Goal: Task Accomplishment & Management: Use online tool/utility

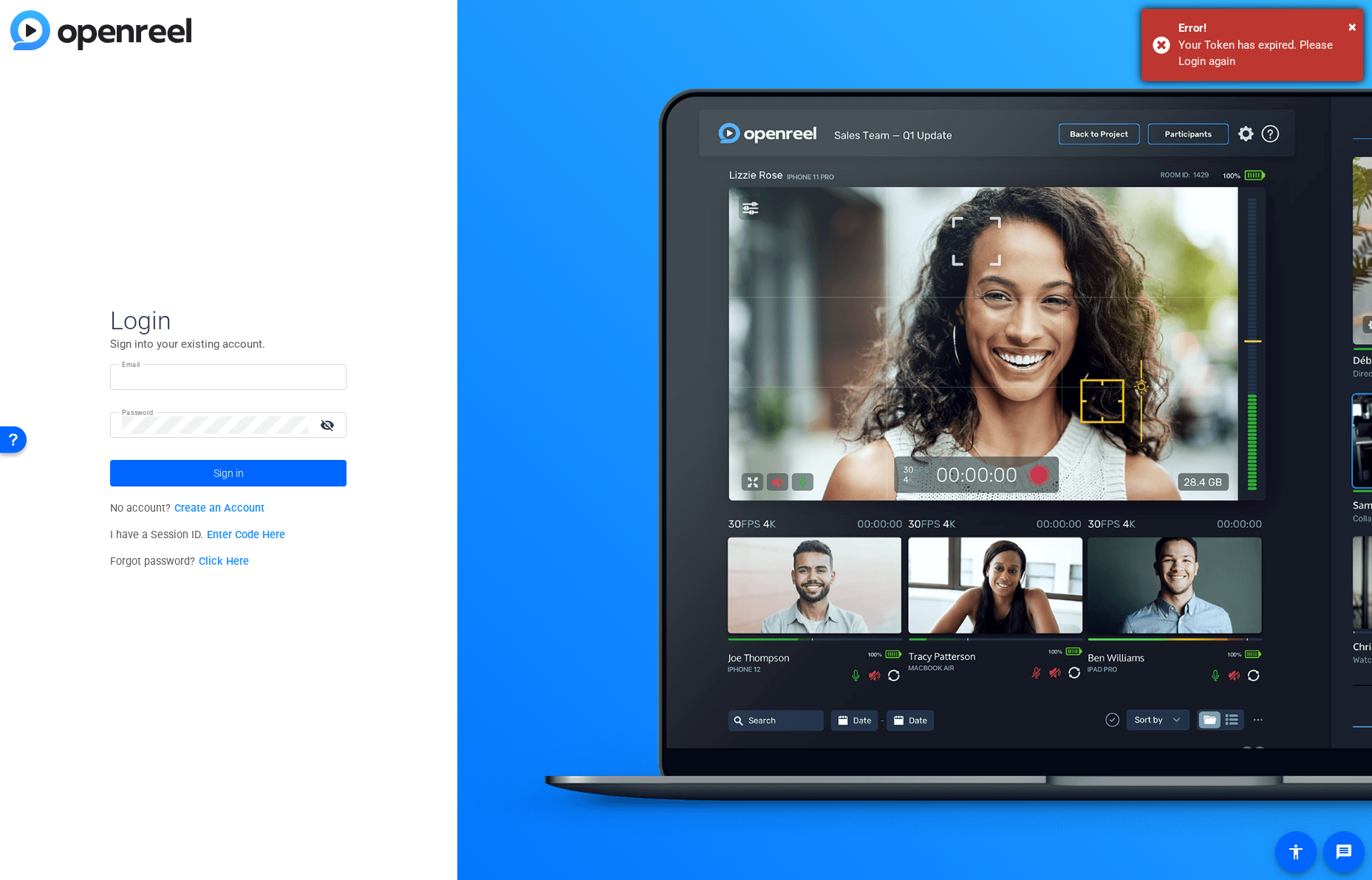
type input "[EMAIL_ADDRESS][DOMAIN_NAME]"
click at [1347, 26] on div "Error!" at bounding box center [1265, 28] width 173 height 17
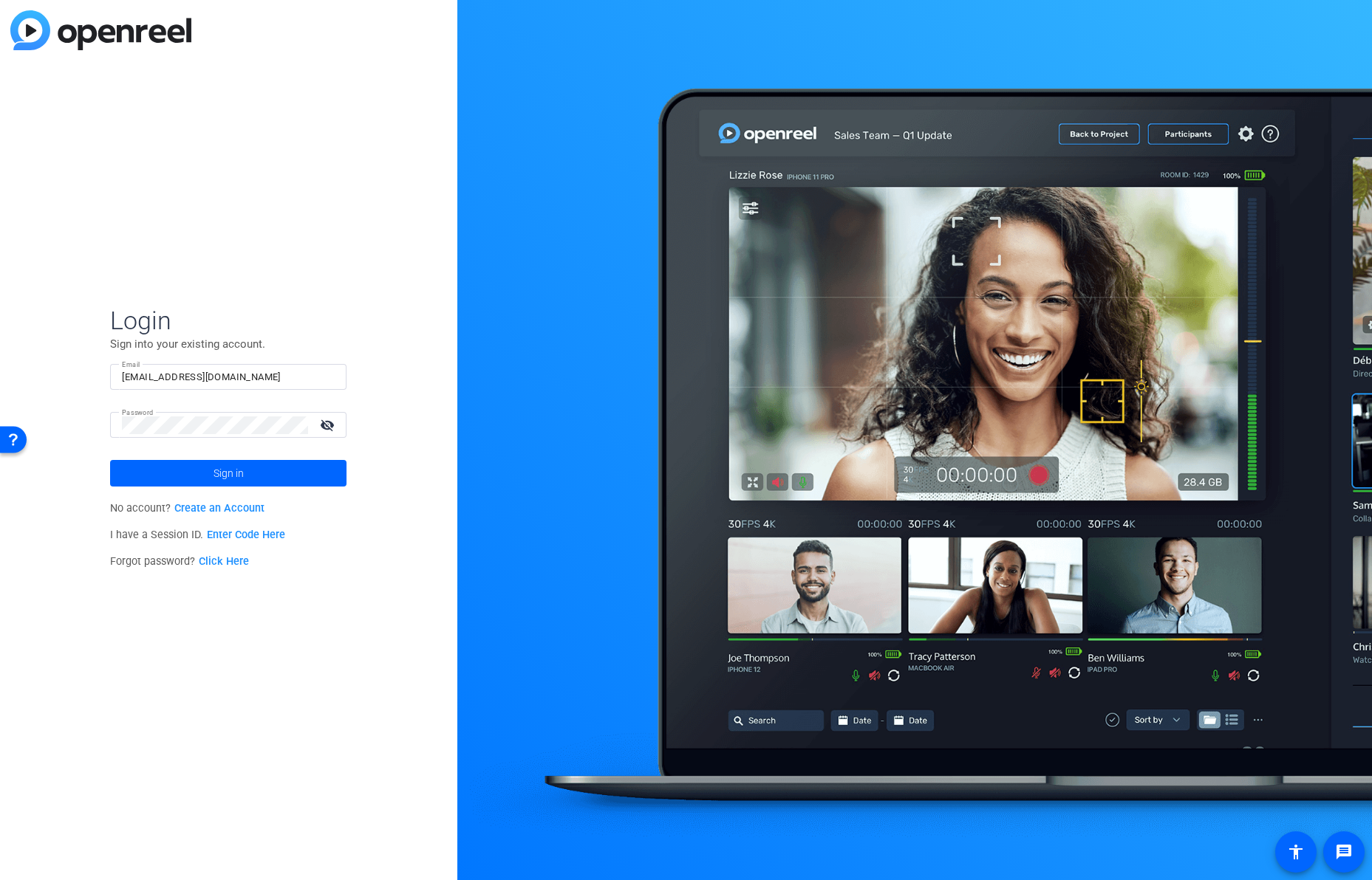
click at [243, 482] on span "Sign in" at bounding box center [229, 474] width 31 height 37
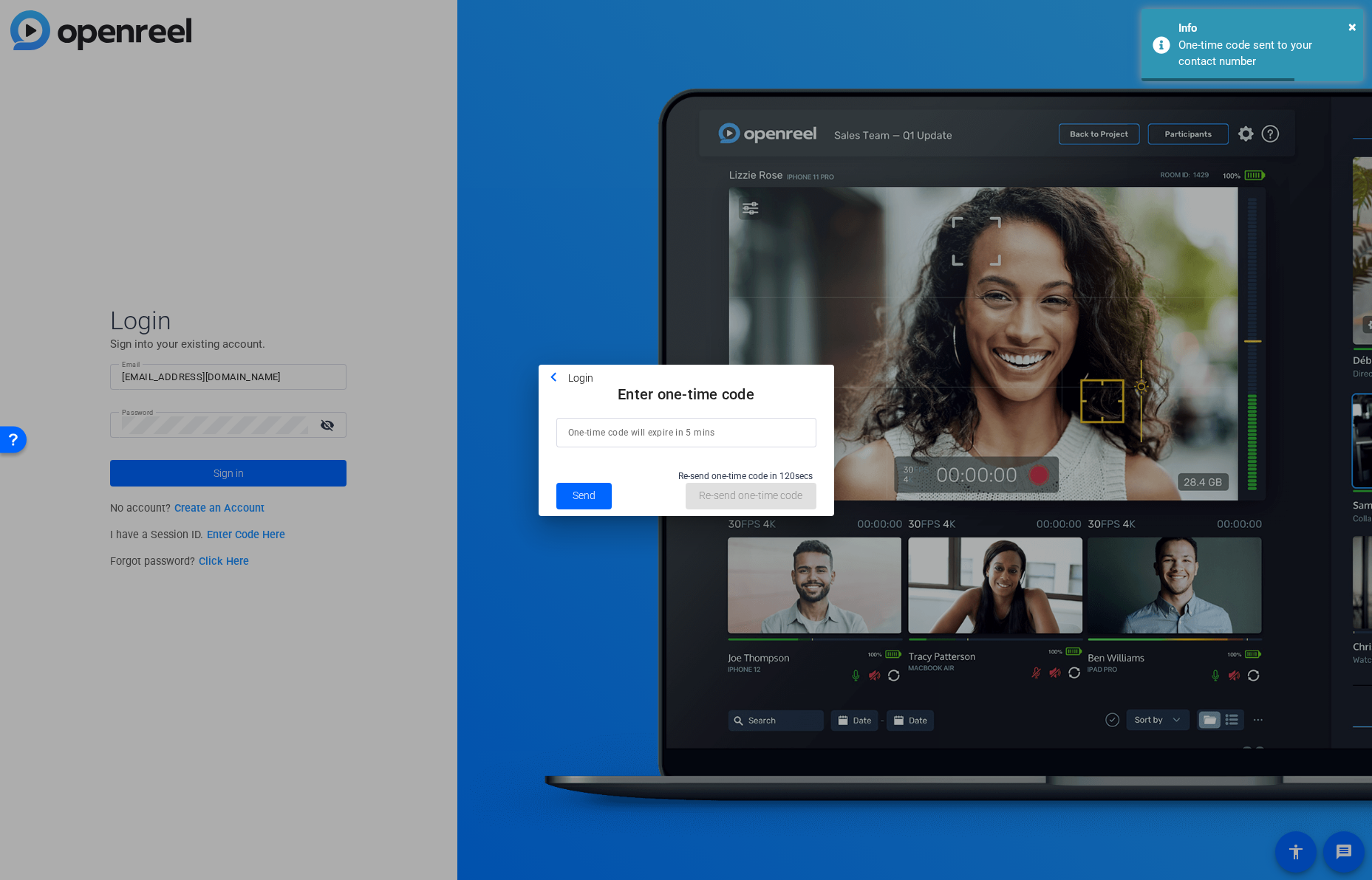
click at [607, 425] on input at bounding box center [686, 433] width 236 height 18
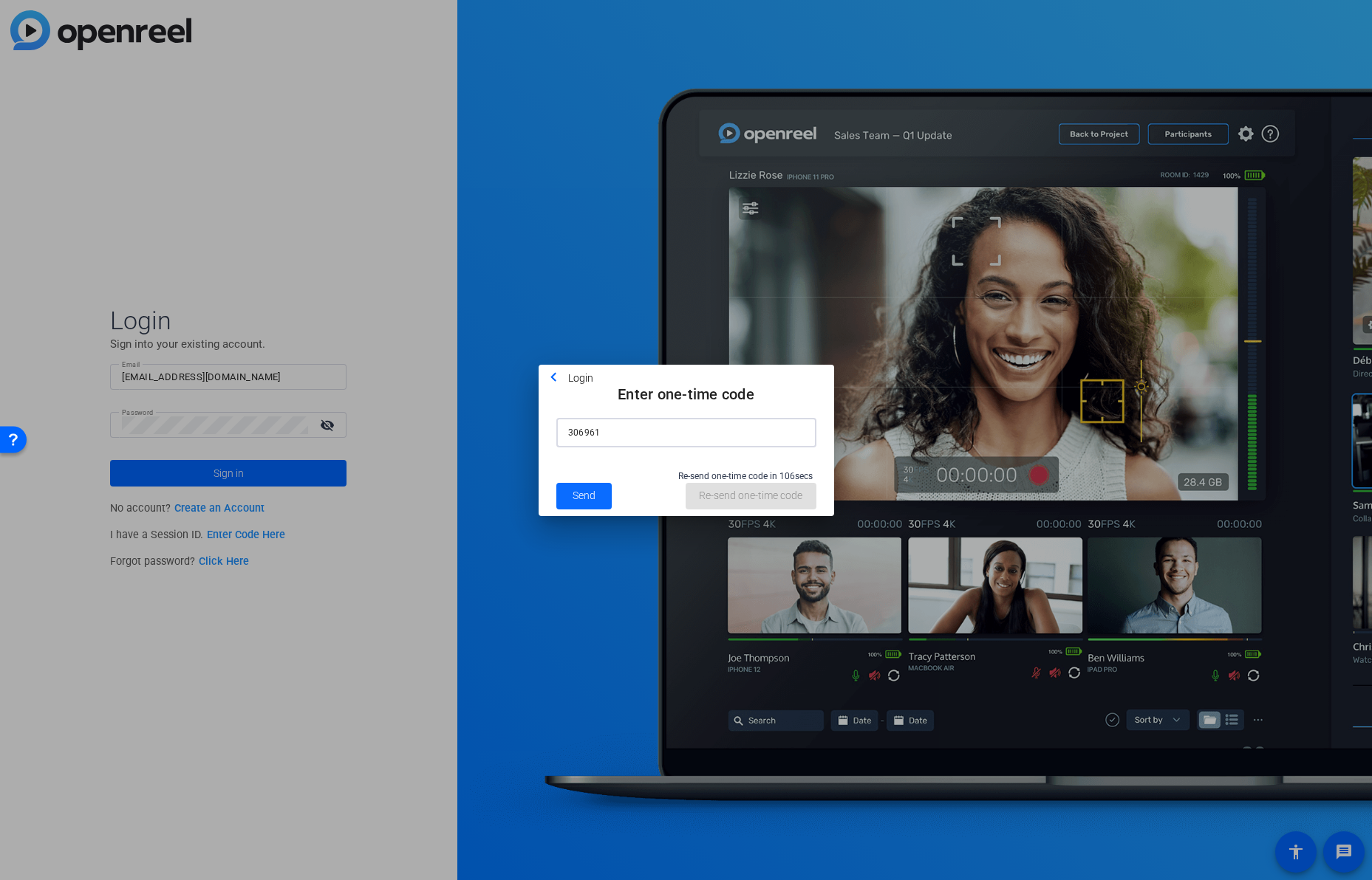
type input "306961"
click at [46, 210] on span "Send" at bounding box center [32, 201] width 27 height 15
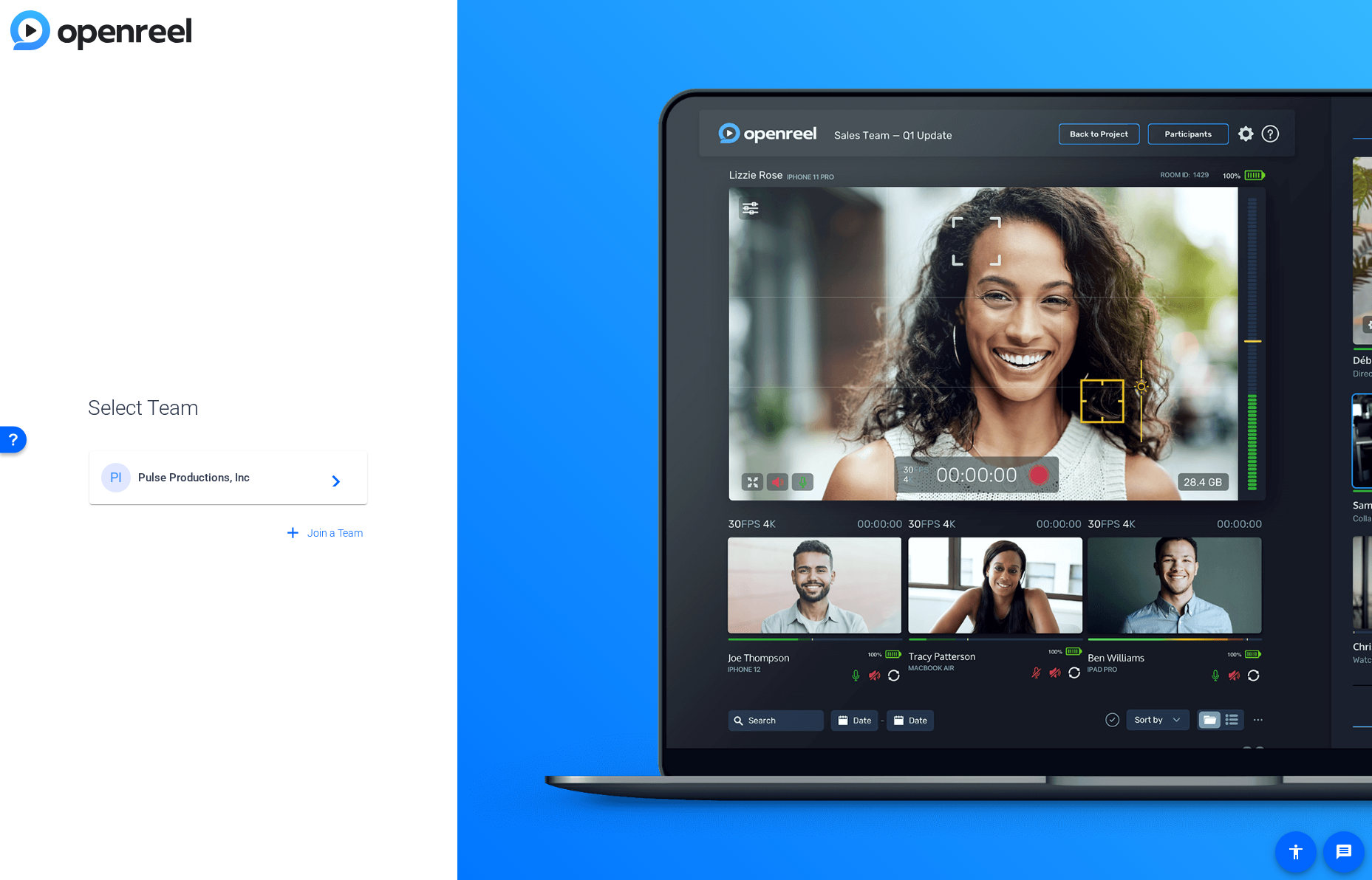
click at [211, 471] on span "Pulse Productions, Inc" at bounding box center [230, 478] width 185 height 13
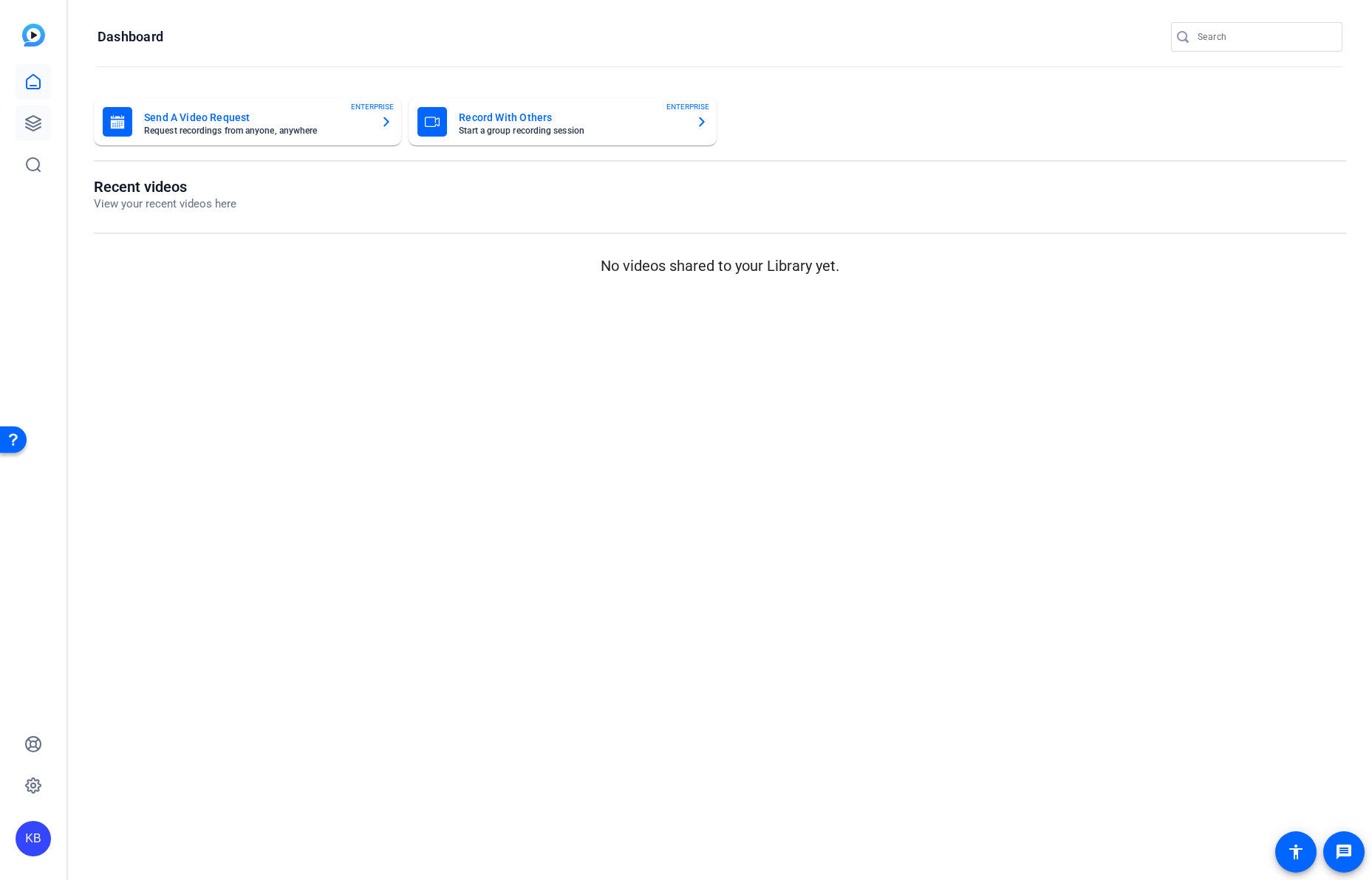
click at [31, 124] on icon at bounding box center [33, 123] width 18 height 18
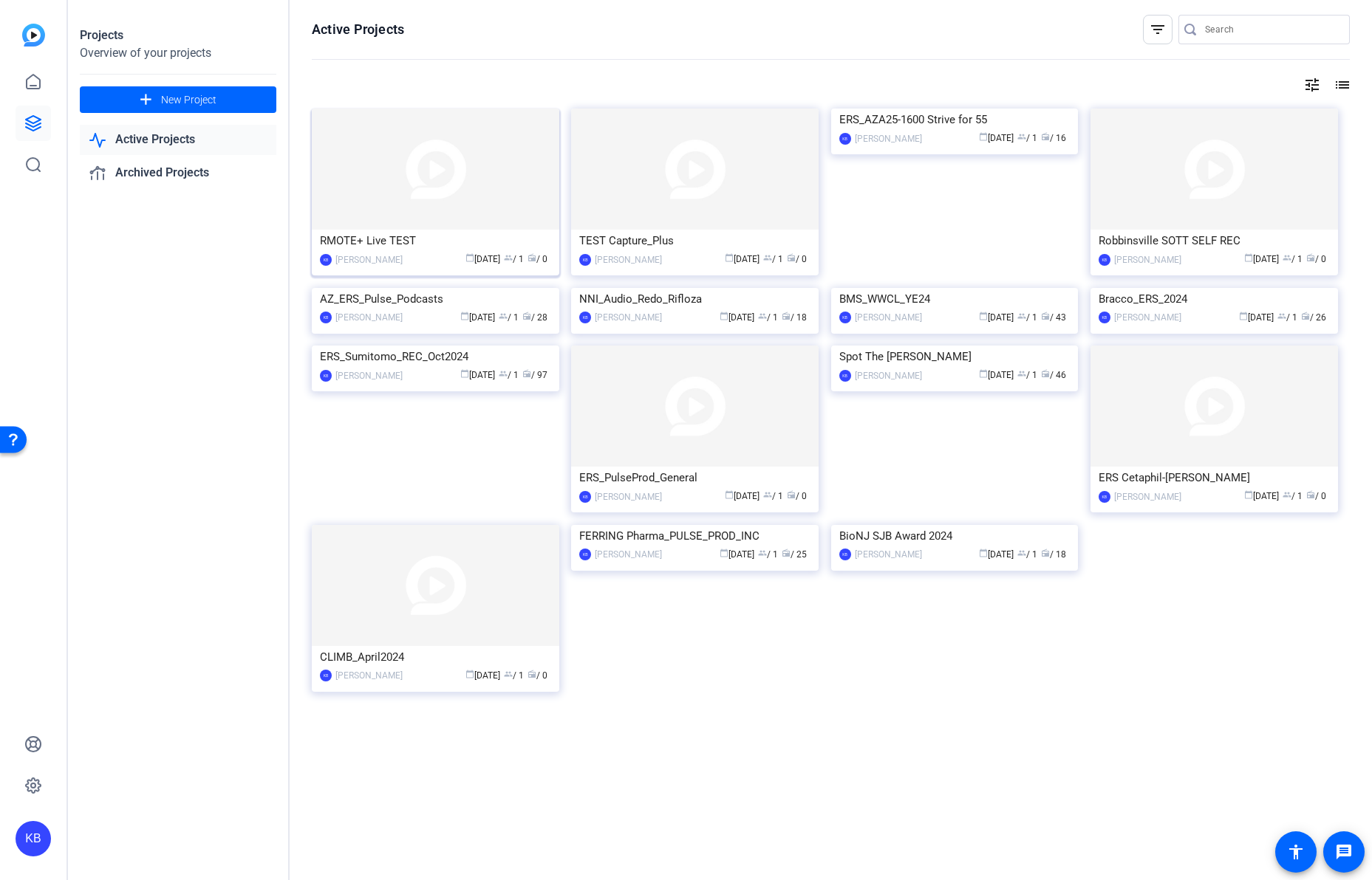
click at [392, 238] on div "RMOTE+ Live TEST" at bounding box center [435, 240] width 231 height 22
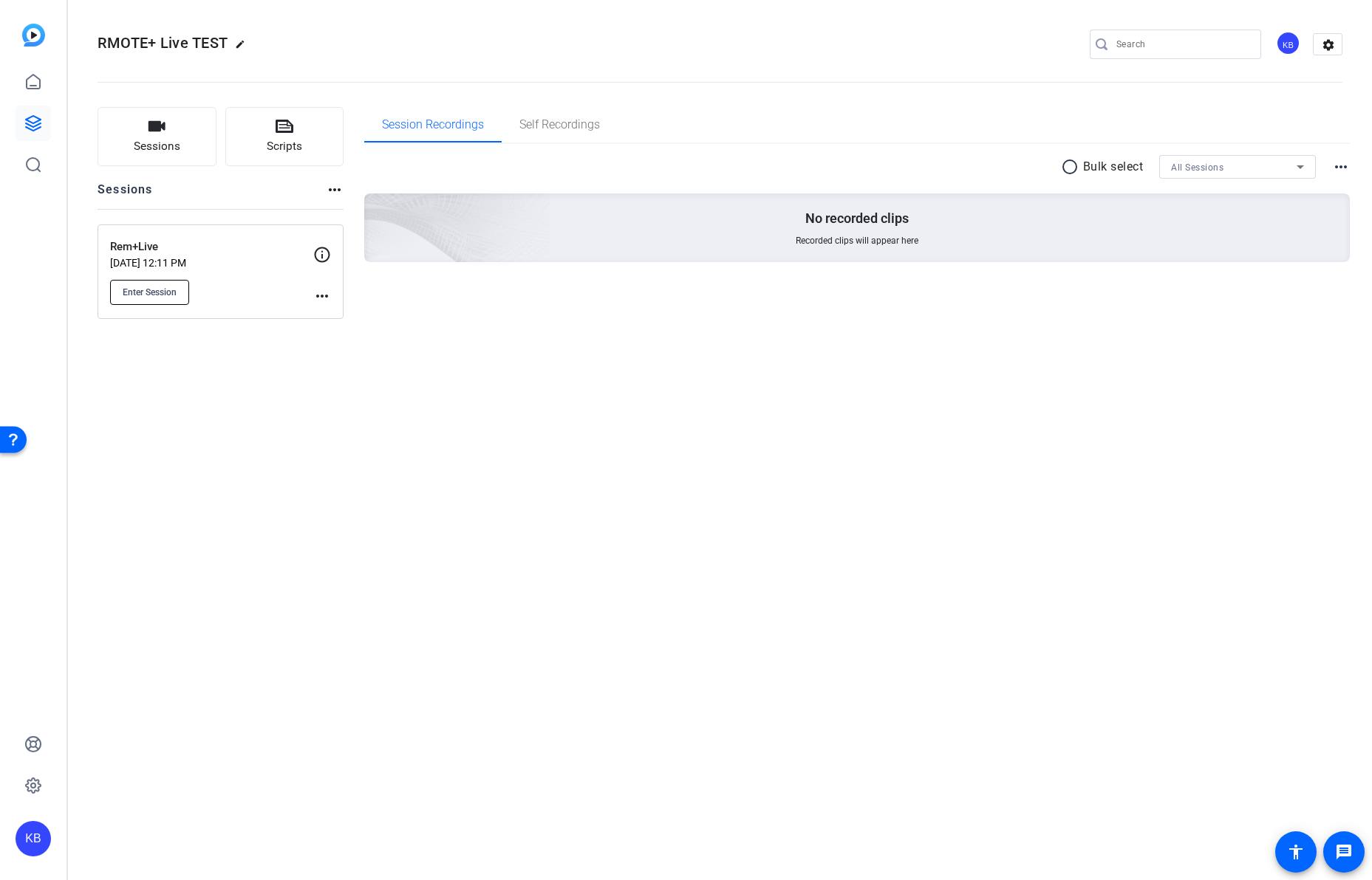
click at [175, 288] on span "Enter Session" at bounding box center [149, 293] width 54 height 12
click at [34, 128] on icon at bounding box center [33, 123] width 18 height 18
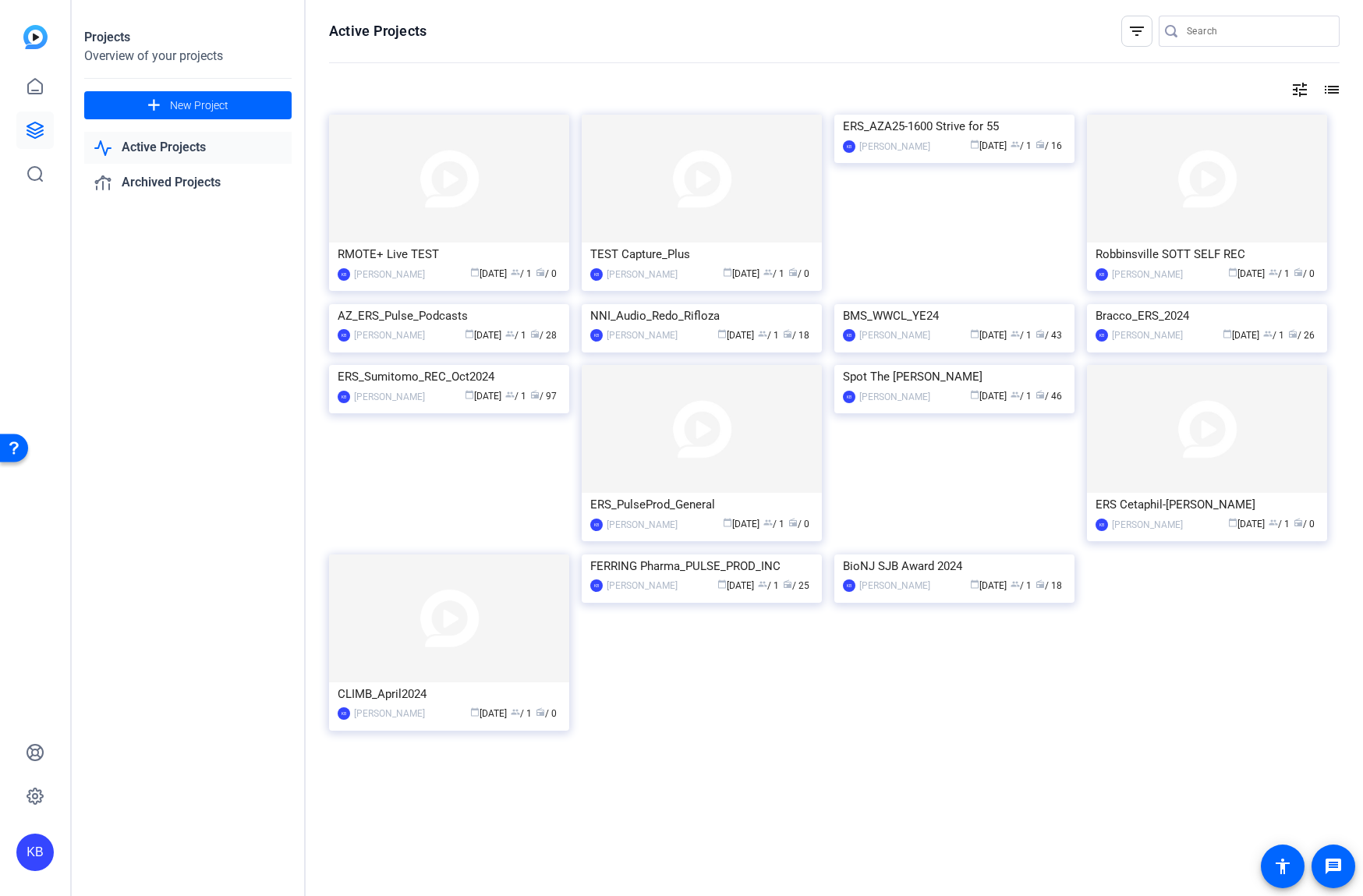
click at [977, 138] on div "ERS_AZA25-1600 Strive for 55" at bounding box center [955, 126] width 223 height 23
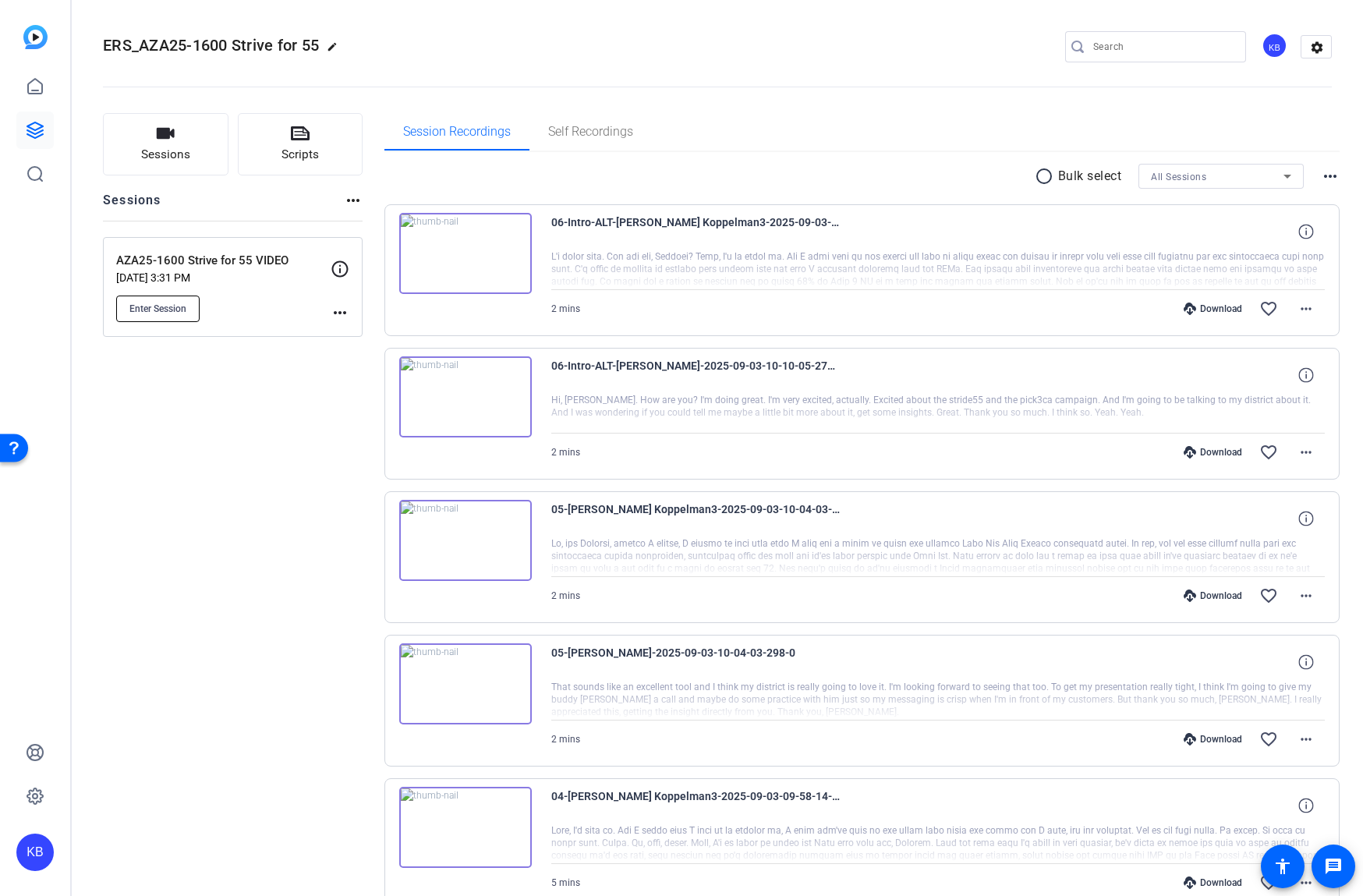
click at [182, 311] on span "Enter Session" at bounding box center [157, 309] width 57 height 13
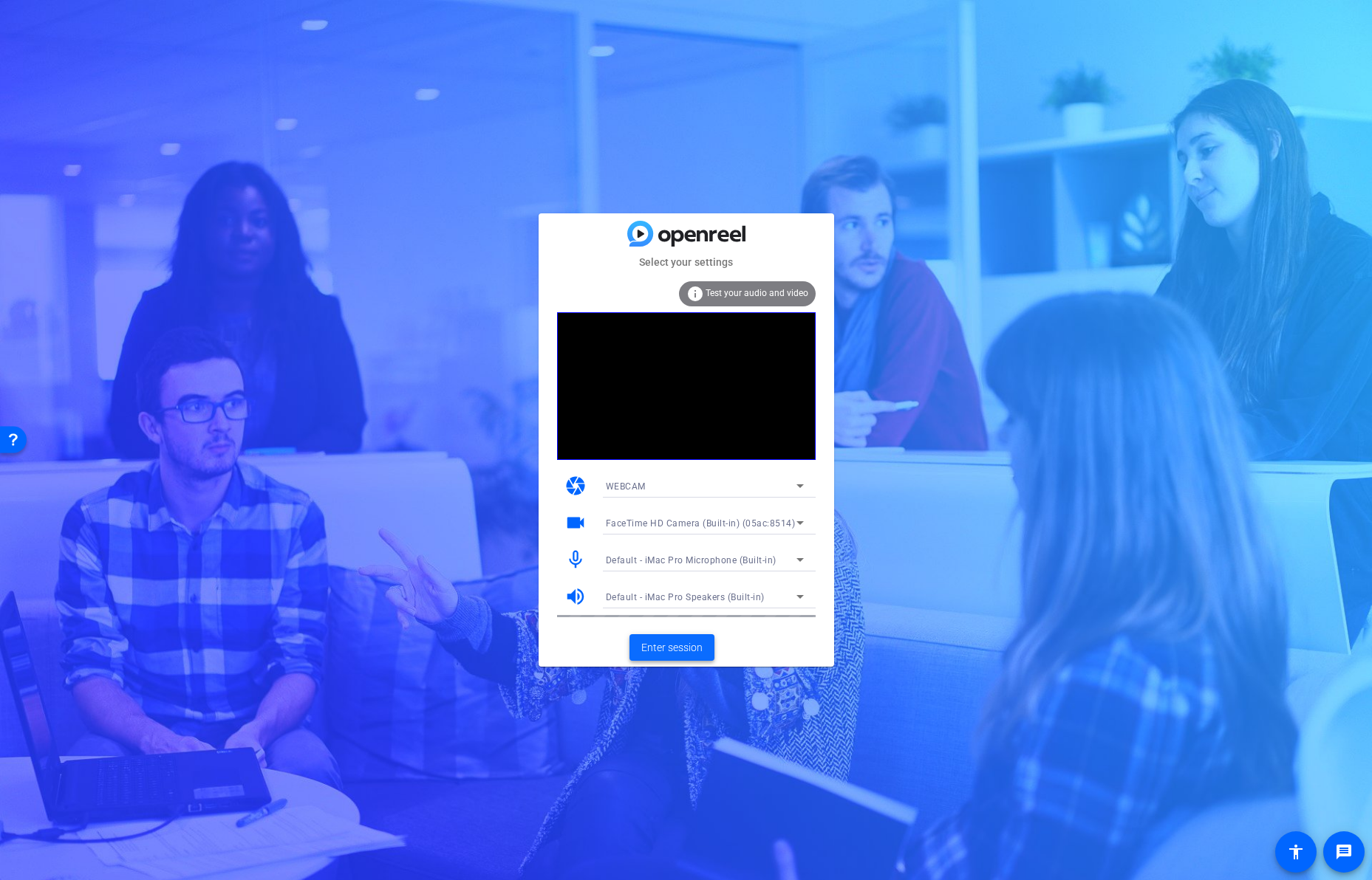
click at [673, 647] on span "Enter session" at bounding box center [672, 648] width 61 height 15
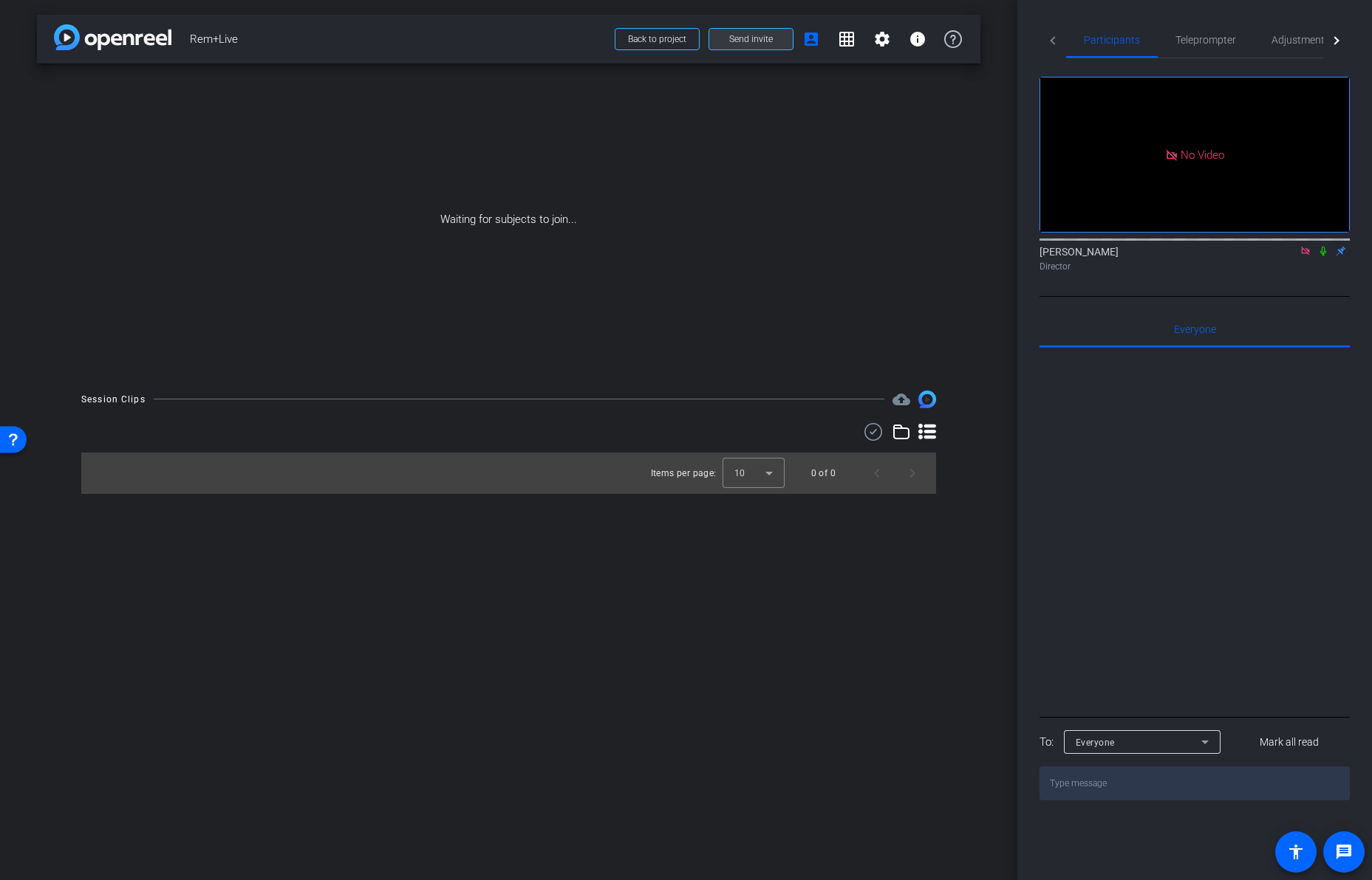
click at [746, 34] on span "Send invite" at bounding box center [751, 39] width 44 height 12
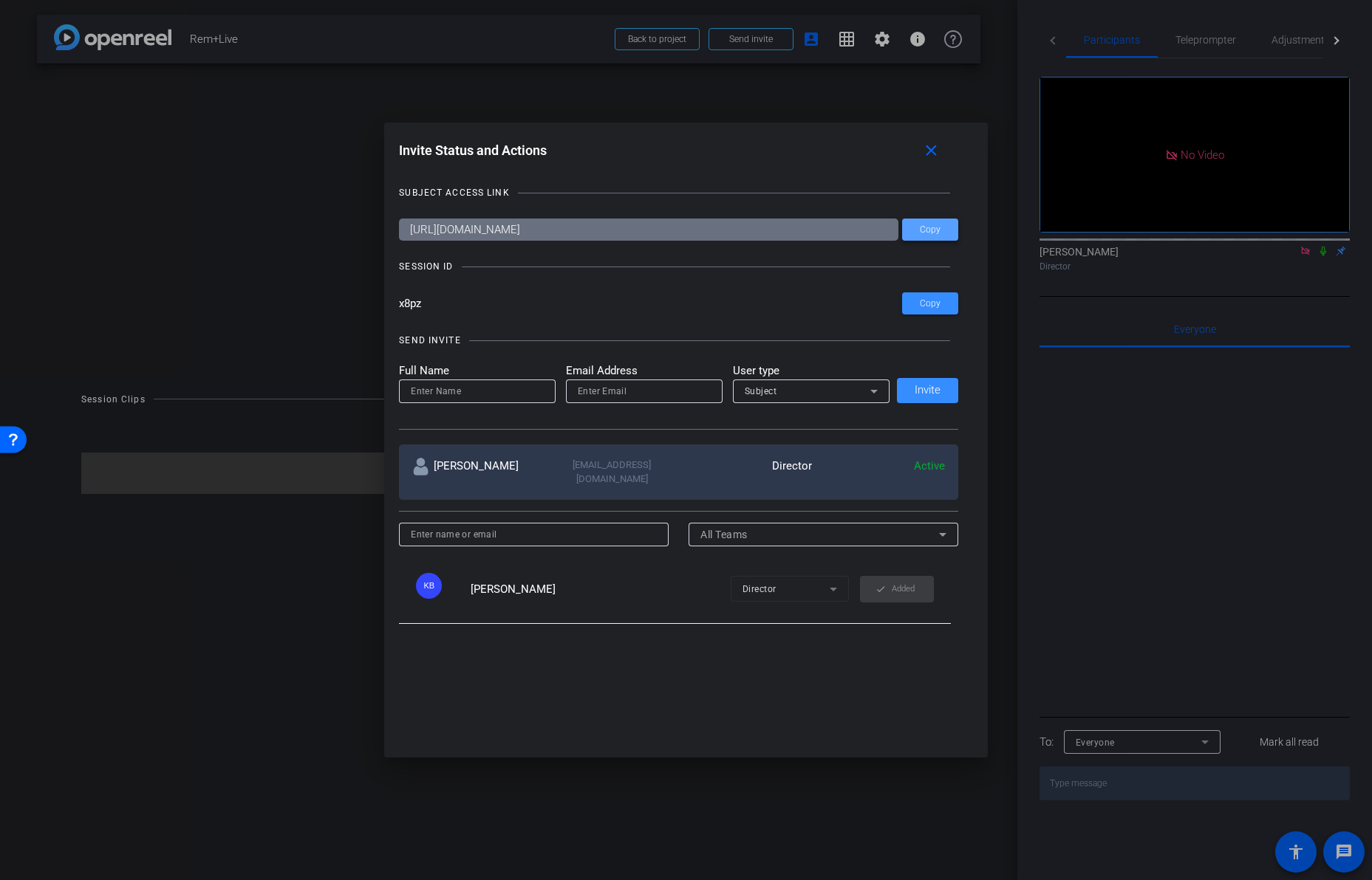
click at [933, 230] on span "Copy" at bounding box center [930, 230] width 21 height 11
click at [928, 153] on mat-icon "close" at bounding box center [931, 151] width 19 height 19
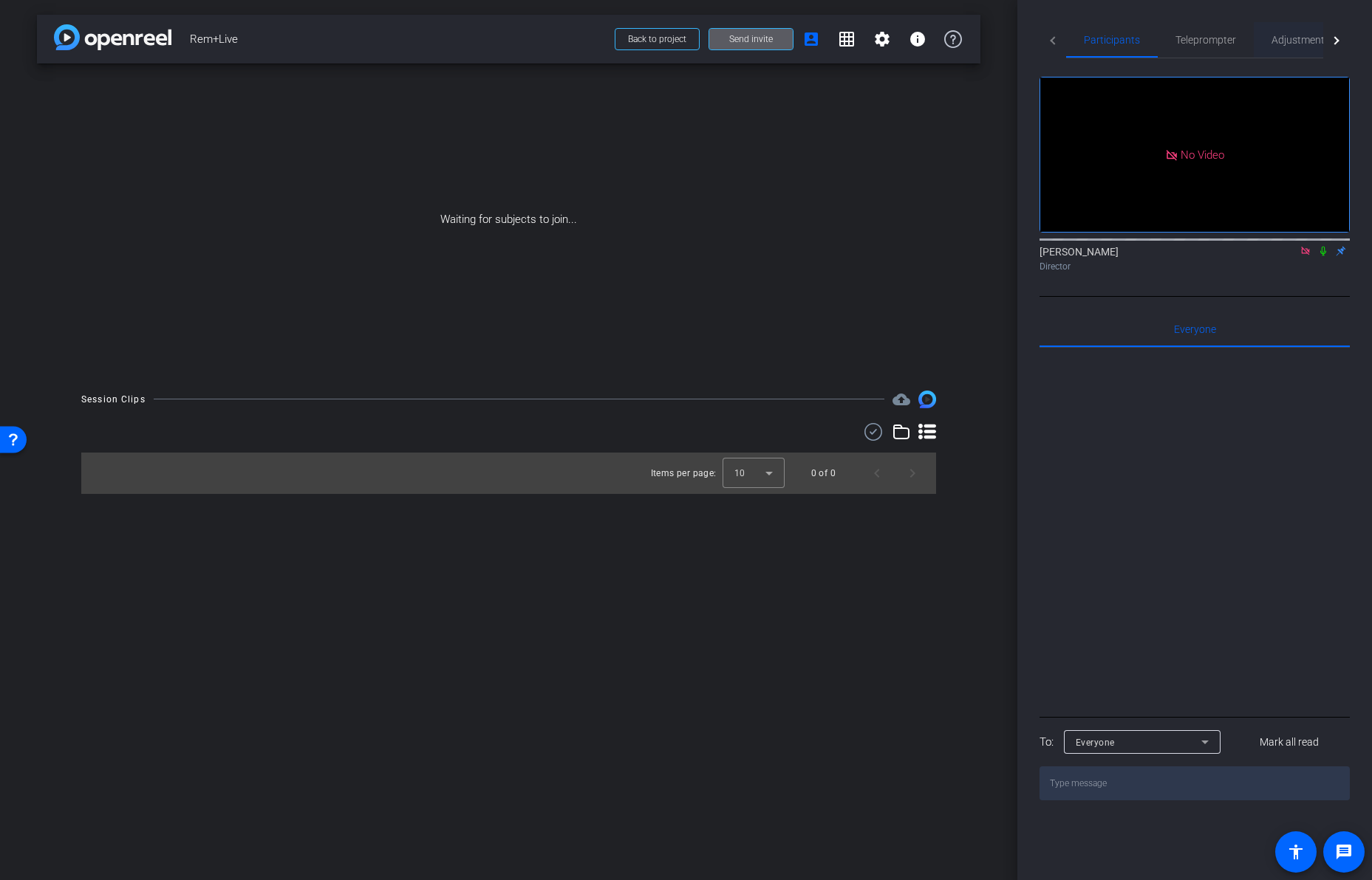
click at [1291, 36] on span "Adjustments" at bounding box center [1300, 39] width 58 height 10
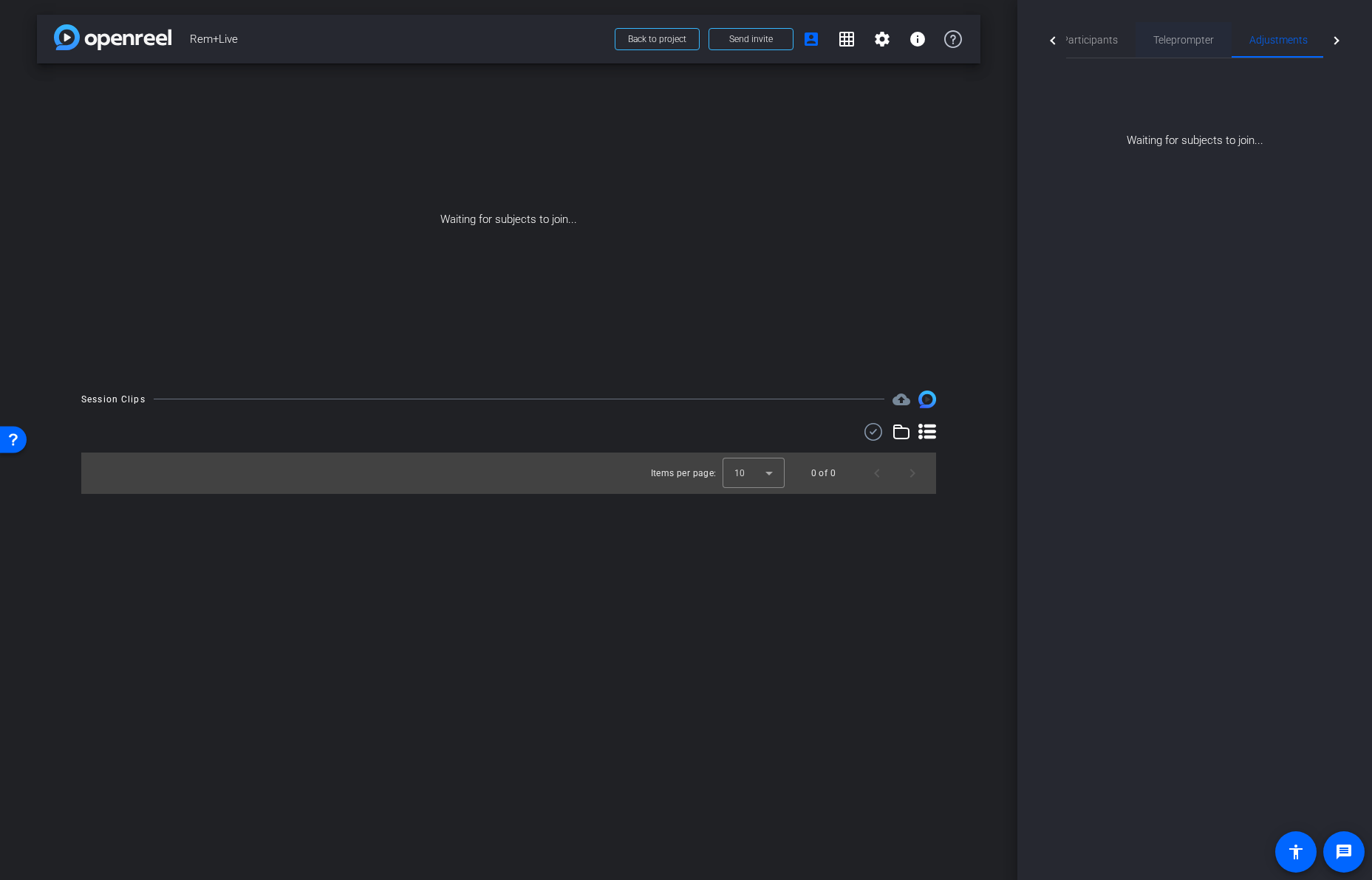
click at [1209, 47] on span "Teleprompter" at bounding box center [1183, 39] width 60 height 35
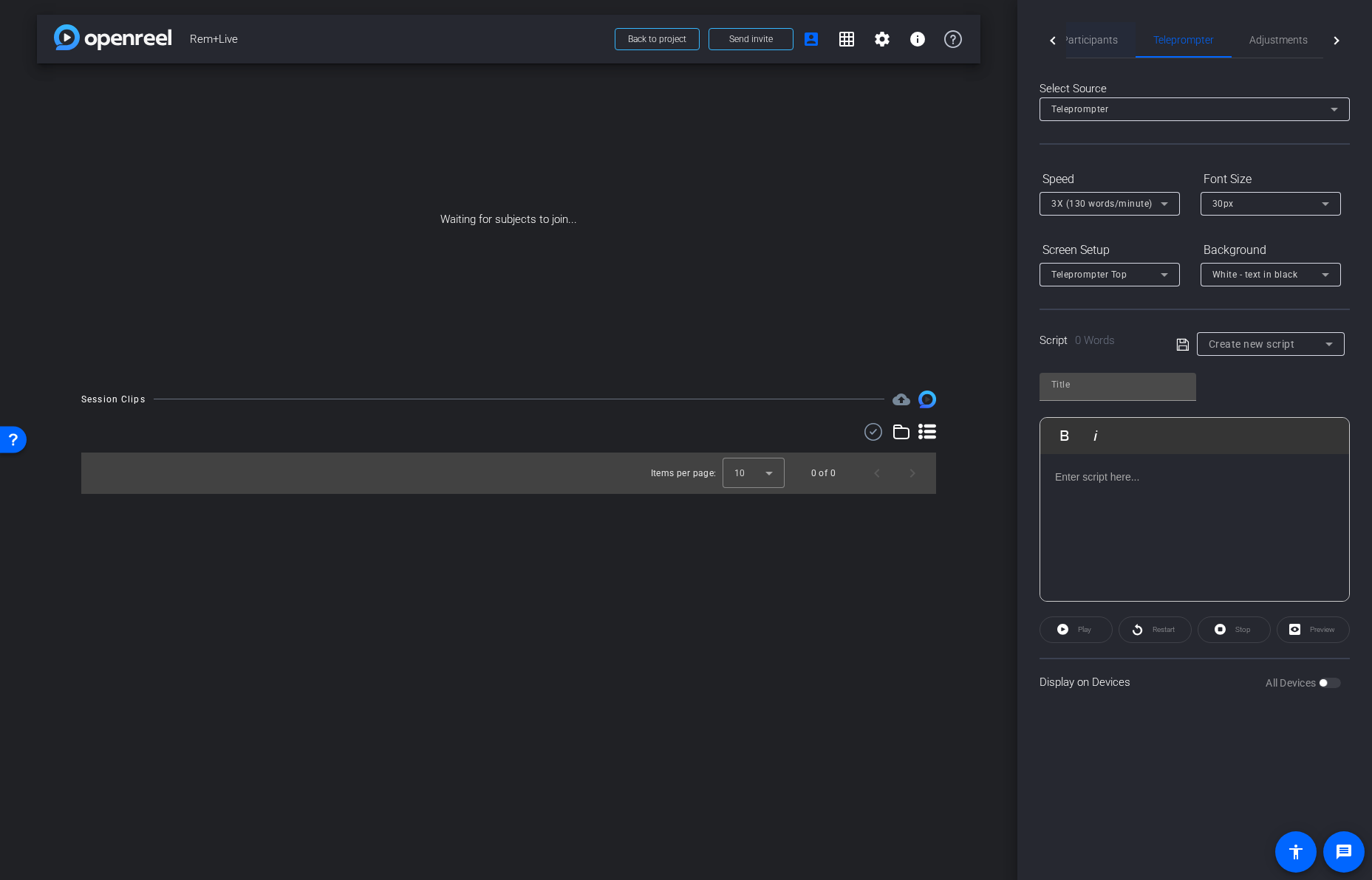
click at [1090, 42] on span "Participants" at bounding box center [1090, 39] width 56 height 10
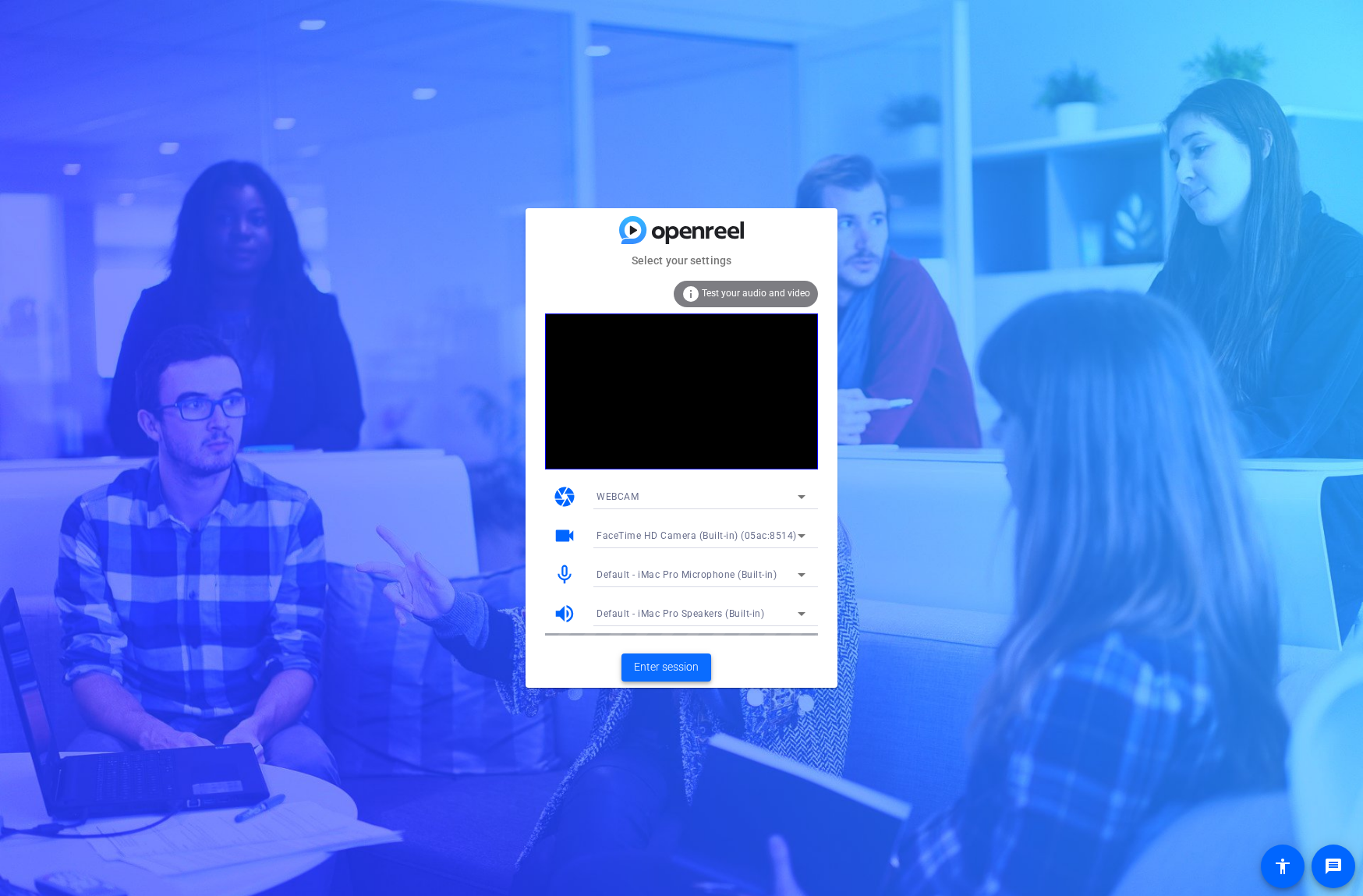
click at [654, 668] on span "Enter session" at bounding box center [666, 666] width 65 height 16
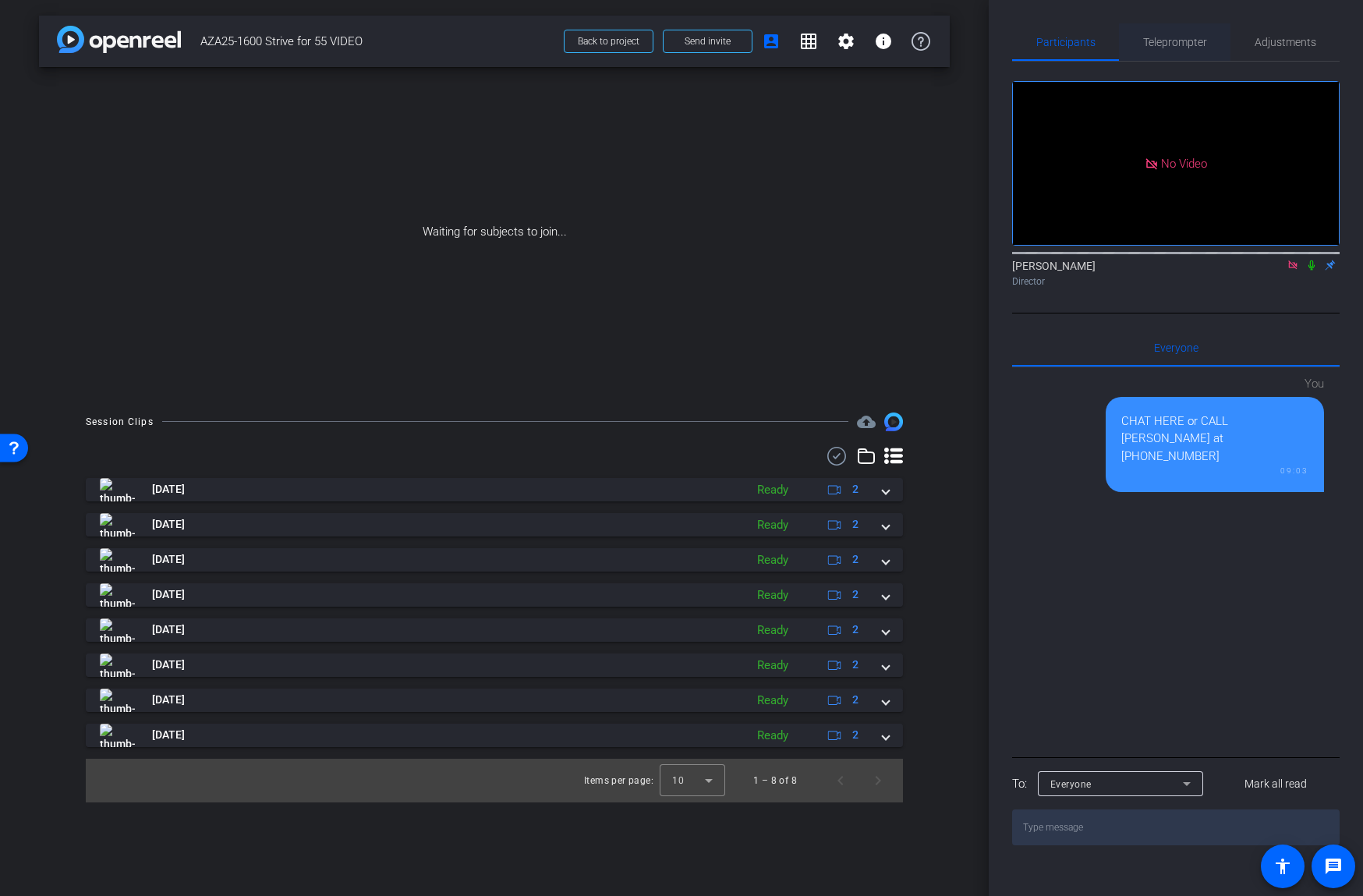
click at [1162, 39] on span "Teleprompter" at bounding box center [1175, 42] width 64 height 11
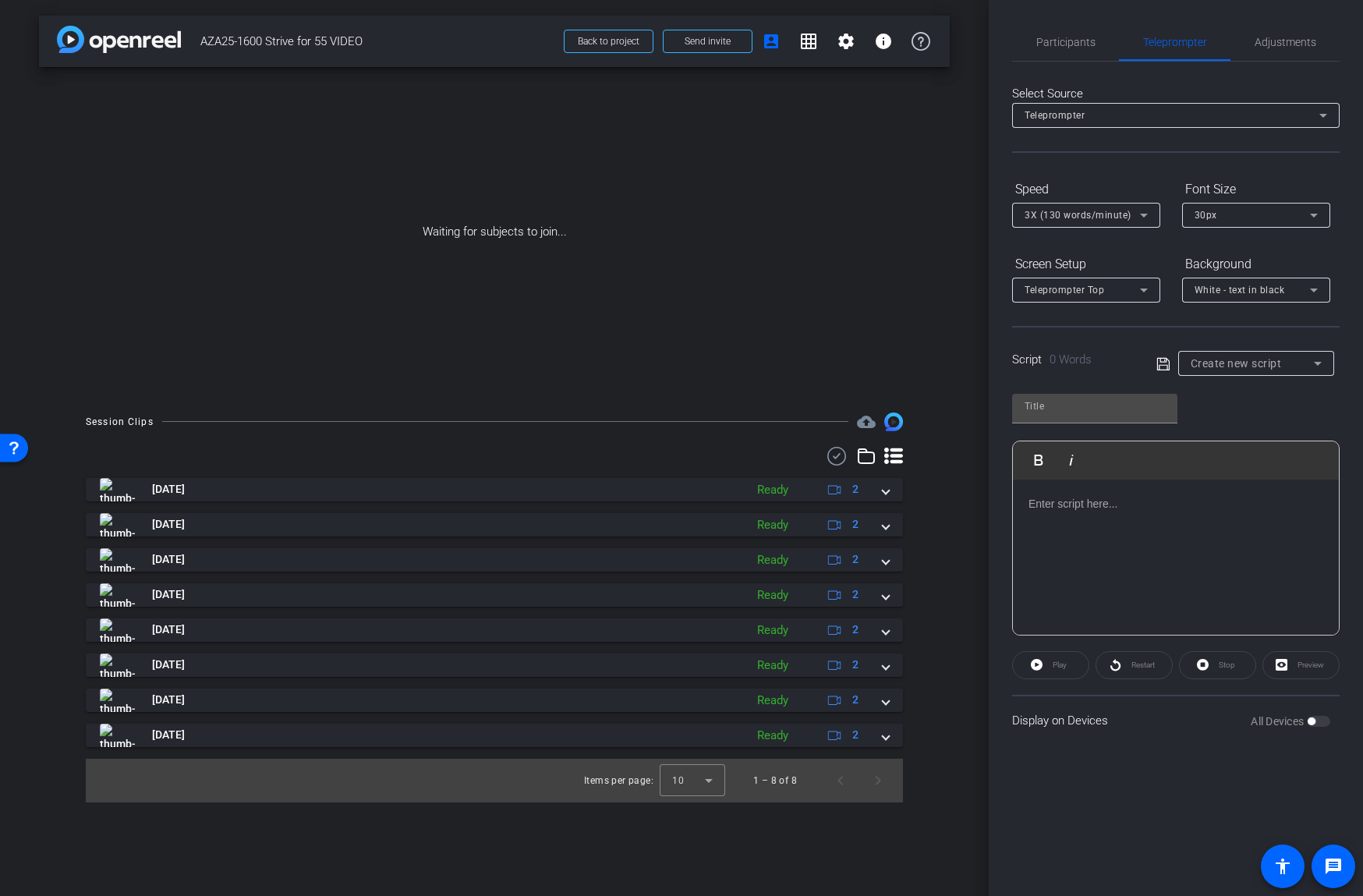
click at [1078, 498] on p at bounding box center [1176, 504] width 294 height 17
click at [1070, 411] on input "text" at bounding box center [1094, 407] width 140 height 19
type input "ROLE PLAY"
click at [1073, 502] on p at bounding box center [1176, 504] width 294 height 17
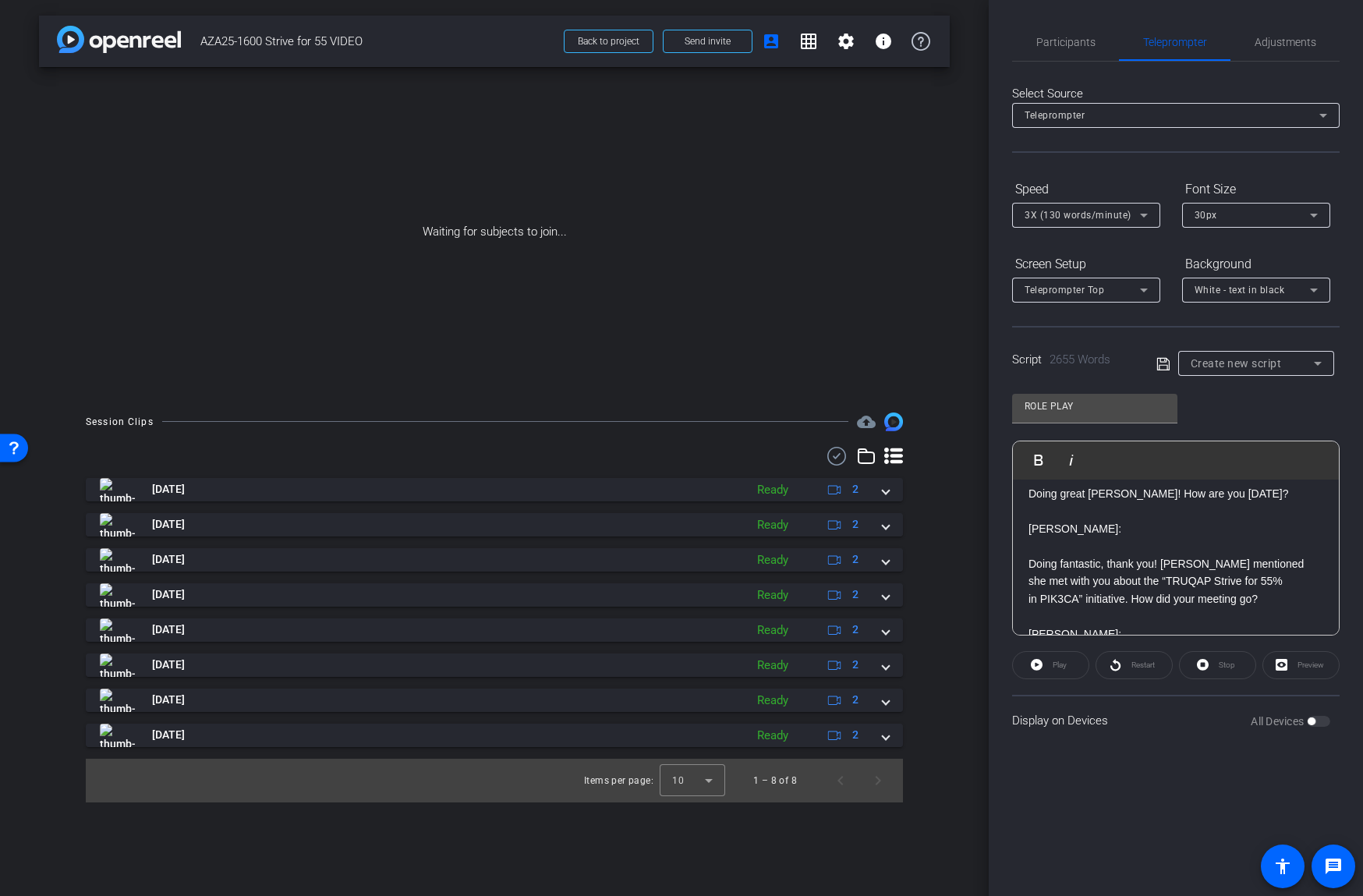
scroll to position [106, 0]
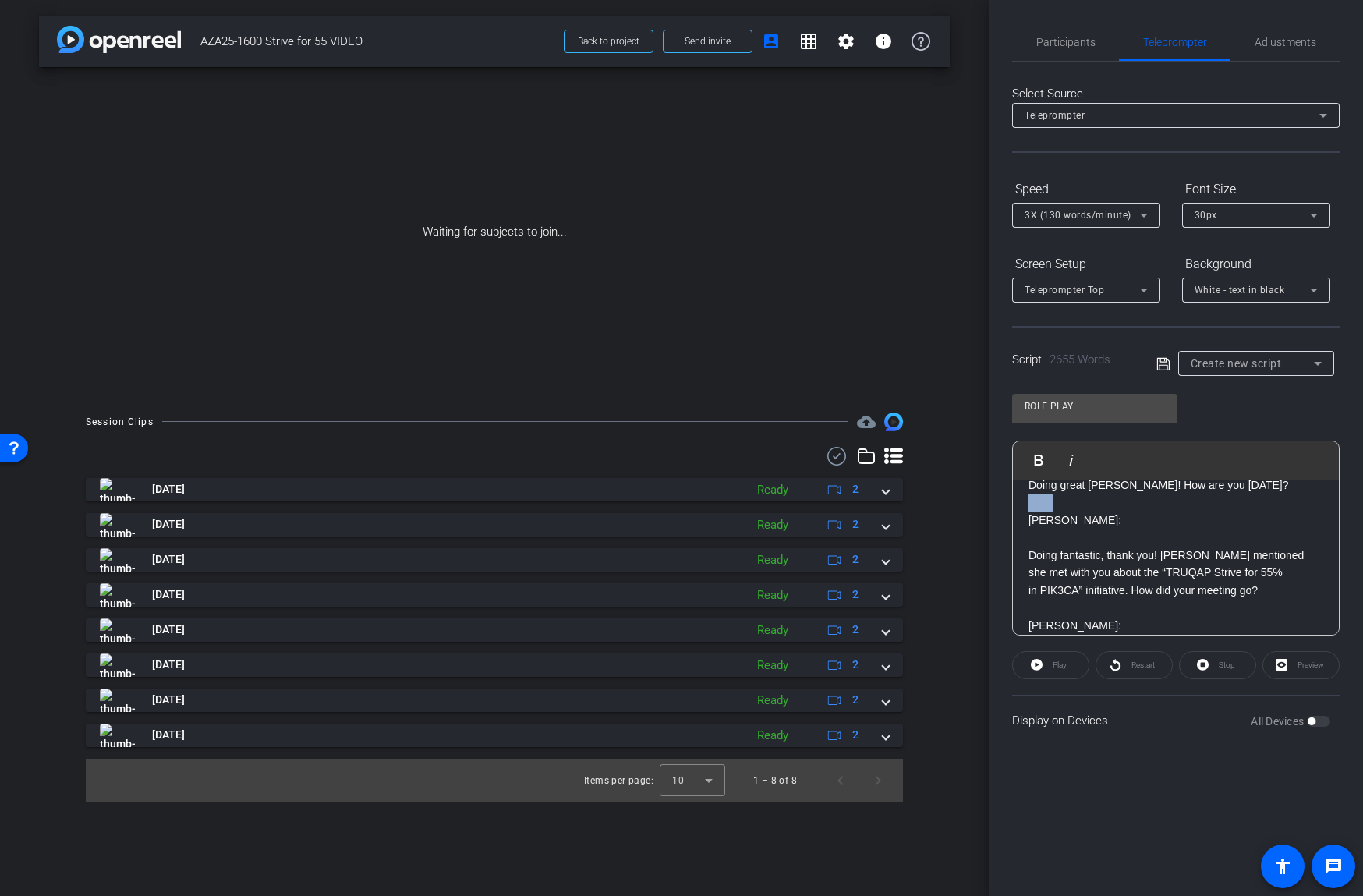
drag, startPoint x: 1034, startPoint y: 505, endPoint x: 1016, endPoint y: 505, distance: 18.0
click at [1003, 537] on div "Participants Teleprompter Adjustments [PERSON_NAME] Director Everyone 0 You CHA…" at bounding box center [1176, 448] width 374 height 896
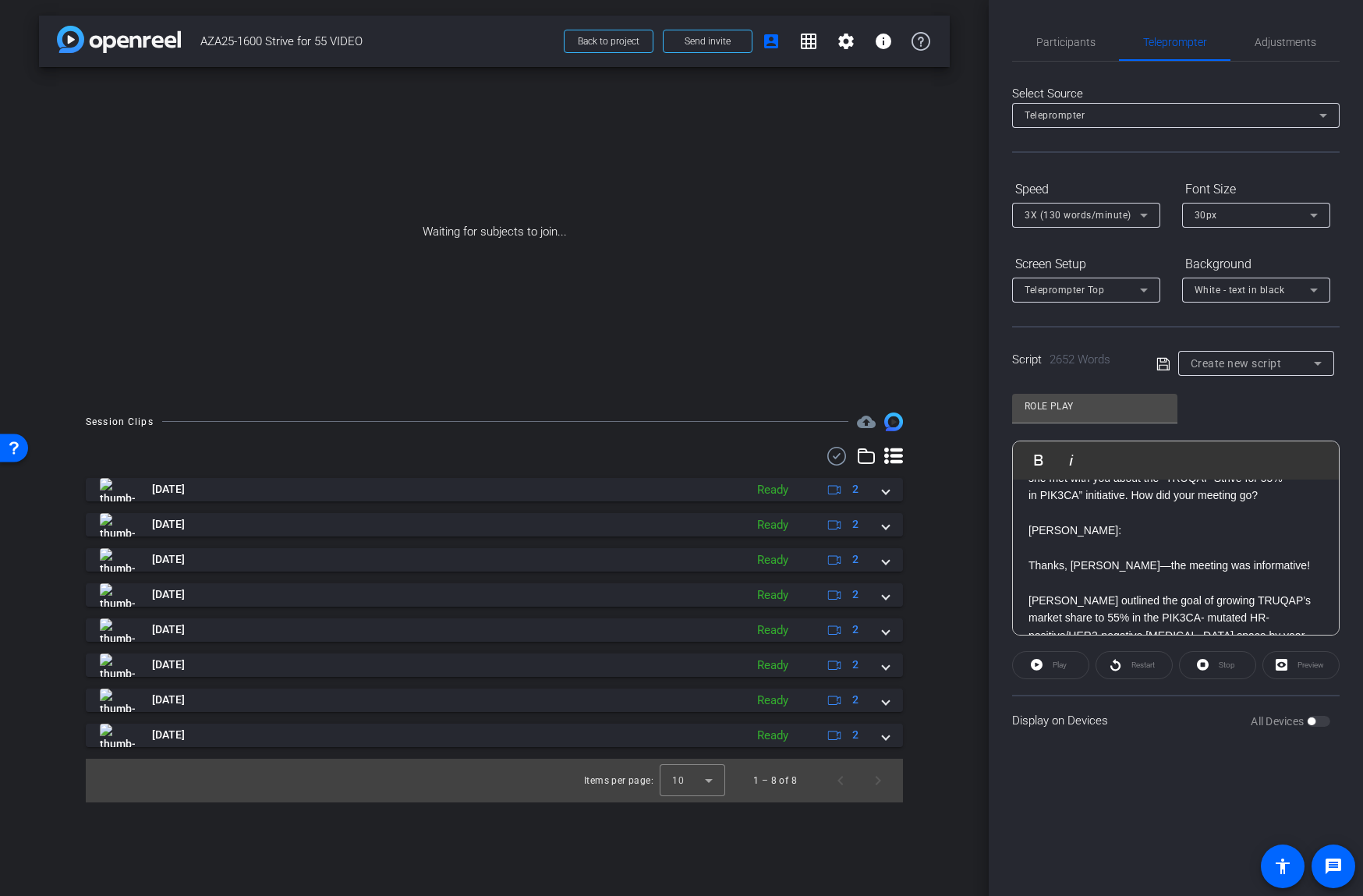
scroll to position [185, 0]
click at [997, 544] on div "Participants Teleprompter Adjustments [PERSON_NAME] Director Everyone 0 You CHA…" at bounding box center [1176, 448] width 374 height 896
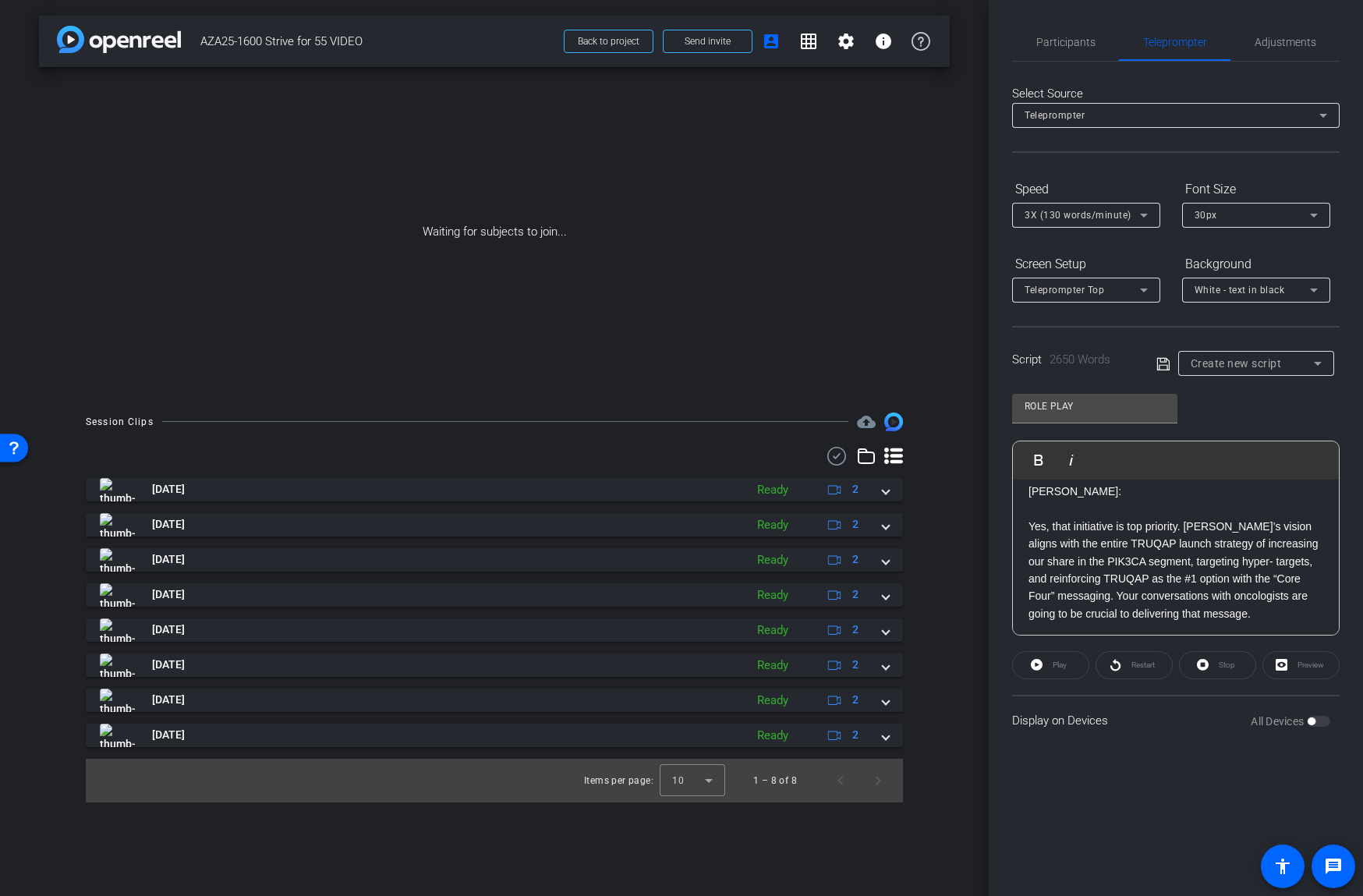
scroll to position [658, 0]
click at [1054, 511] on div "[PERSON_NAME]: Hi [PERSON_NAME], how are you? [PERSON_NAME]: Doing great [PERSO…" at bounding box center [1176, 334] width 294 height 995
click at [1041, 514] on div "[PERSON_NAME]: Hi [PERSON_NAME], how are you? [PERSON_NAME]: Doing great [PERSO…" at bounding box center [1176, 334] width 294 height 995
drag, startPoint x: 1029, startPoint y: 527, endPoint x: 1034, endPoint y: 557, distance: 30.4
click at [1029, 527] on p "Yes, that initiative is top priority. [PERSON_NAME]’s vision aligns with the en…" at bounding box center [1176, 570] width 294 height 105
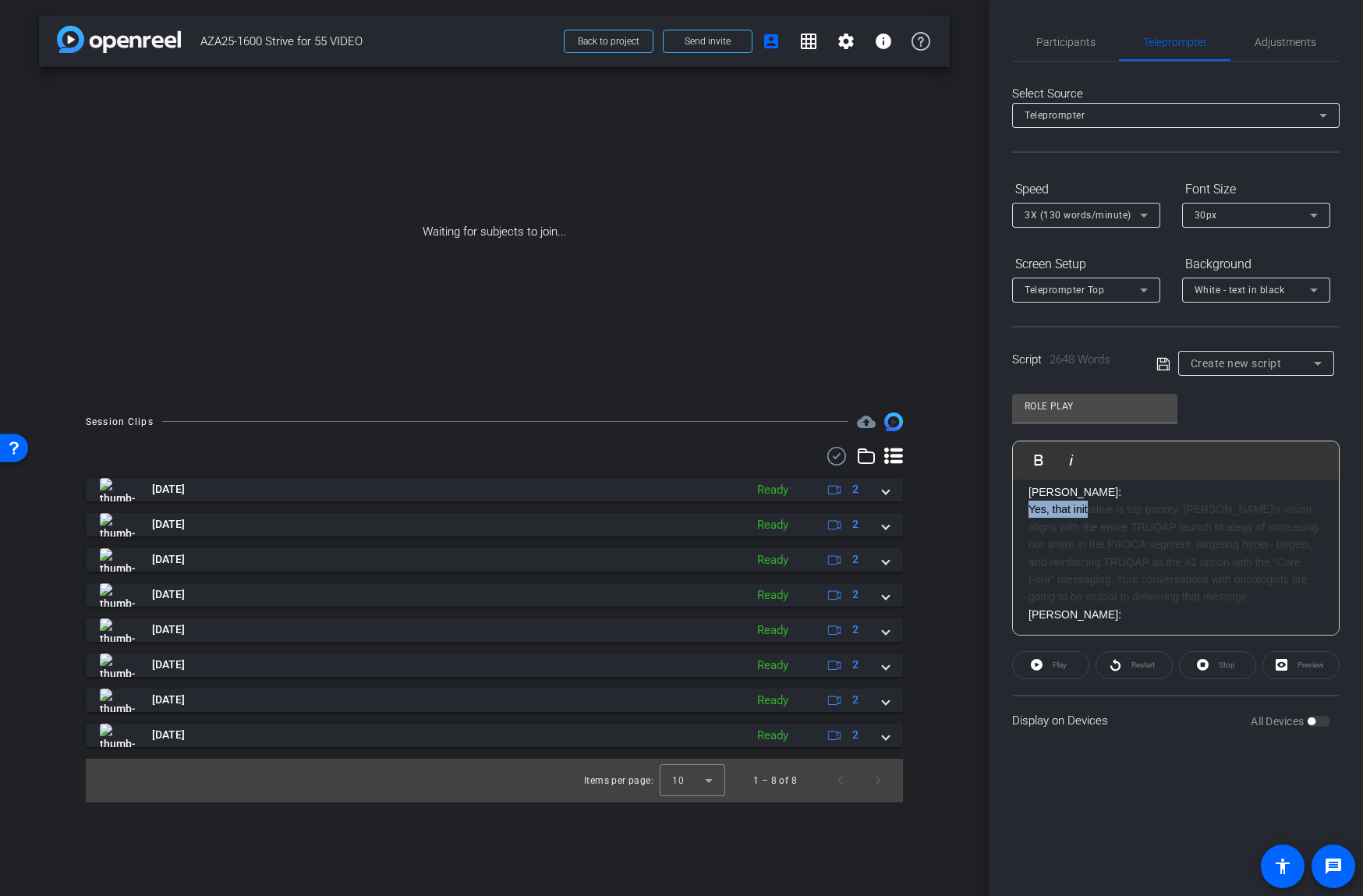
drag, startPoint x: 1056, startPoint y: 509, endPoint x: 988, endPoint y: 513, distance: 68.1
click at [989, 513] on div "Participants Teleprompter Adjustments [PERSON_NAME] Director Everyone 0 You CHA…" at bounding box center [1176, 448] width 374 height 896
click at [1105, 567] on div "[PERSON_NAME]: Hi [PERSON_NAME], how are you? [PERSON_NAME]: Doing great [PERSO…" at bounding box center [1176, 317] width 294 height 960
click at [1104, 612] on p "[PERSON_NAME]:" at bounding box center [1176, 614] width 294 height 17
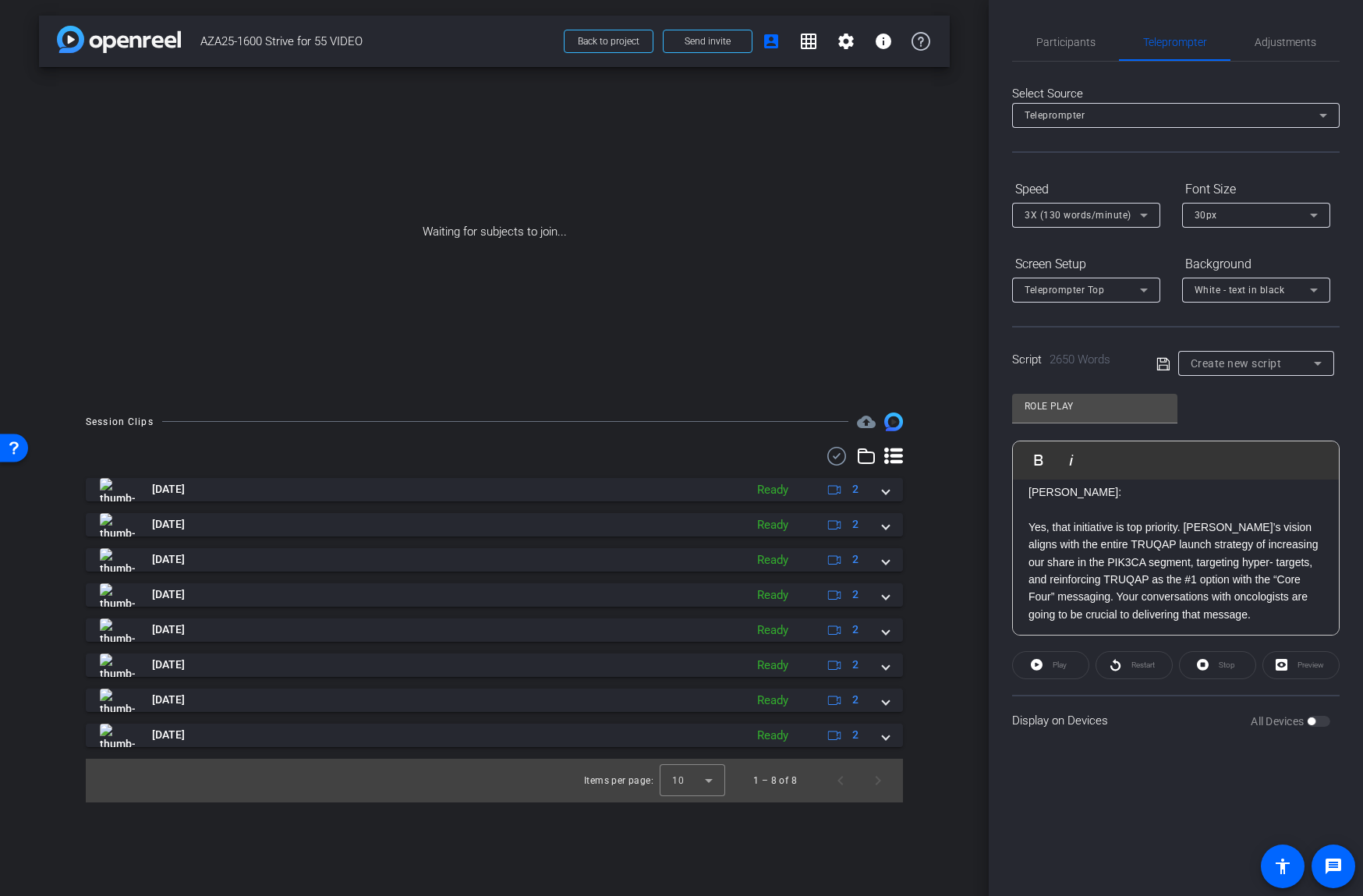
click at [1056, 511] on div "[PERSON_NAME]: Hi [PERSON_NAME], how are you? [PERSON_NAME]: Doing great [PERSO…" at bounding box center [1176, 334] width 294 height 995
drag, startPoint x: 1060, startPoint y: 509, endPoint x: 978, endPoint y: 507, distance: 82.0
click at [978, 507] on div "arrow_back AZA25-1600 Strive for 55 VIDEO Back to project Send invite account_b…" at bounding box center [682, 448] width 1363 height 896
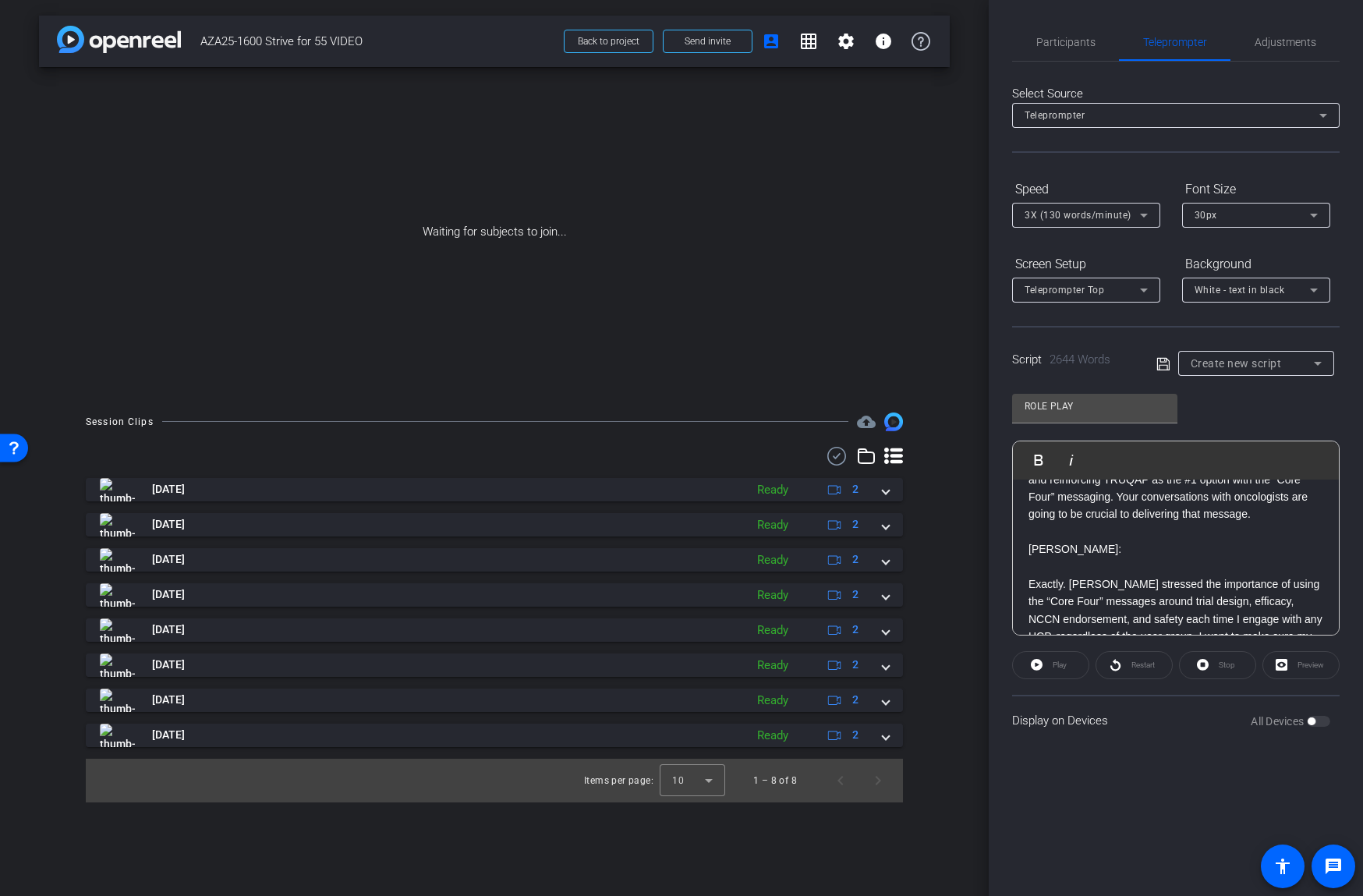
scroll to position [742, 0]
drag, startPoint x: 1029, startPoint y: 565, endPoint x: 988, endPoint y: 565, distance: 41.0
click at [988, 565] on div "arrow_back AZA25-1600 Strive for 55 VIDEO Back to project Send invite account_b…" at bounding box center [682, 448] width 1363 height 896
drag, startPoint x: 1057, startPoint y: 562, endPoint x: 977, endPoint y: 562, distance: 80.0
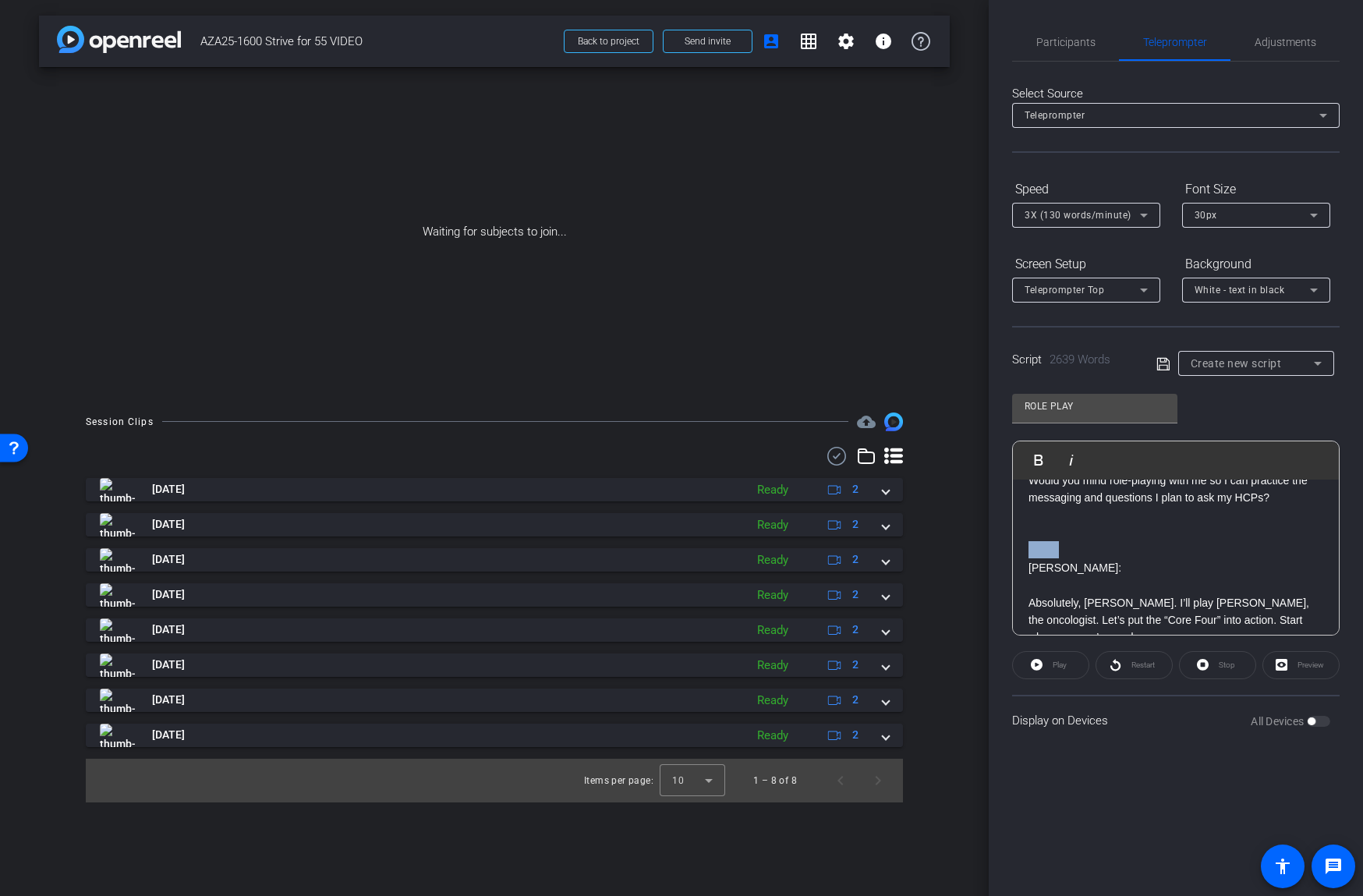
click at [977, 562] on div "arrow_back AZA25-1600 Strive for 55 VIDEO Back to project Send invite account_b…" at bounding box center [682, 448] width 1363 height 896
drag, startPoint x: 1037, startPoint y: 548, endPoint x: 973, endPoint y: 548, distance: 64.0
click at [973, 548] on div "arrow_back AZA25-1600 Strive for 55 VIDEO Back to project Send invite account_b…" at bounding box center [682, 448] width 1363 height 896
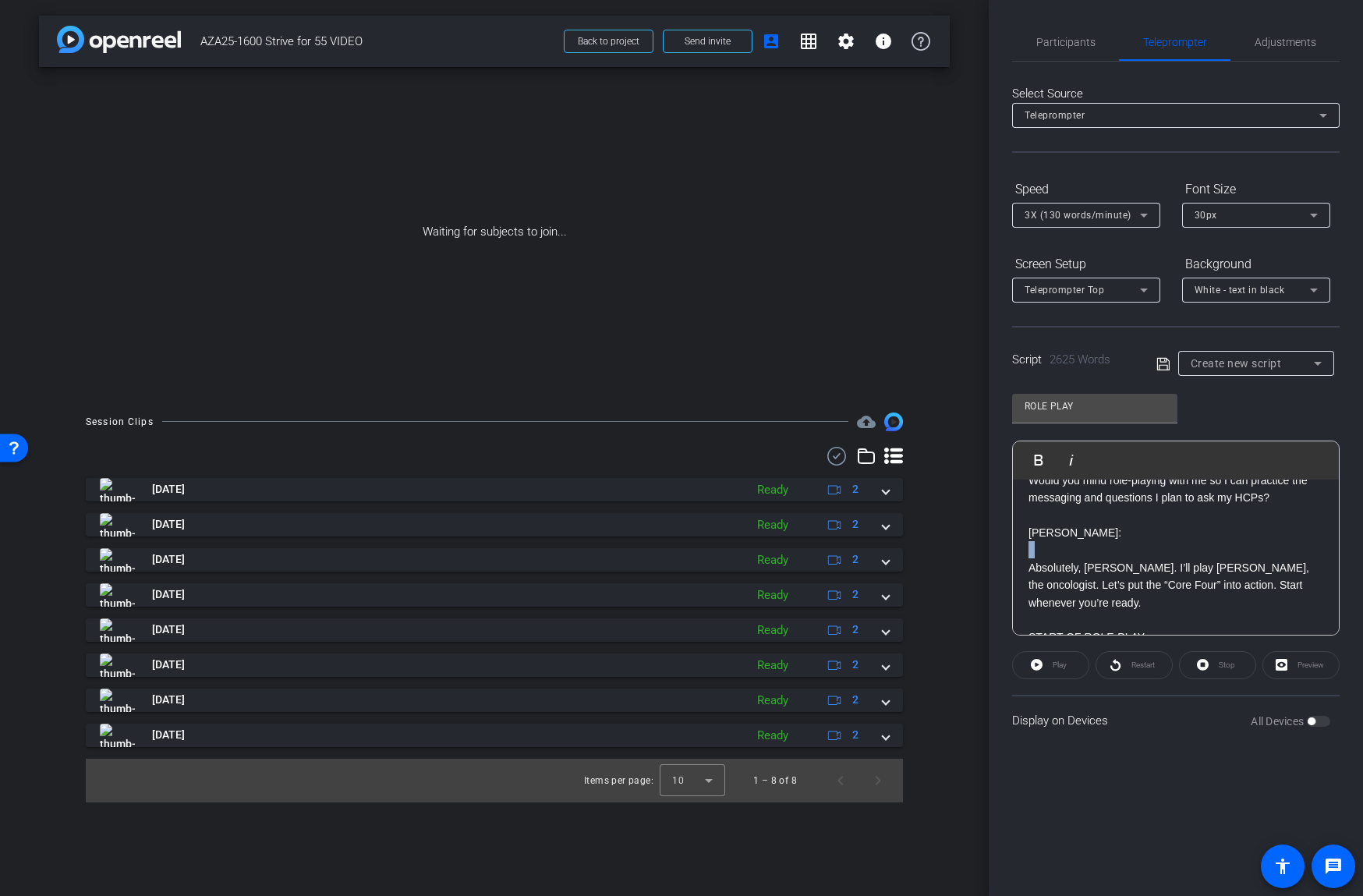
drag, startPoint x: 1034, startPoint y: 568, endPoint x: 973, endPoint y: 566, distance: 61.0
click at [973, 566] on div "arrow_back AZA25-1600 Strive for 55 VIDEO Back to project Send invite account_b…" at bounding box center [682, 448] width 1363 height 896
drag, startPoint x: 1034, startPoint y: 568, endPoint x: 927, endPoint y: 564, distance: 107.1
click at [927, 563] on div "arrow_back AZA25-1600 Strive for 55 VIDEO Back to project Send invite account_b…" at bounding box center [682, 448] width 1363 height 896
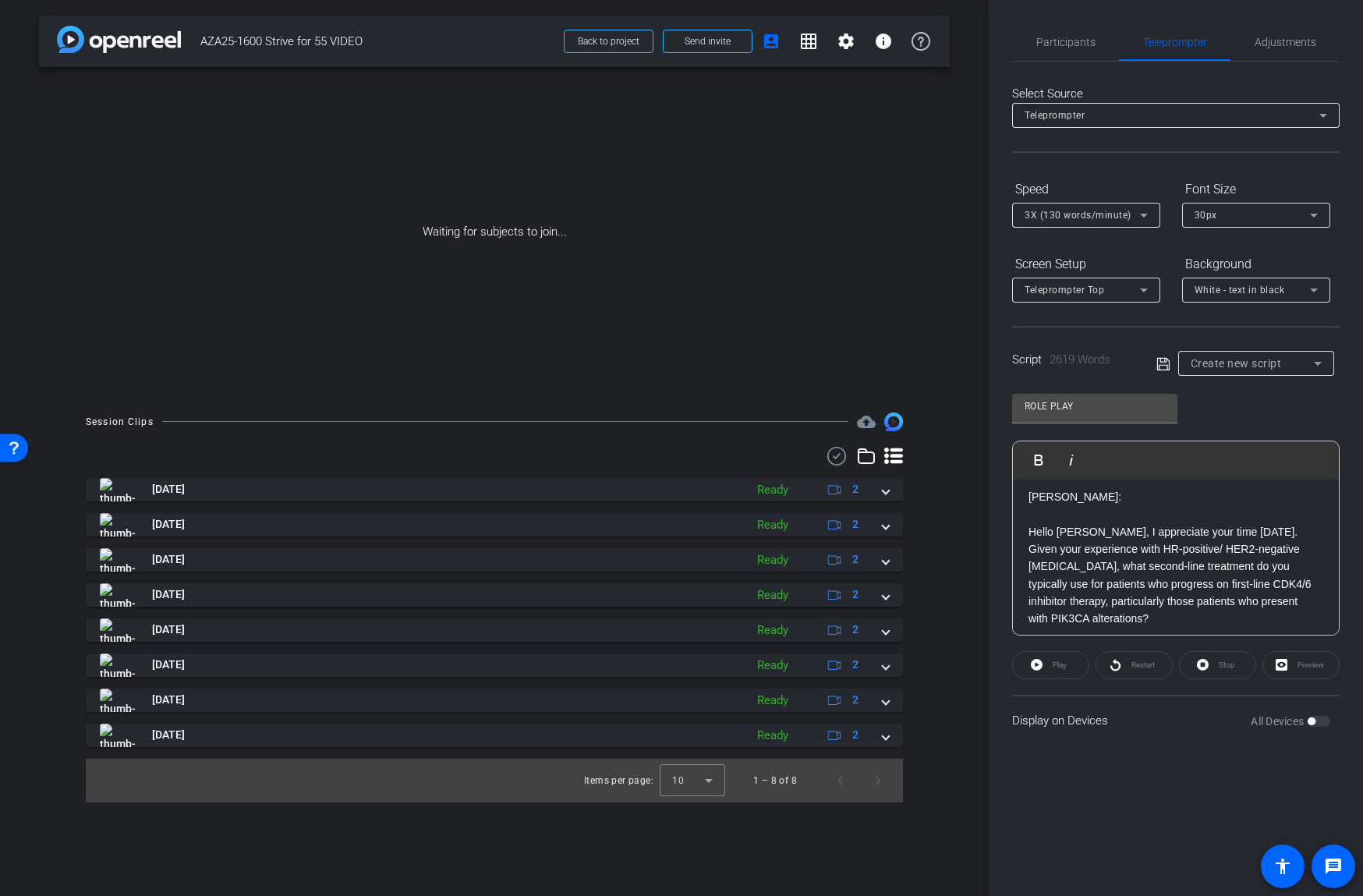
scroll to position [1095, 0]
drag, startPoint x: 1053, startPoint y: 527, endPoint x: 954, endPoint y: 528, distance: 99.0
click at [954, 528] on div "arrow_back AZA25-1600 Strive for 55 VIDEO Back to project Send invite account_b…" at bounding box center [682, 448] width 1363 height 896
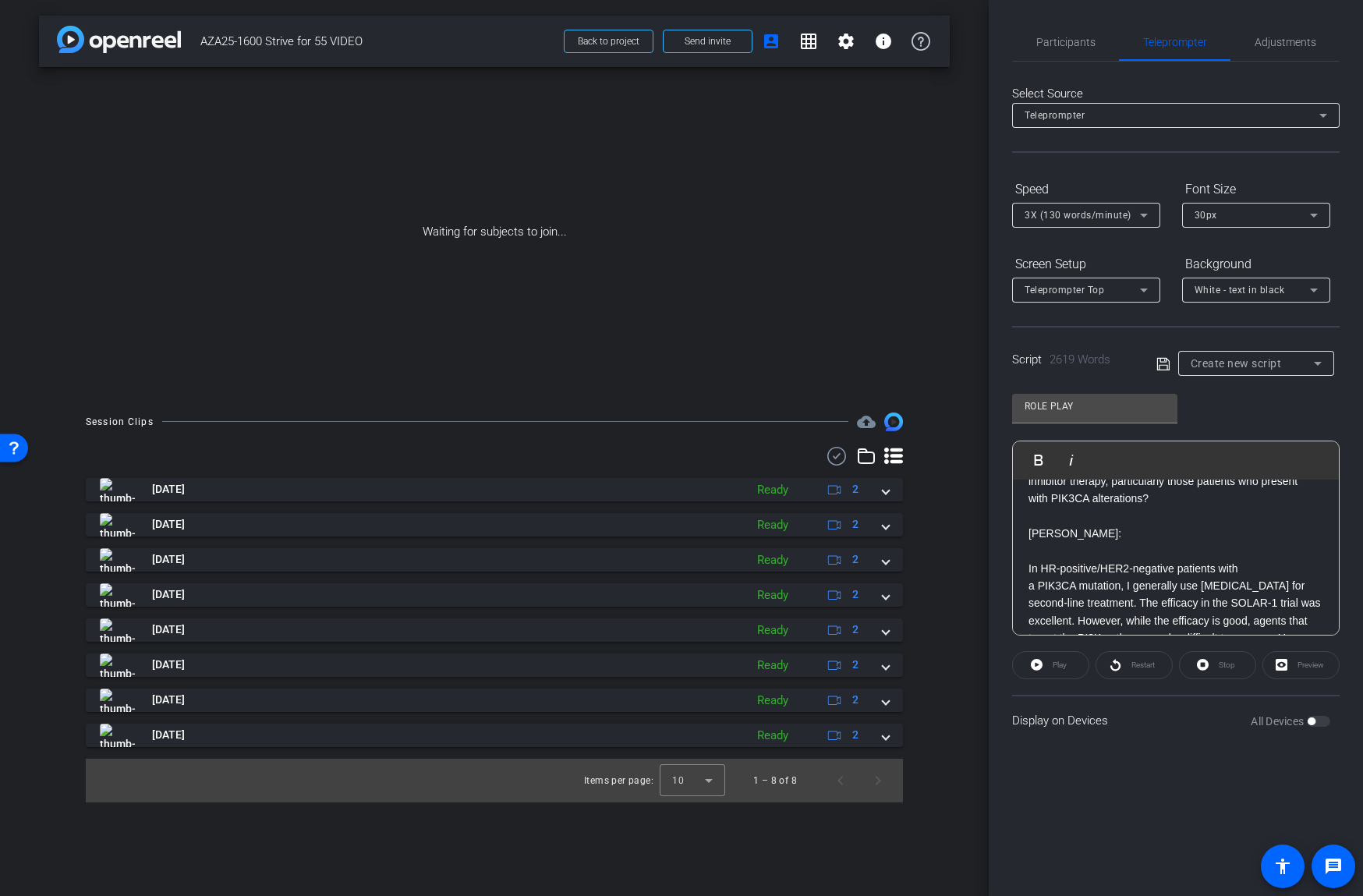
scroll to position [1196, 0]
drag, startPoint x: 1025, startPoint y: 566, endPoint x: 941, endPoint y: 565, distance: 84.0
click at [941, 565] on div "arrow_back AZA25-1600 Strive for 55 VIDEO Back to project Send invite account_b…" at bounding box center [682, 448] width 1363 height 896
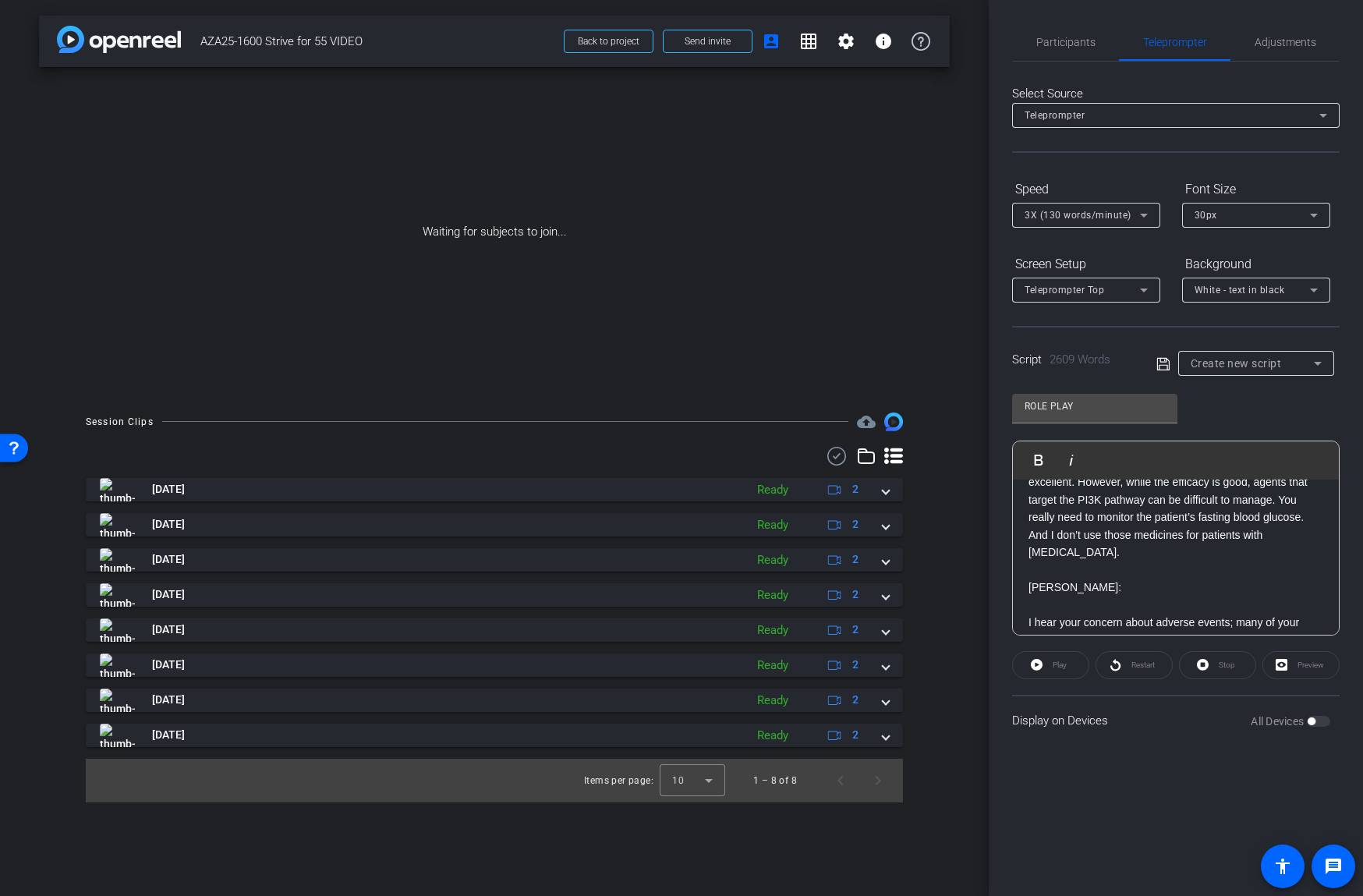
scroll to position [1418, 0]
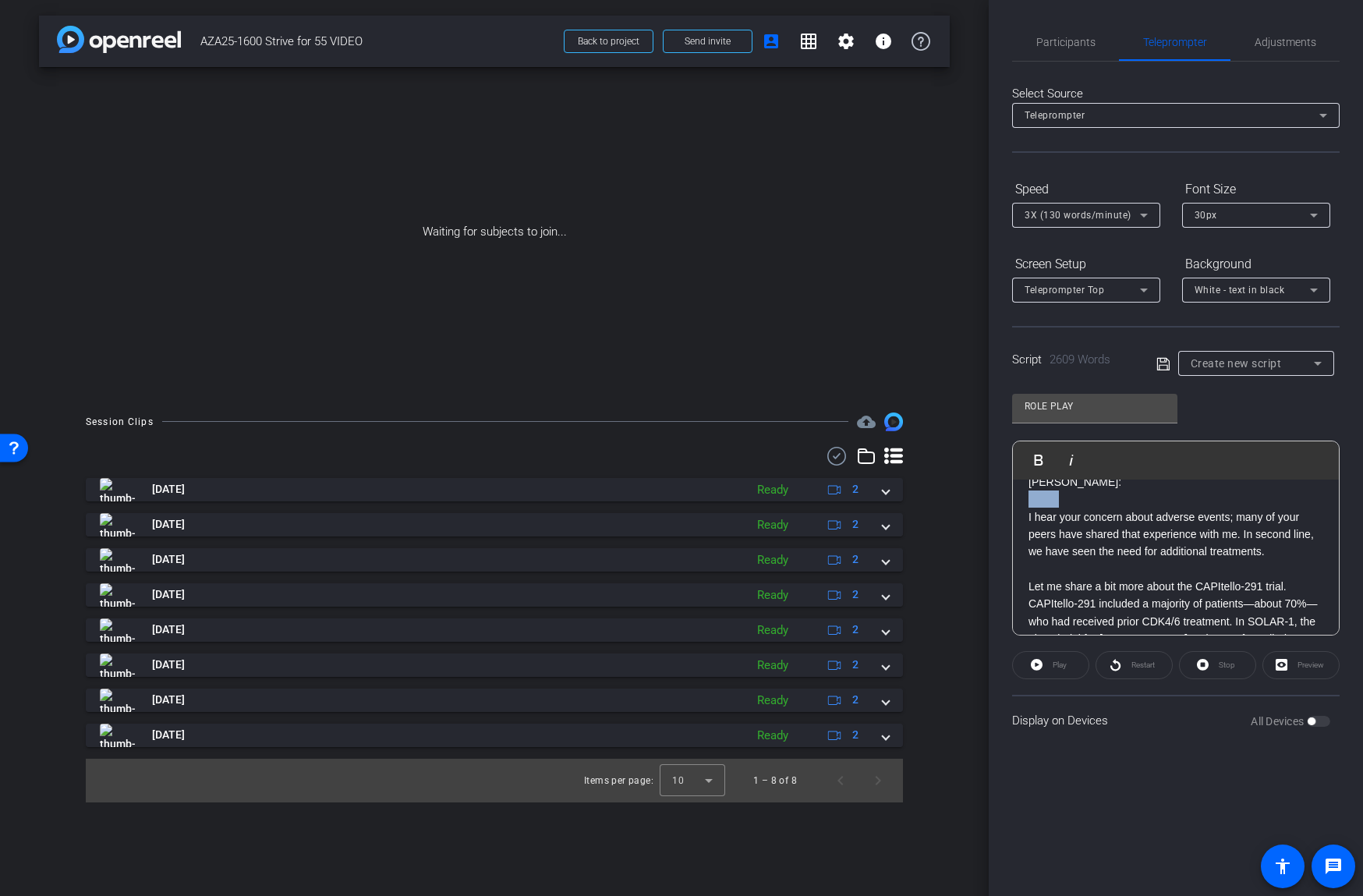
drag, startPoint x: 1058, startPoint y: 497, endPoint x: 938, endPoint y: 497, distance: 120.0
click at [938, 497] on div "arrow_back AZA25-1600 Strive for 55 VIDEO Back to project Send invite account_b…" at bounding box center [682, 448] width 1363 height 896
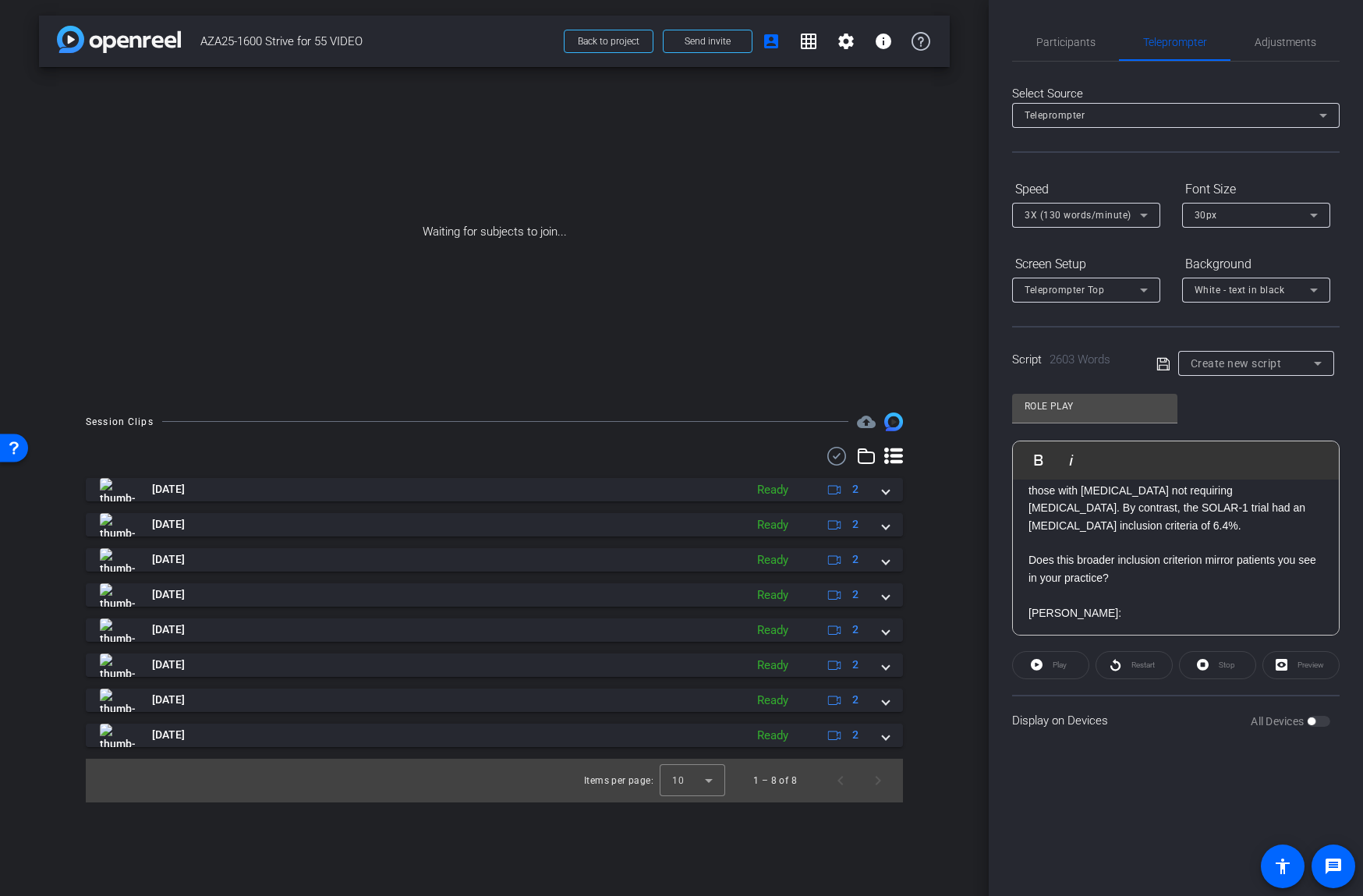
scroll to position [1662, 0]
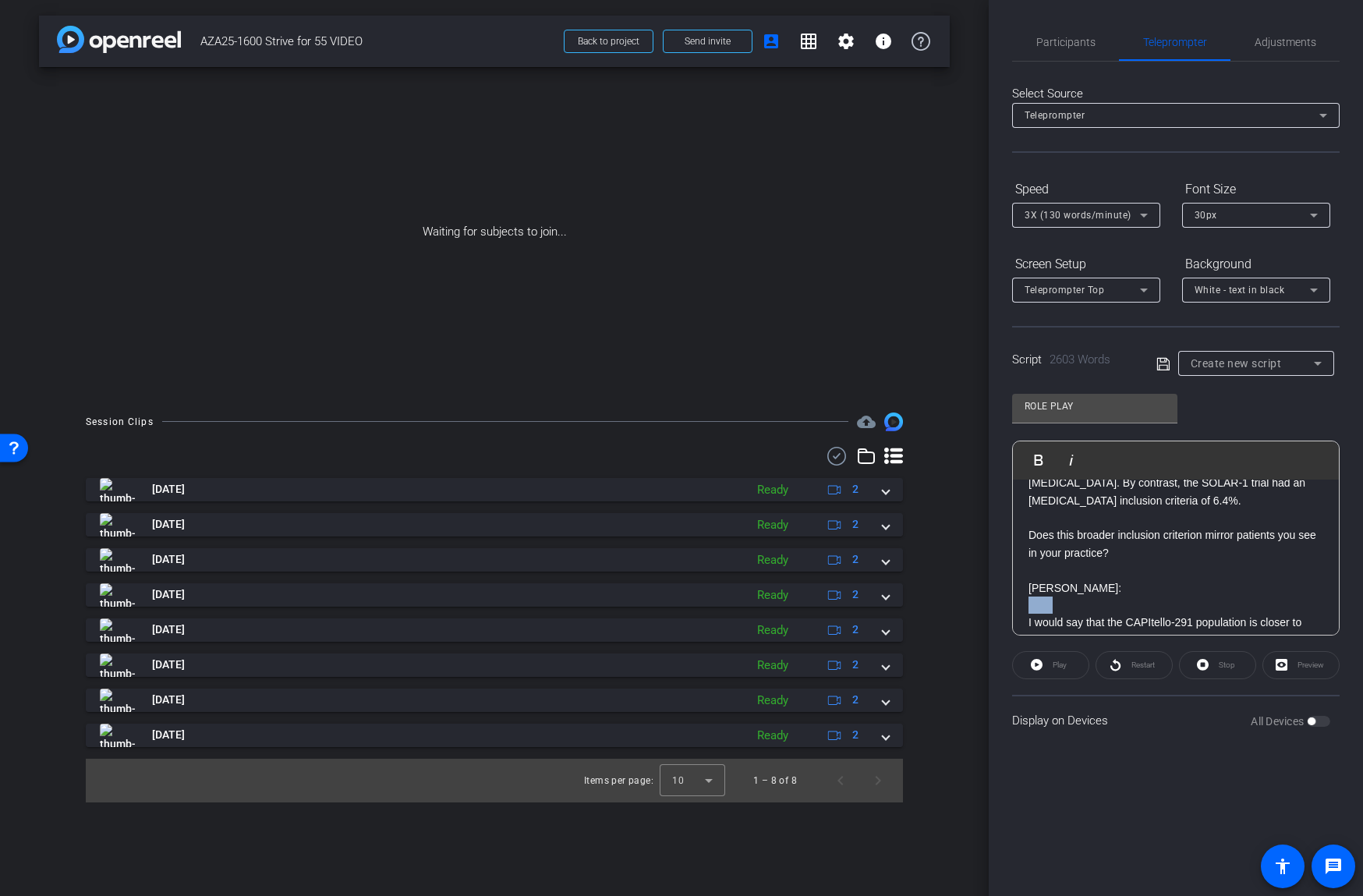
drag, startPoint x: 1038, startPoint y: 584, endPoint x: 962, endPoint y: 581, distance: 76.1
click at [962, 581] on div "arrow_back AZA25-1600 Strive for 55 VIDEO Back to project Send invite account_b…" at bounding box center [682, 448] width 1363 height 896
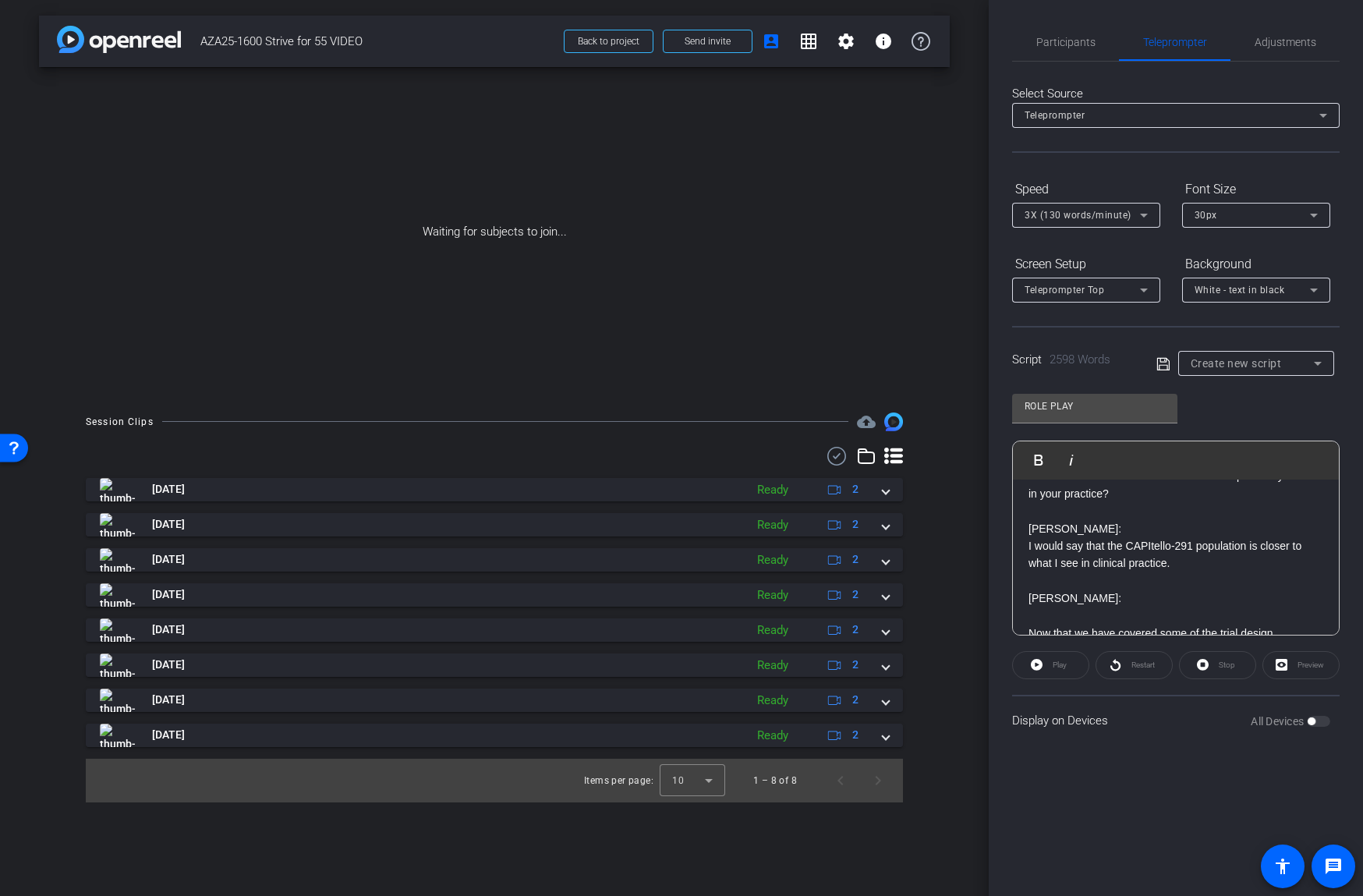
scroll to position [1722, 0]
drag, startPoint x: 1045, startPoint y: 601, endPoint x: 944, endPoint y: 601, distance: 101.0
click at [946, 601] on div "arrow_back AZA25-1600 Strive for 55 VIDEO Back to project Send invite account_b…" at bounding box center [682, 448] width 1363 height 896
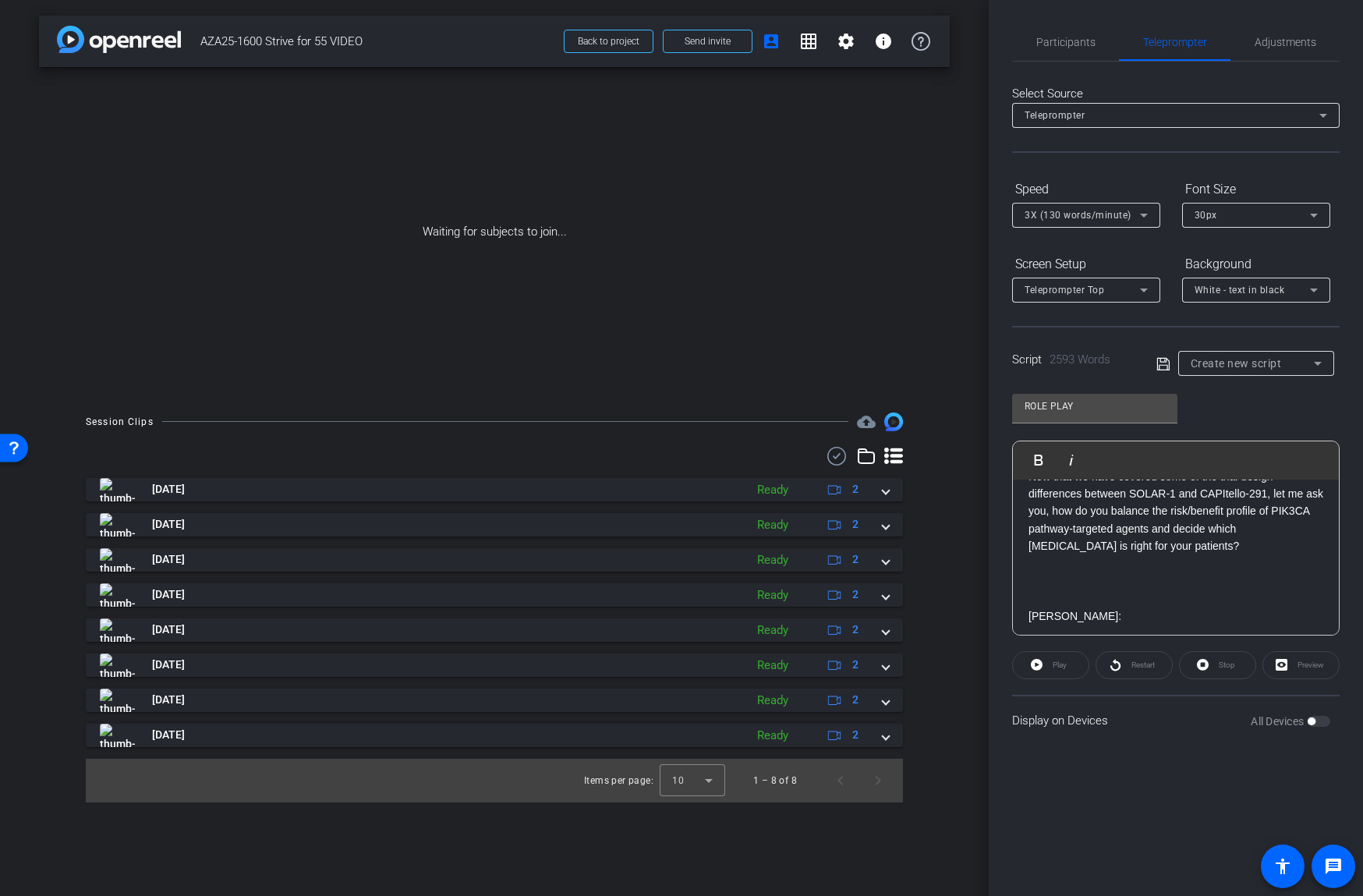
scroll to position [1888, 0]
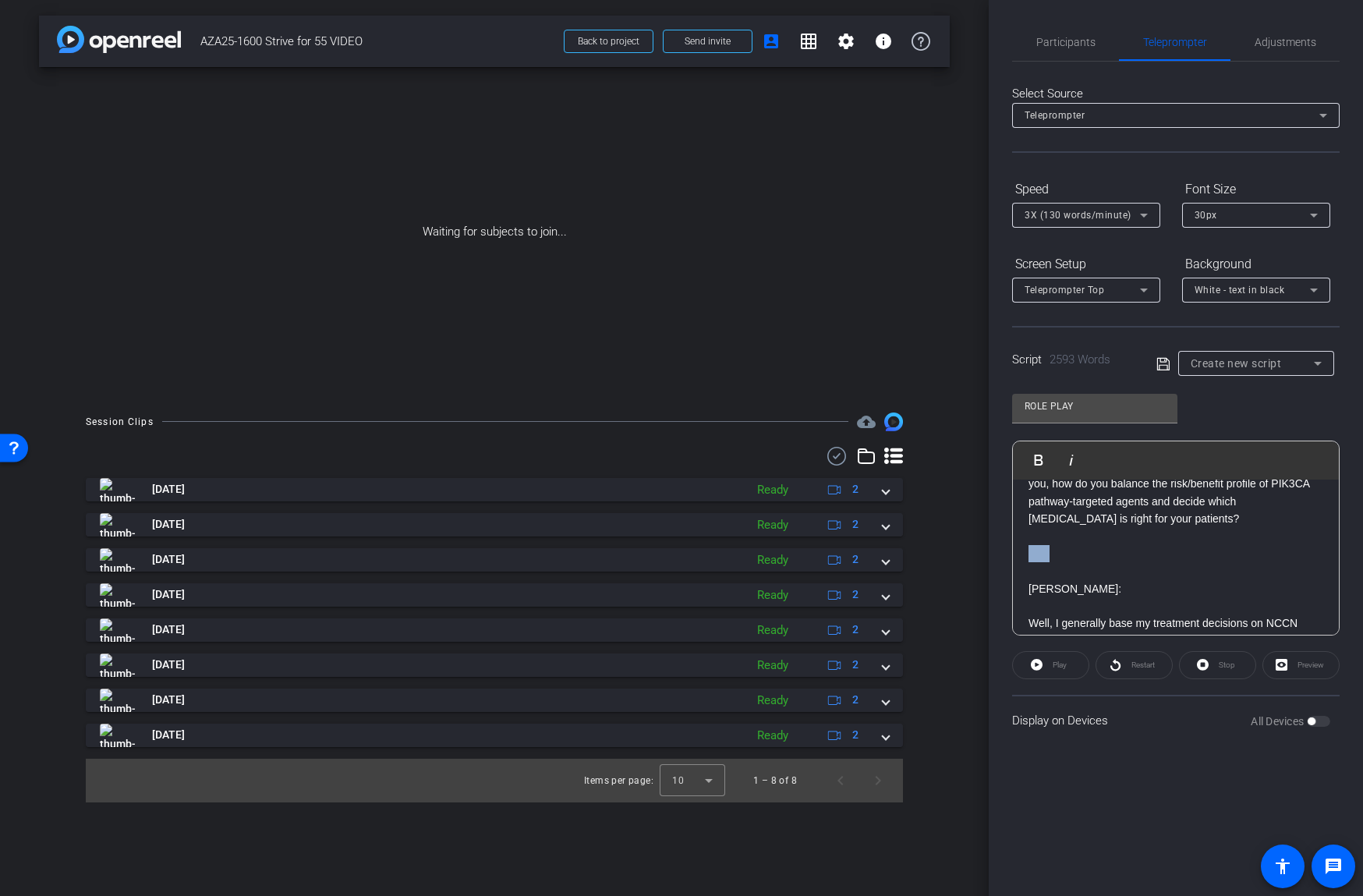
drag, startPoint x: 1063, startPoint y: 545, endPoint x: 957, endPoint y: 538, distance: 106.2
click at [957, 538] on div "arrow_back AZA25-1600 Strive for 55 VIDEO Back to project Send invite account_b…" at bounding box center [682, 448] width 1363 height 896
drag, startPoint x: 1050, startPoint y: 537, endPoint x: 968, endPoint y: 511, distance: 86.0
click at [968, 511] on div "arrow_back AZA25-1600 Strive for 55 VIDEO Back to project Send invite account_b…" at bounding box center [682, 448] width 1363 height 896
click at [984, 528] on div "arrow_back AZA25-1600 Strive for 55 VIDEO Back to project Send invite account_b…" at bounding box center [682, 448] width 1363 height 896
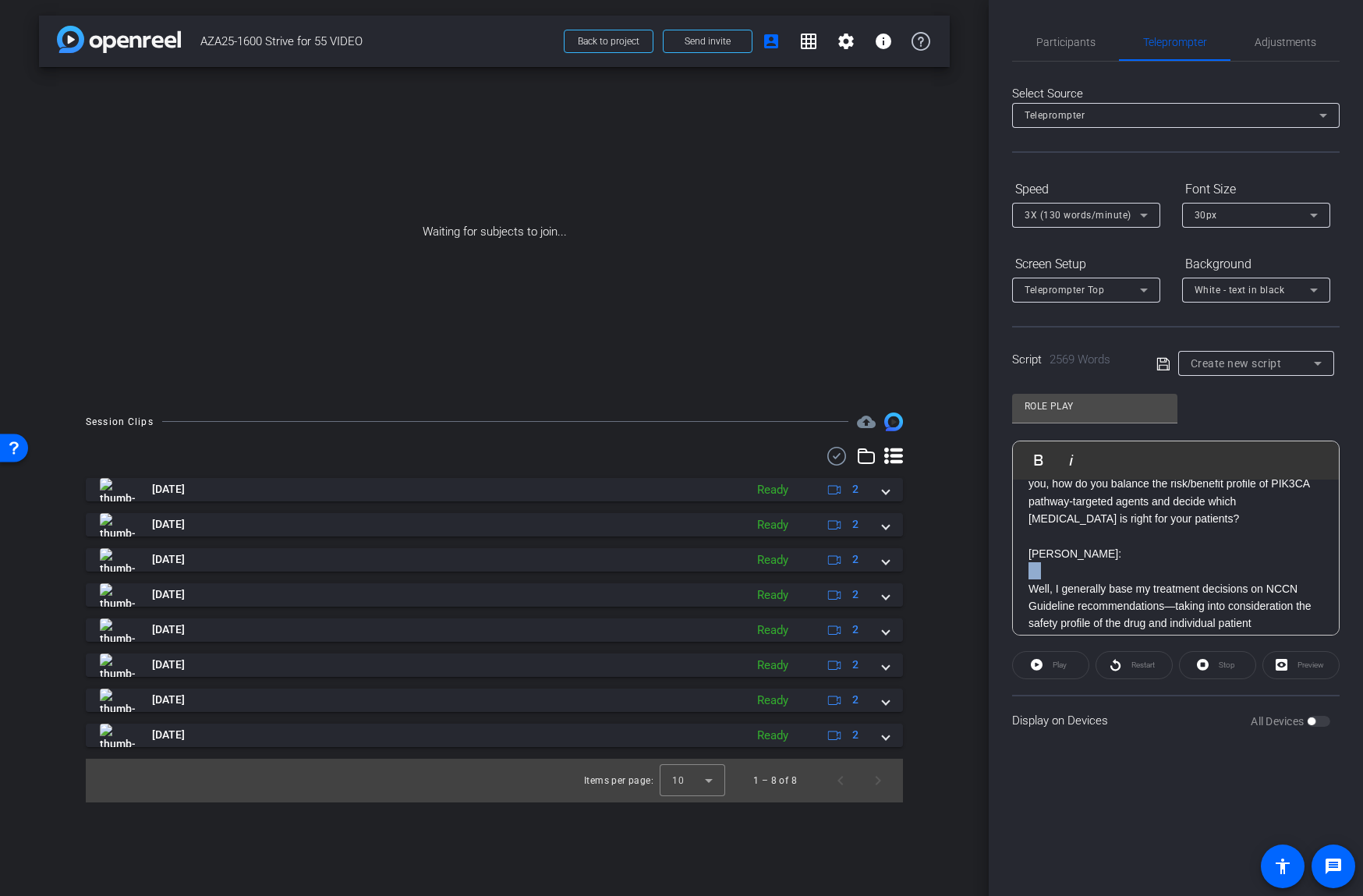
drag, startPoint x: 1040, startPoint y: 556, endPoint x: 967, endPoint y: 556, distance: 73.0
click at [967, 556] on div "arrow_back AZA25-1600 Strive for 55 VIDEO Back to project Send invite account_b…" at bounding box center [682, 448] width 1363 height 896
drag, startPoint x: 1080, startPoint y: 553, endPoint x: 959, endPoint y: 553, distance: 121.0
click at [959, 553] on div "arrow_back AZA25-1600 Strive for 55 VIDEO Back to project Send invite account_b…" at bounding box center [682, 448] width 1363 height 896
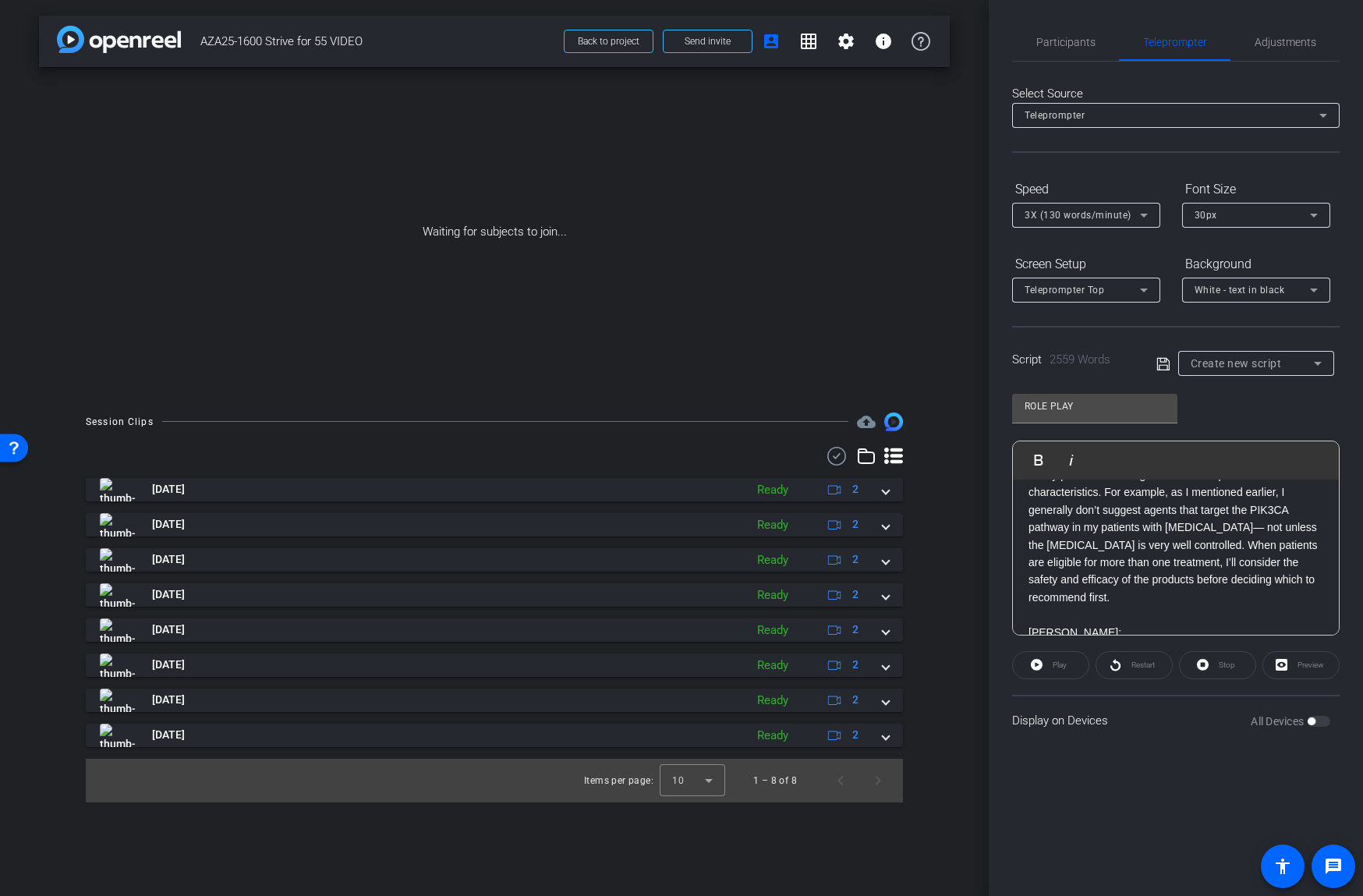
scroll to position [2103, 0]
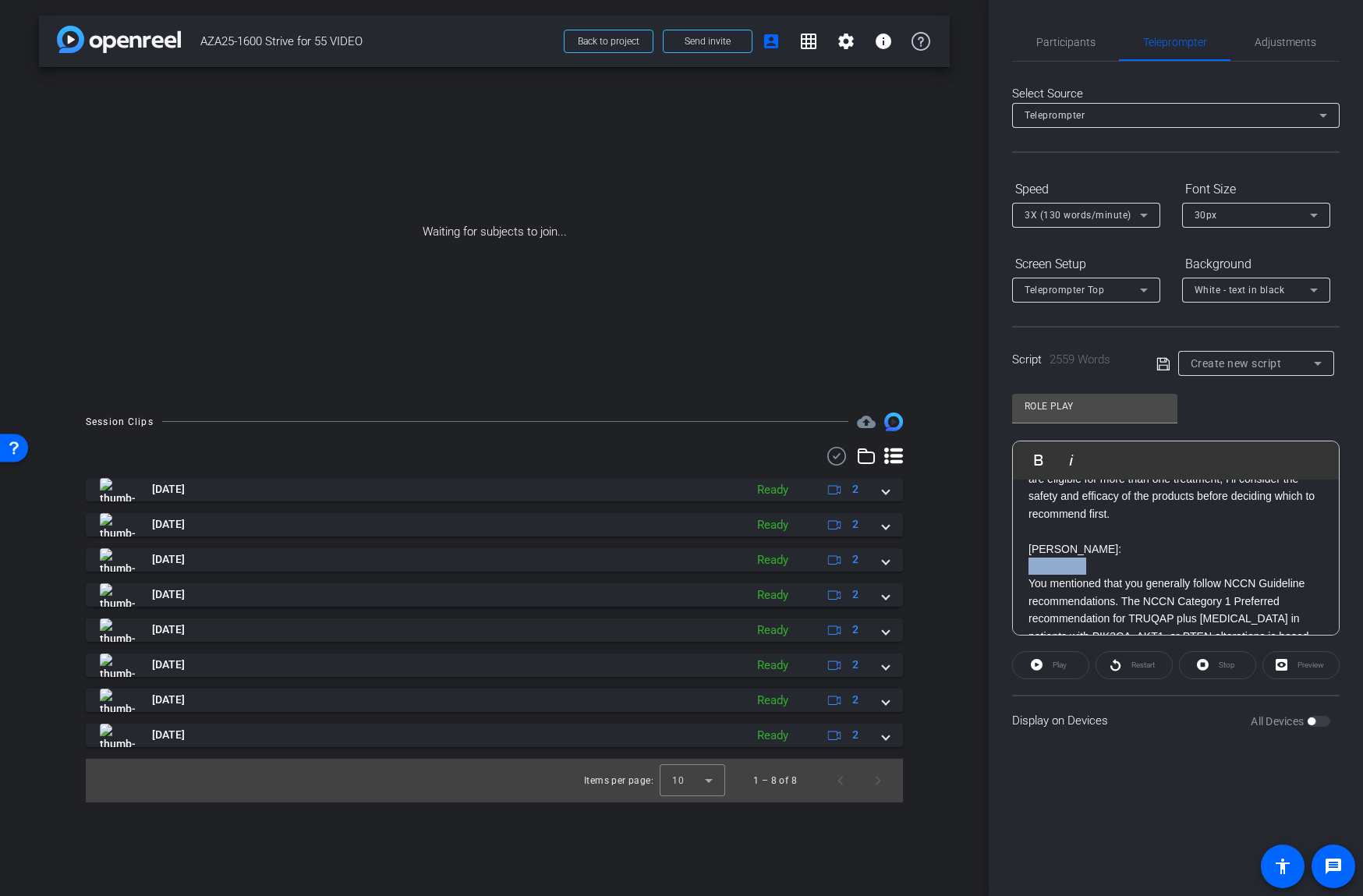
drag, startPoint x: 1101, startPoint y: 549, endPoint x: 917, endPoint y: 551, distance: 184.0
click at [917, 551] on div "arrow_back AZA25-1600 Strive for 55 VIDEO Back to project Send invite account_b…" at bounding box center [682, 448] width 1363 height 896
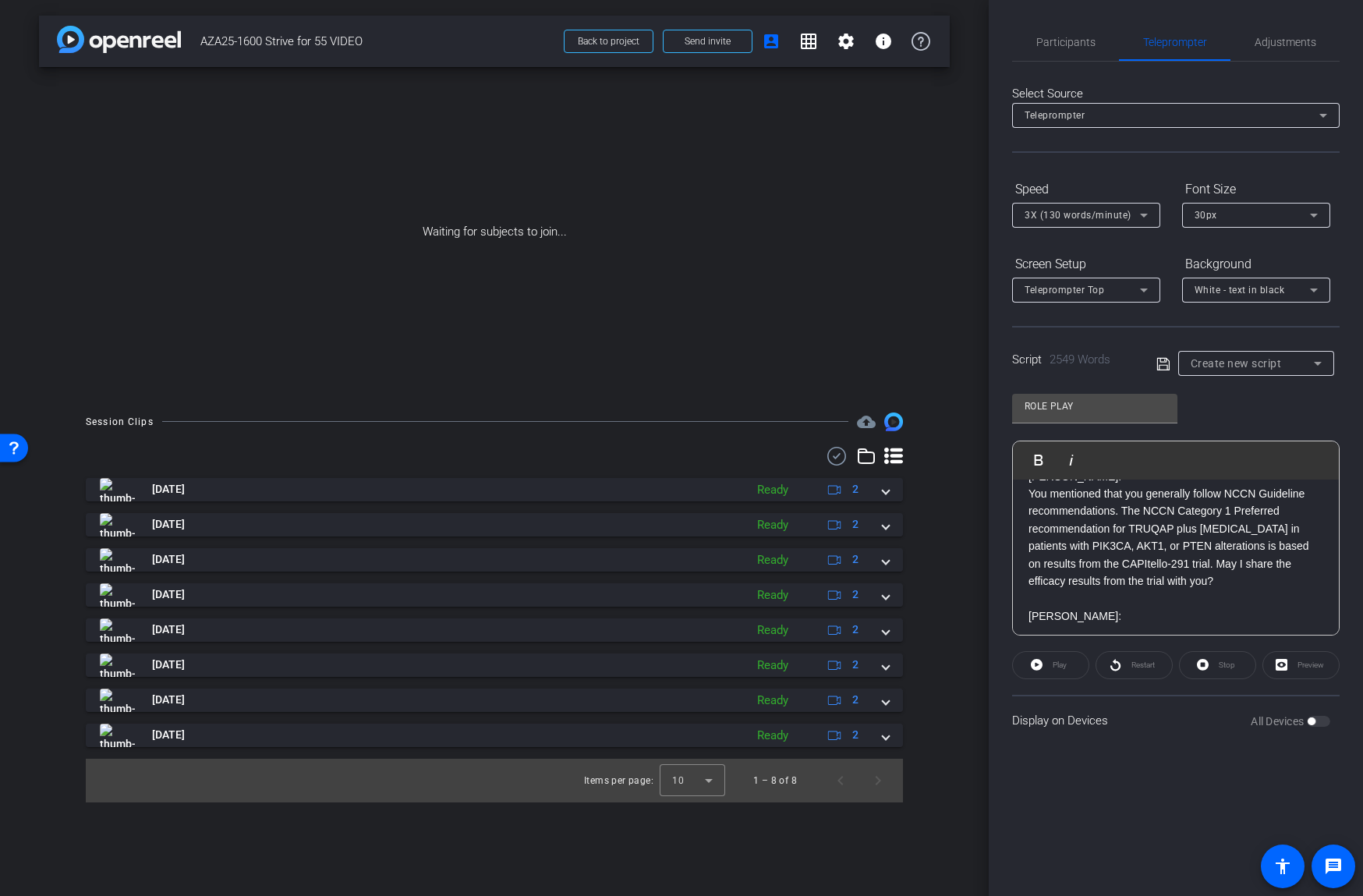
scroll to position [2294, 0]
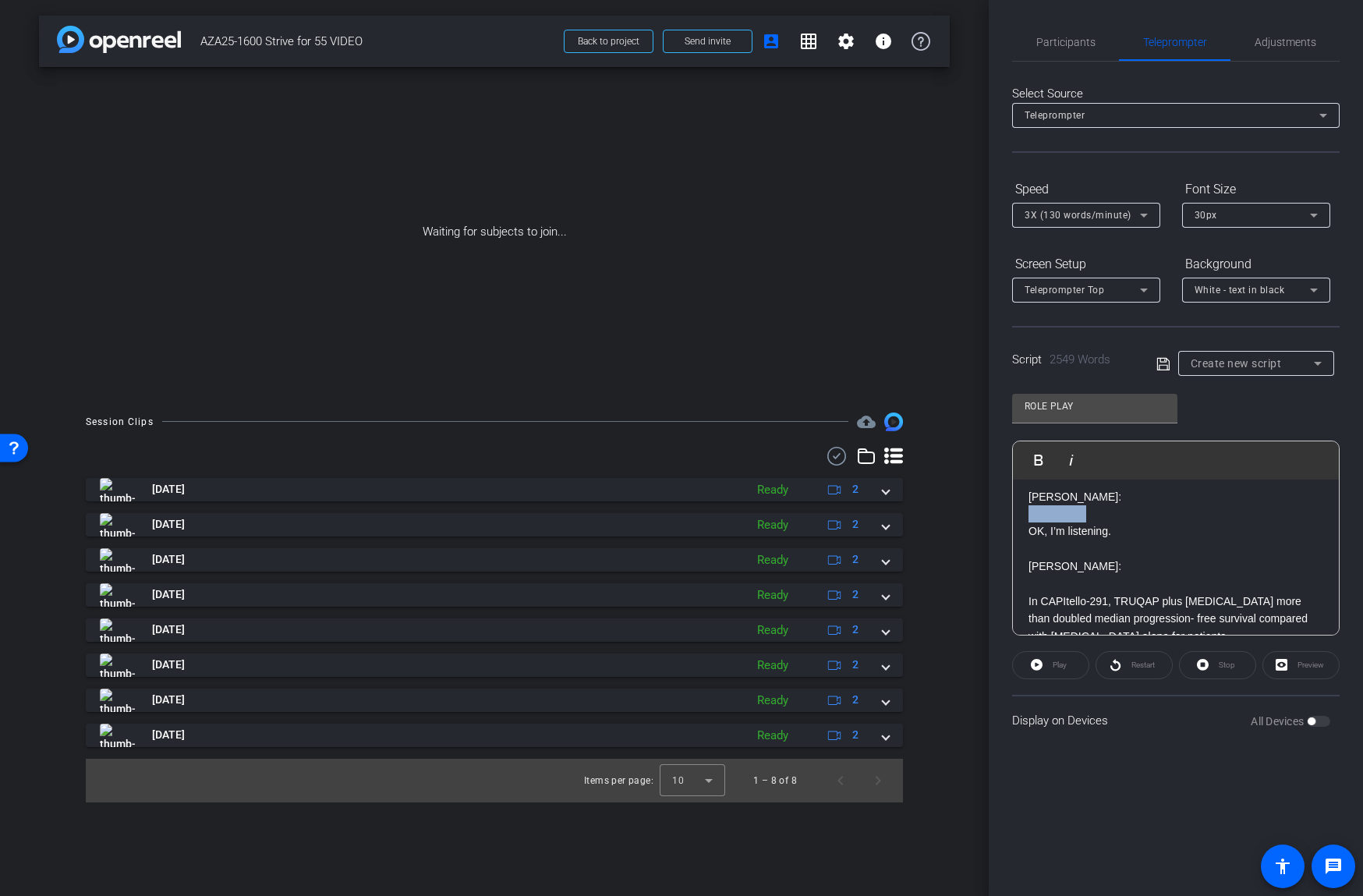
drag, startPoint x: 1033, startPoint y: 494, endPoint x: 943, endPoint y: 496, distance: 90.0
click at [943, 496] on div "arrow_back AZA25-1600 Strive for 55 VIDEO Back to project Send invite account_b…" at bounding box center [682, 448] width 1363 height 896
drag, startPoint x: 1076, startPoint y: 547, endPoint x: 951, endPoint y: 550, distance: 125.0
click at [951, 550] on div "arrow_back AZA25-1600 Strive for 55 VIDEO Back to project Send invite account_b…" at bounding box center [682, 448] width 1363 height 896
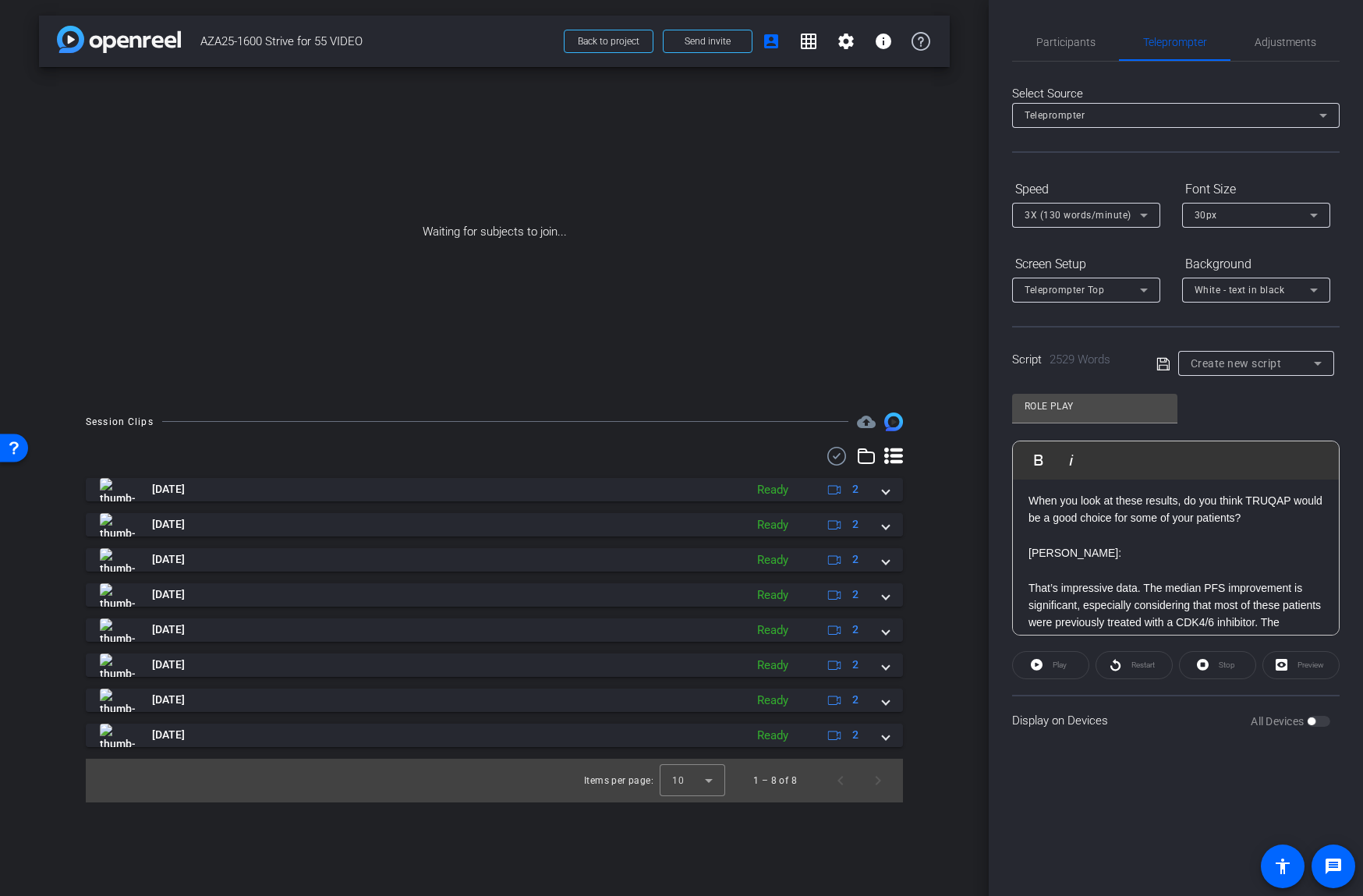
scroll to position [2622, 0]
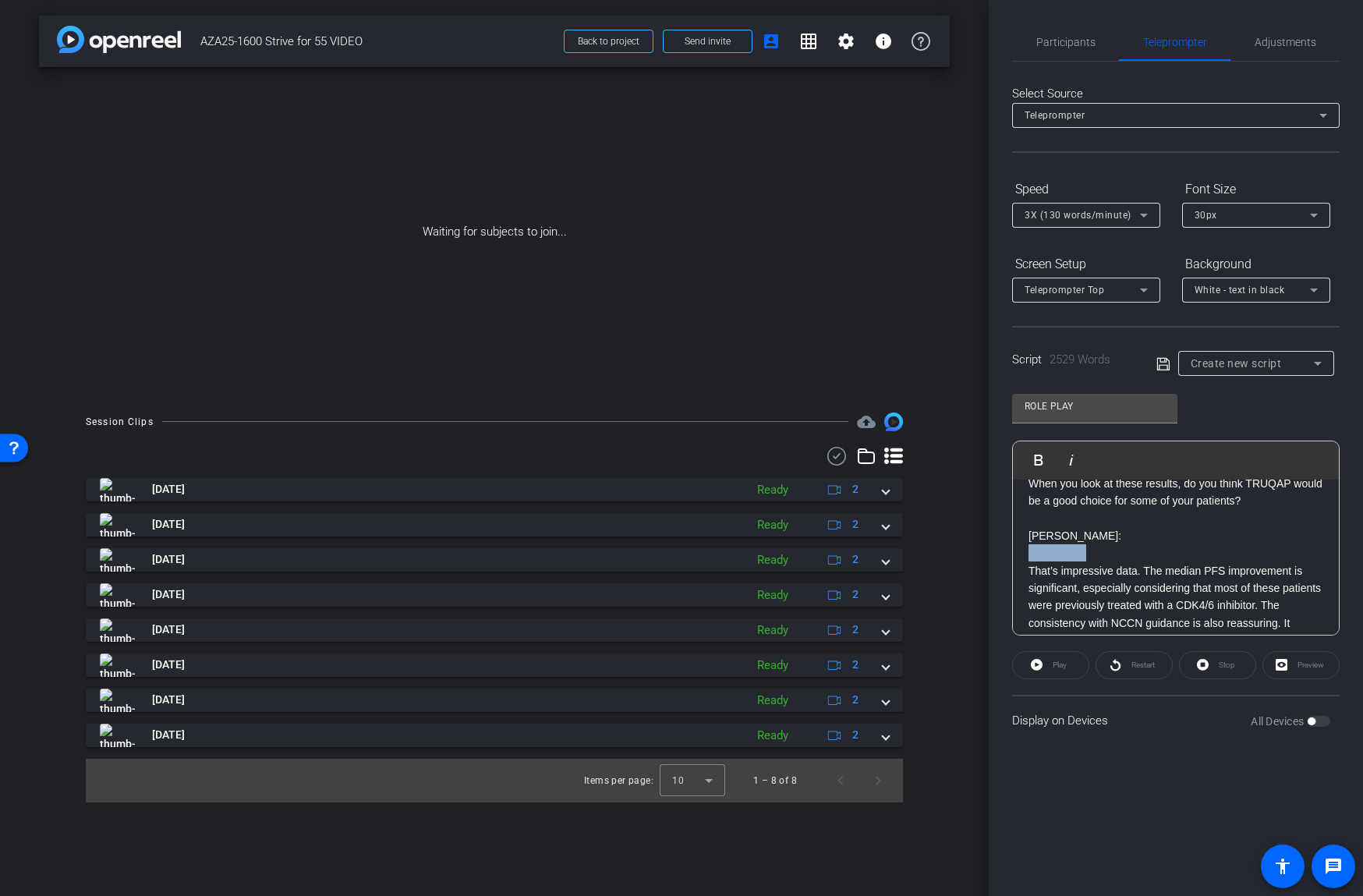
drag, startPoint x: 1037, startPoint y: 518, endPoint x: 923, endPoint y: 520, distance: 114.0
click at [923, 520] on div "arrow_back AZA25-1600 Strive for 55 VIDEO Back to project Send invite account_b…" at bounding box center [682, 448] width 1363 height 896
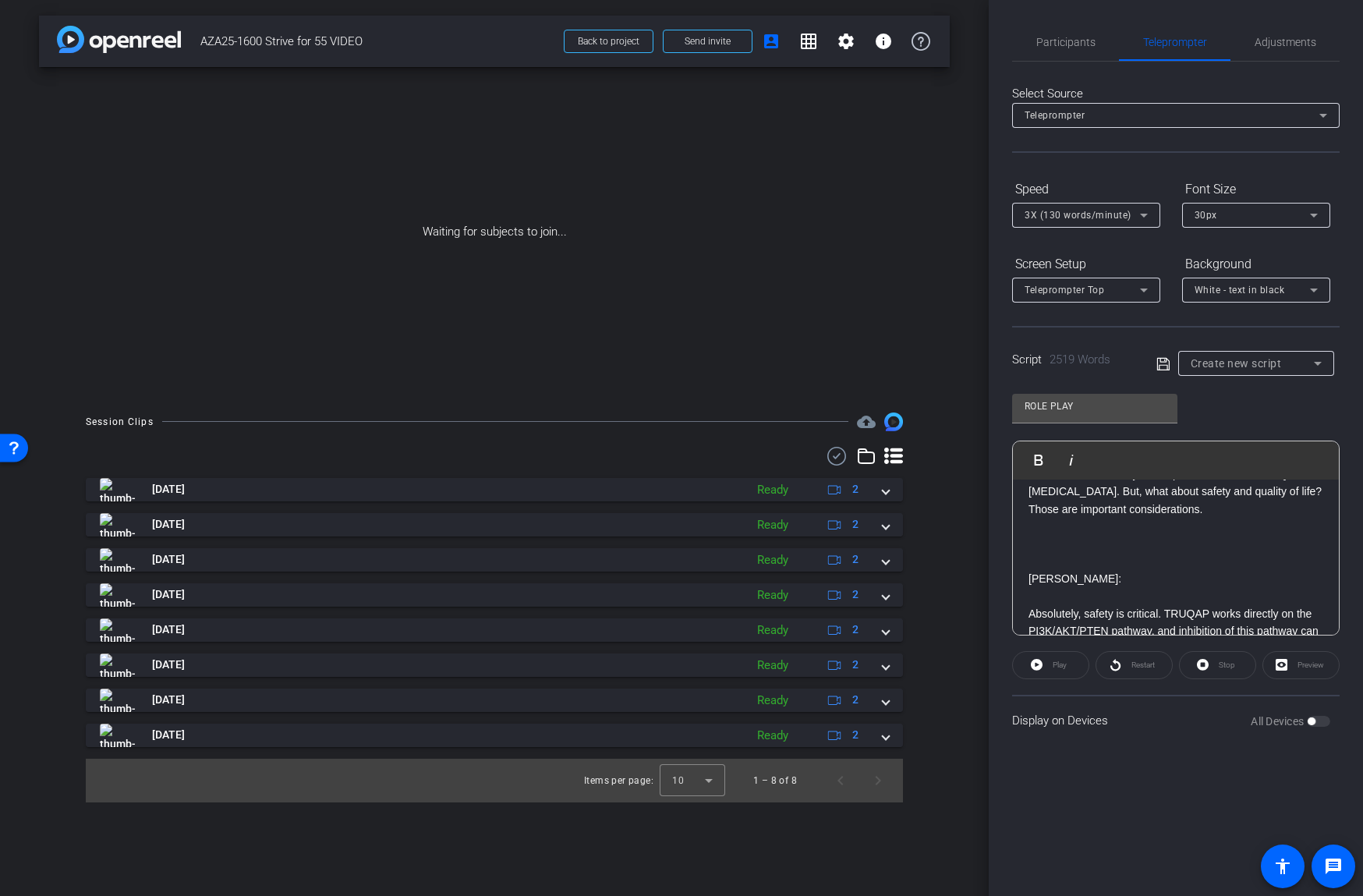
scroll to position [2776, 0]
drag, startPoint x: 1081, startPoint y: 558, endPoint x: 949, endPoint y: 560, distance: 132.0
click at [949, 560] on div "arrow_back AZA25-1600 Strive for 55 VIDEO Back to project Send invite account_b…" at bounding box center [682, 448] width 1363 height 896
drag, startPoint x: 1038, startPoint y: 561, endPoint x: 999, endPoint y: 563, distance: 39.1
click at [999, 563] on div "Participants Teleprompter Adjustments [PERSON_NAME] Director Everyone 0 You CHA…" at bounding box center [1176, 448] width 374 height 896
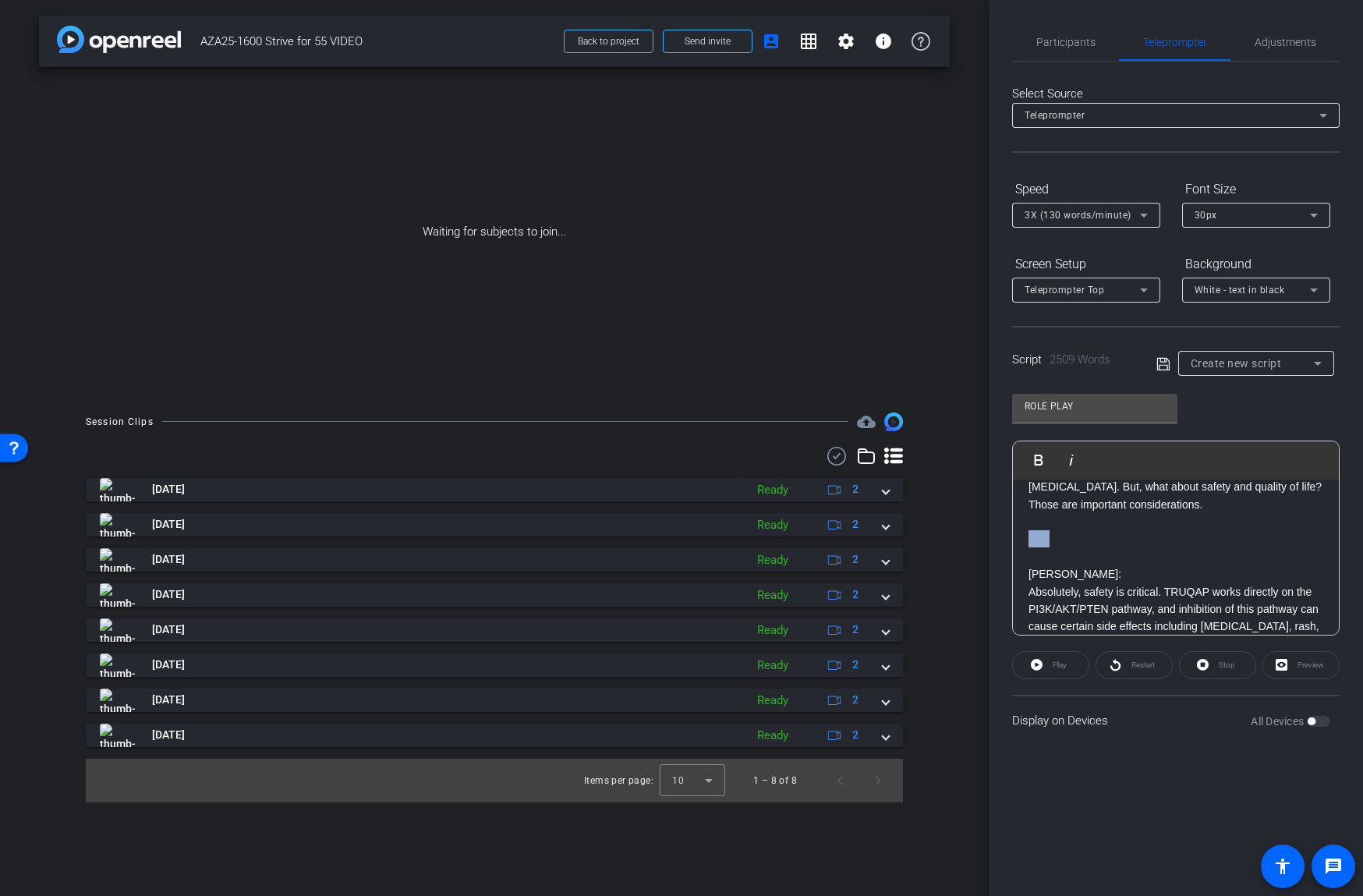
drag, startPoint x: 1057, startPoint y: 509, endPoint x: 1001, endPoint y: 499, distance: 56.9
click at [1001, 499] on div "Participants Teleprompter Adjustments [PERSON_NAME] Director Everyone 0 You CHA…" at bounding box center [1176, 448] width 374 height 896
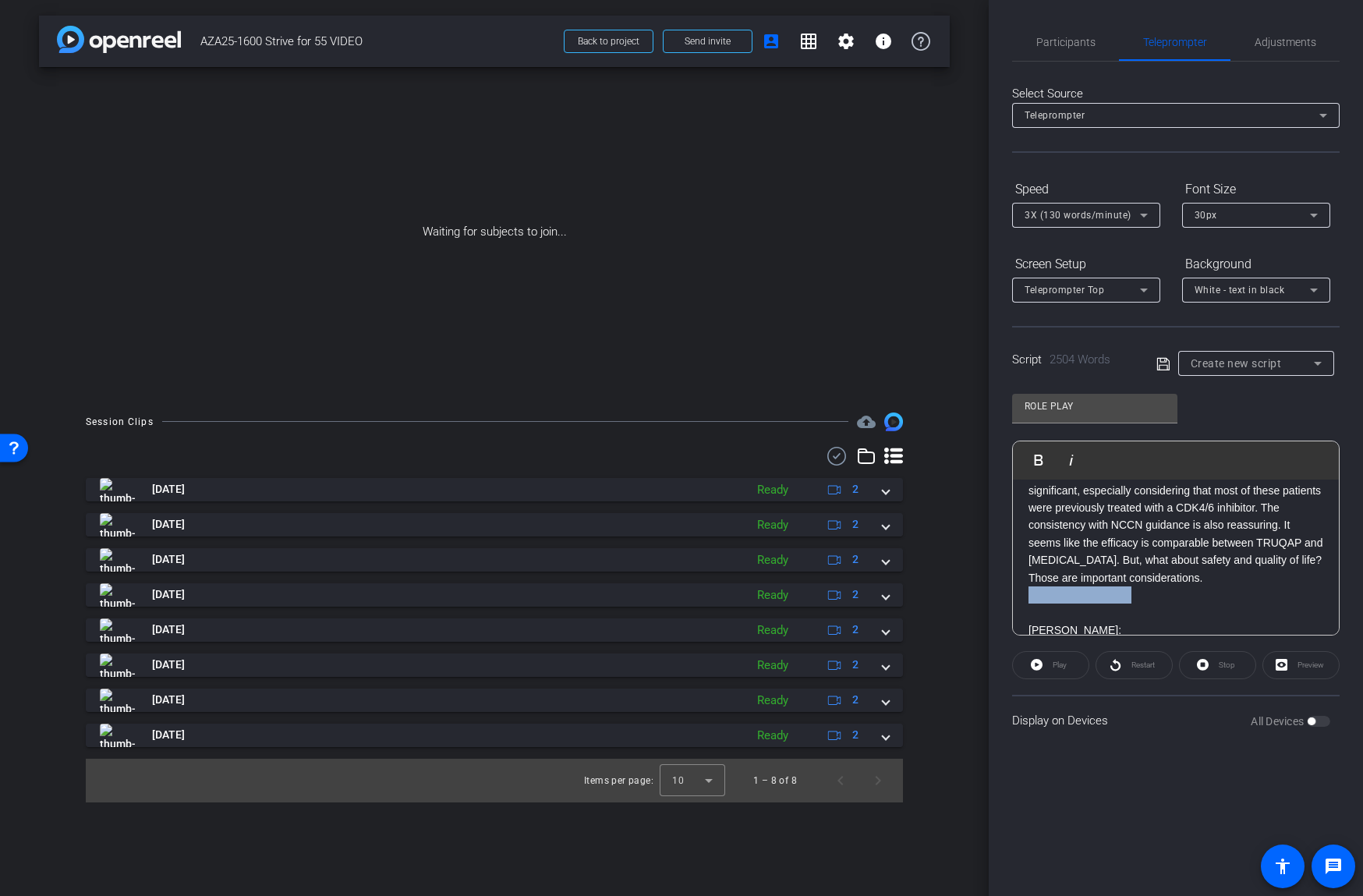
drag, startPoint x: 1036, startPoint y: 561, endPoint x: 938, endPoint y: 563, distance: 98.0
click at [942, 563] on div "arrow_back AZA25-1600 Strive for 55 VIDEO Back to project Send invite account_b…" at bounding box center [682, 448] width 1363 height 896
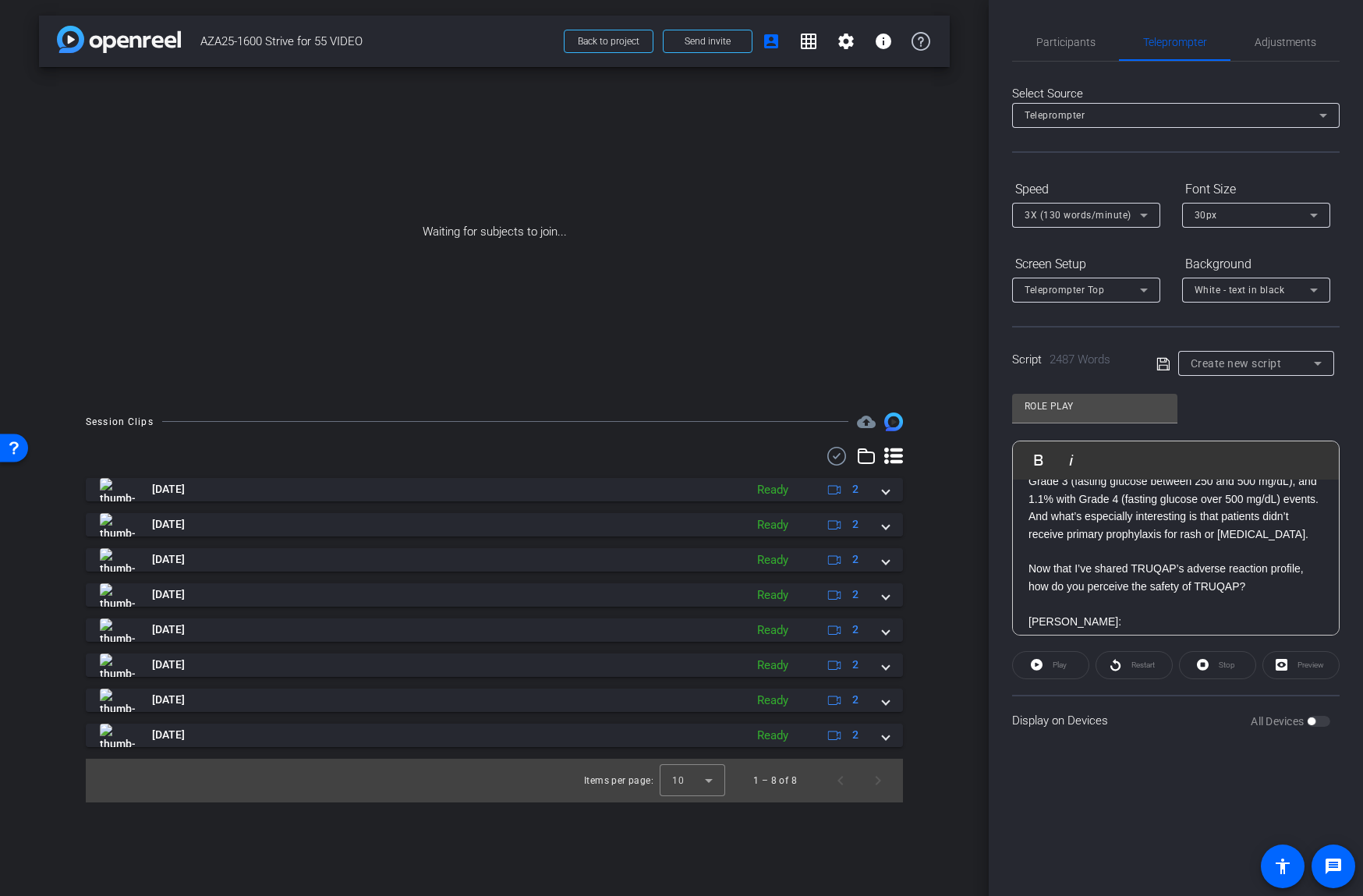
scroll to position [3089, 0]
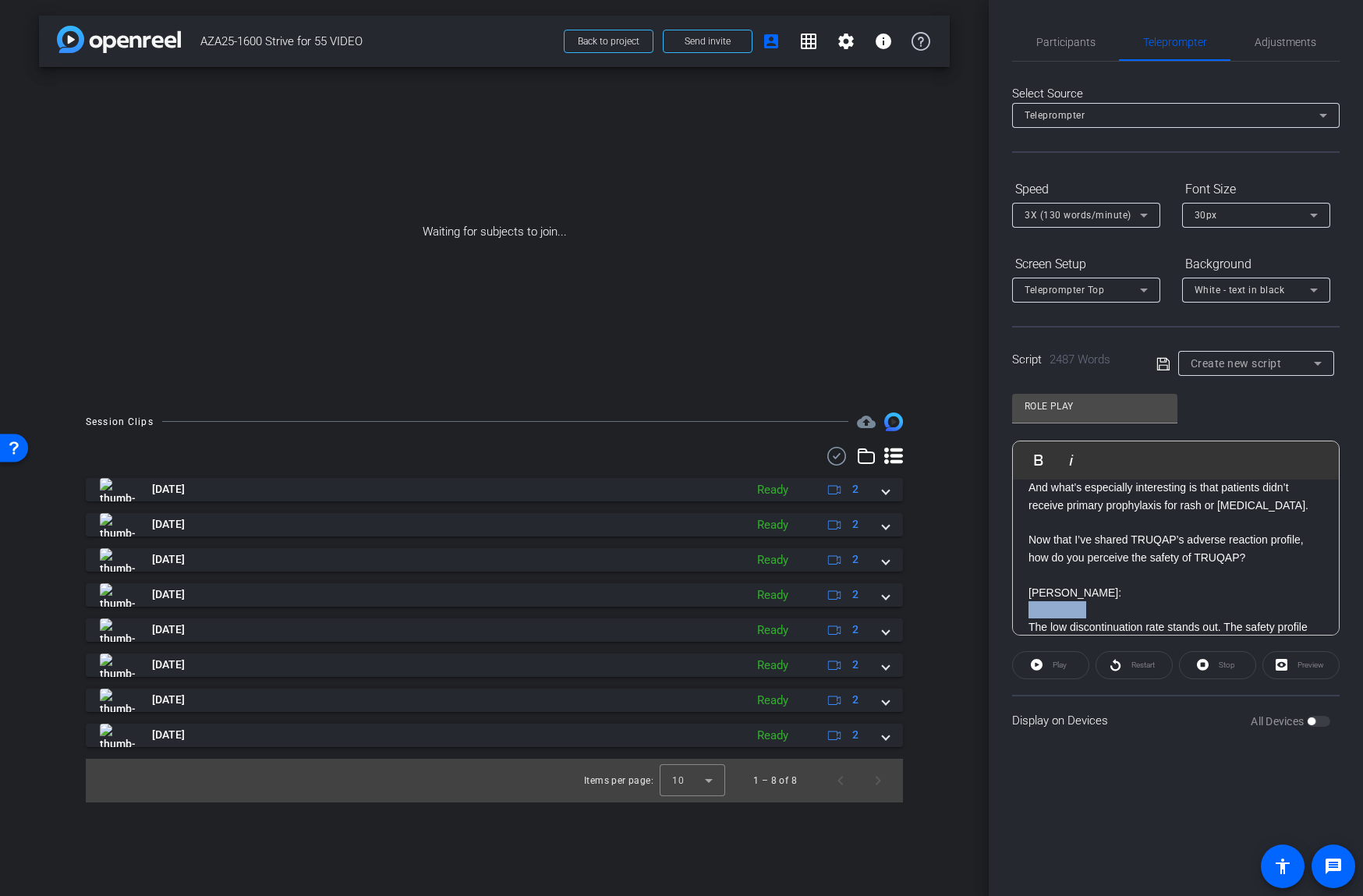
drag, startPoint x: 1089, startPoint y: 575, endPoint x: 949, endPoint y: 577, distance: 140.0
click at [949, 577] on div "arrow_back AZA25-1600 Strive for 55 VIDEO Back to project Send invite account_b…" at bounding box center [682, 448] width 1363 height 896
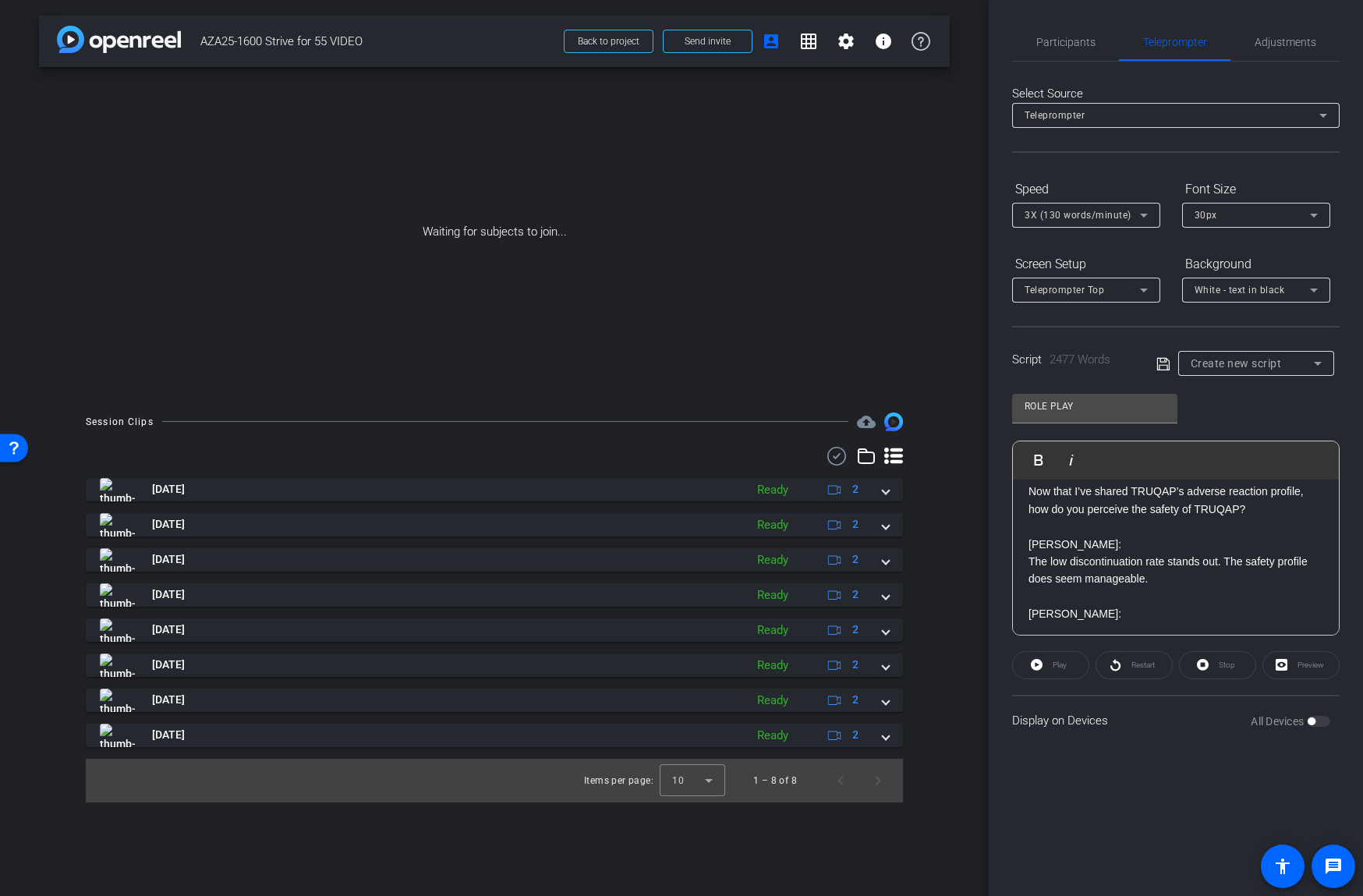
scroll to position [3162, 0]
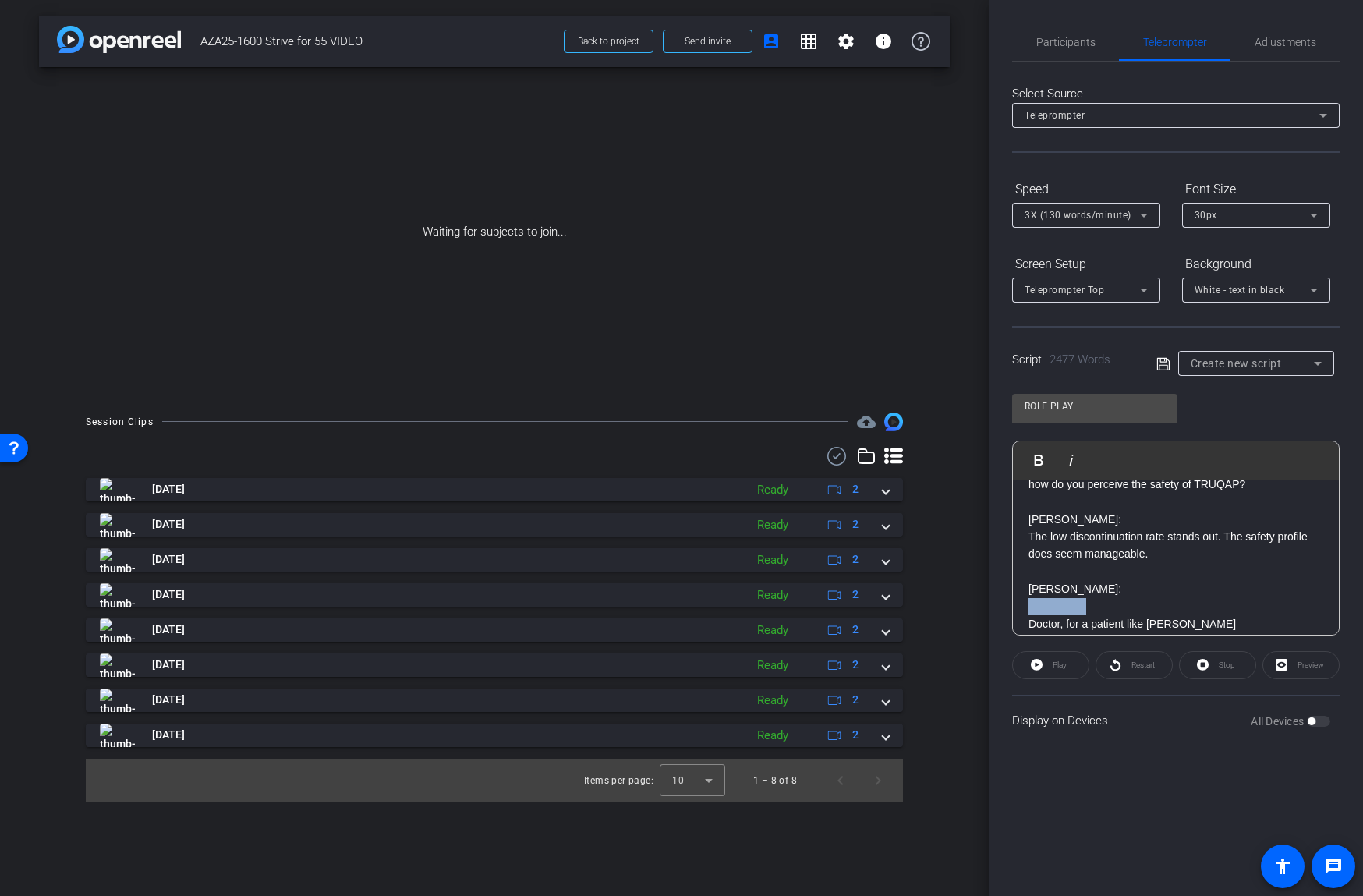
drag, startPoint x: 1088, startPoint y: 574, endPoint x: 944, endPoint y: 574, distance: 144.0
click at [944, 574] on div "arrow_back AZA25-1600 Strive for 55 VIDEO Back to project Send invite account_b…" at bounding box center [682, 448] width 1363 height 896
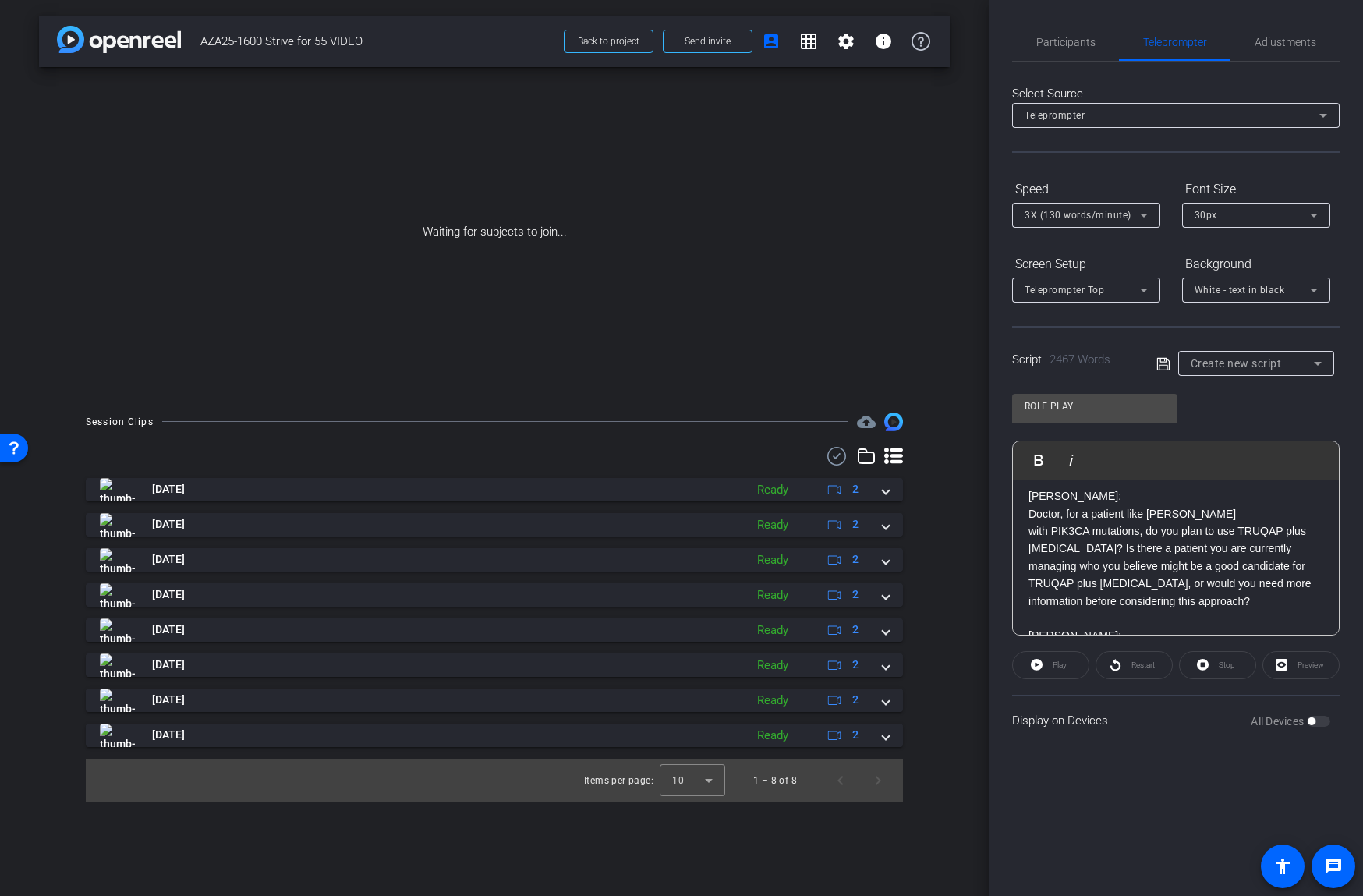
scroll to position [3279, 0]
drag, startPoint x: 1110, startPoint y: 578, endPoint x: 958, endPoint y: 579, distance: 152.0
click at [958, 579] on div "arrow_back AZA25-1600 Strive for 55 VIDEO Back to project Send invite account_b…" at bounding box center [682, 448] width 1363 height 896
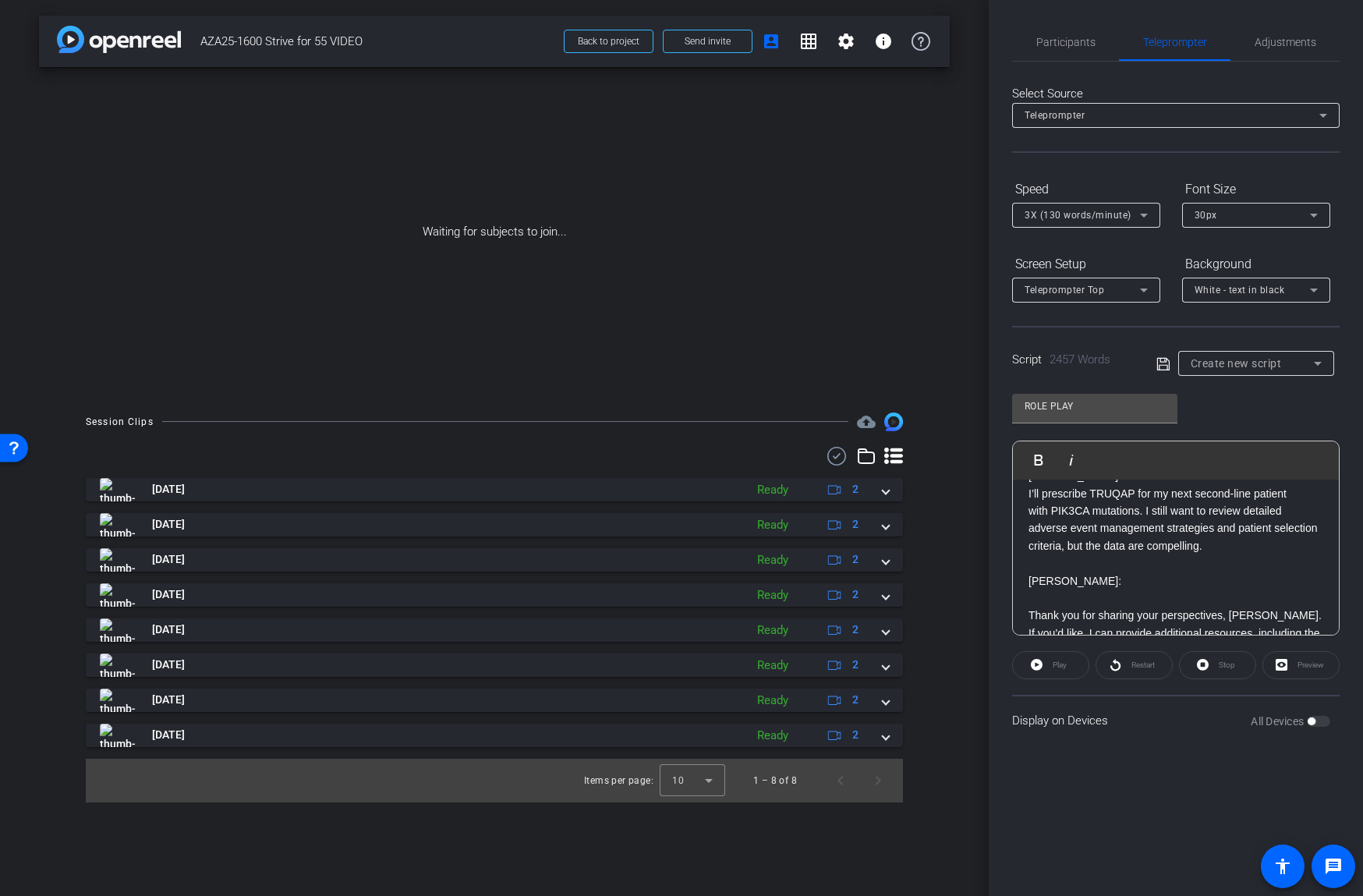
scroll to position [3427, 0]
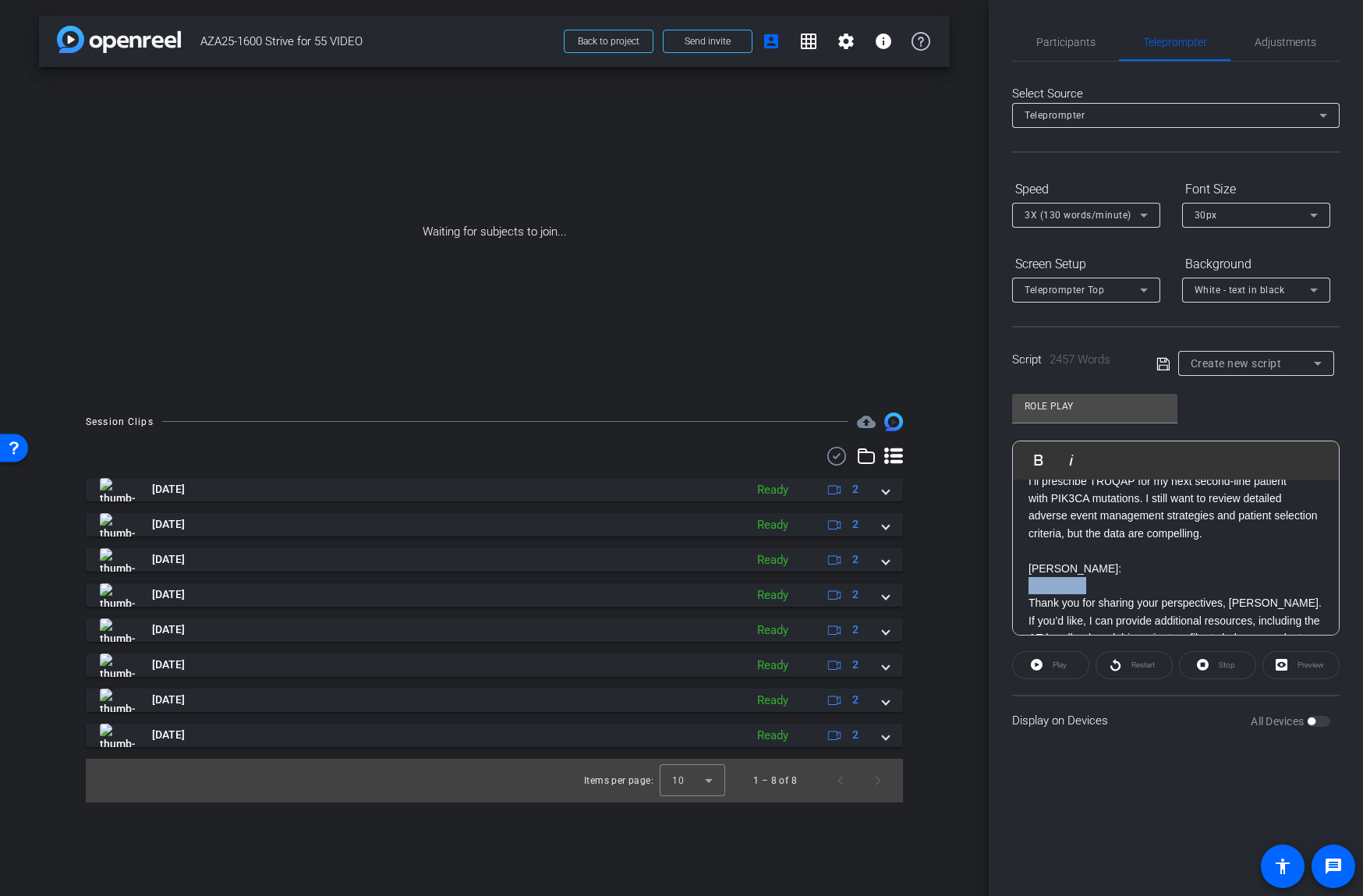
drag, startPoint x: 1104, startPoint y: 537, endPoint x: 980, endPoint y: 537, distance: 124.0
click at [980, 537] on div "arrow_back AZA25-1600 Strive for 55 VIDEO Back to project Send invite account_b…" at bounding box center [682, 448] width 1363 height 896
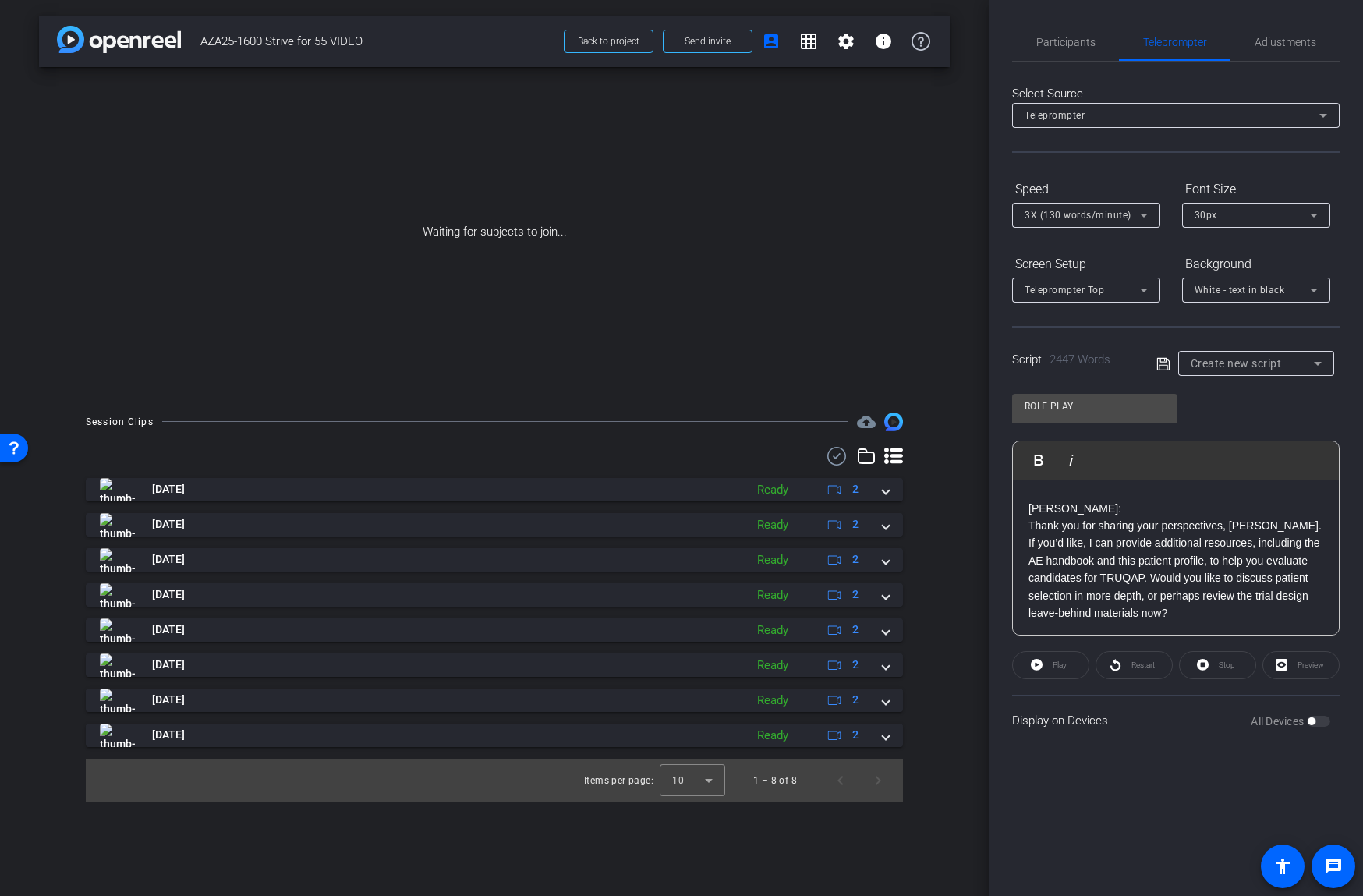
scroll to position [3489, 0]
drag, startPoint x: 1033, startPoint y: 614, endPoint x: 955, endPoint y: 614, distance: 78.0
click at [955, 614] on div "arrow_back AZA25-1600 Strive for 55 VIDEO Back to project Send invite account_b…" at bounding box center [682, 448] width 1363 height 896
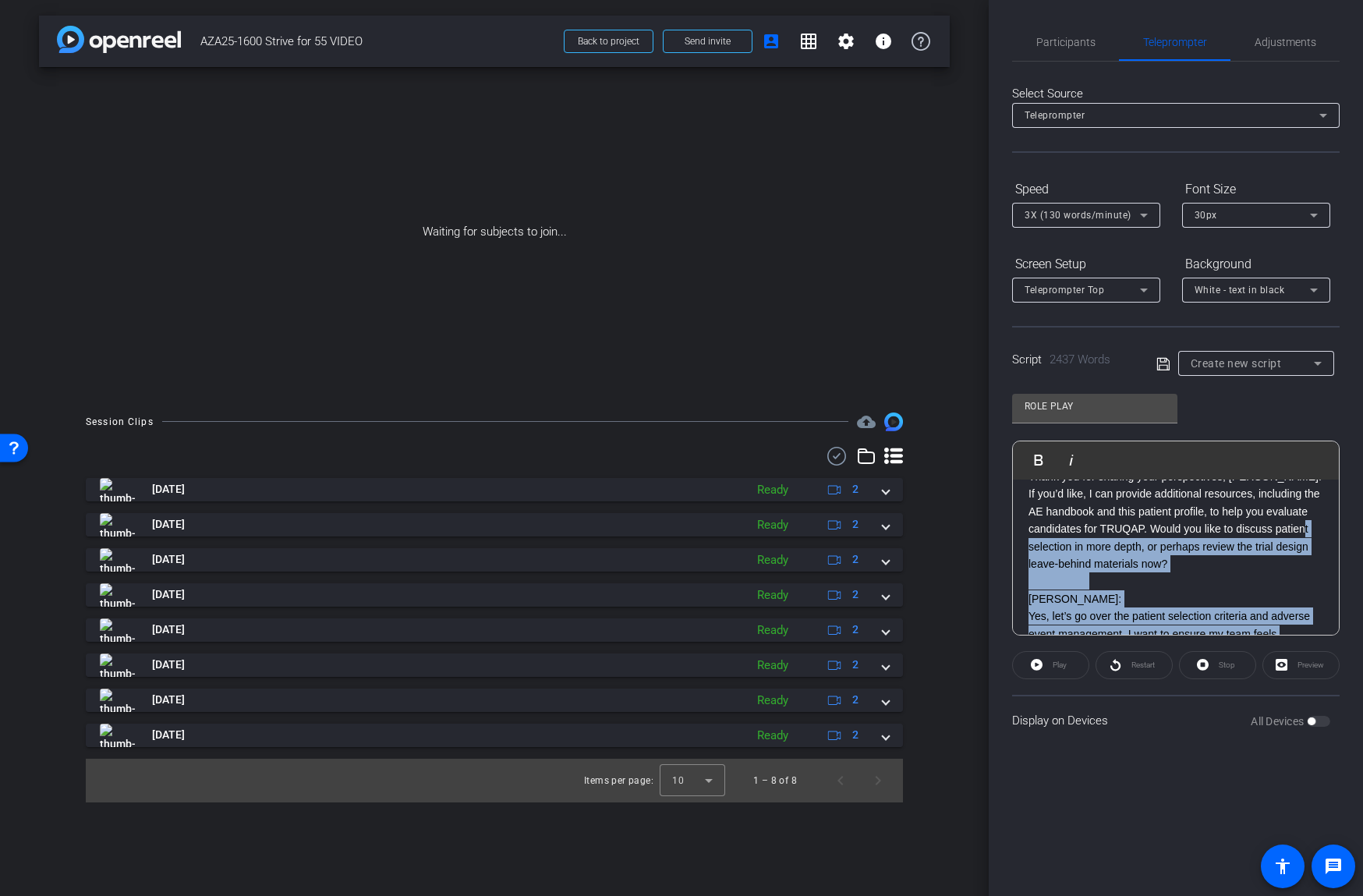
scroll to position [3532, 0]
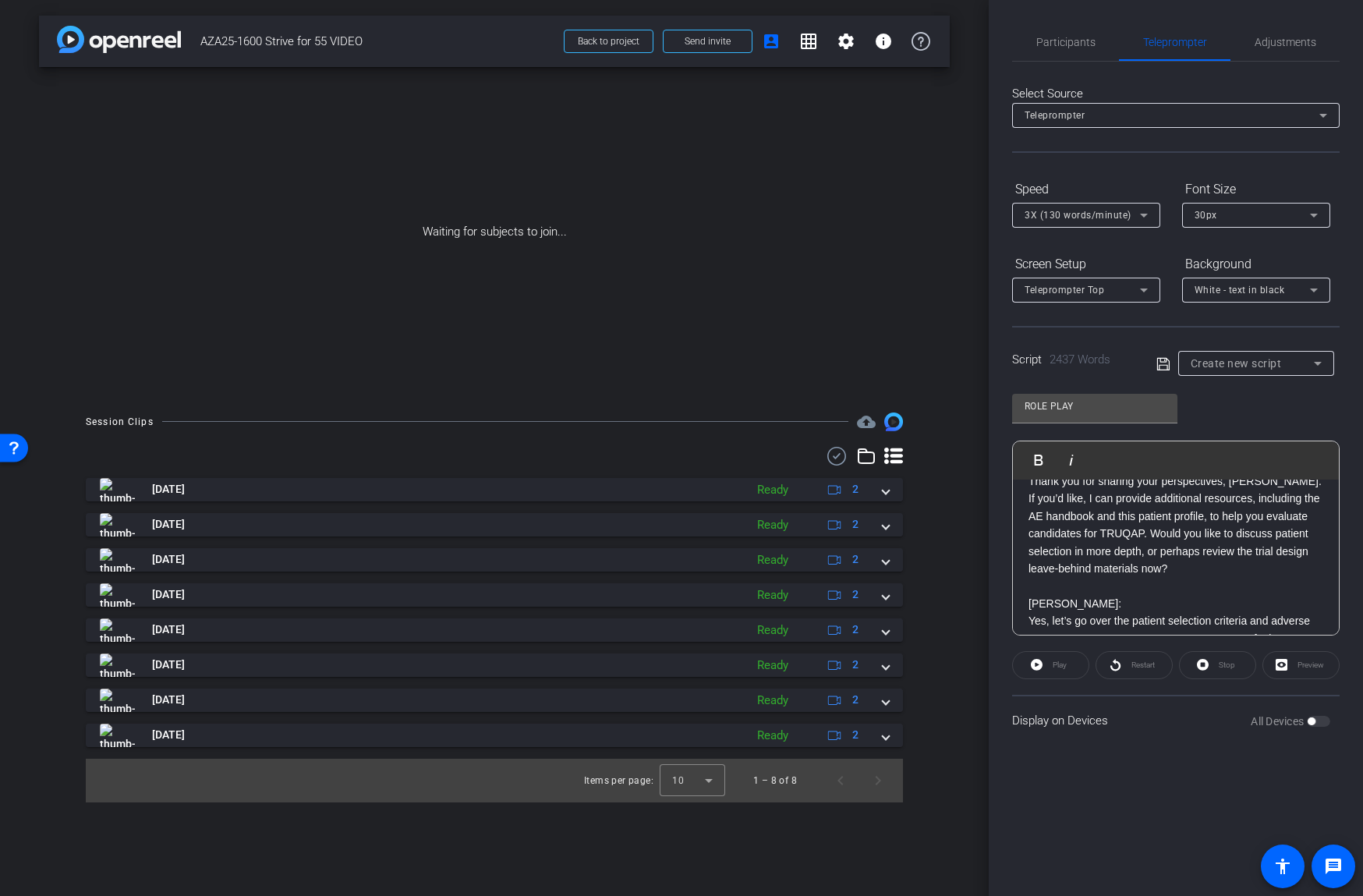
drag, startPoint x: 1044, startPoint y: 513, endPoint x: 1032, endPoint y: 614, distance: 101.7
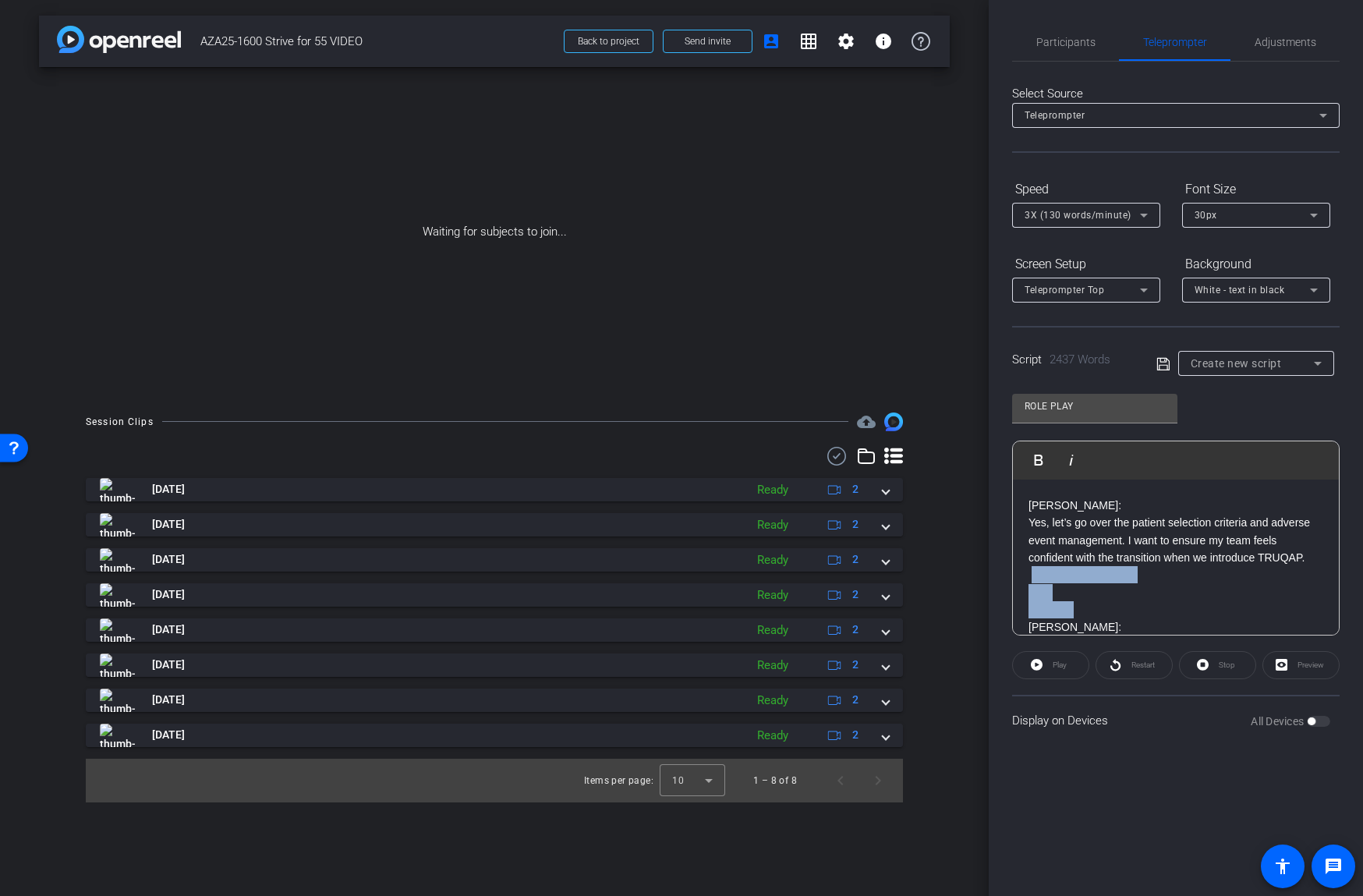
scroll to position [3614, 0]
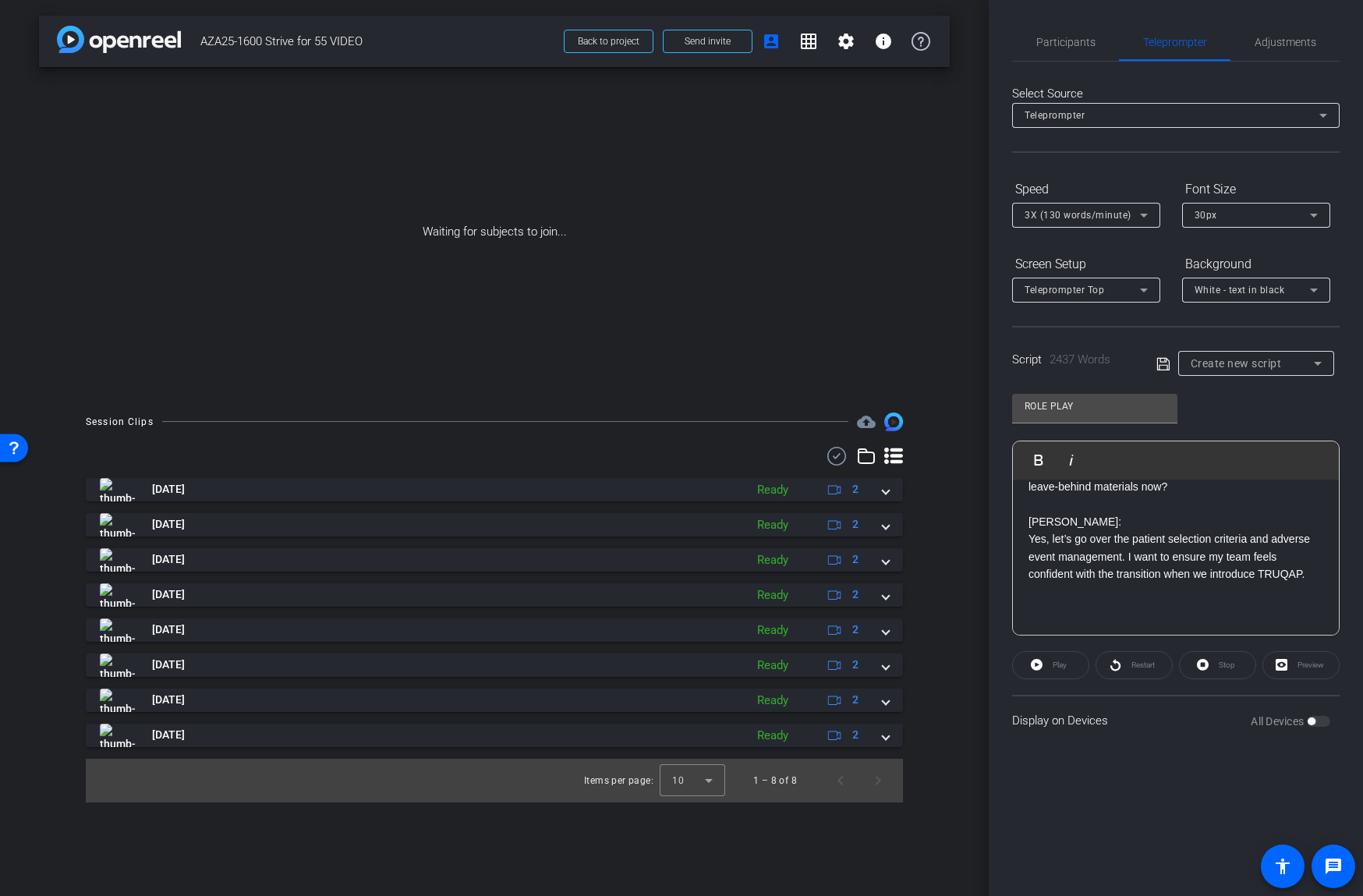
drag, startPoint x: 1081, startPoint y: 576, endPoint x: 956, endPoint y: 556, distance: 126.6
click at [956, 556] on div "arrow_back AZA25-1600 Strive for 55 VIDEO Back to project Send invite account_b…" at bounding box center [682, 448] width 1363 height 896
drag, startPoint x: 1077, startPoint y: 579, endPoint x: 988, endPoint y: 577, distance: 89.0
click at [989, 577] on div "Participants Teleprompter Adjustments [PERSON_NAME] Director Everyone 0 You CHA…" at bounding box center [1176, 448] width 374 height 896
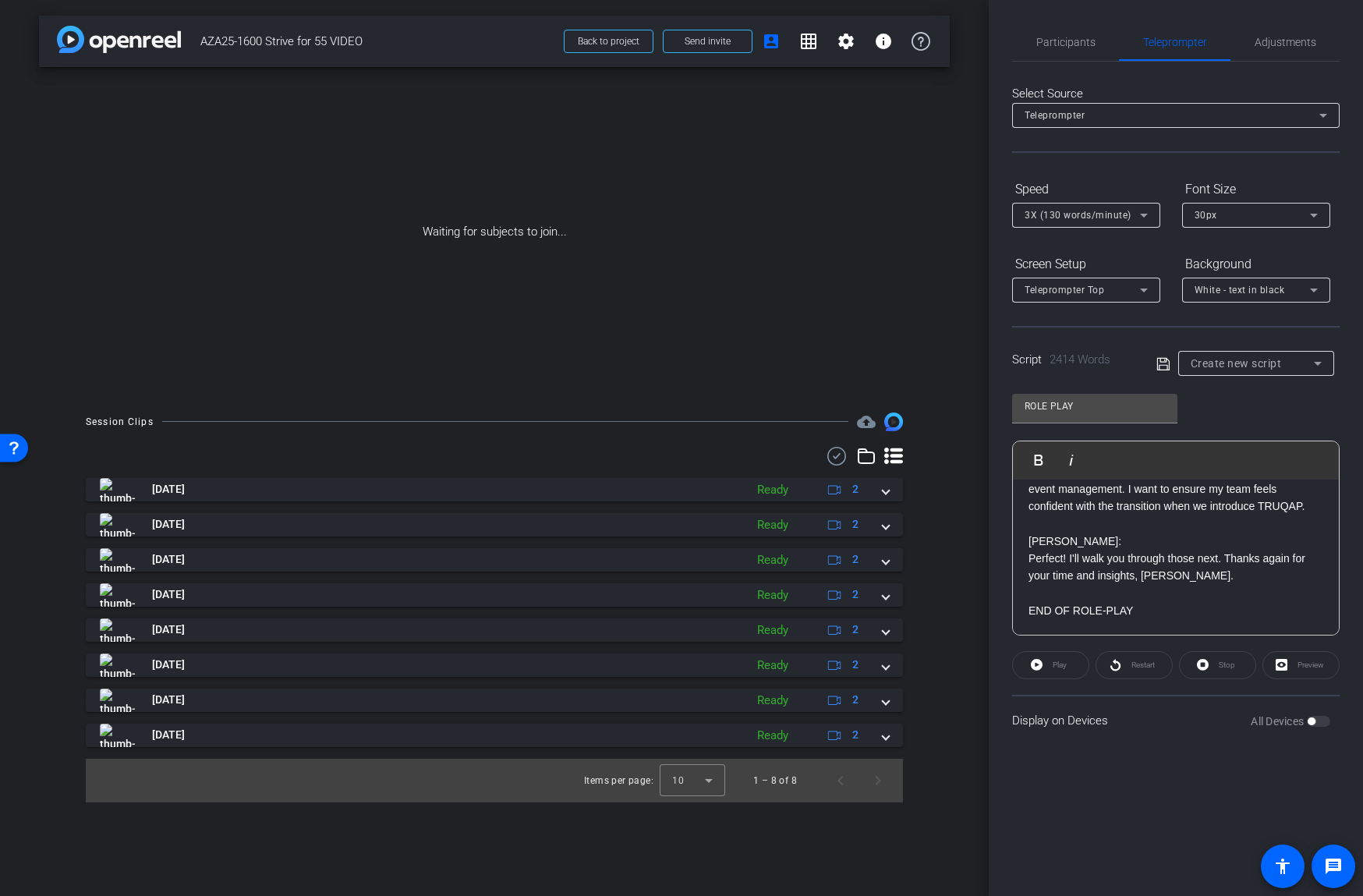
scroll to position [3697, 0]
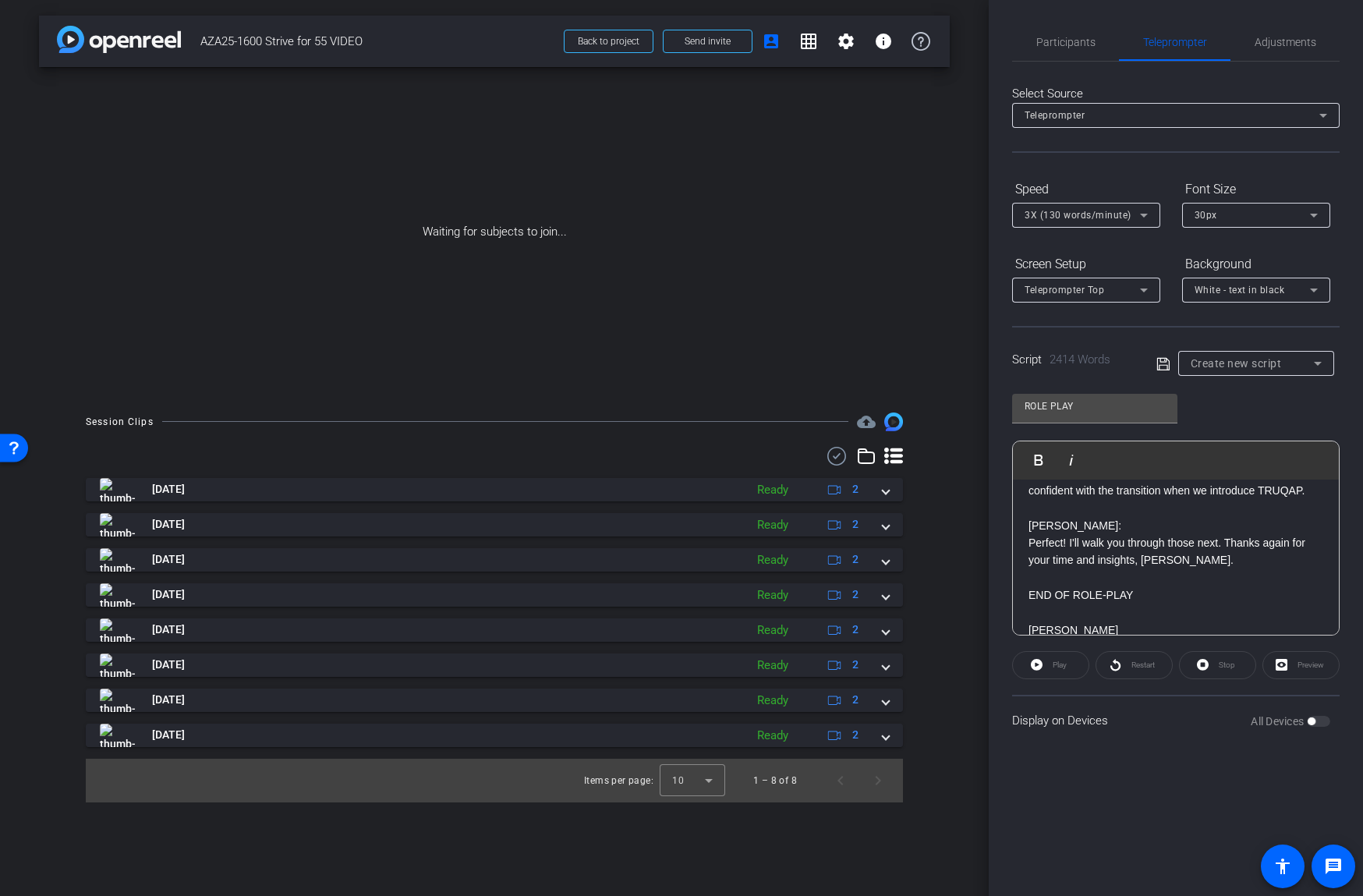
drag, startPoint x: 1016, startPoint y: 593, endPoint x: 972, endPoint y: 592, distance: 44.0
click at [972, 592] on div "arrow_back AZA25-1600 Strive for 55 VIDEO Back to project Send invite account_b…" at bounding box center [682, 448] width 1363 height 896
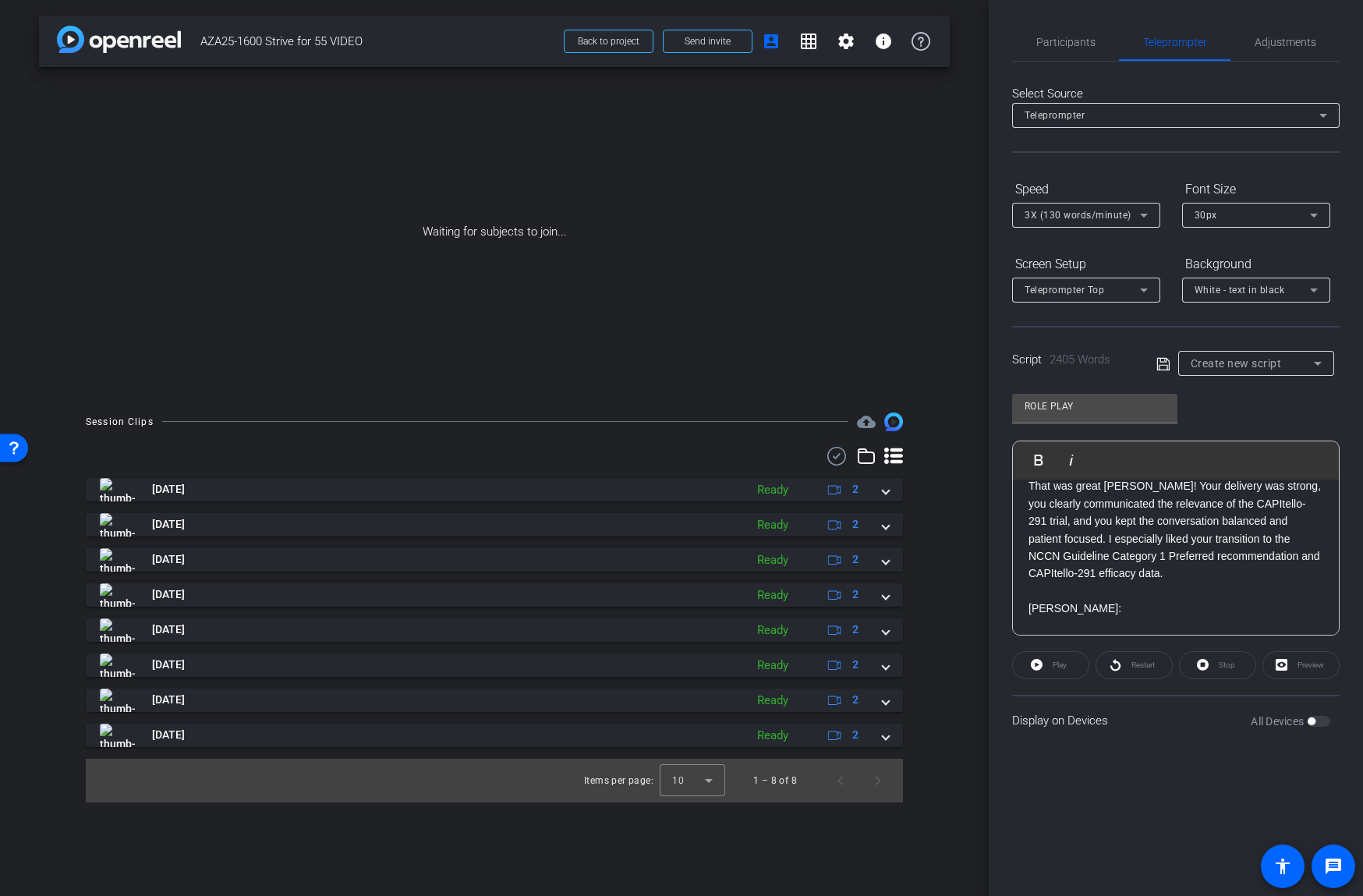
scroll to position [3865, 0]
drag, startPoint x: 1090, startPoint y: 571, endPoint x: 956, endPoint y: 571, distance: 134.0
click at [961, 571] on div "arrow_back AZA25-1600 Strive for 55 VIDEO Back to project Send invite account_b…" at bounding box center [682, 448] width 1363 height 896
drag, startPoint x: 1001, startPoint y: 619, endPoint x: 967, endPoint y: 619, distance: 34.0
click at [967, 619] on div "arrow_back AZA25-1600 Strive for 55 VIDEO Back to project Send invite account_b…" at bounding box center [682, 448] width 1363 height 896
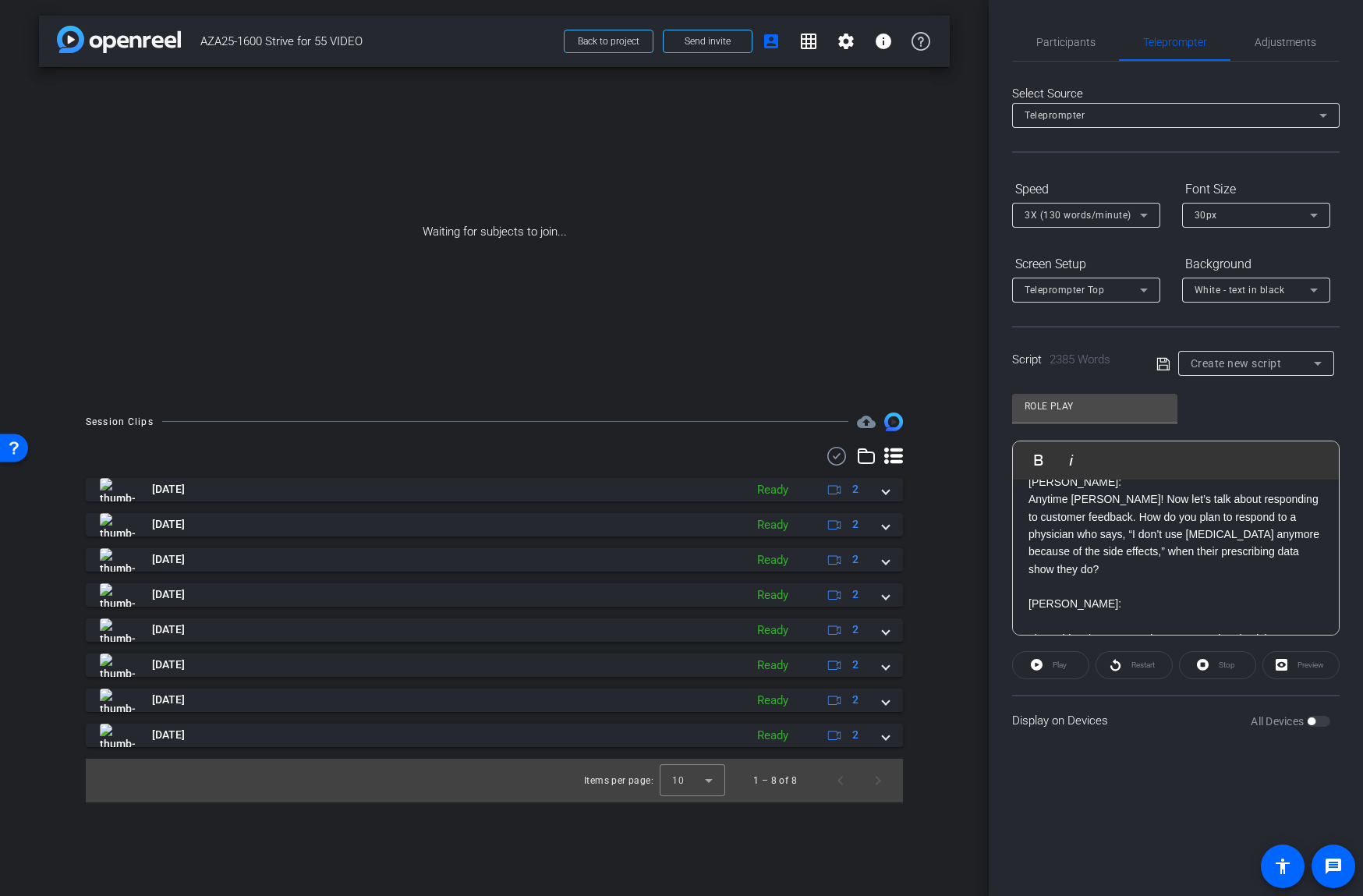
scroll to position [4061, 0]
drag, startPoint x: 1088, startPoint y: 546, endPoint x: 984, endPoint y: 546, distance: 104.0
click at [984, 546] on div "arrow_back AZA25-1600 Strive for 55 VIDEO Back to project Send invite account_b…" at bounding box center [682, 448] width 1363 height 896
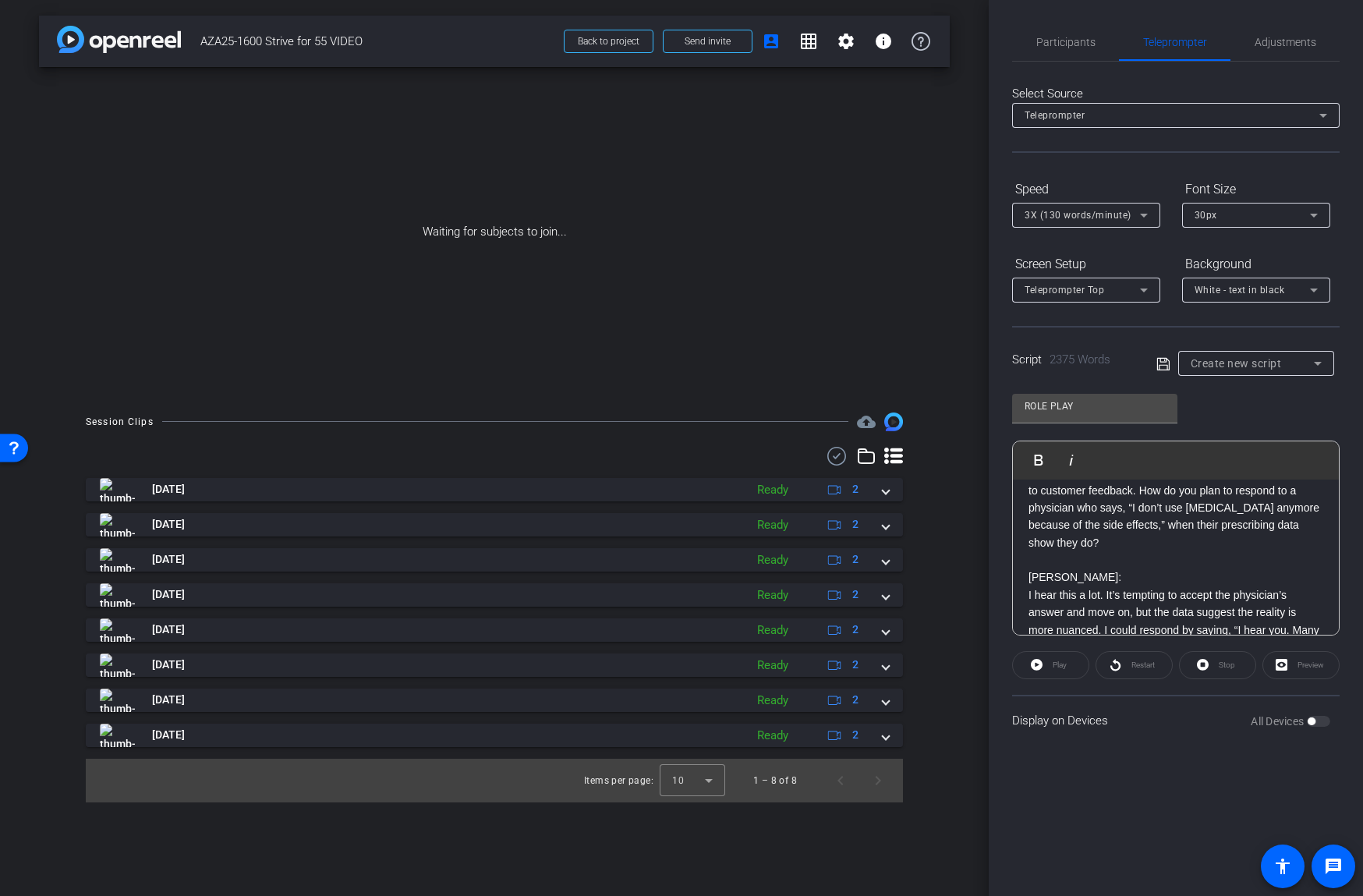
scroll to position [4167, 0]
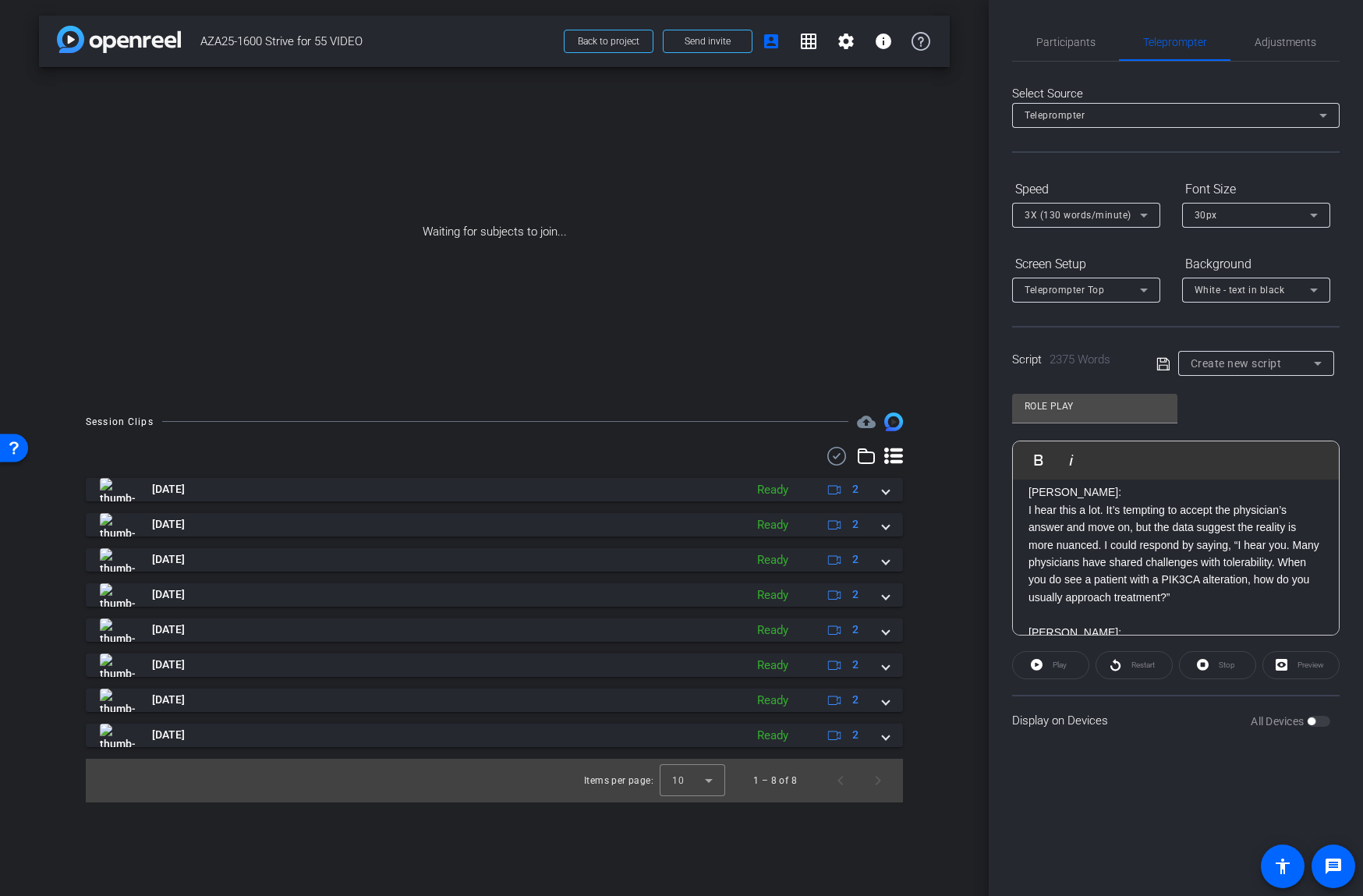
drag, startPoint x: 1059, startPoint y: 581, endPoint x: 956, endPoint y: 582, distance: 103.0
click at [956, 582] on div "arrow_back AZA25-1600 Strive for 55 VIDEO Back to project Send invite account_b…" at bounding box center [682, 448] width 1363 height 896
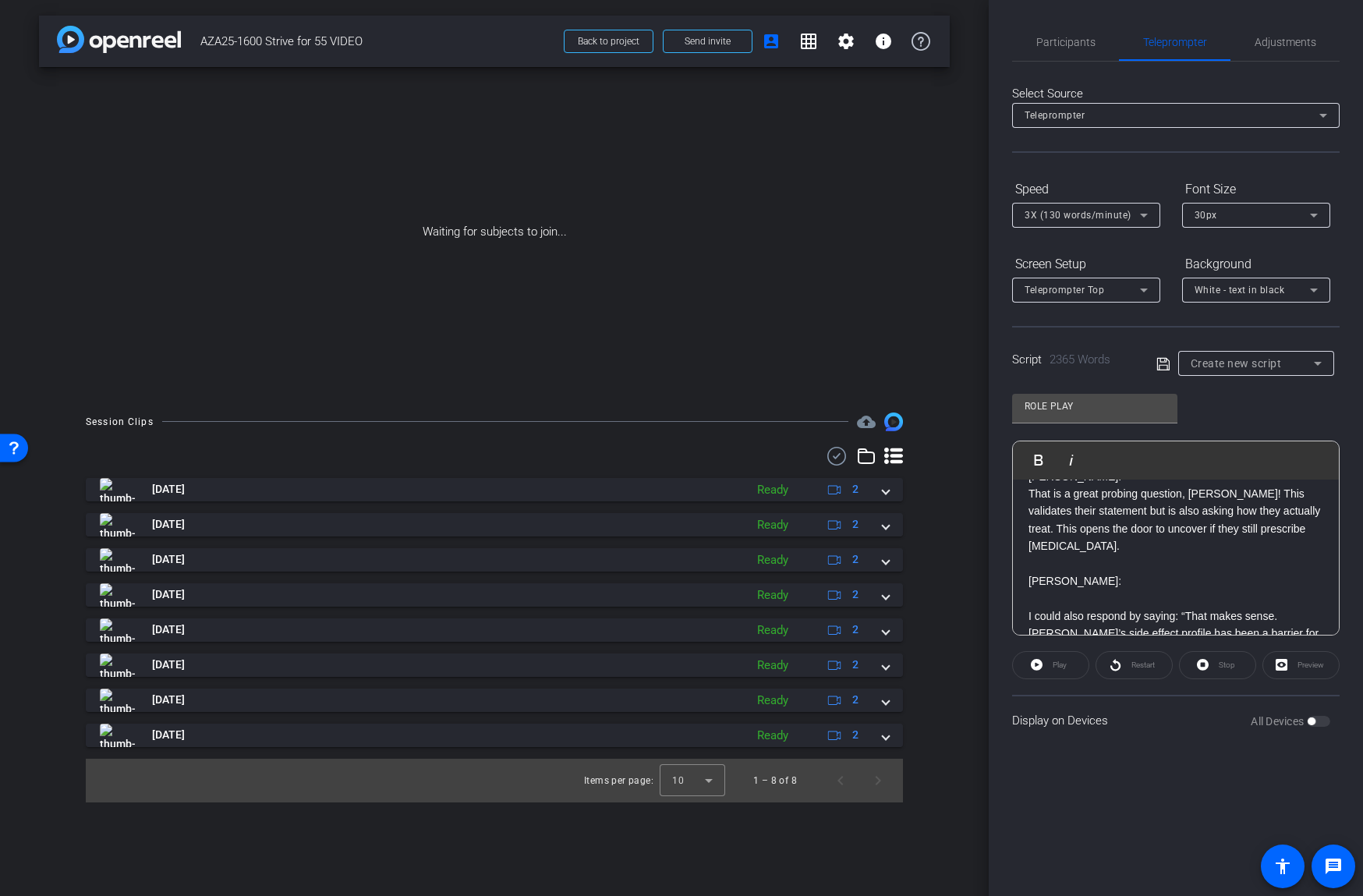
scroll to position [4323, 0]
drag, startPoint x: 984, startPoint y: 505, endPoint x: 973, endPoint y: 505, distance: 11.0
click at [973, 505] on div "arrow_back AZA25-1600 Strive for 55 VIDEO Back to project Send invite account_b…" at bounding box center [682, 448] width 1363 height 896
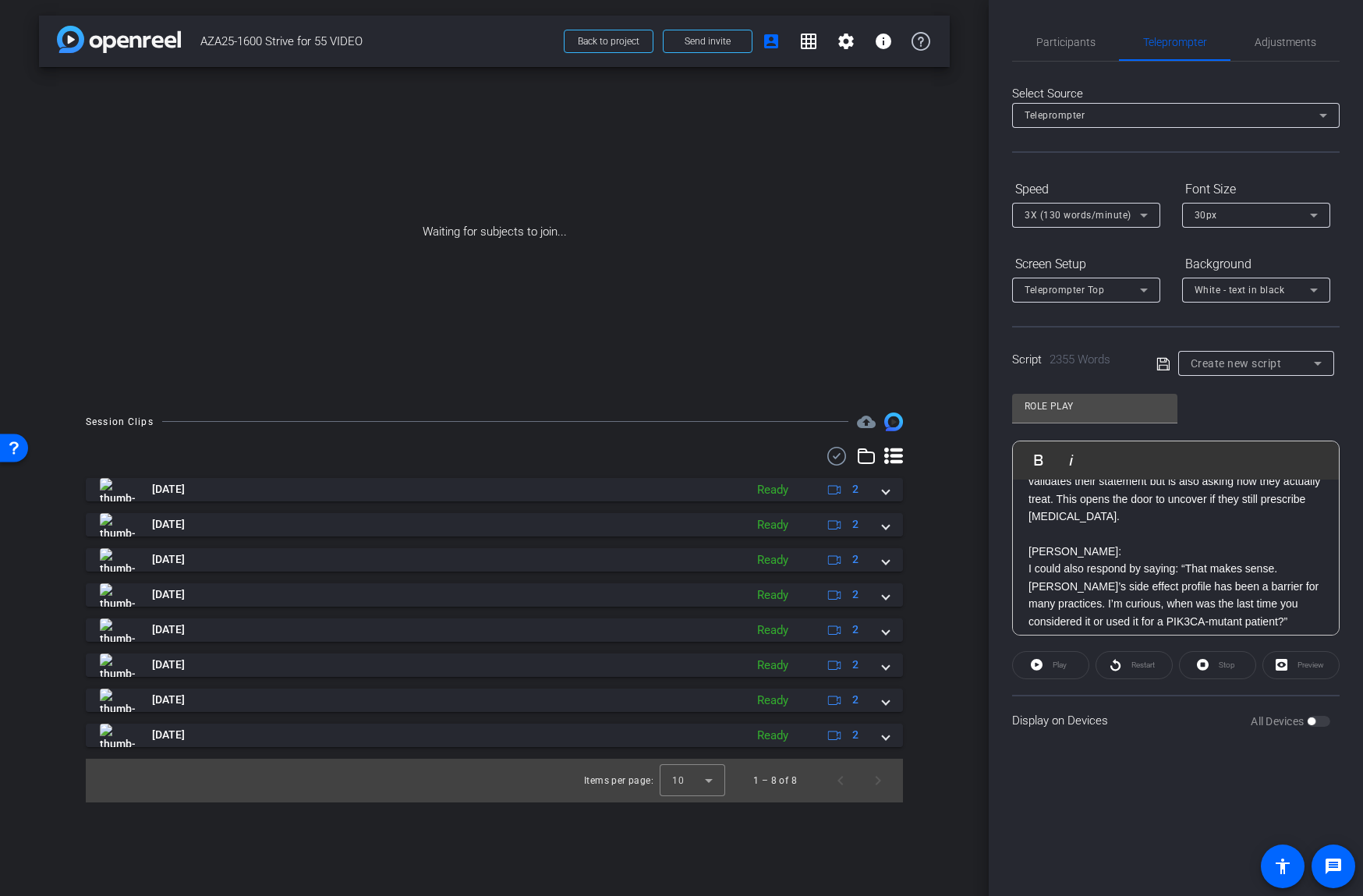
scroll to position [4378, 0]
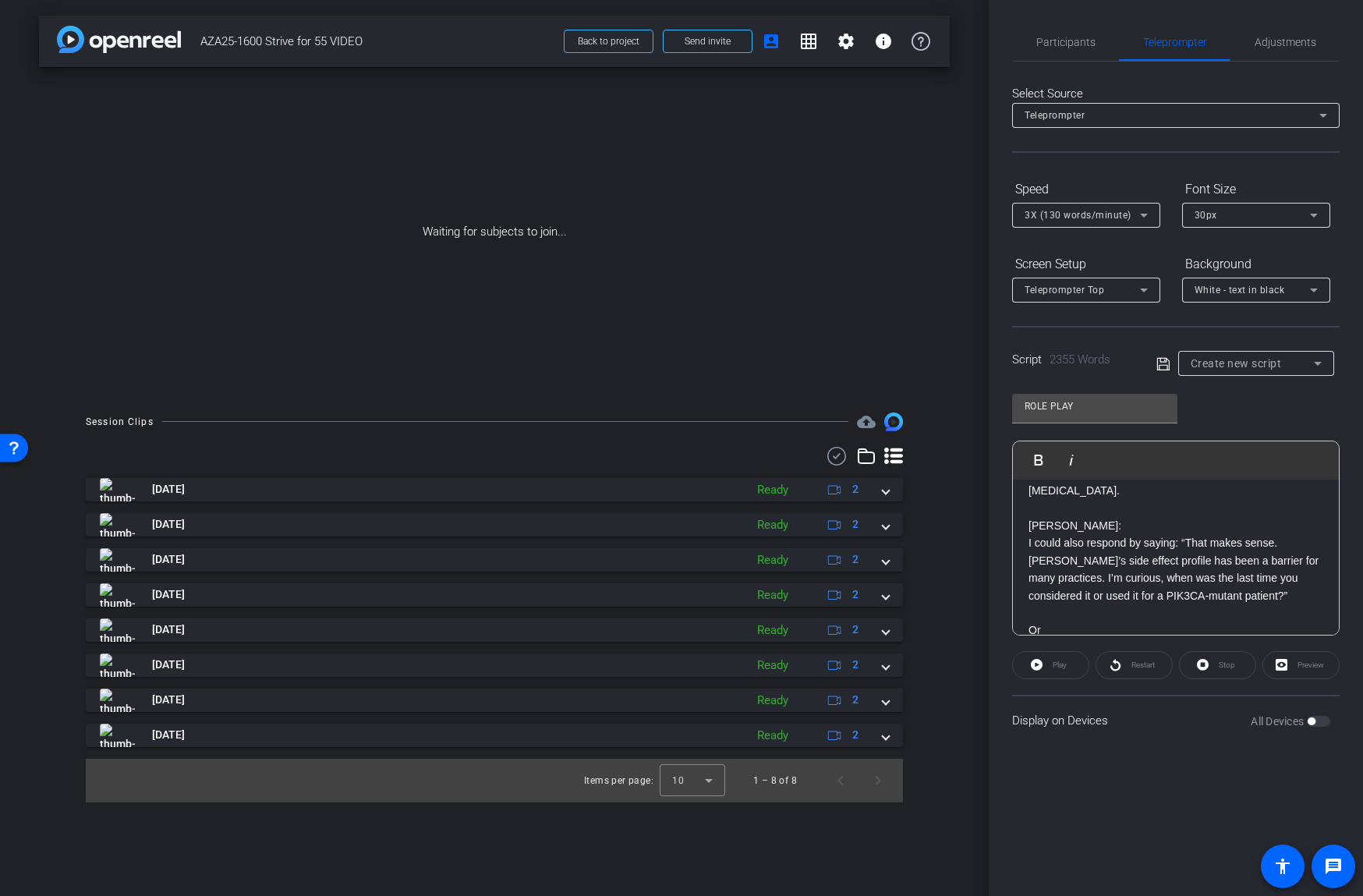
drag, startPoint x: 1058, startPoint y: 559, endPoint x: 984, endPoint y: 559, distance: 74.0
click at [984, 559] on div "arrow_back AZA25-1600 Strive for 55 VIDEO Back to project Send invite account_b…" at bounding box center [682, 448] width 1363 height 896
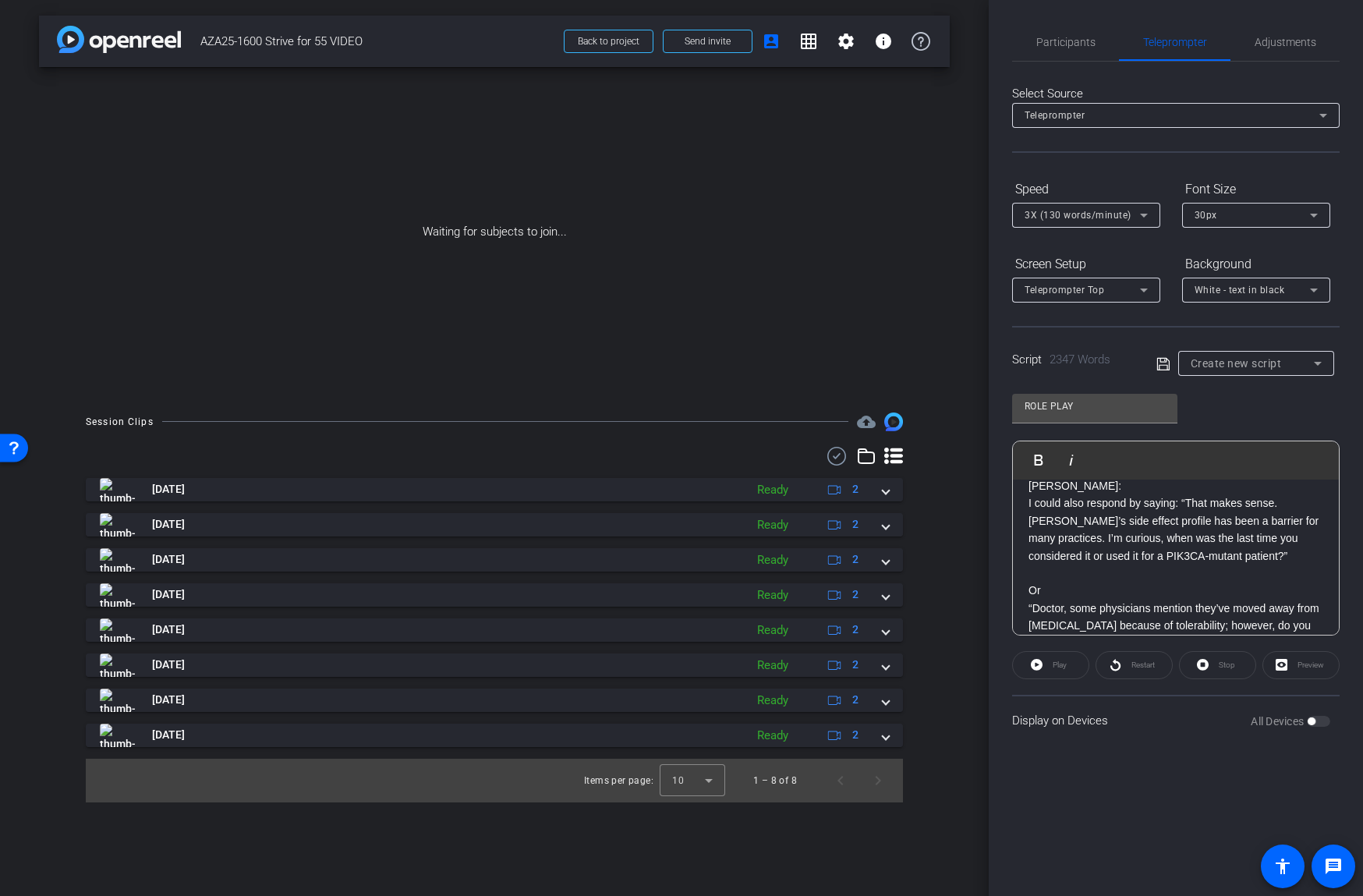
scroll to position [4419, 0]
drag, startPoint x: 987, startPoint y: 601, endPoint x: 971, endPoint y: 591, distance: 18.9
click at [971, 591] on div "arrow_back AZA25-1600 Strive for 55 VIDEO Back to project Send invite account_b…" at bounding box center [682, 448] width 1363 height 896
drag, startPoint x: 1037, startPoint y: 608, endPoint x: 959, endPoint y: 608, distance: 78.0
click at [960, 608] on div "arrow_back AZA25-1600 Strive for 55 VIDEO Back to project Send invite account_b…" at bounding box center [682, 448] width 1363 height 896
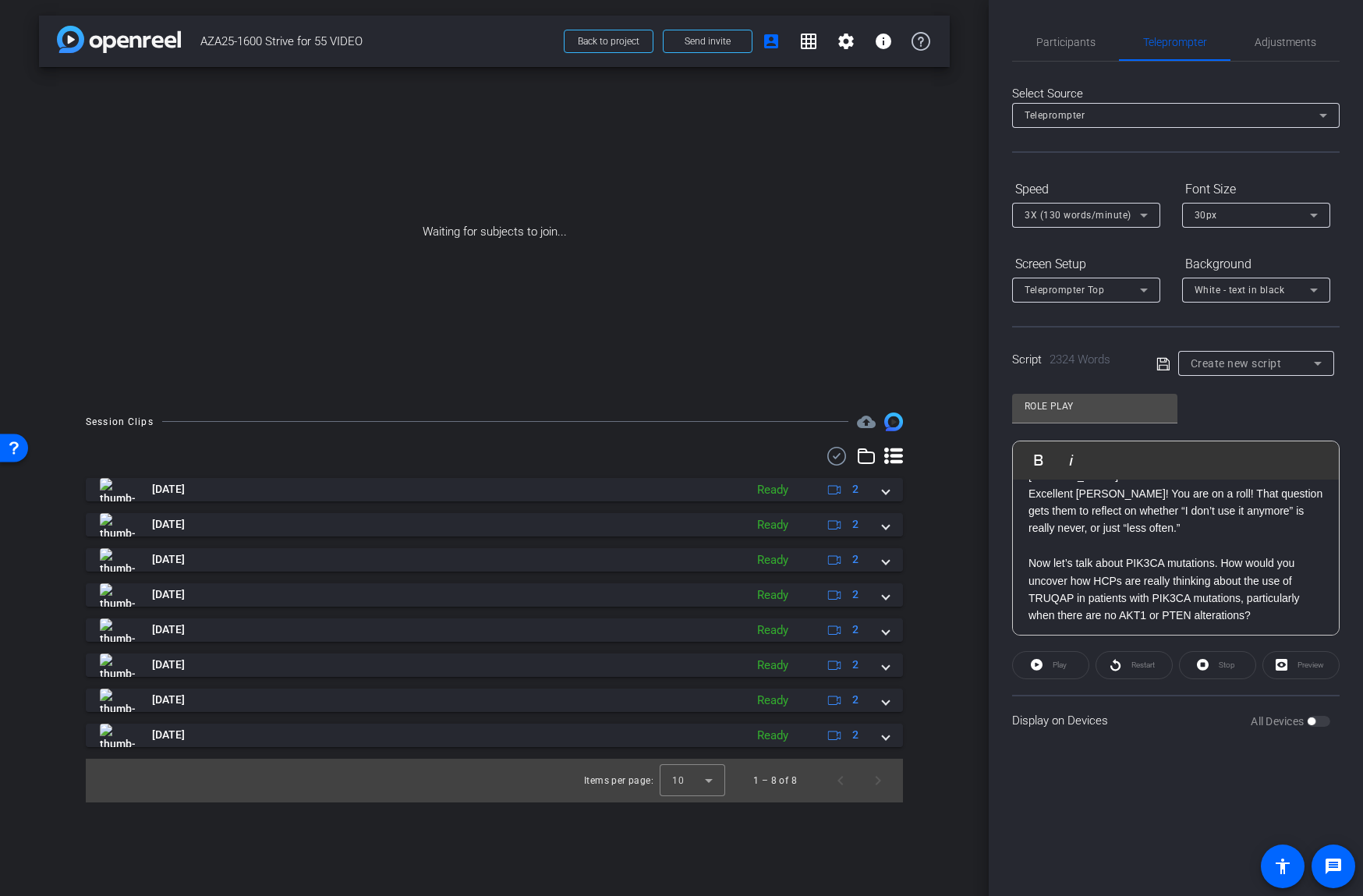
scroll to position [4626, 0]
drag, startPoint x: 1084, startPoint y: 574, endPoint x: 947, endPoint y: 576, distance: 137.0
click at [947, 576] on div "arrow_back AZA25-1600 Strive for 55 VIDEO Back to project Send invite account_b…" at bounding box center [682, 448] width 1363 height 896
drag, startPoint x: 1070, startPoint y: 579, endPoint x: 942, endPoint y: 579, distance: 128.0
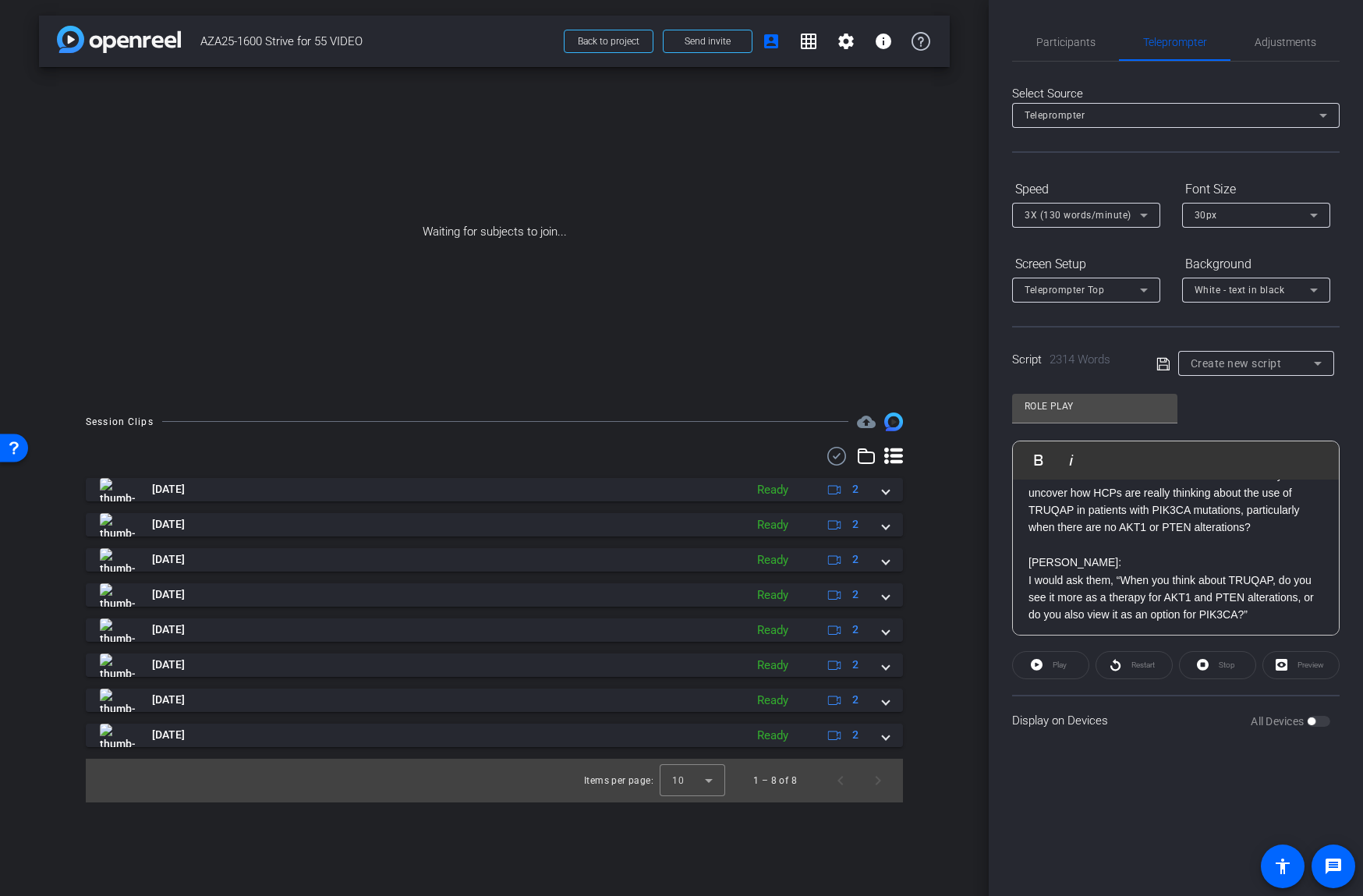
click at [942, 579] on div "arrow_back AZA25-1600 Strive for 55 VIDEO Back to project Send invite account_b…" at bounding box center [682, 448] width 1363 height 896
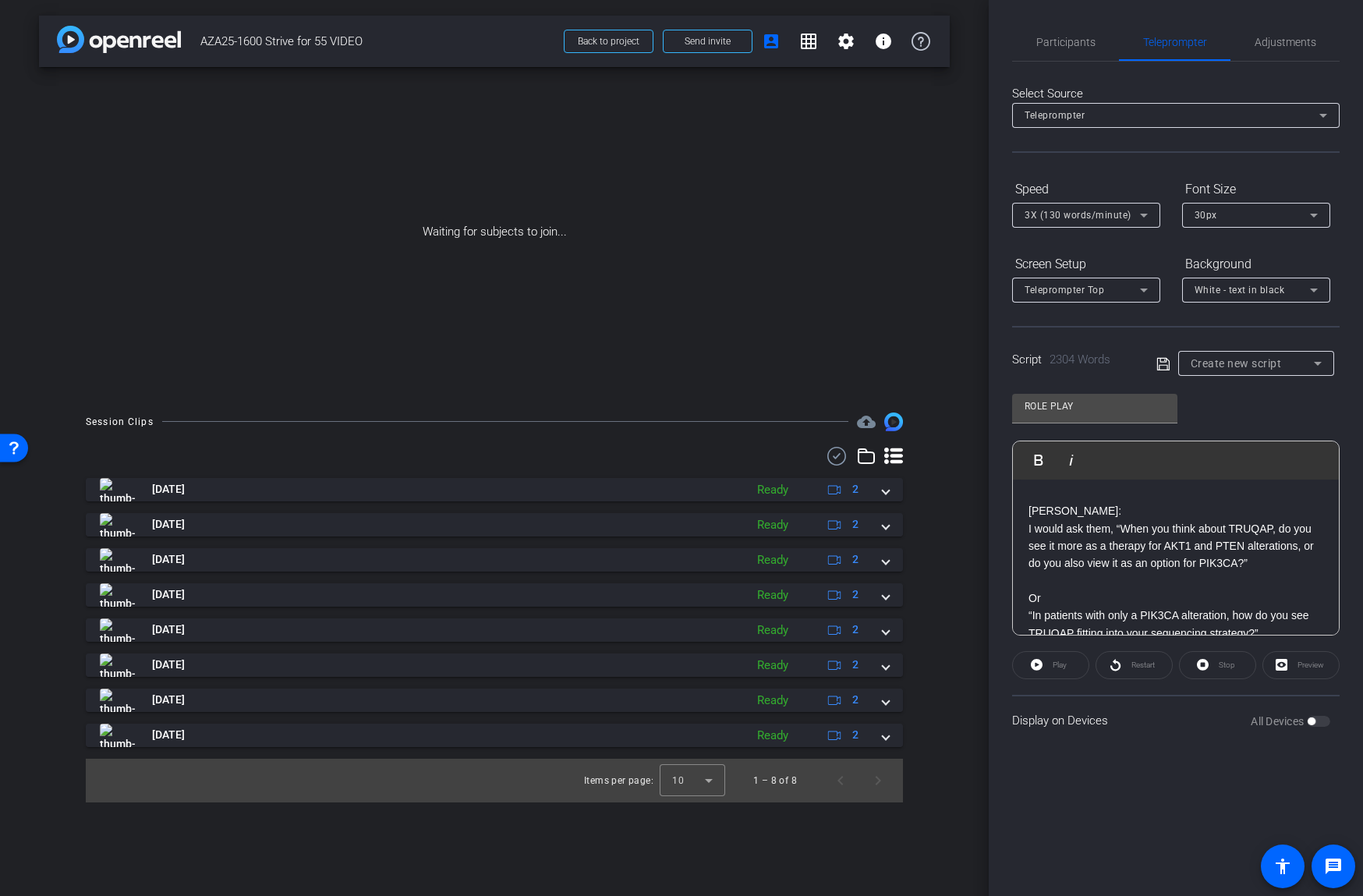
scroll to position [4807, 0]
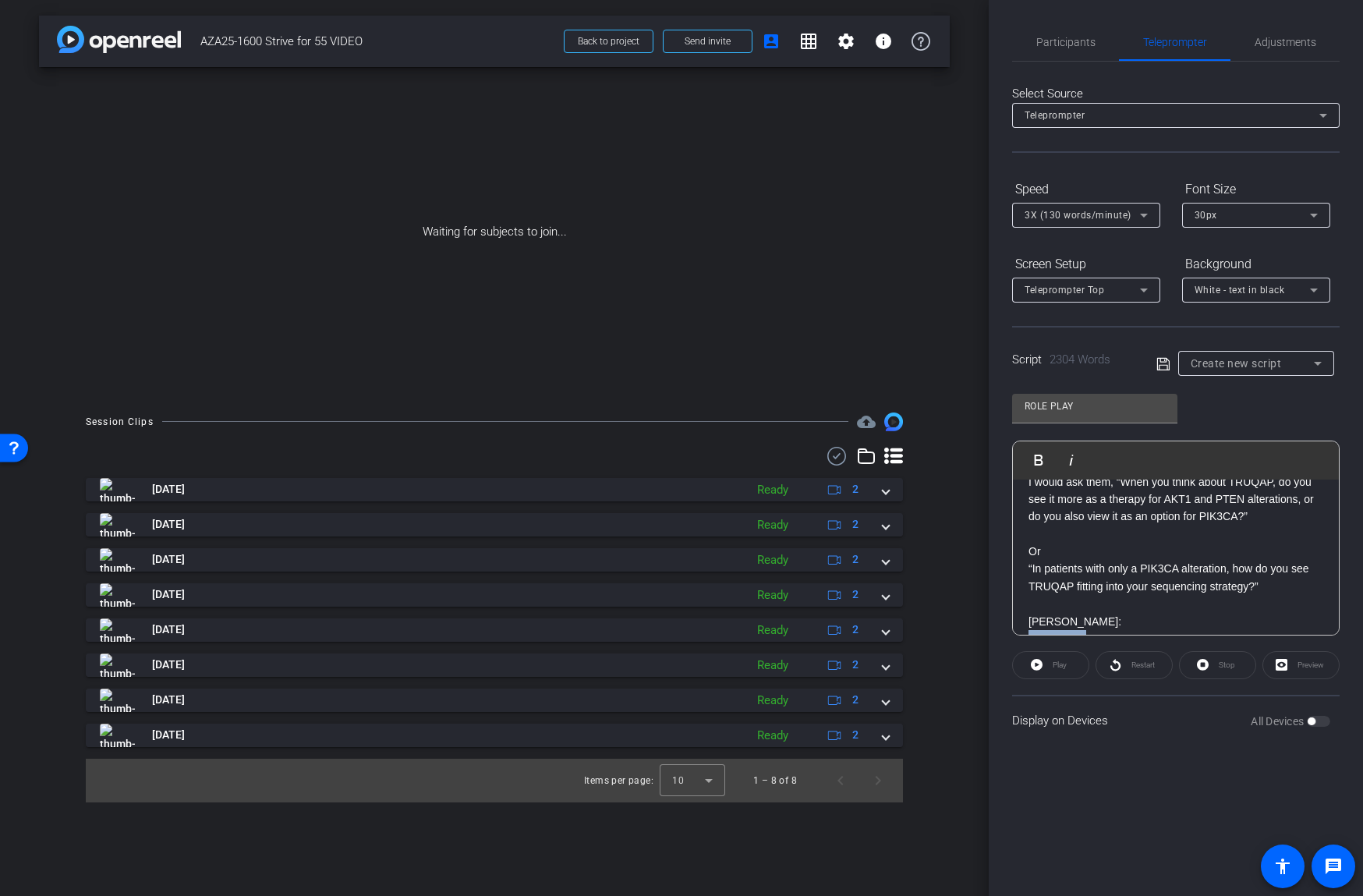
drag, startPoint x: 1087, startPoint y: 555, endPoint x: 946, endPoint y: 555, distance: 141.0
click at [946, 555] on div "arrow_back AZA25-1600 Strive for 55 VIDEO Back to project Send invite account_b…" at bounding box center [682, 448] width 1363 height 896
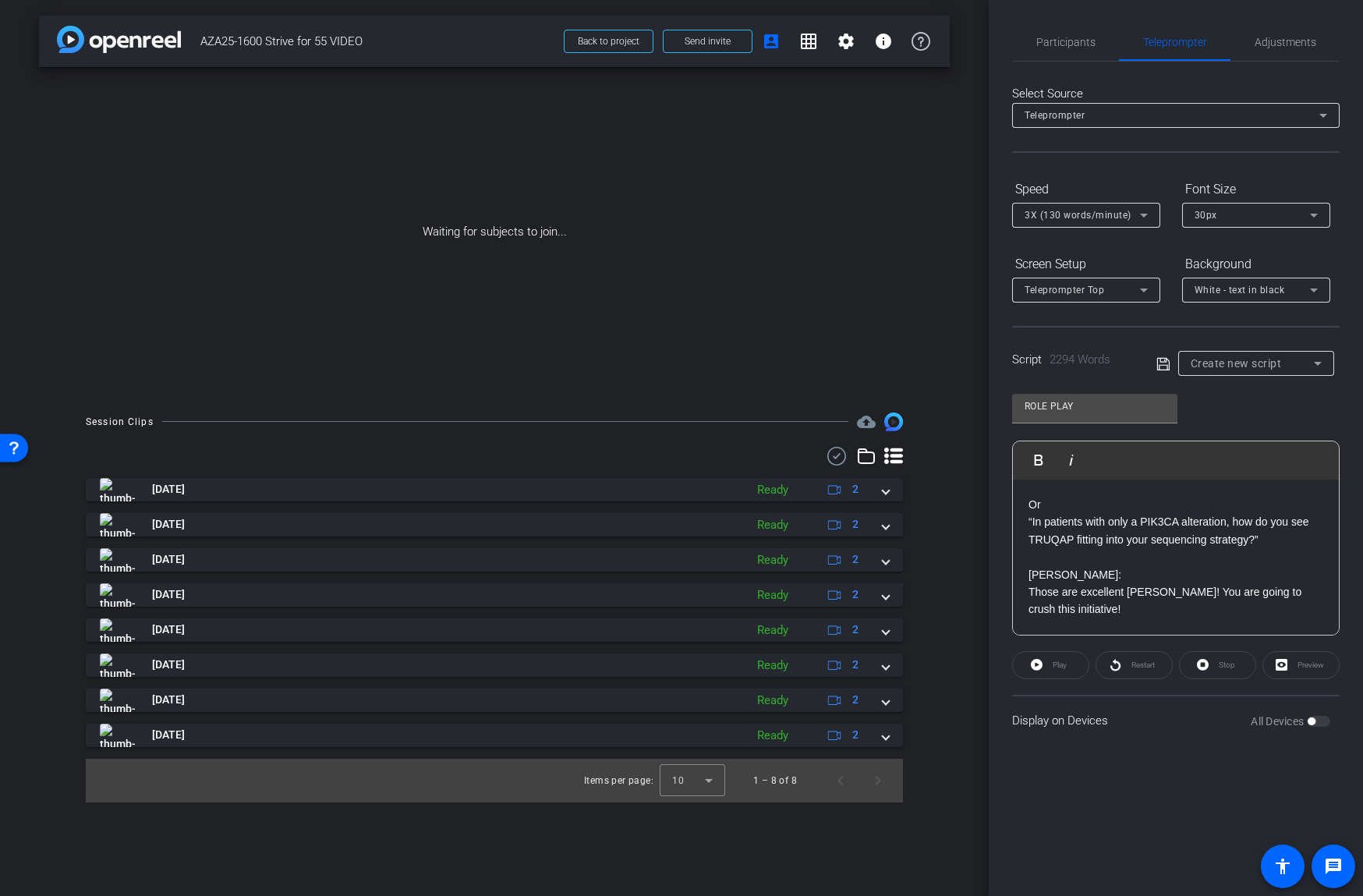
scroll to position [4881, 0]
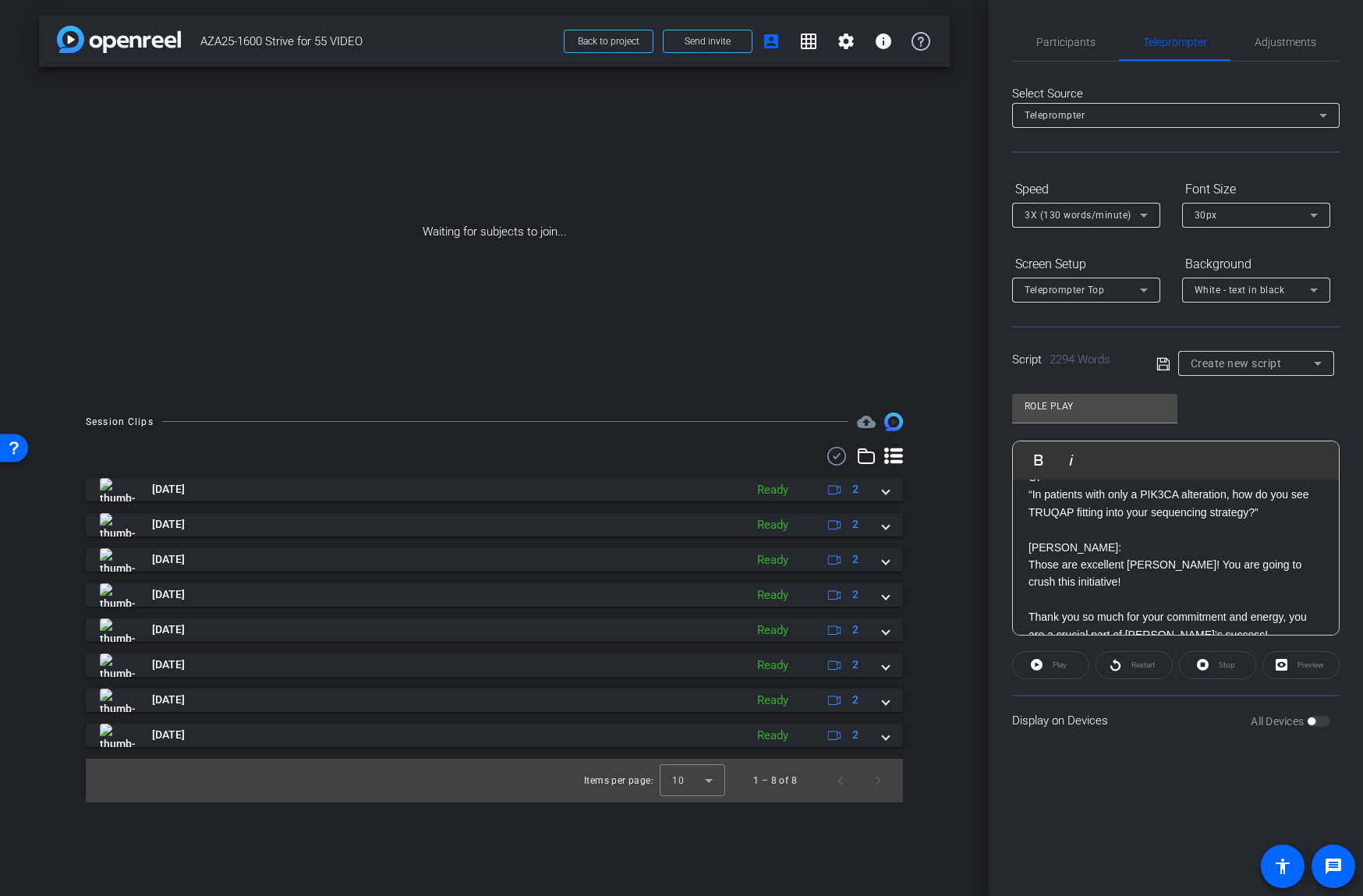
drag, startPoint x: 1098, startPoint y: 596, endPoint x: 950, endPoint y: 596, distance: 148.0
click at [950, 596] on div "arrow_back AZA25-1600 Strive for 55 VIDEO Back to project Send invite account_b…" at bounding box center [682, 448] width 1363 height 896
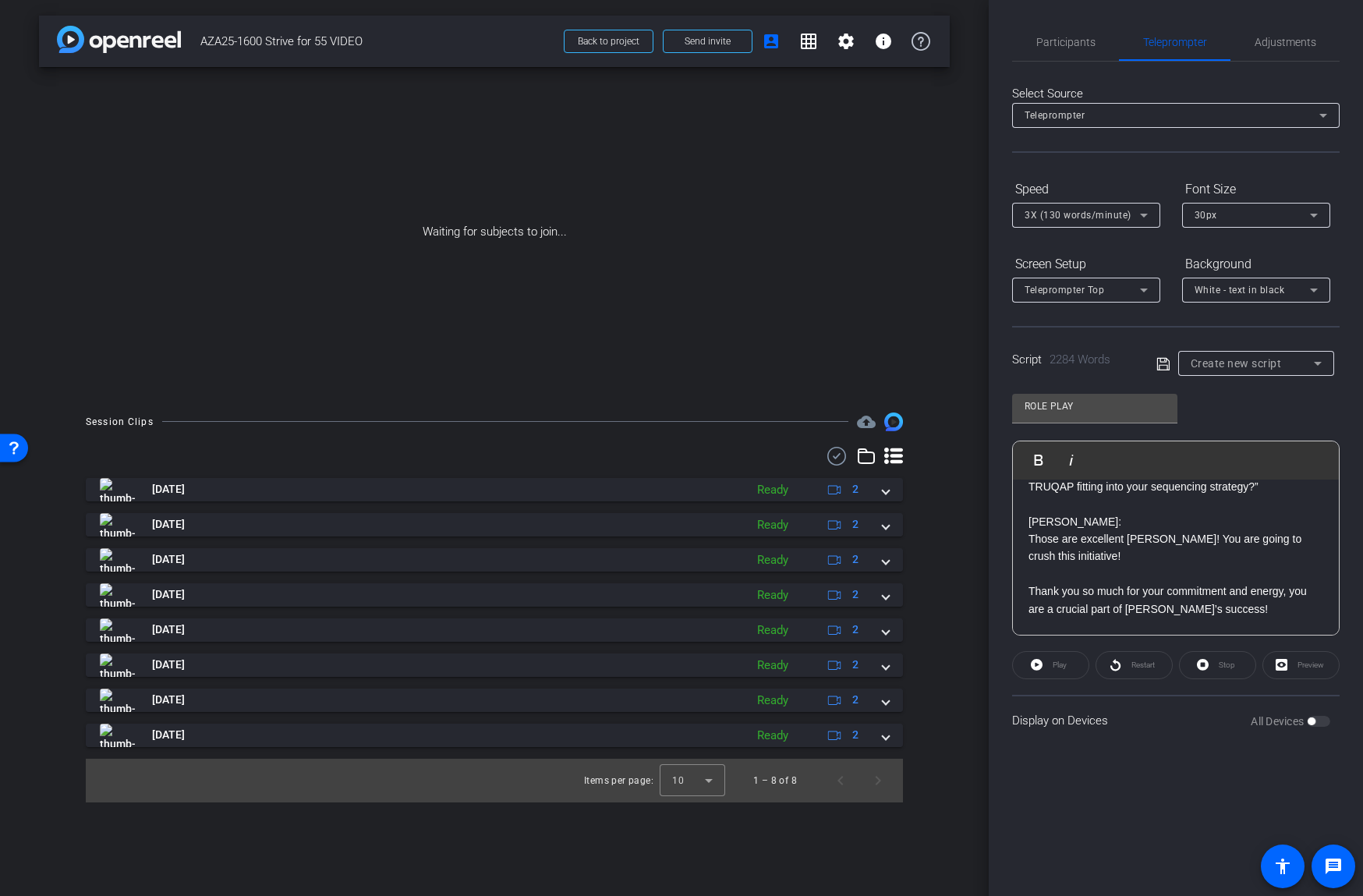
scroll to position [4923, 0]
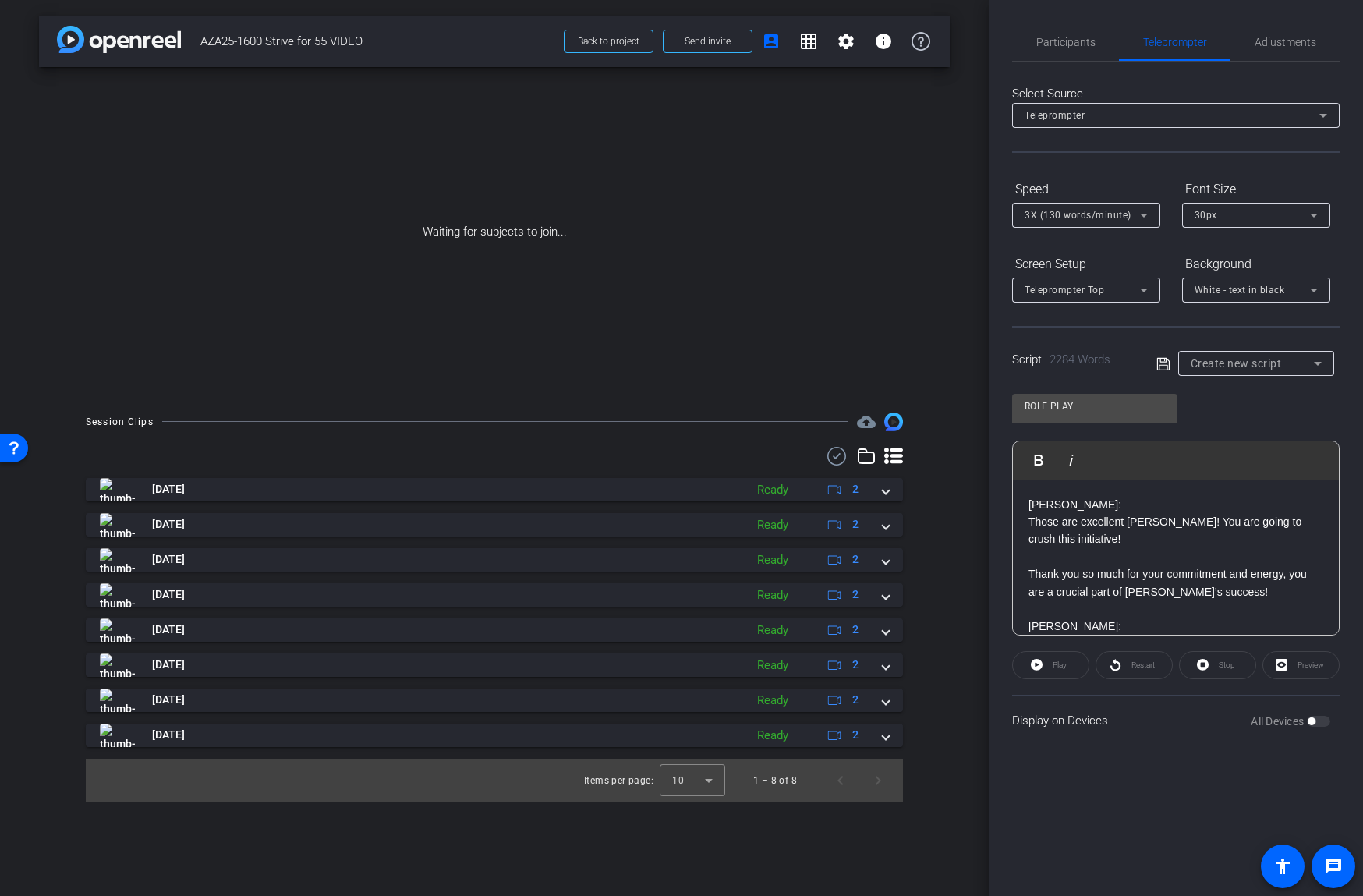
drag, startPoint x: 1086, startPoint y: 611, endPoint x: 1086, endPoint y: 661, distance: 50.0
click at [1086, 661] on openreel-capture-teleprompter "Speed 3X (130 words/minute) Font Size 30px Screen Setup Teleprompter Top Backgr…" at bounding box center [1176, 460] width 328 height 569
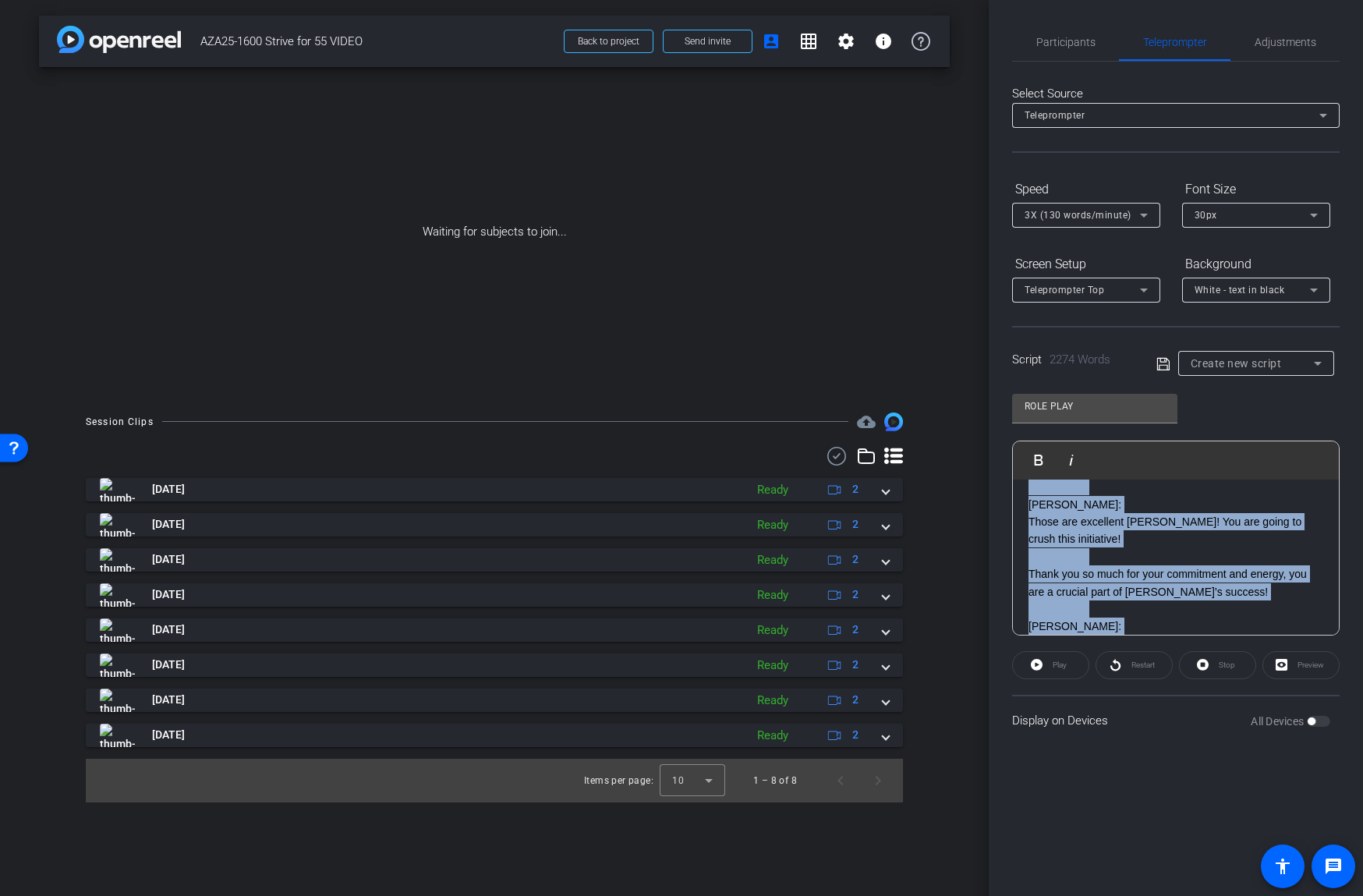
copy div "Lor: Ip Dolorsi, ame con adi? Elitsed: Doeiu tempo Inc! Utl etd mag aliqu? Eni:…"
click at [1164, 366] on icon at bounding box center [1163, 364] width 14 height 19
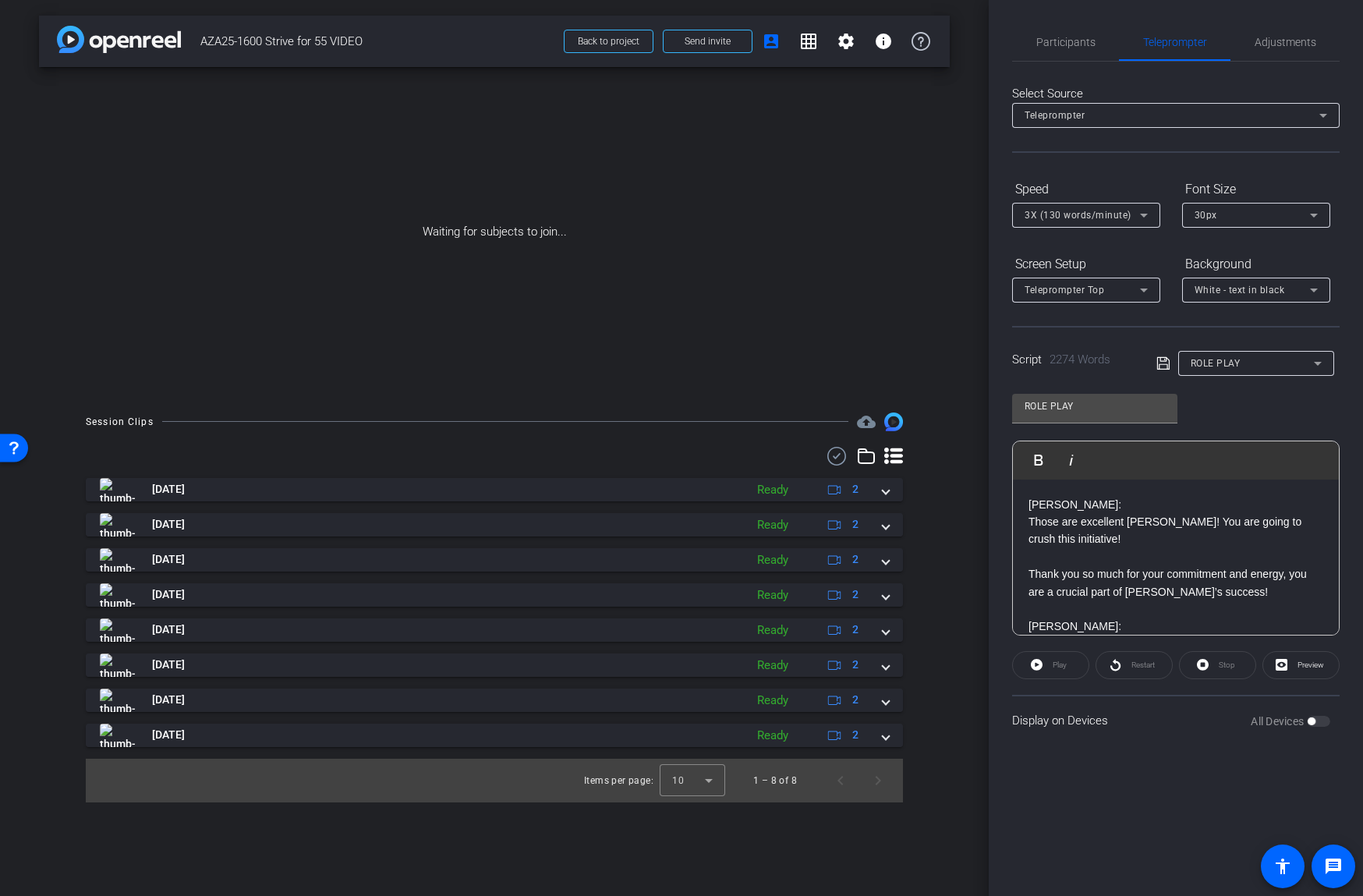
click at [1270, 668] on span at bounding box center [1301, 665] width 76 height 37
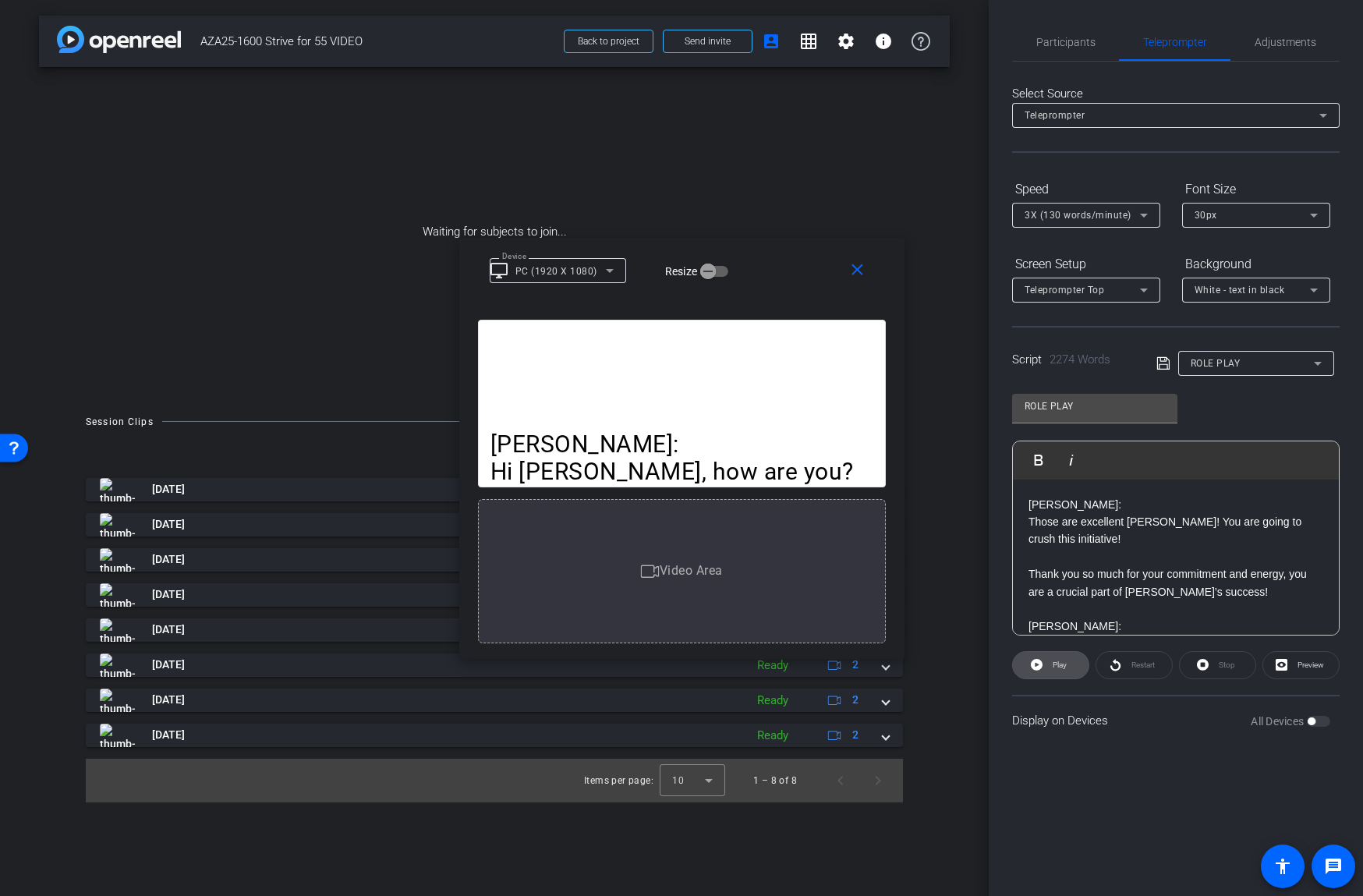
click at [1055, 668] on span "Play" at bounding box center [1059, 665] width 14 height 9
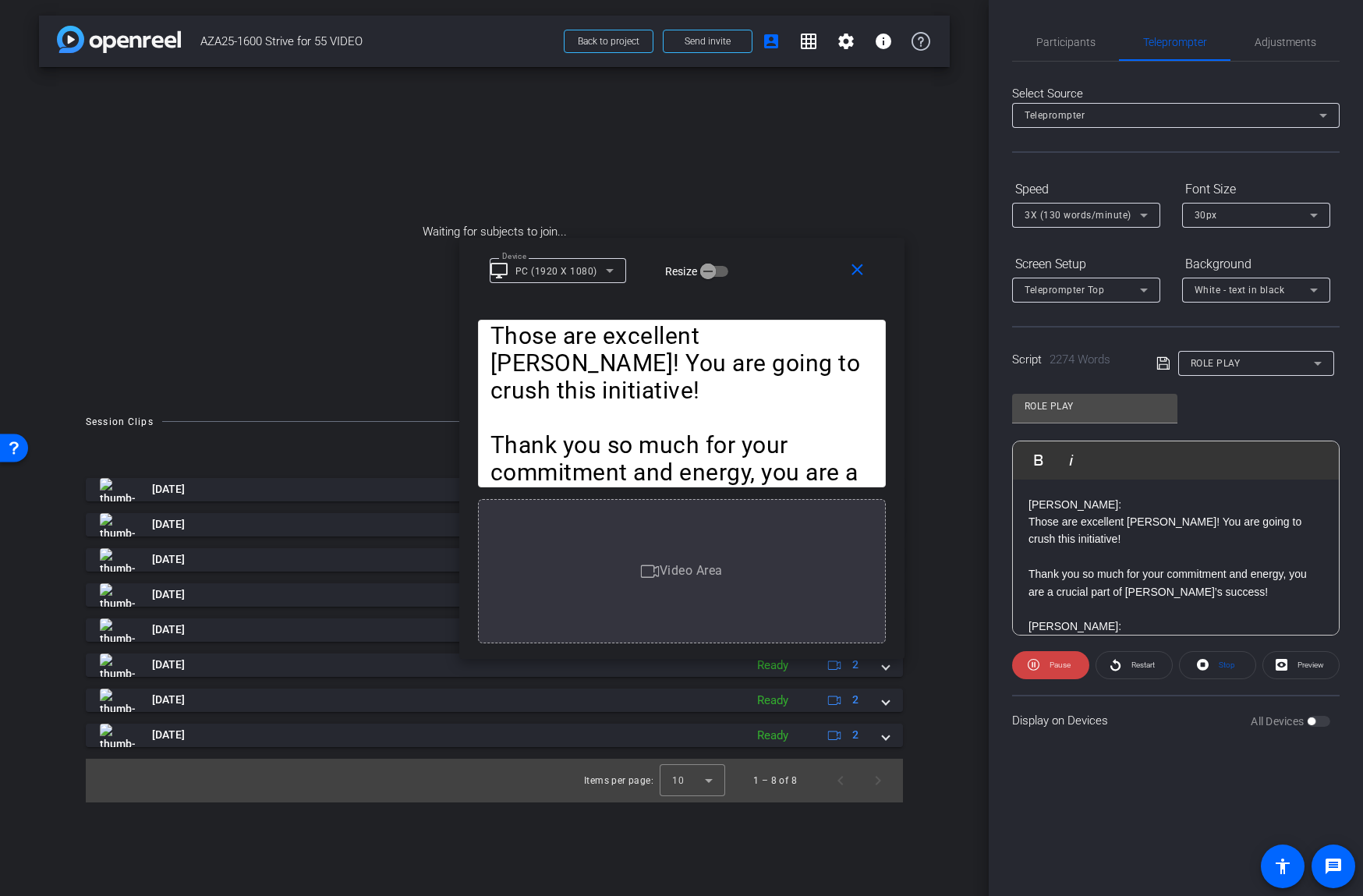
click at [1130, 213] on div "3X (130 words/minute)" at bounding box center [1082, 214] width 116 height 20
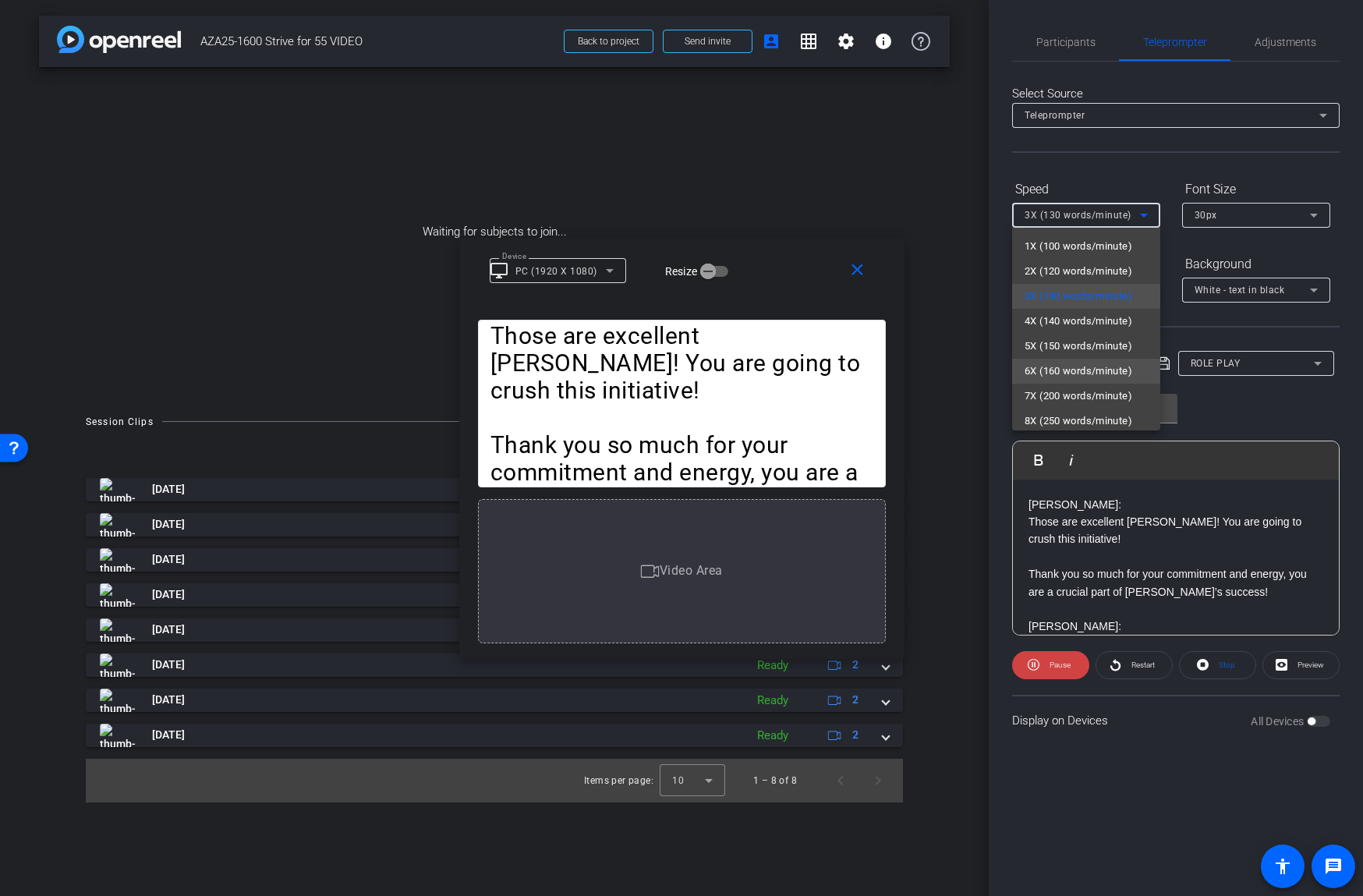
click at [1115, 373] on span "6X (160 words/minute)" at bounding box center [1078, 371] width 107 height 19
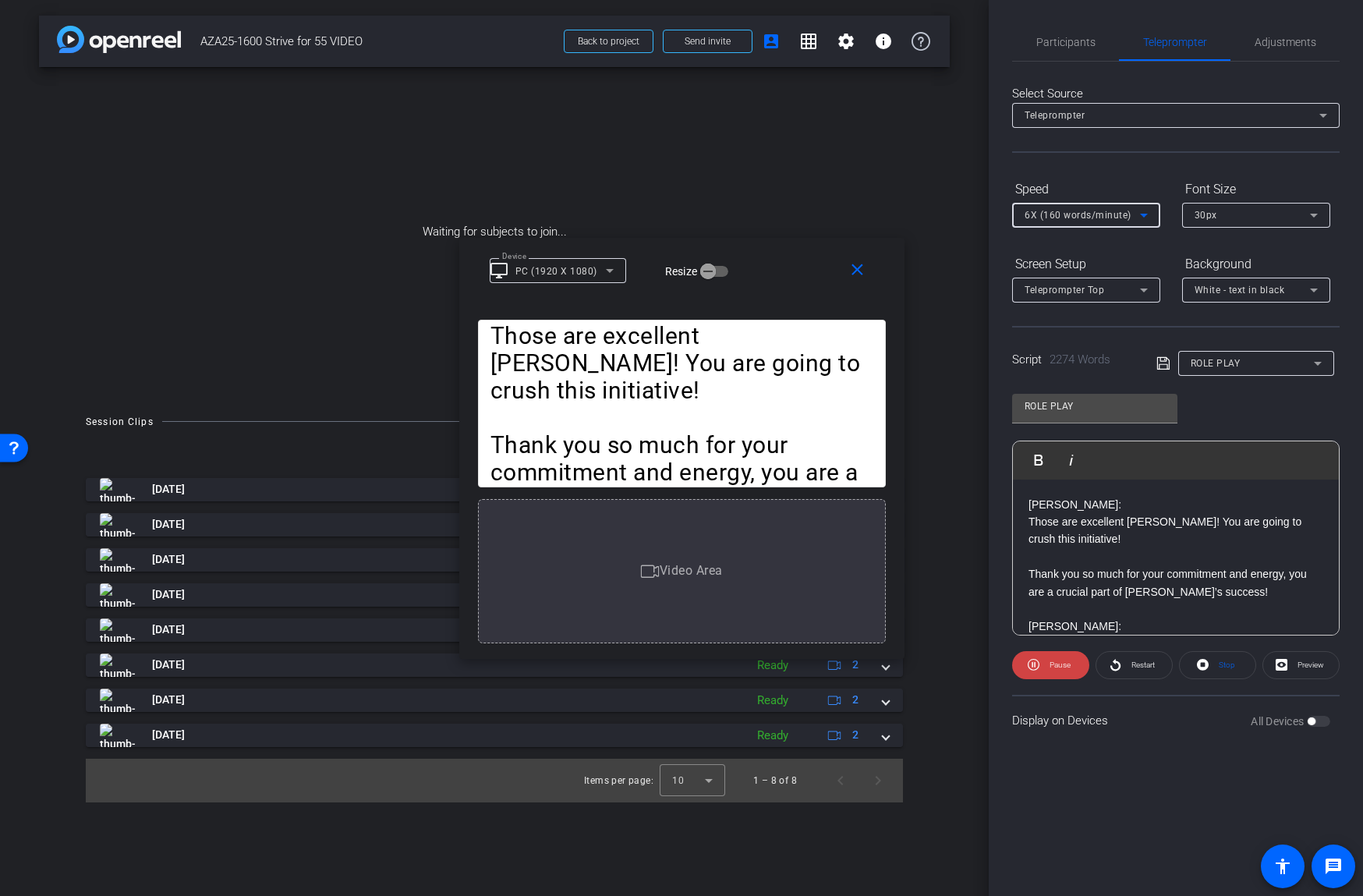
click at [1121, 285] on div "Teleprompter Top" at bounding box center [1082, 289] width 116 height 20
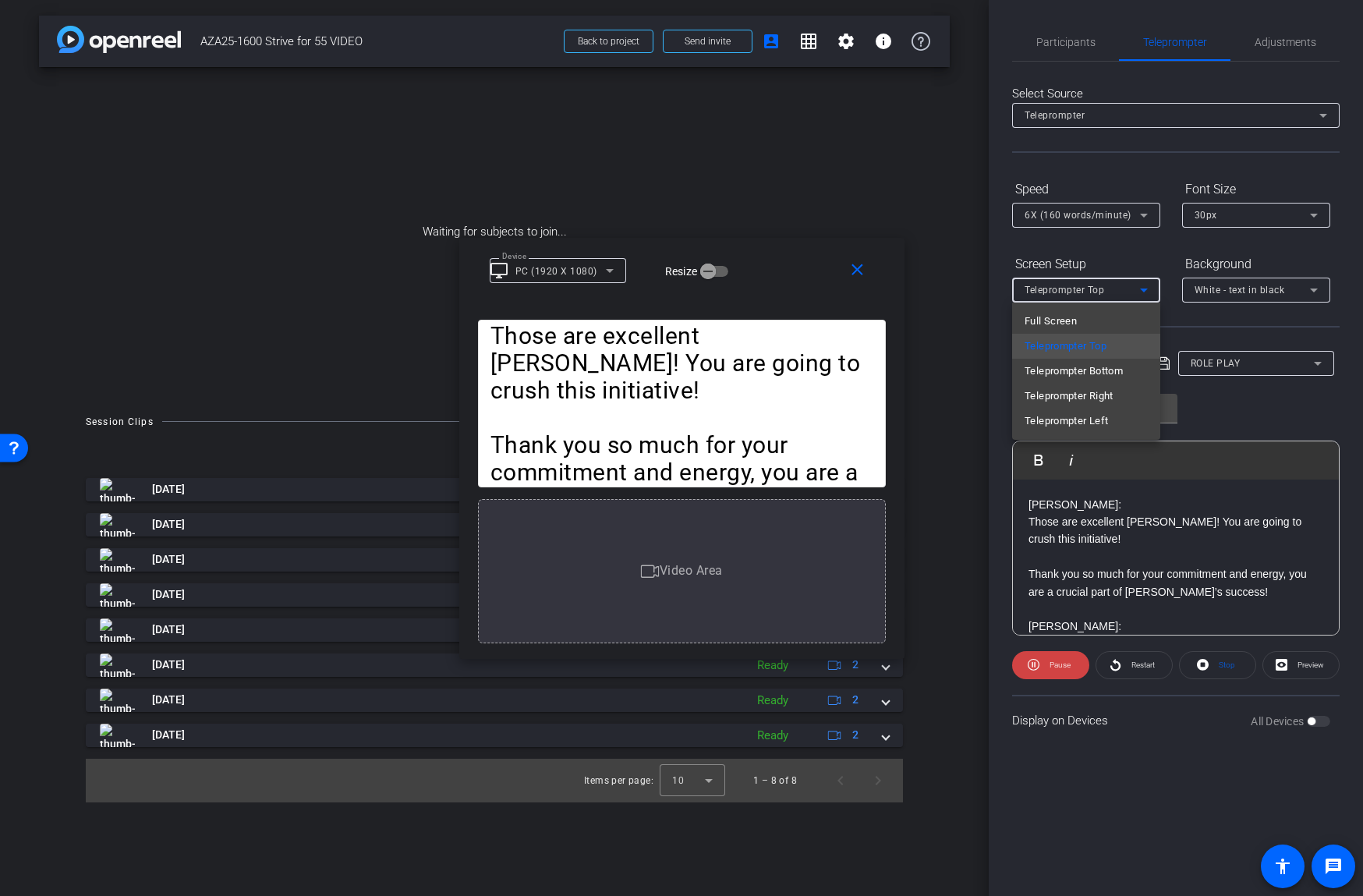
drag, startPoint x: 1116, startPoint y: 238, endPoint x: 1121, endPoint y: 226, distance: 13.0
click at [1116, 238] on div at bounding box center [682, 448] width 1363 height 896
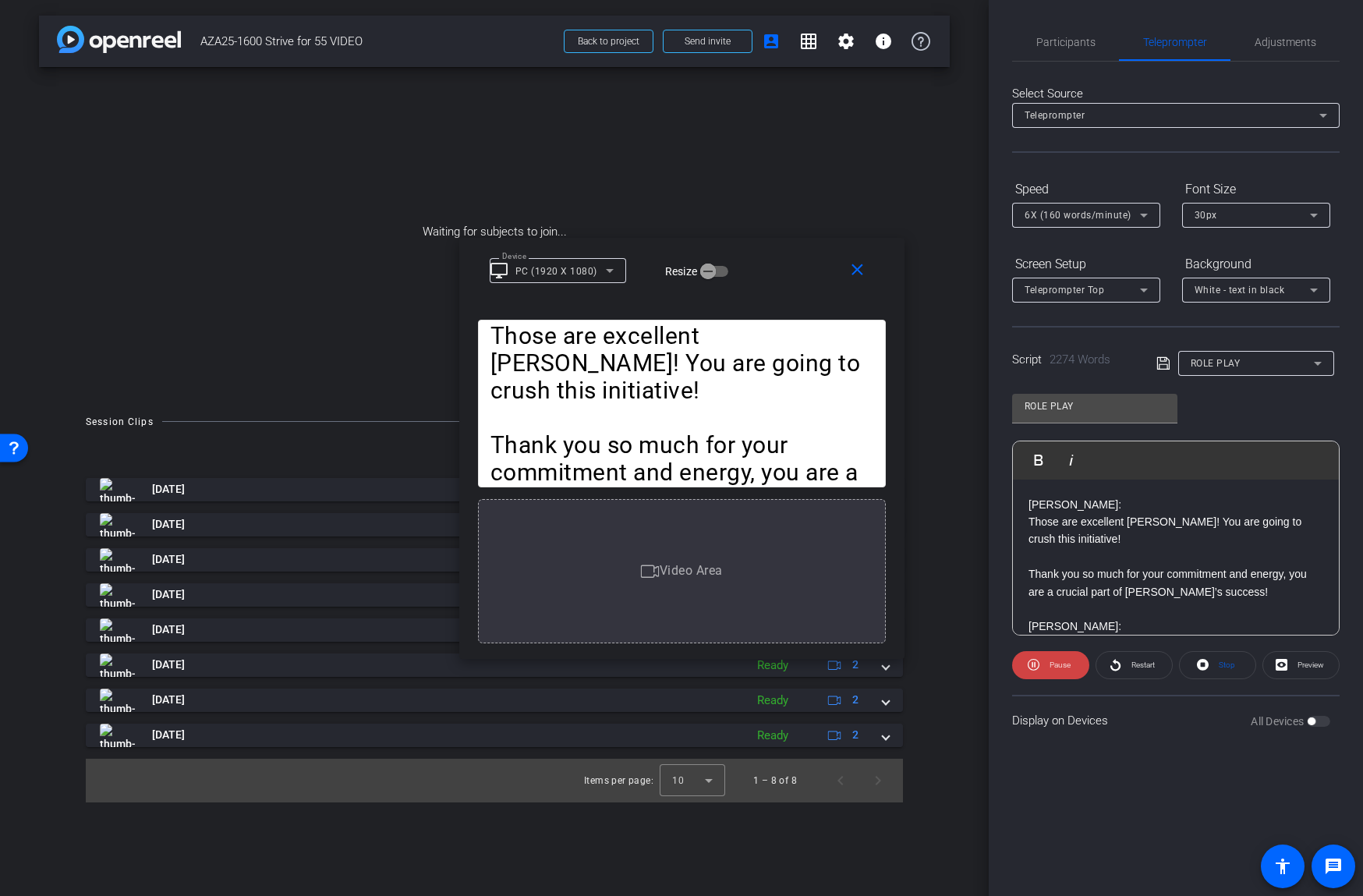
click at [1127, 212] on span "6X (160 words/minute)" at bounding box center [1078, 215] width 107 height 11
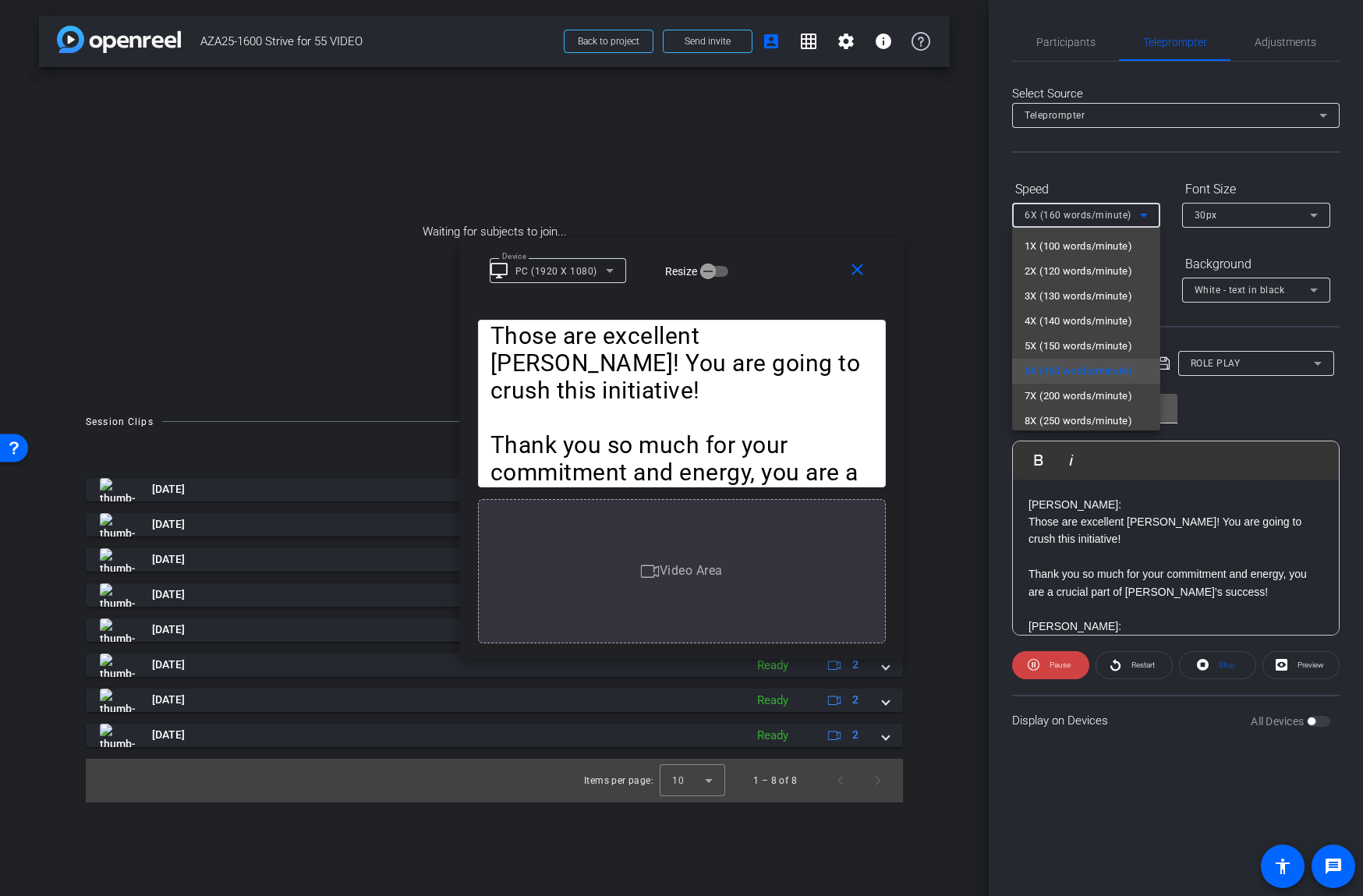
click at [1102, 401] on span "7X (200 words/minute)" at bounding box center [1078, 397] width 107 height 19
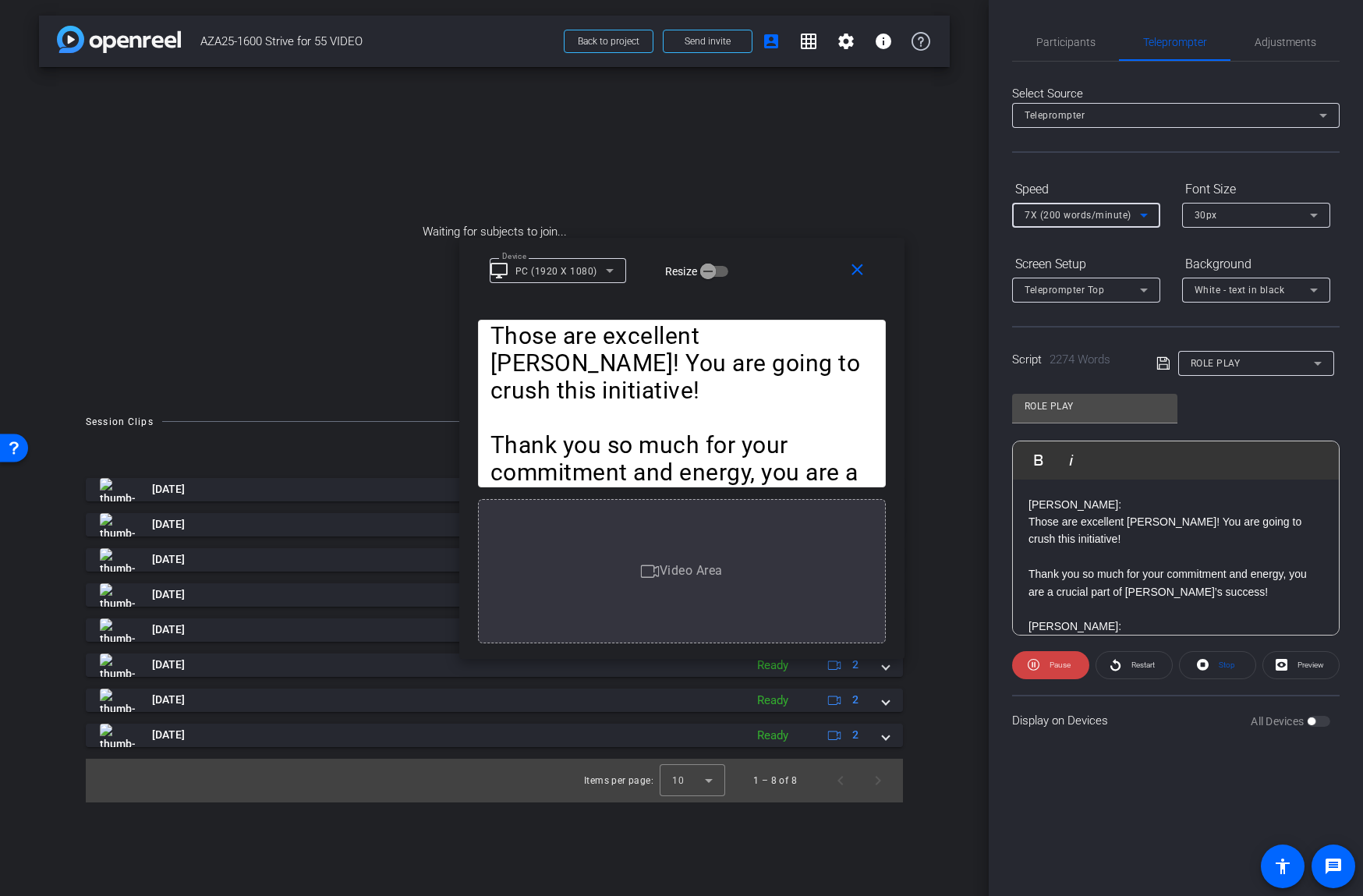
click at [1216, 288] on span "White - text in black" at bounding box center [1240, 290] width 90 height 11
click at [1118, 325] on div at bounding box center [682, 448] width 1363 height 896
click at [1109, 288] on div "Teleprompter Top" at bounding box center [1082, 289] width 116 height 20
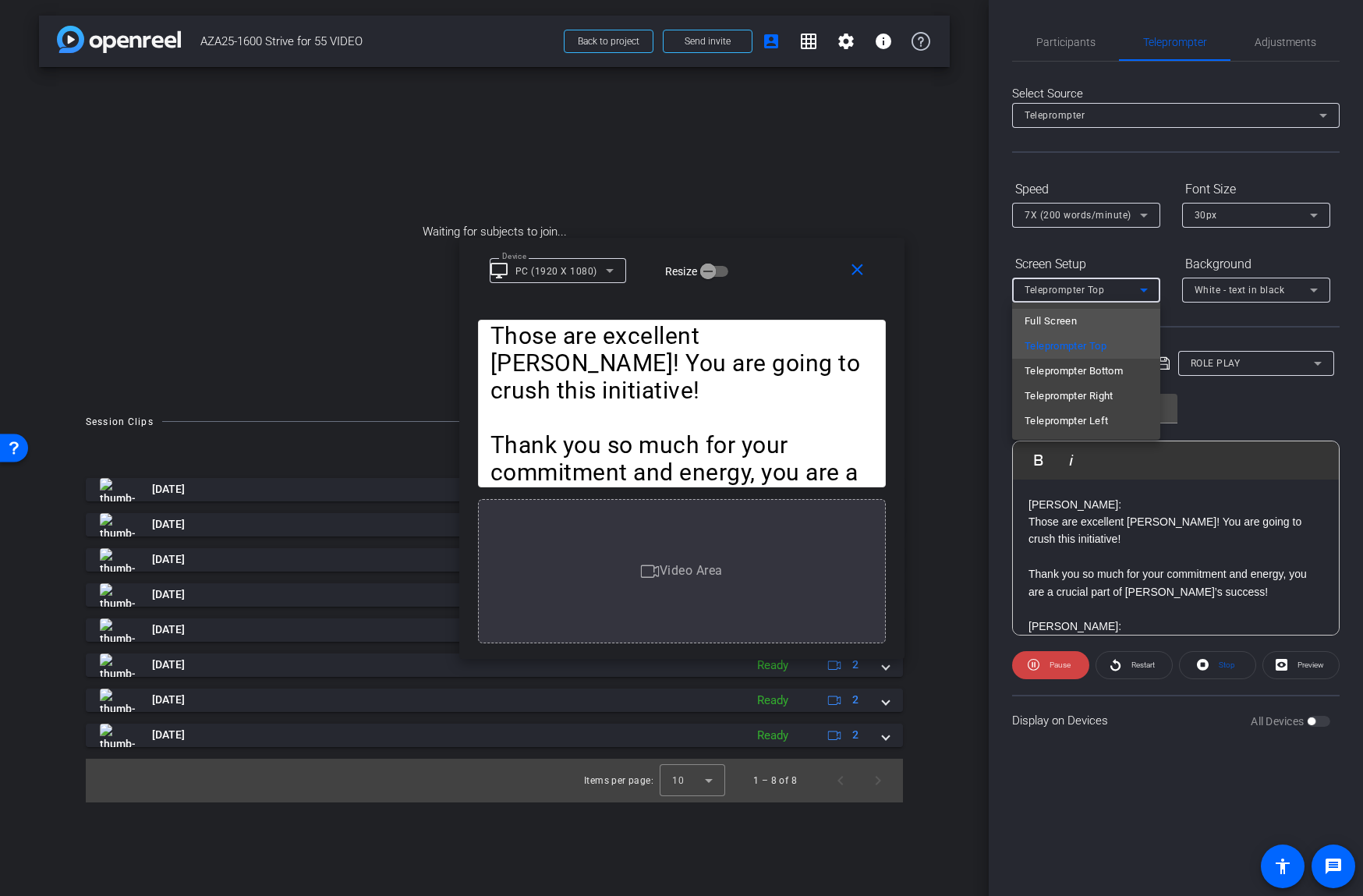
click at [1108, 316] on mat-option "Full Screen" at bounding box center [1086, 321] width 148 height 25
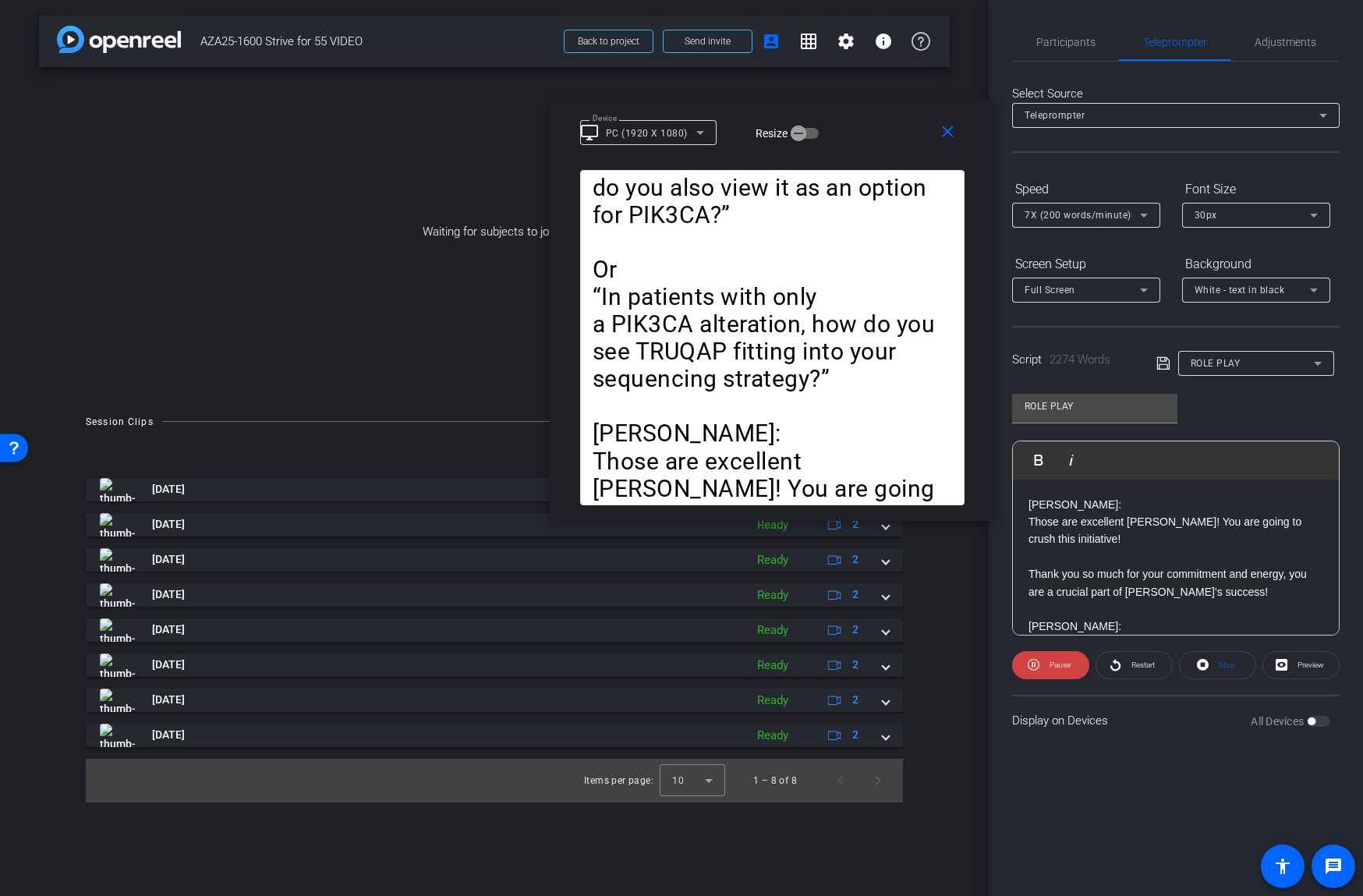
drag, startPoint x: 805, startPoint y: 265, endPoint x: 893, endPoint y: 133, distance: 158.6
click at [893, 128] on div "Device desktop_windows PC (1920 X 1080) Resize" at bounding box center [778, 132] width 396 height 27
click at [1109, 214] on span "7X (200 words/minute)" at bounding box center [1078, 215] width 107 height 11
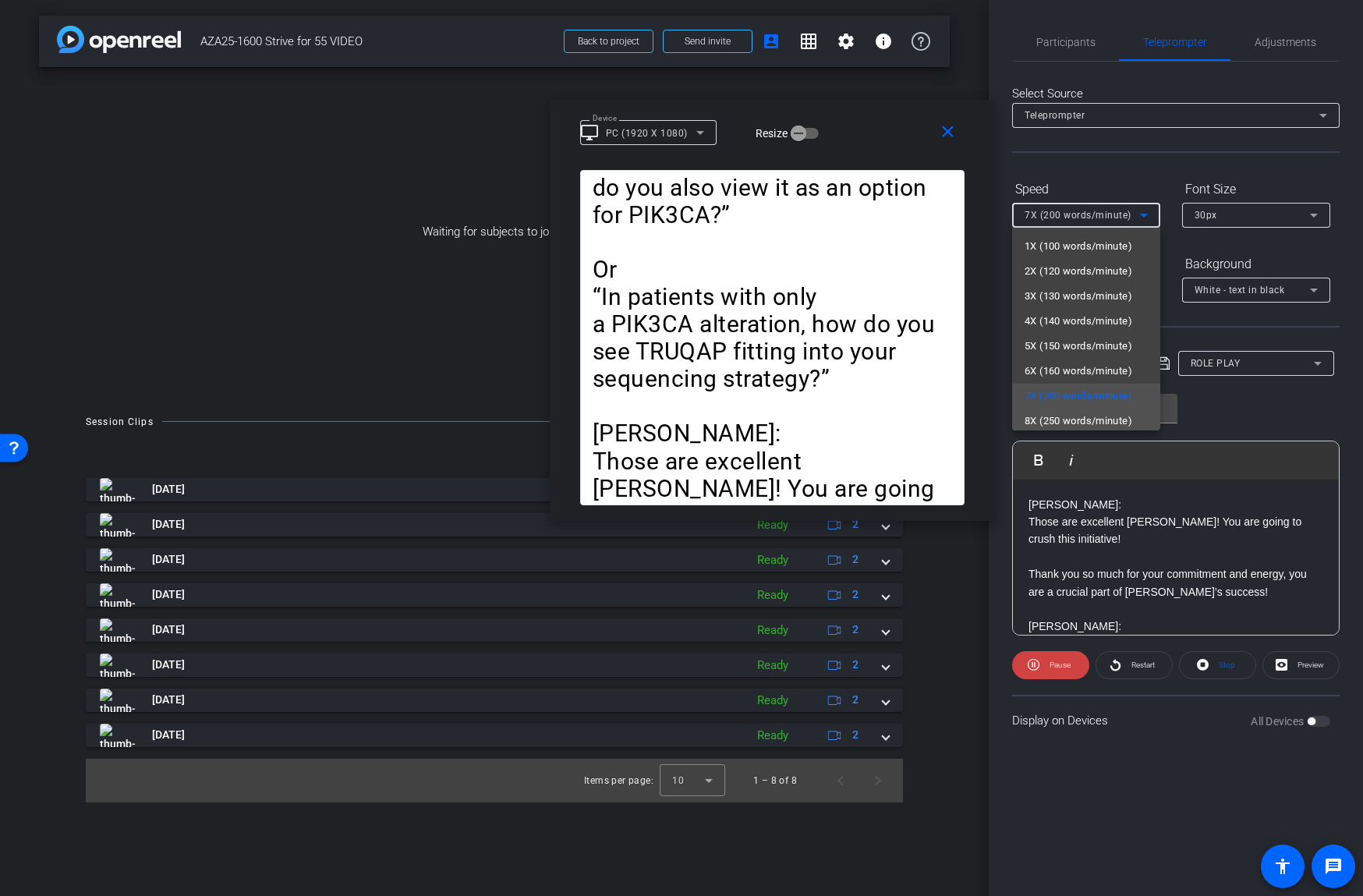
click at [1106, 421] on span "8X (250 words/minute)" at bounding box center [1078, 421] width 107 height 19
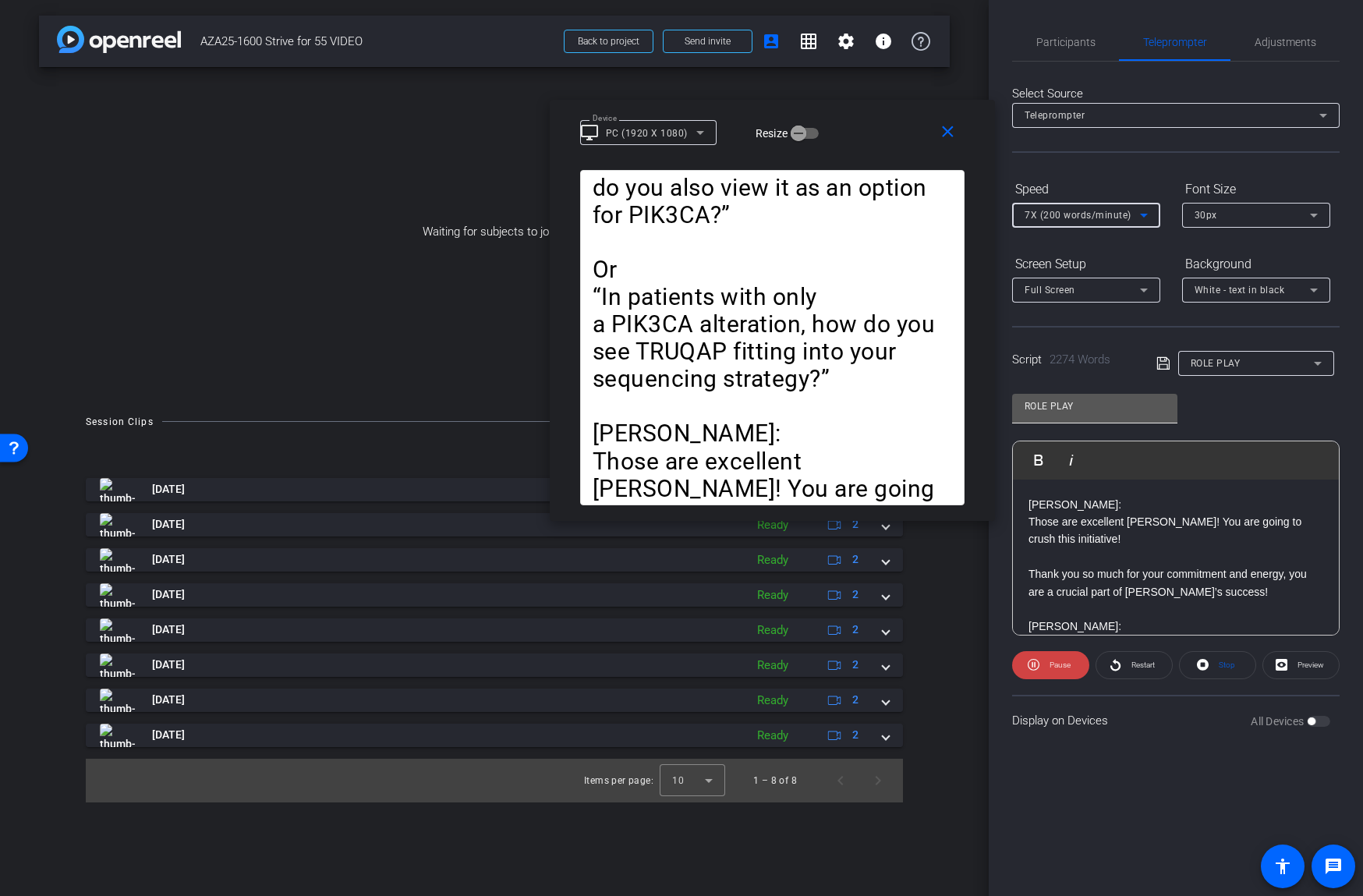
scroll to position [3, 0]
click at [1273, 210] on div "30px" at bounding box center [1252, 214] width 116 height 20
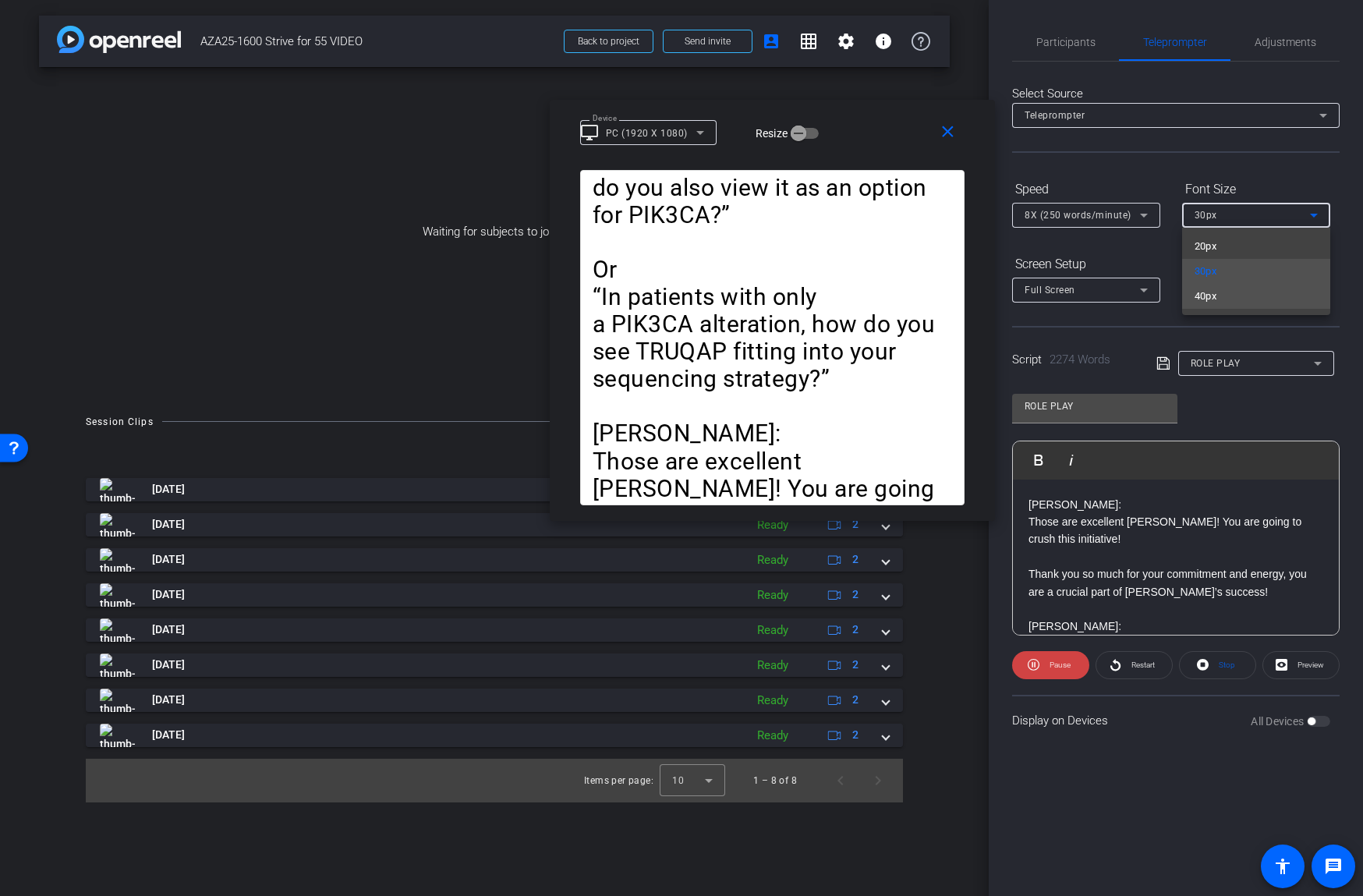
click at [1253, 297] on mat-option "40px" at bounding box center [1256, 296] width 148 height 25
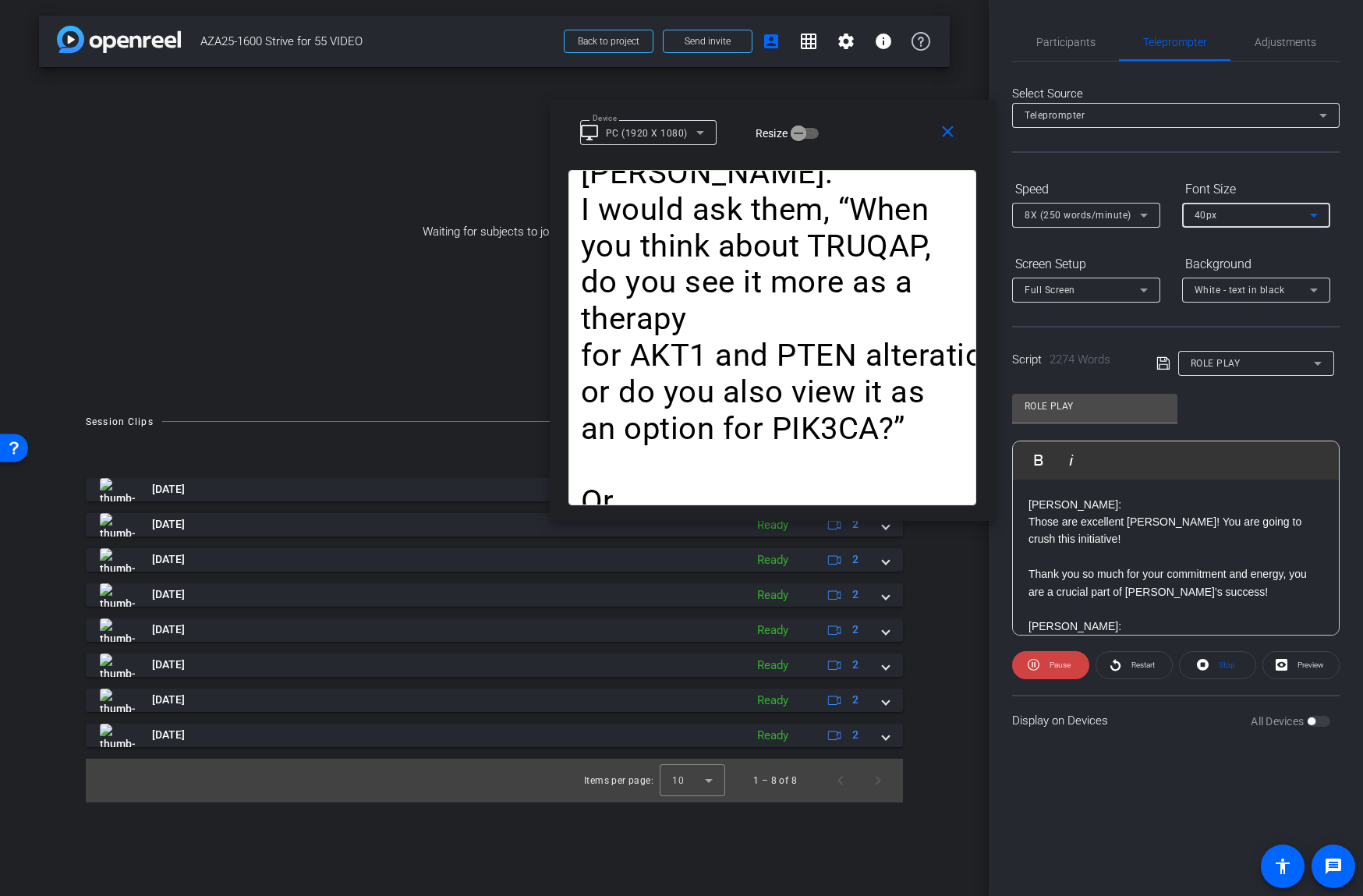
click at [1222, 217] on div "40px" at bounding box center [1252, 214] width 116 height 20
click at [1221, 265] on mat-option "30px" at bounding box center [1256, 271] width 148 height 25
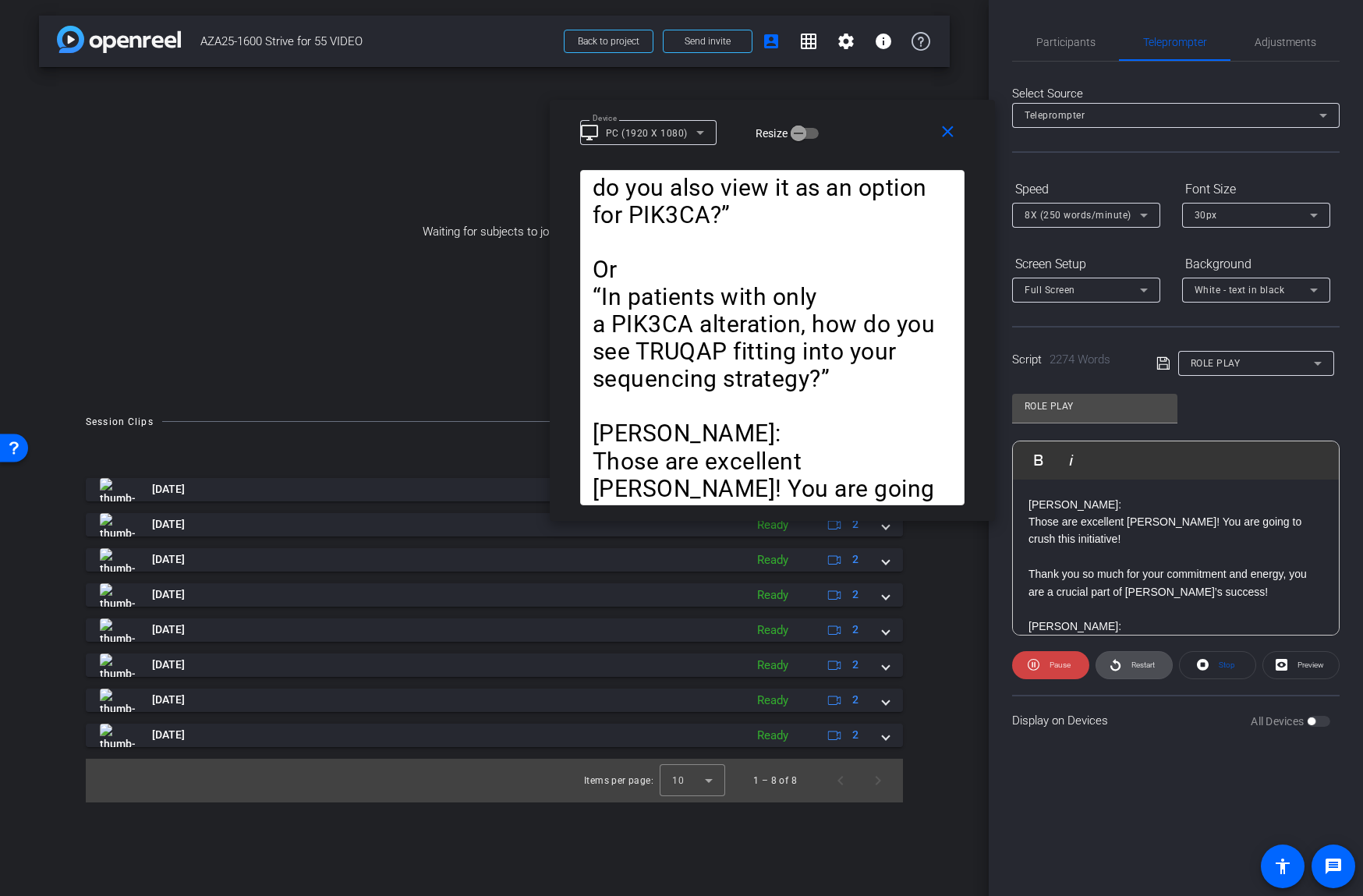
click at [1139, 676] on span at bounding box center [1134, 665] width 76 height 37
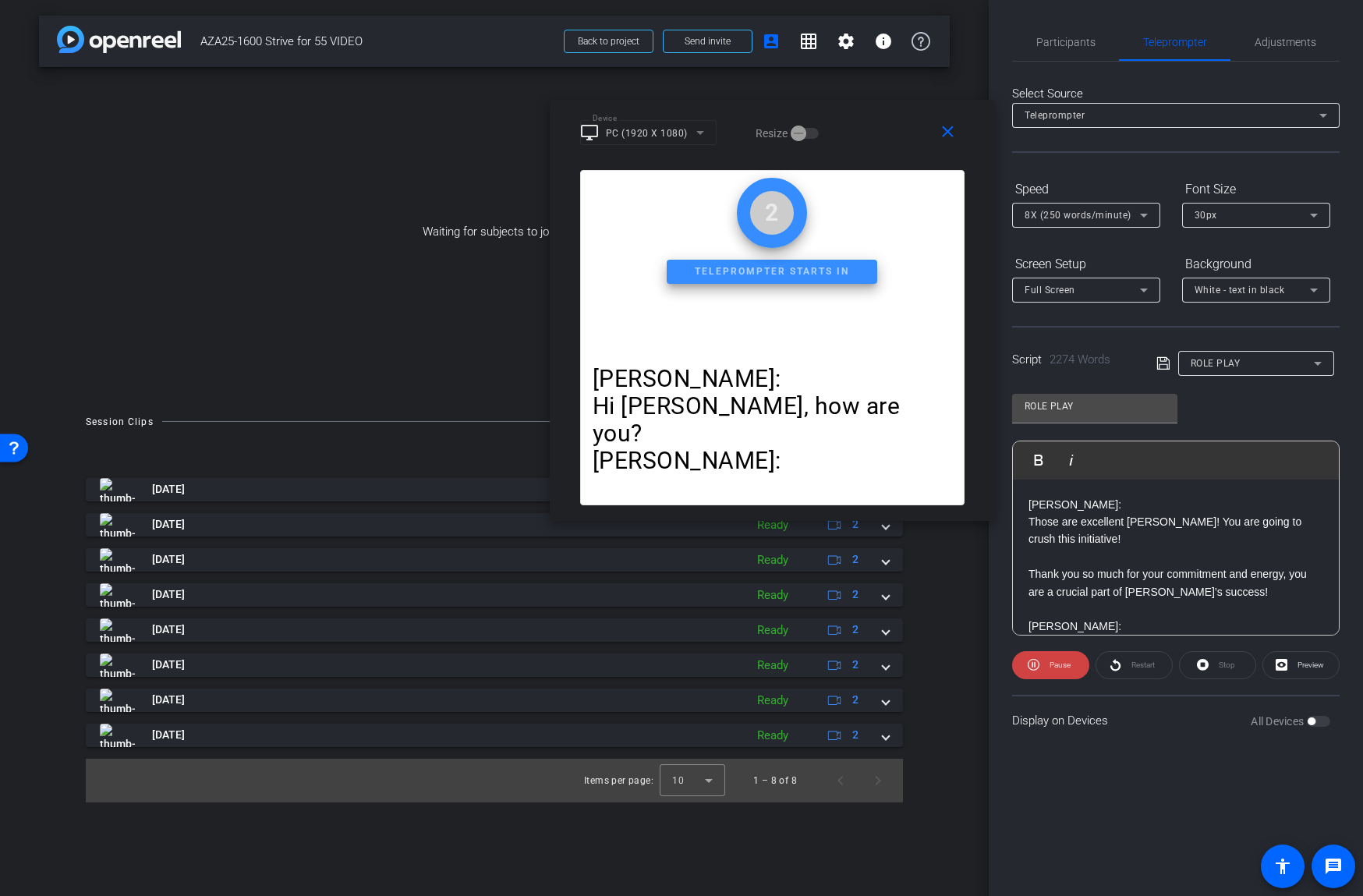
click at [1209, 666] on div "Stop" at bounding box center [1218, 665] width 77 height 28
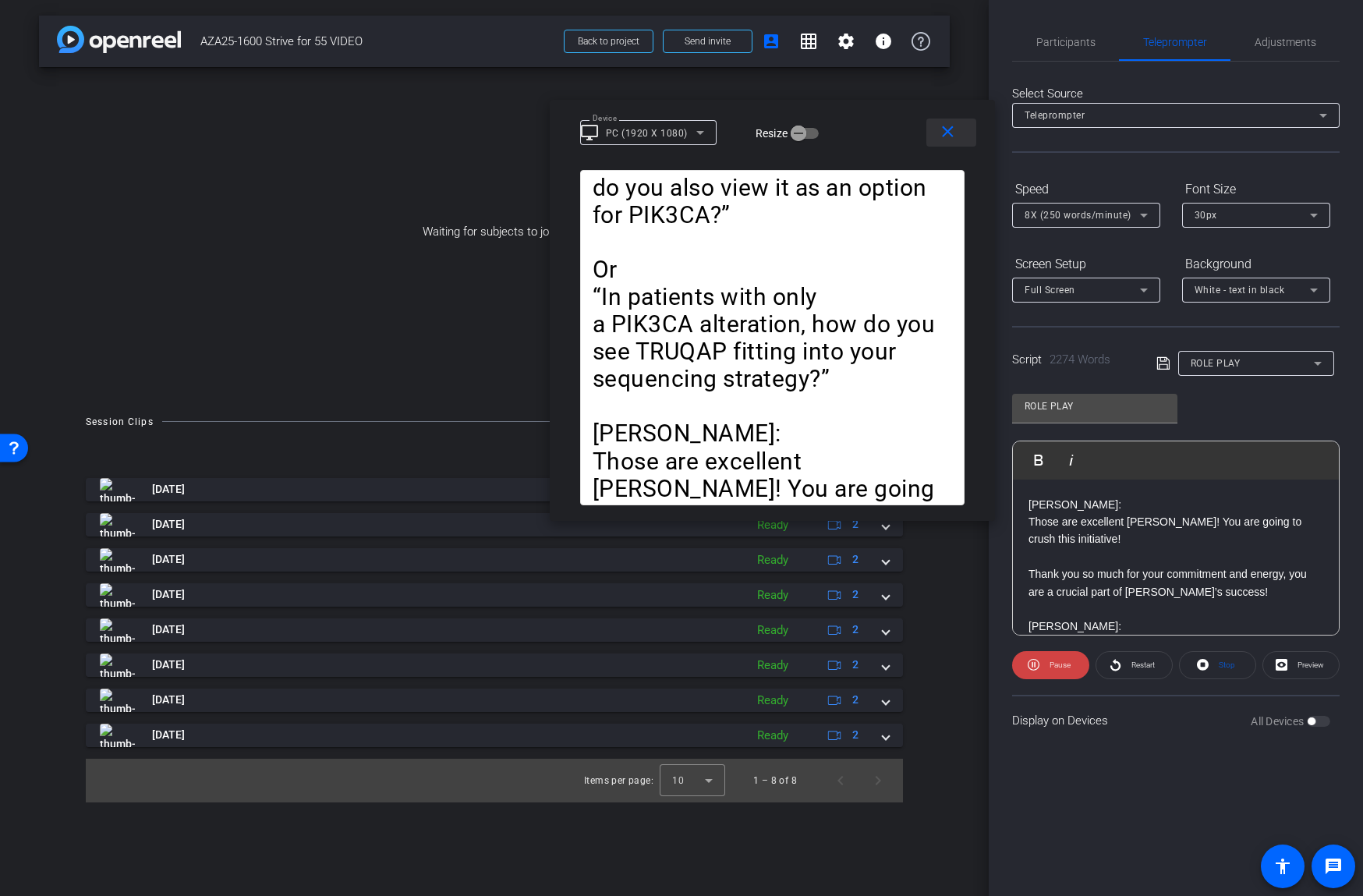
click at [949, 130] on mat-icon "close" at bounding box center [948, 132] width 20 height 20
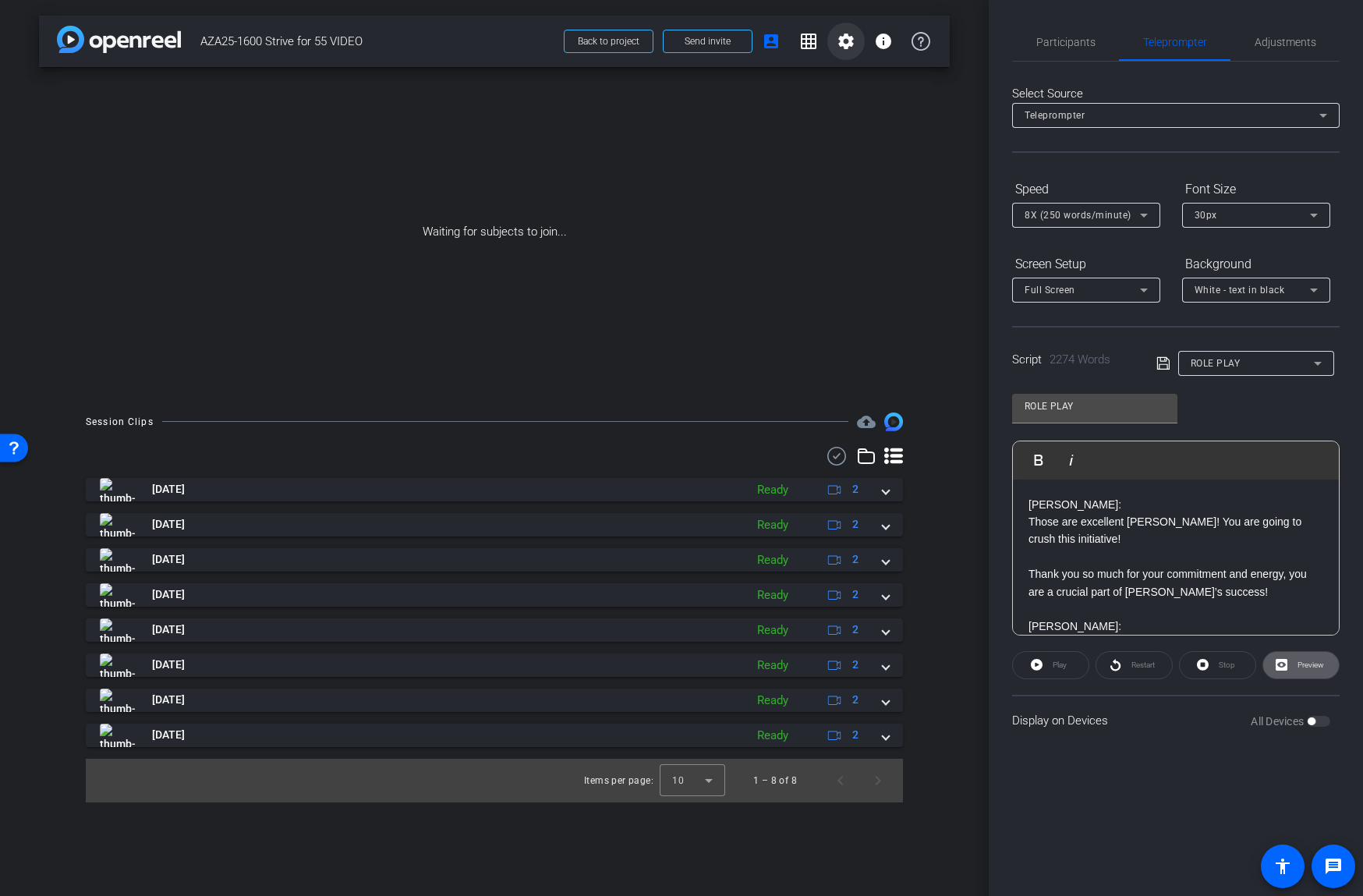
click at [841, 44] on mat-icon "settings" at bounding box center [846, 42] width 19 height 19
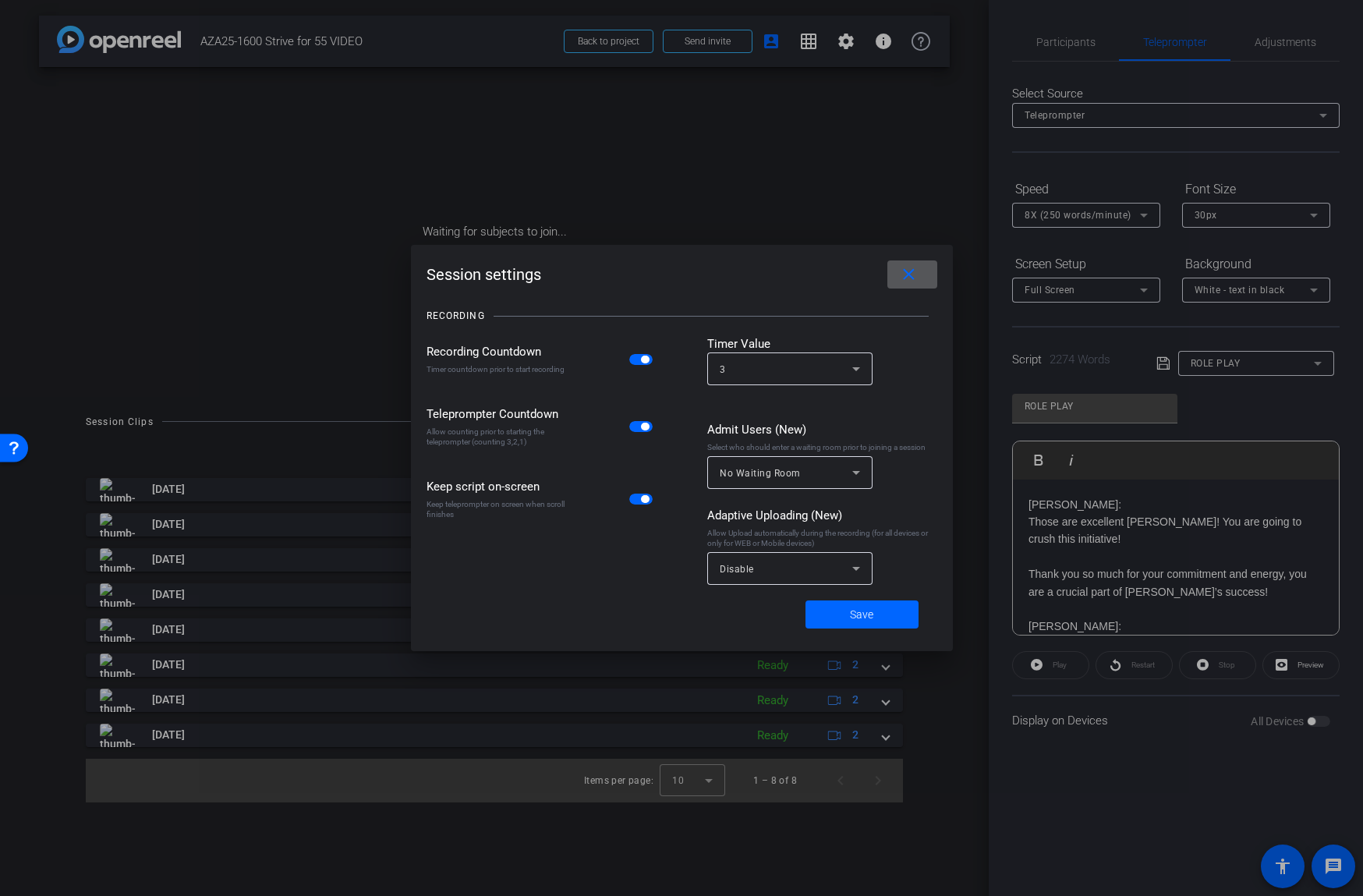
click at [784, 369] on div "3" at bounding box center [786, 369] width 133 height 20
click at [631, 387] on div at bounding box center [682, 448] width 1363 height 896
click at [632, 430] on span "button" at bounding box center [641, 426] width 23 height 11
click at [899, 619] on span at bounding box center [862, 614] width 113 height 37
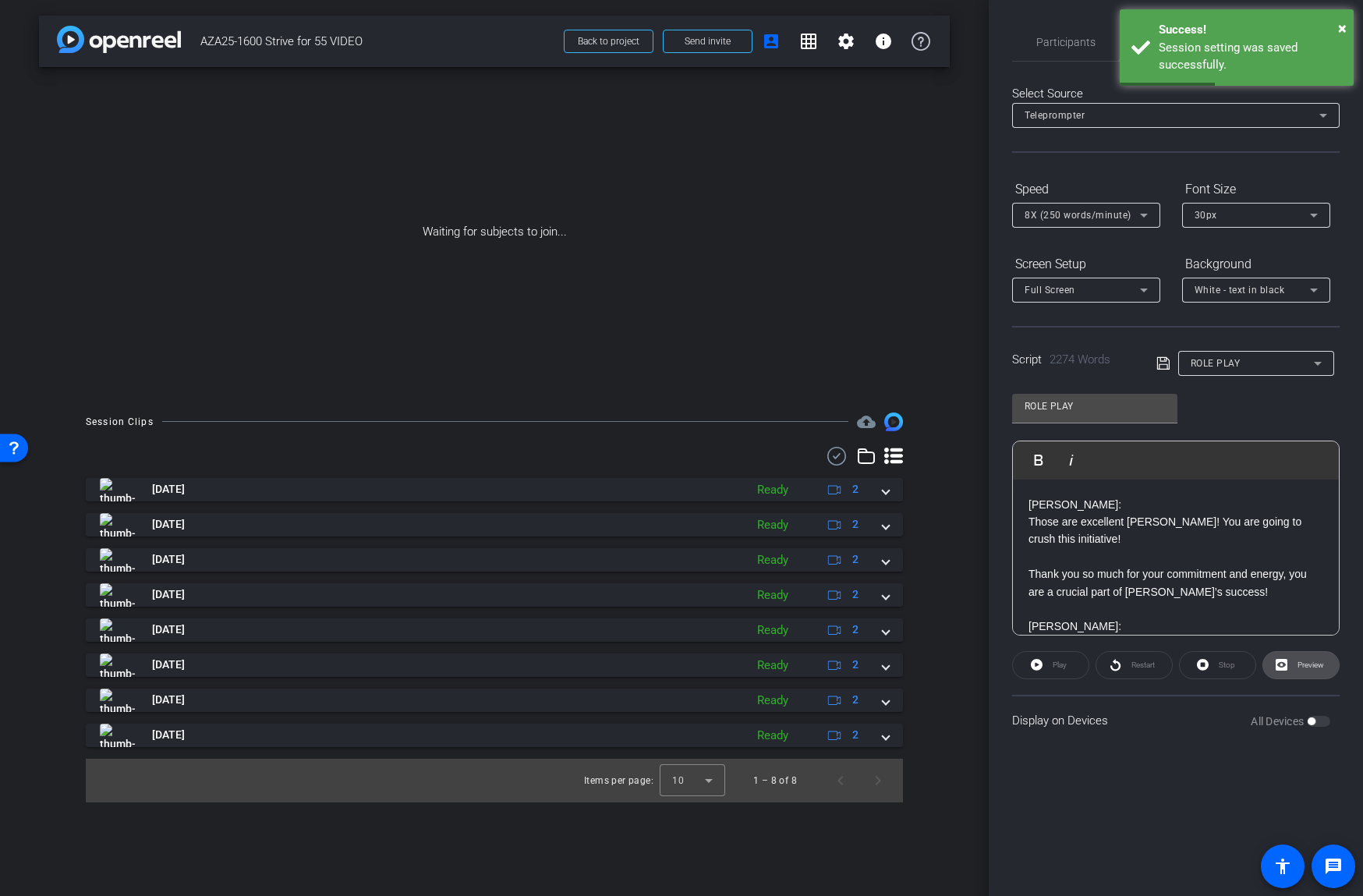
click at [1298, 664] on span "Preview" at bounding box center [1310, 665] width 26 height 9
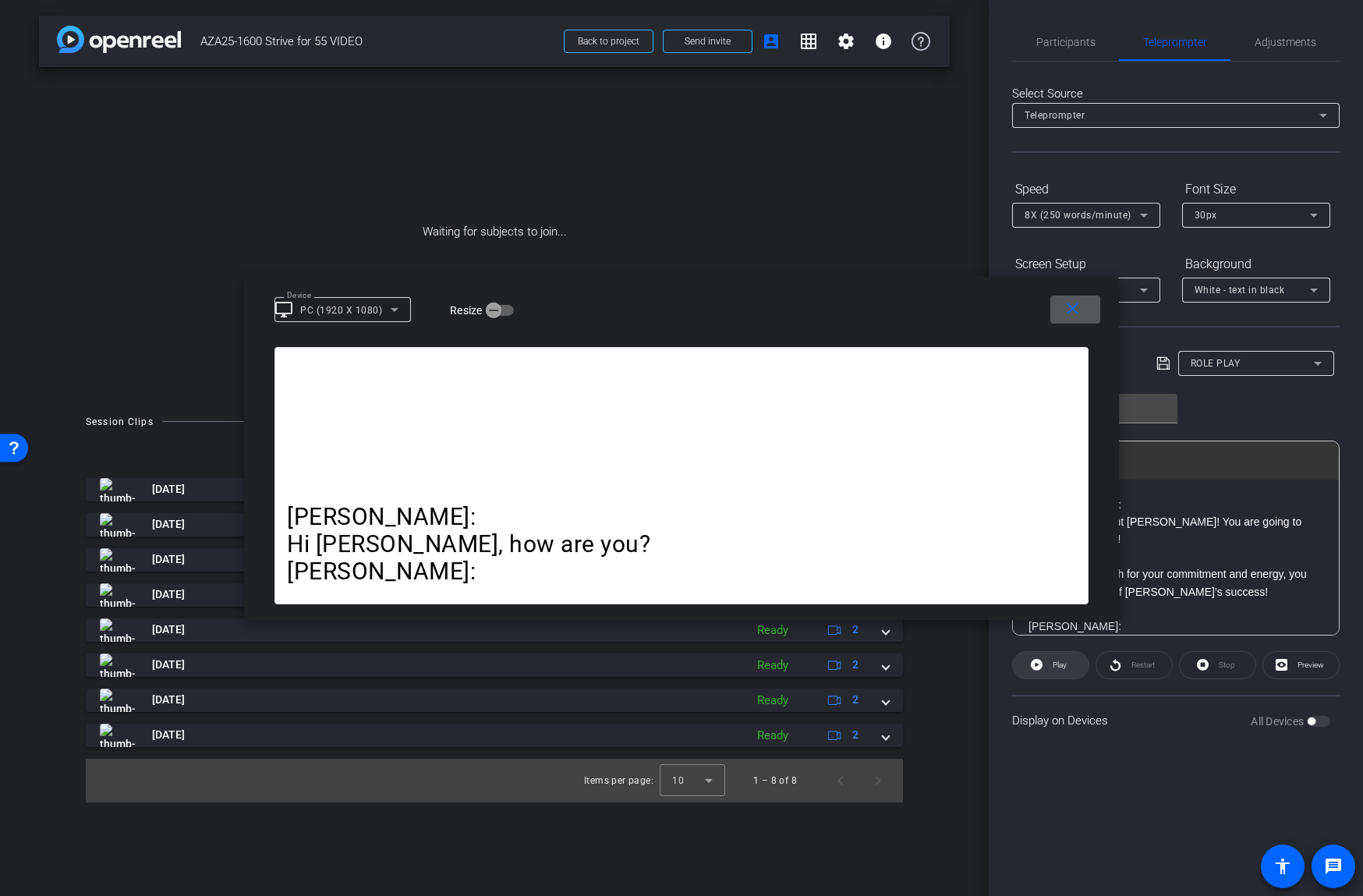
click at [1051, 660] on span "Play" at bounding box center [1058, 665] width 18 height 22
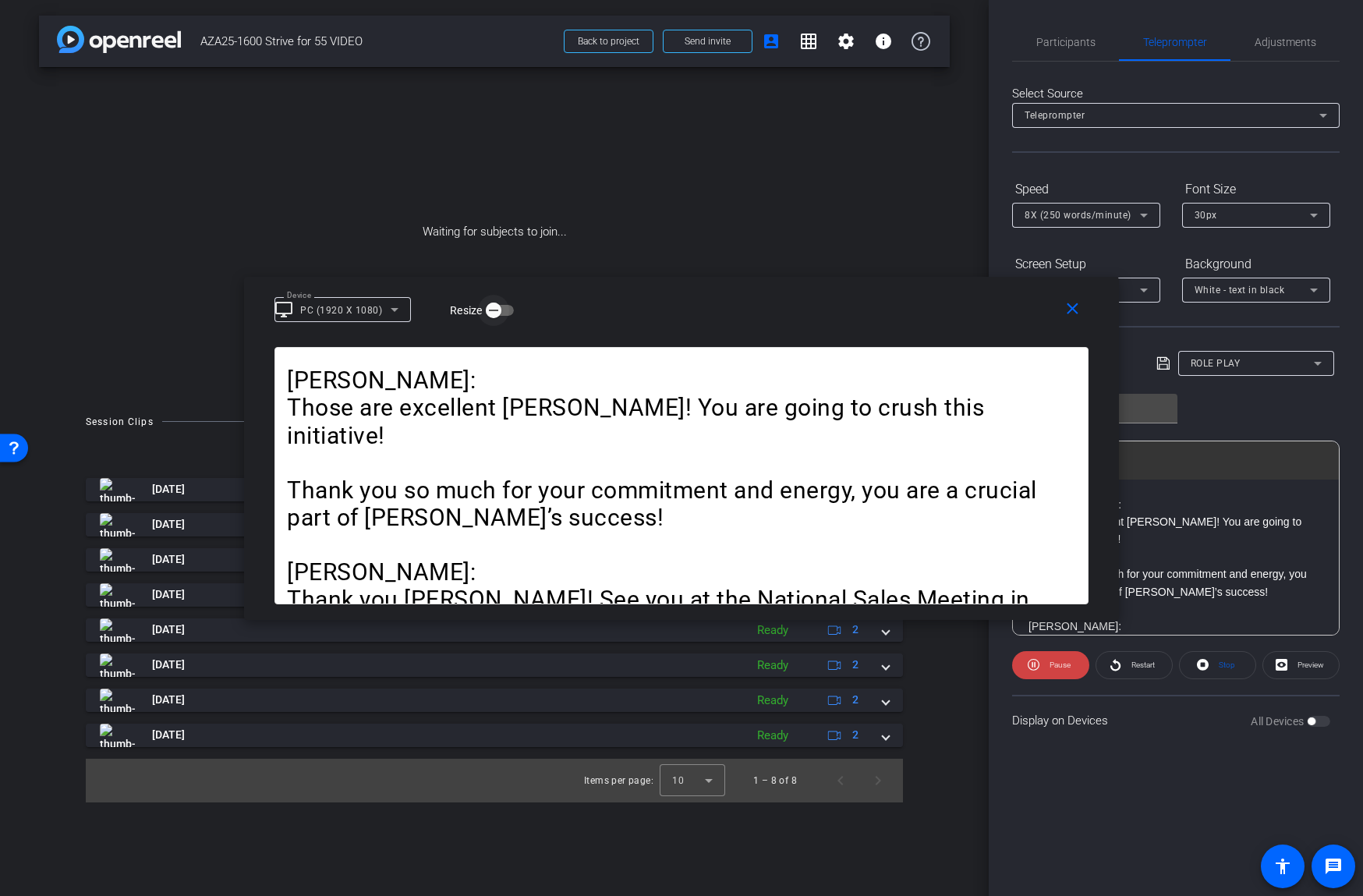
click at [500, 311] on span "button" at bounding box center [493, 311] width 15 height 15
click at [490, 311] on span "button" at bounding box center [505, 310] width 31 height 31
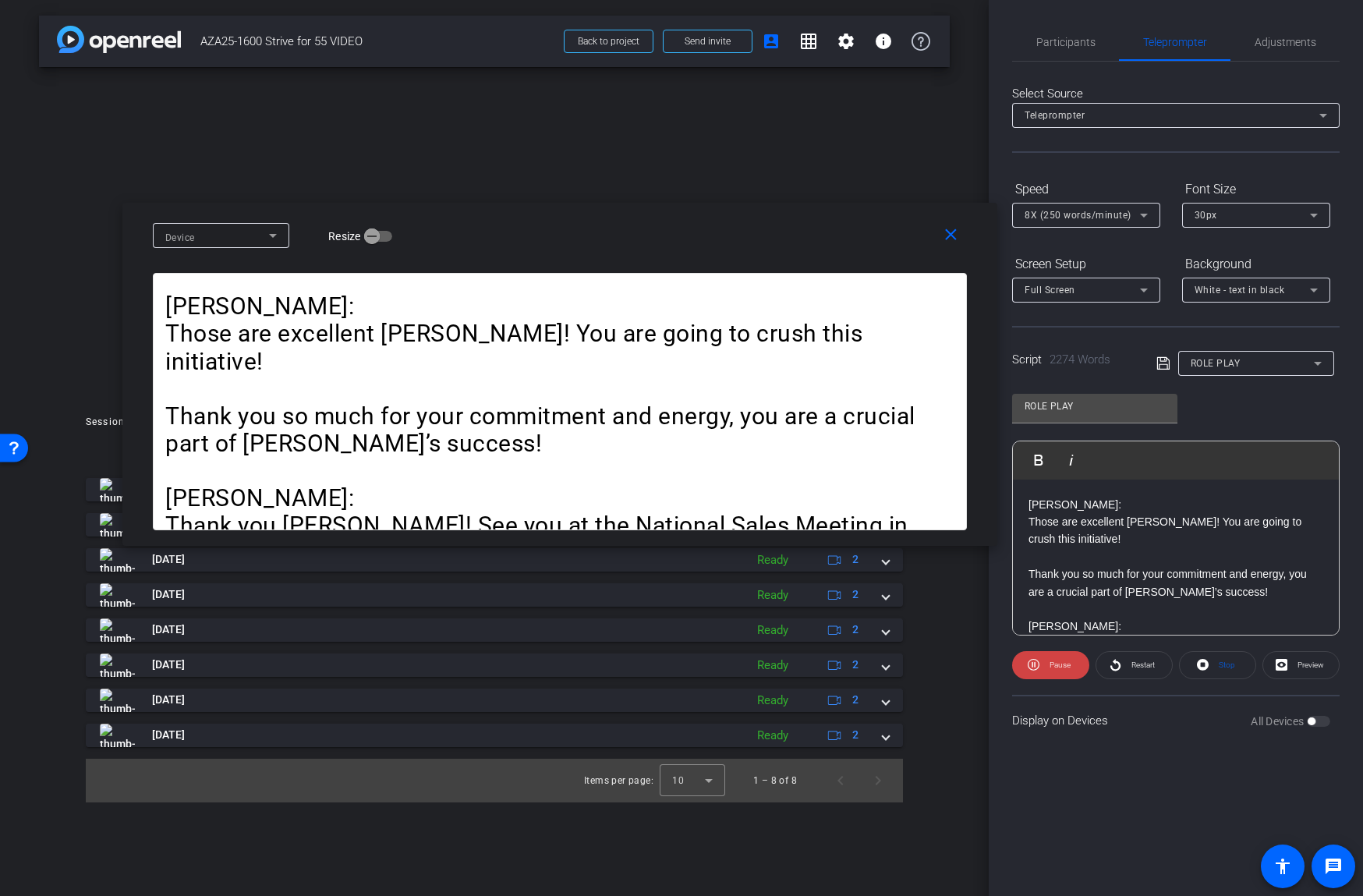
drag, startPoint x: 1107, startPoint y: 606, endPoint x: 986, endPoint y: 500, distance: 160.9
click at [984, 519] on div "[PERSON_NAME]: Hi [PERSON_NAME], how are you? [PERSON_NAME]: Doing great [PERSO…" at bounding box center [560, 409] width 875 height 273
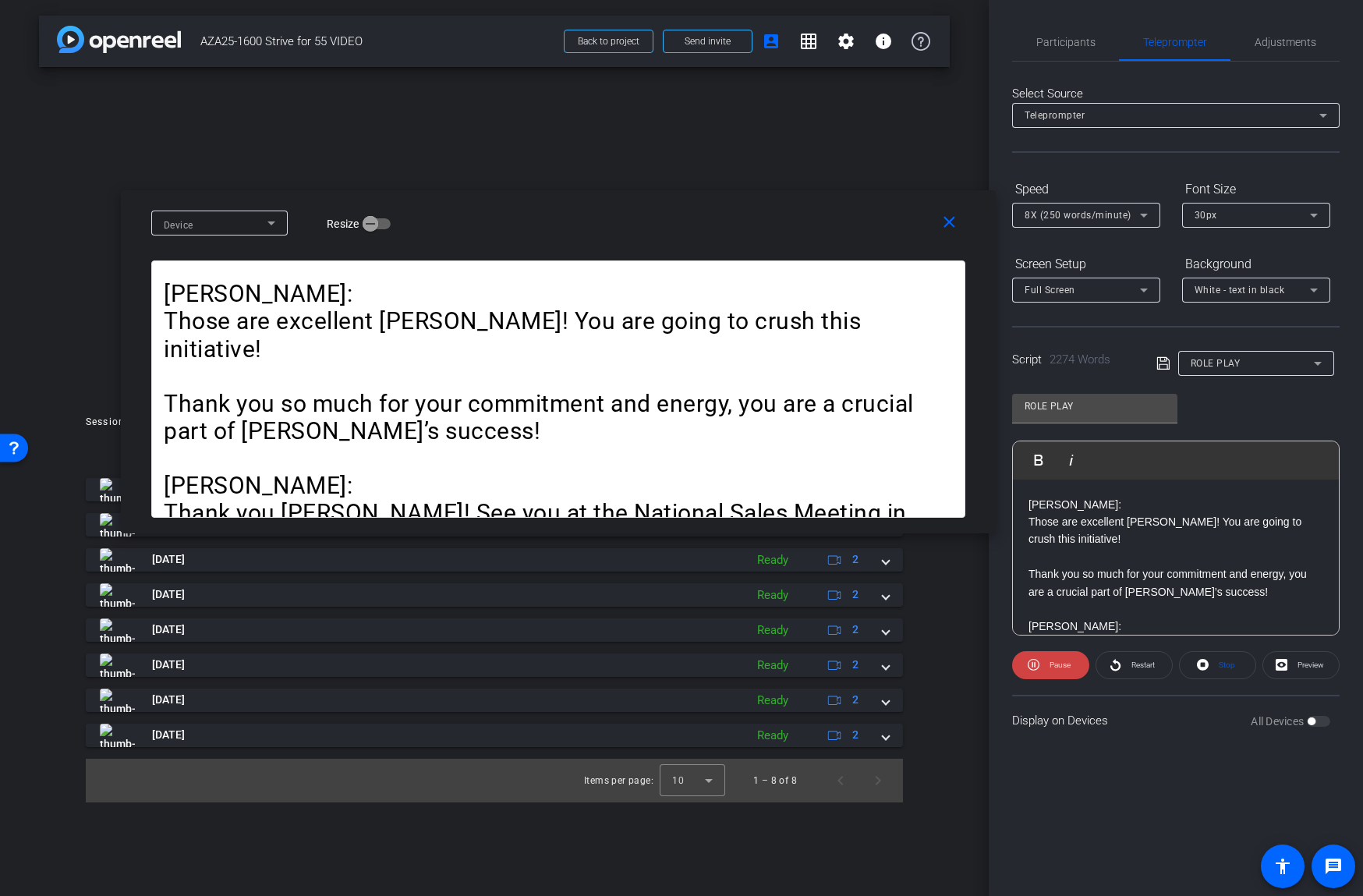
click at [1112, 283] on div "Full Screen" at bounding box center [1082, 289] width 116 height 20
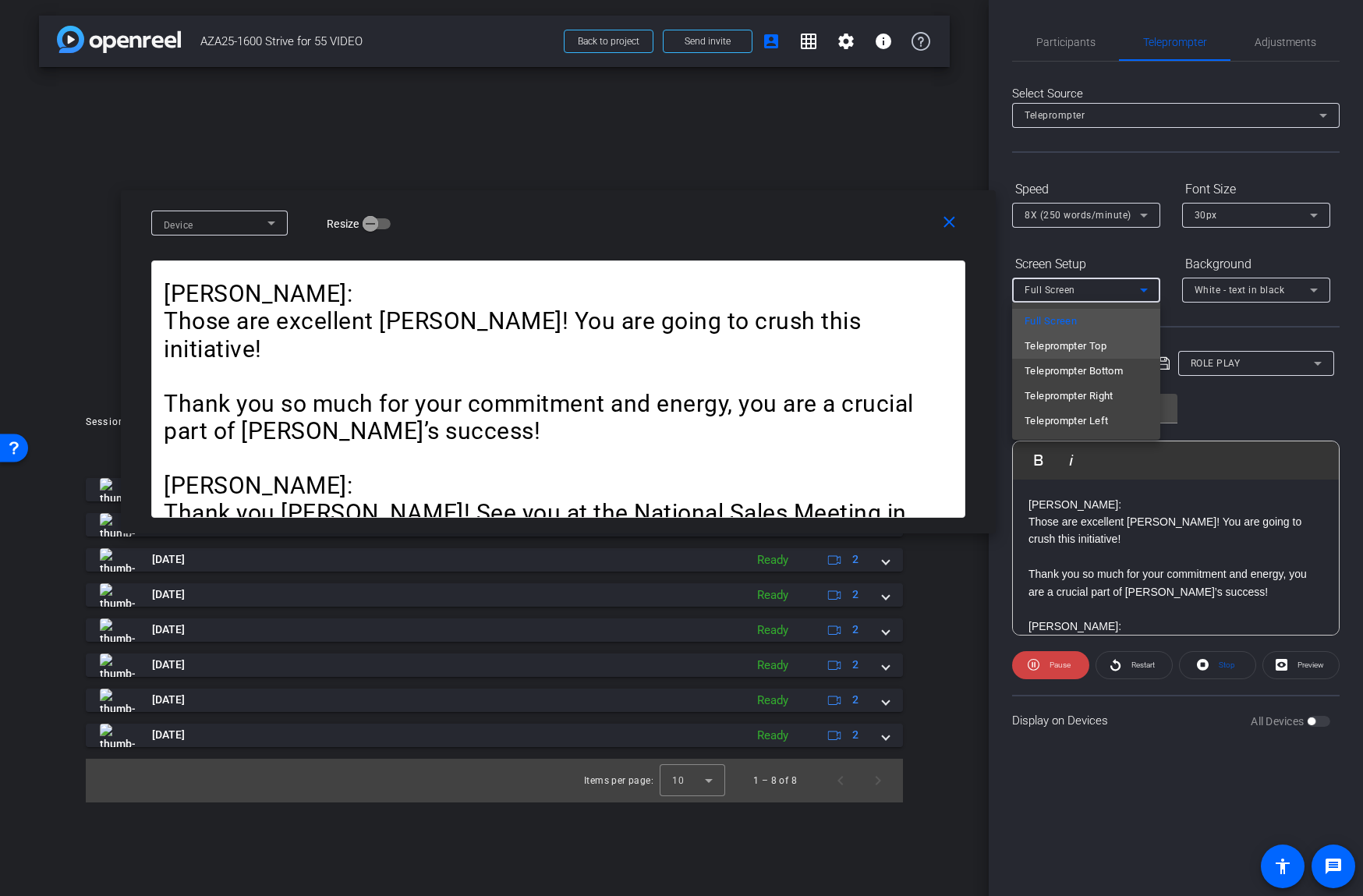
click at [1109, 340] on mat-option "Teleprompter Top" at bounding box center [1086, 345] width 148 height 25
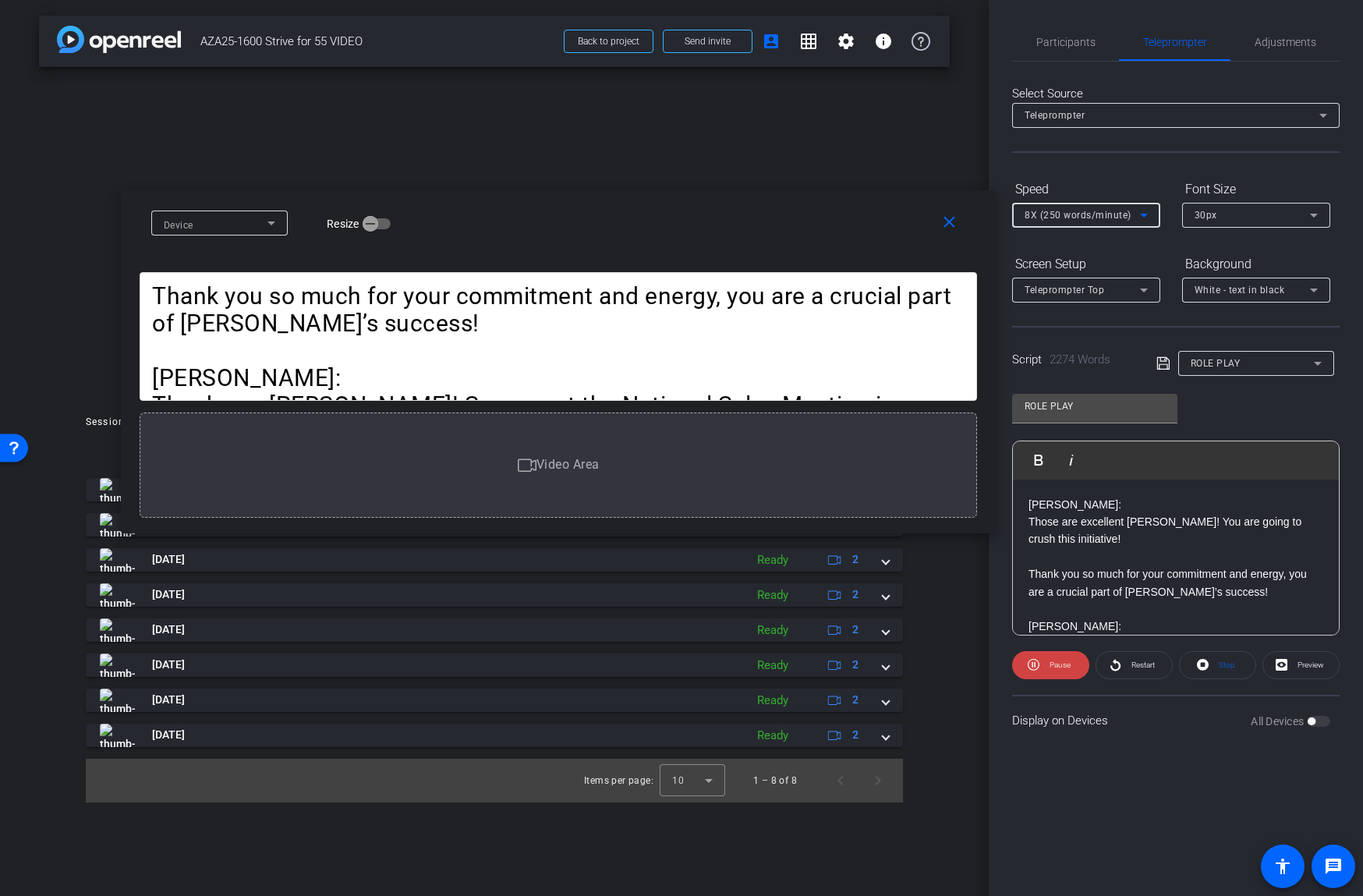
click at [1107, 213] on span "8X (250 words/minute)" at bounding box center [1078, 215] width 107 height 11
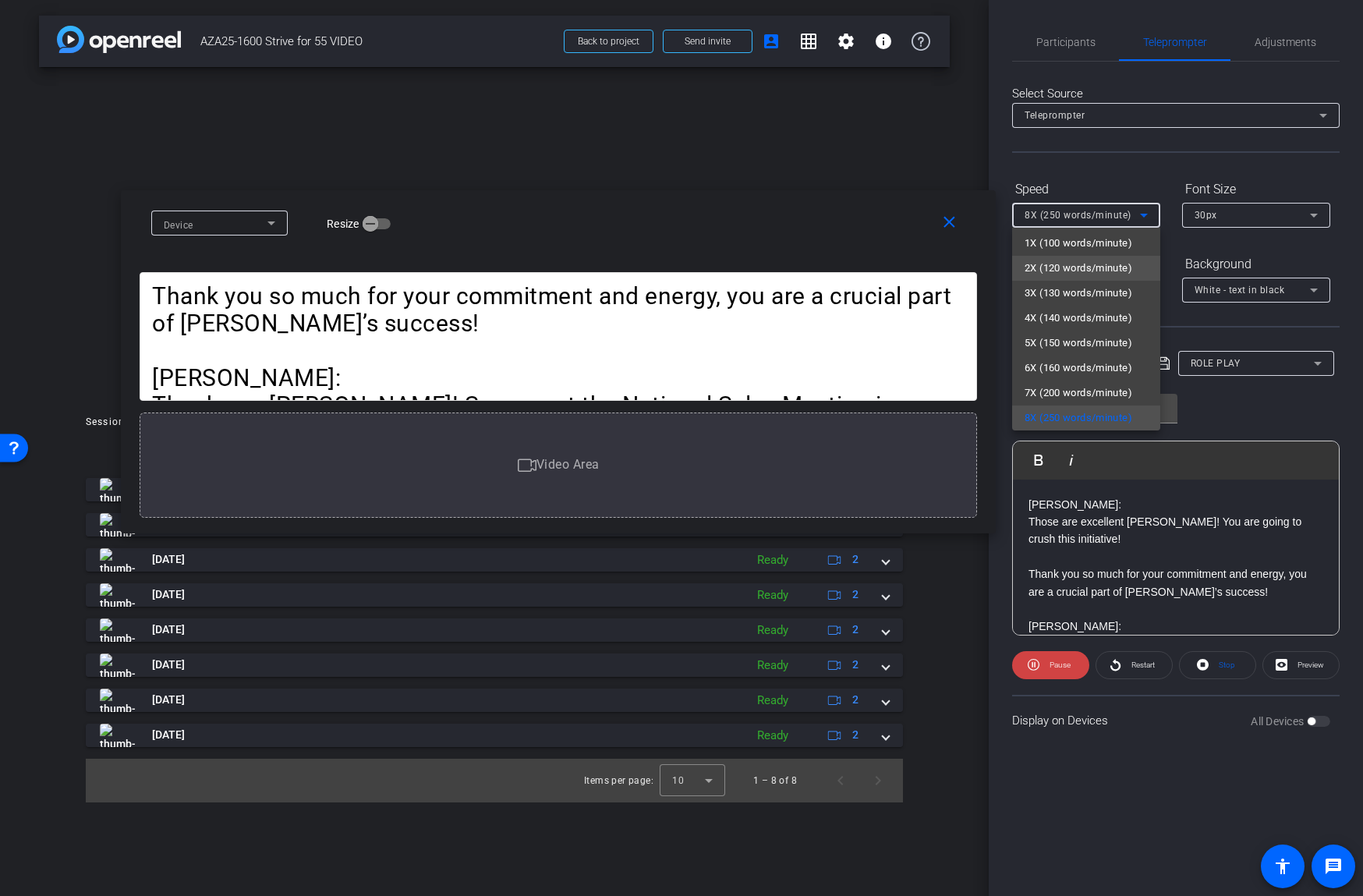
click at [1093, 263] on span "2X (120 words/minute)" at bounding box center [1078, 268] width 107 height 19
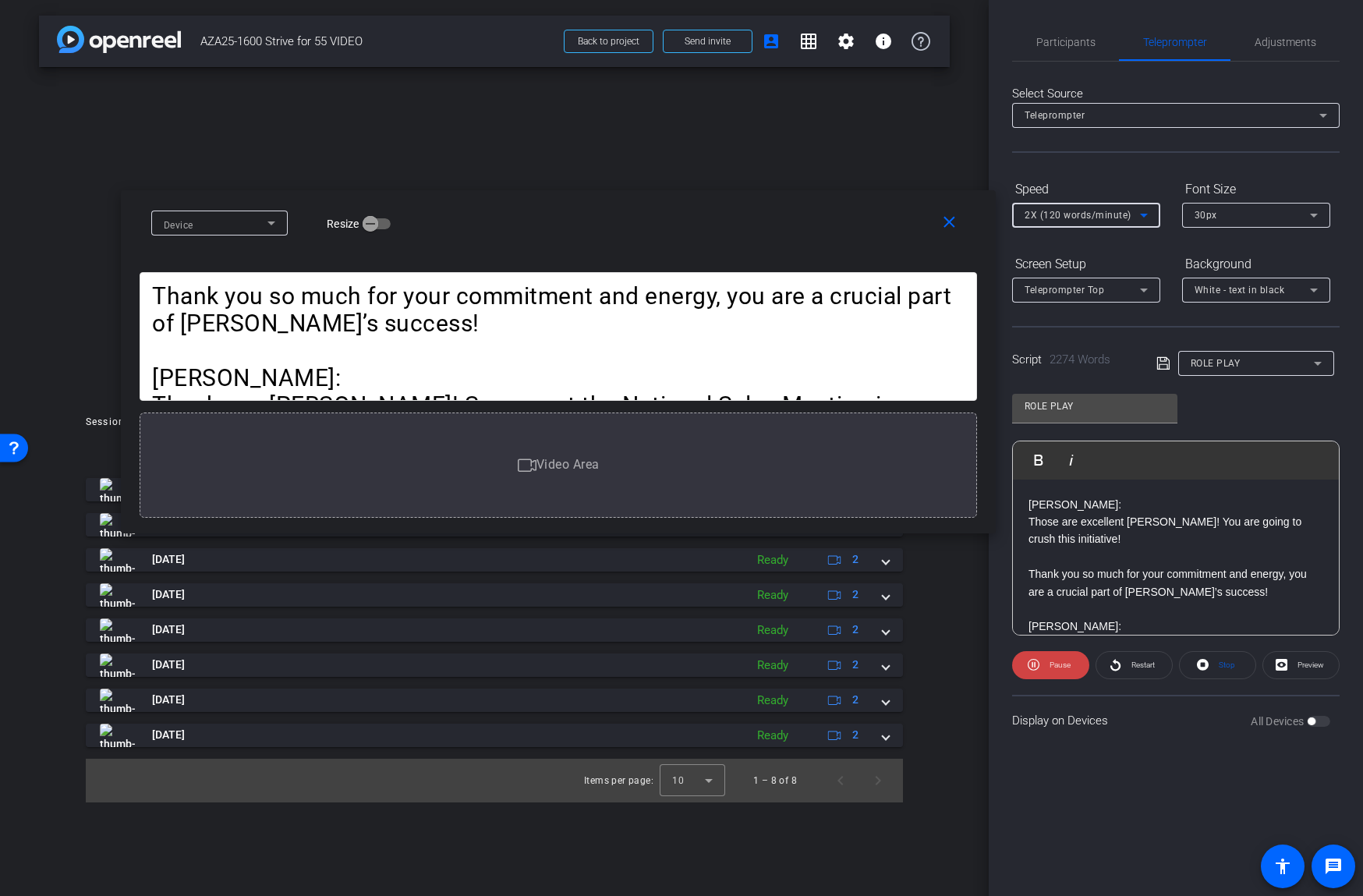
click at [1105, 216] on span "2X (120 words/minute)" at bounding box center [1078, 215] width 107 height 11
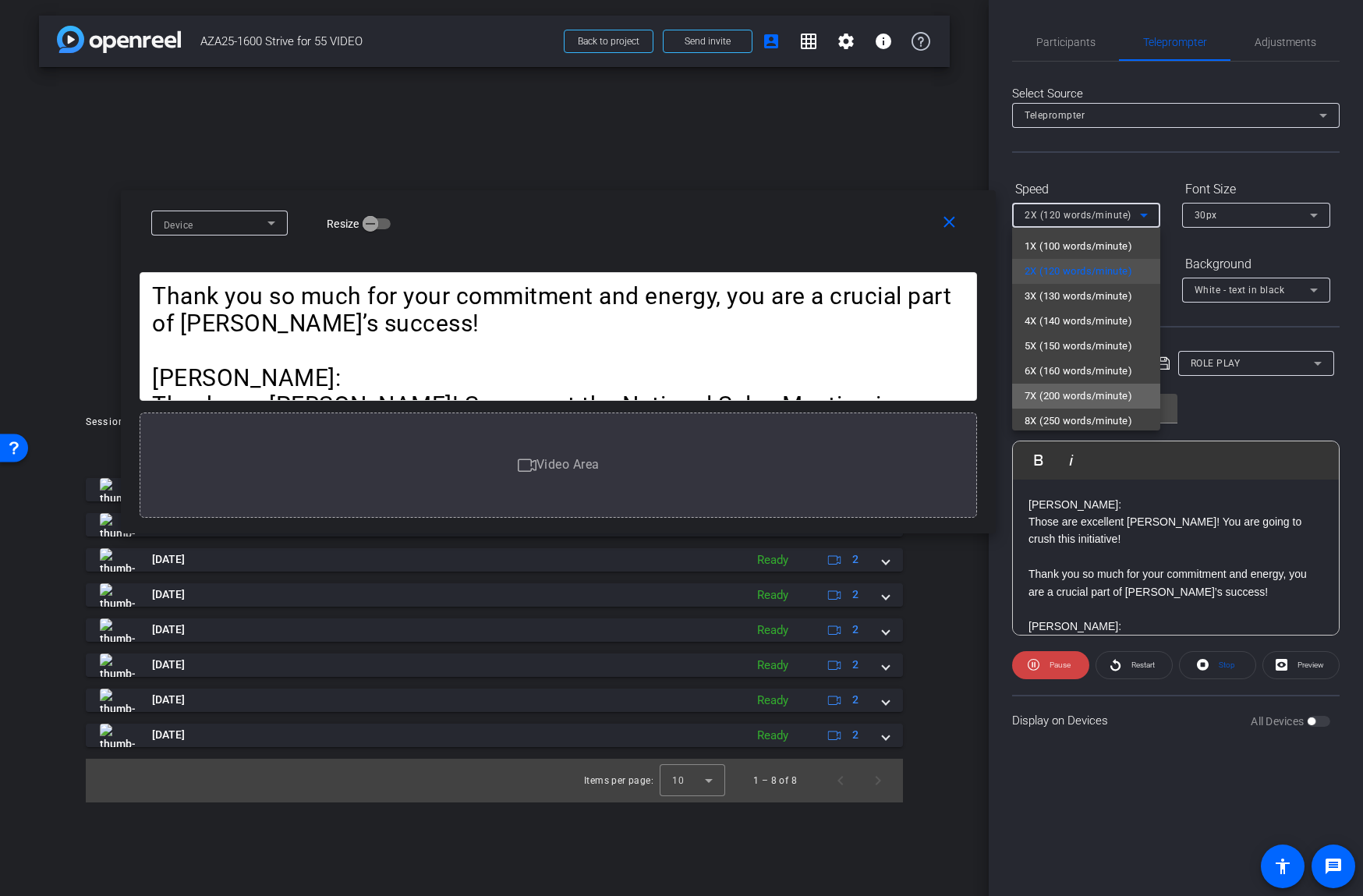
click at [1101, 390] on span "7X (200 words/minute)" at bounding box center [1078, 397] width 107 height 19
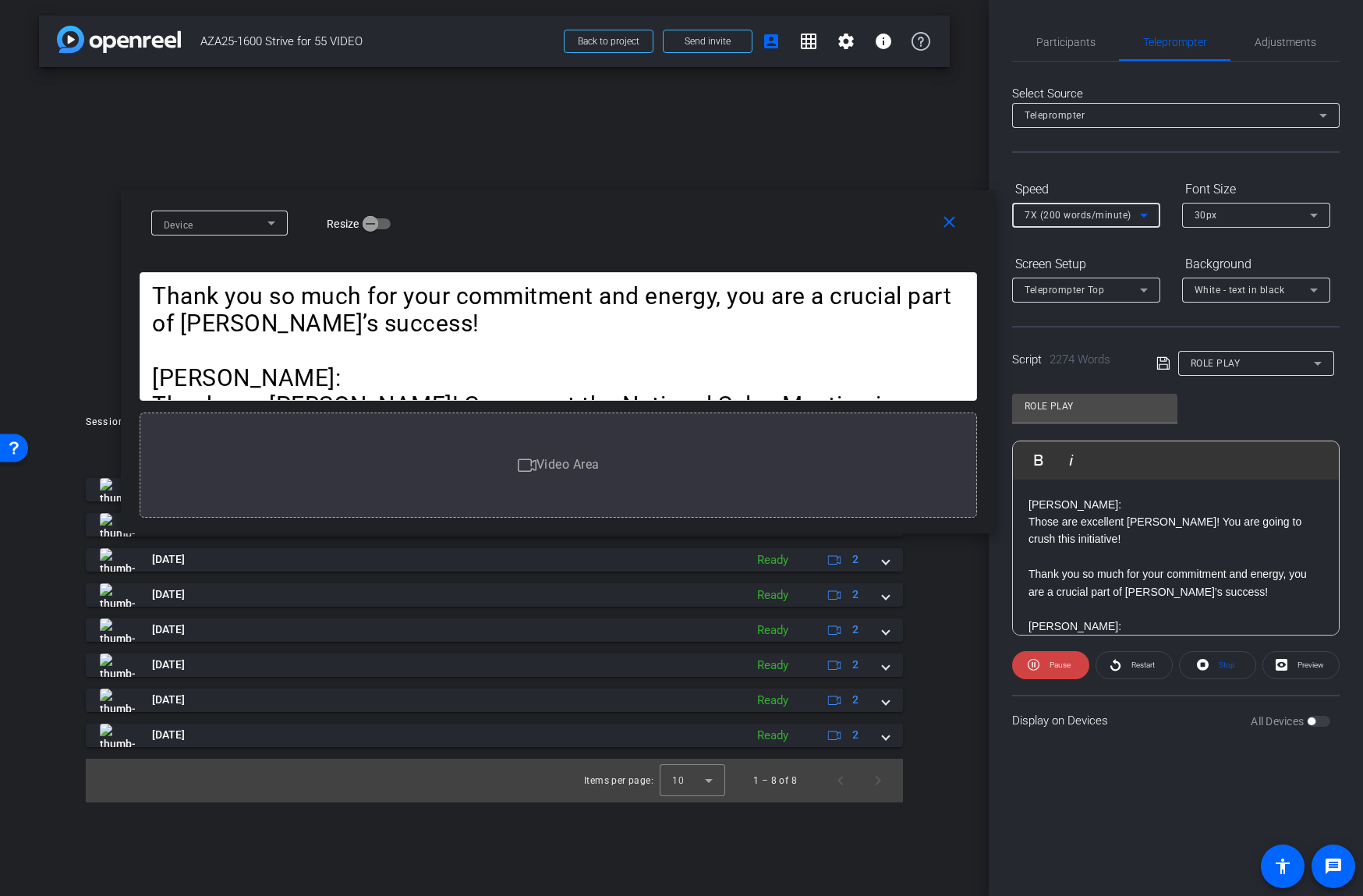
click at [1110, 214] on span "7X (200 words/minute)" at bounding box center [1078, 215] width 107 height 11
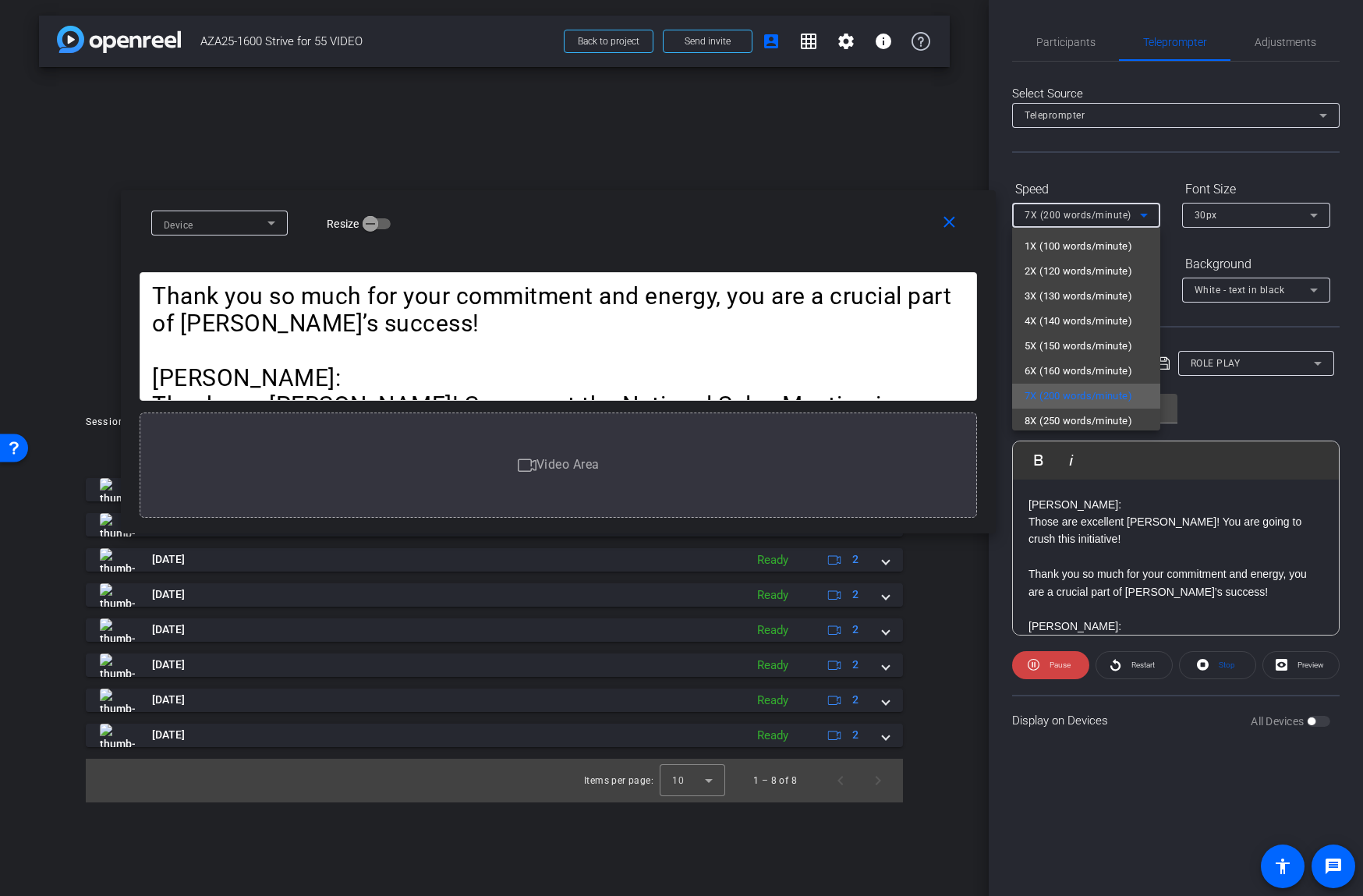
click at [1081, 388] on span "7X (200 words/minute)" at bounding box center [1078, 397] width 107 height 19
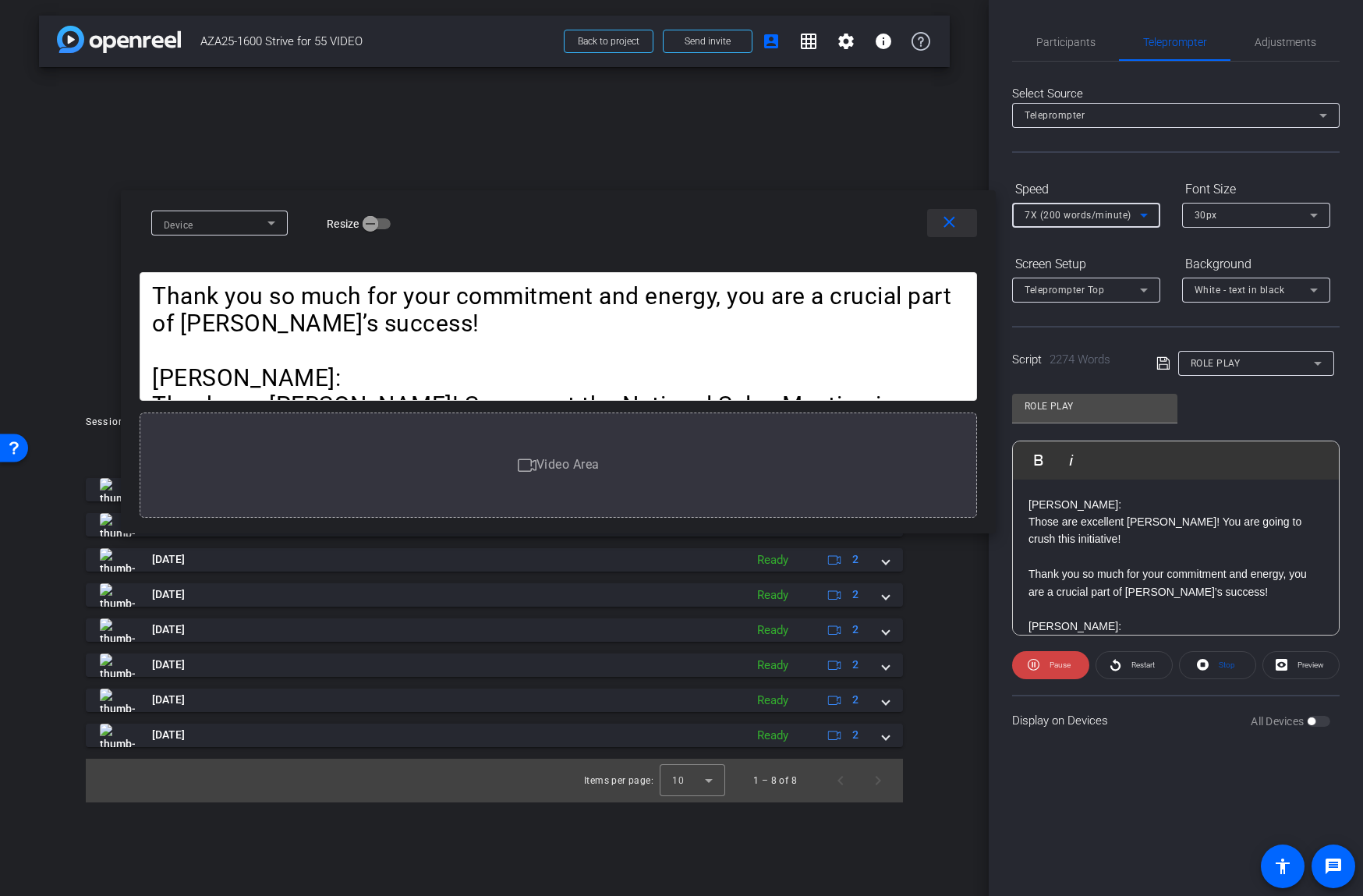
click at [955, 225] on mat-icon "close" at bounding box center [949, 222] width 20 height 20
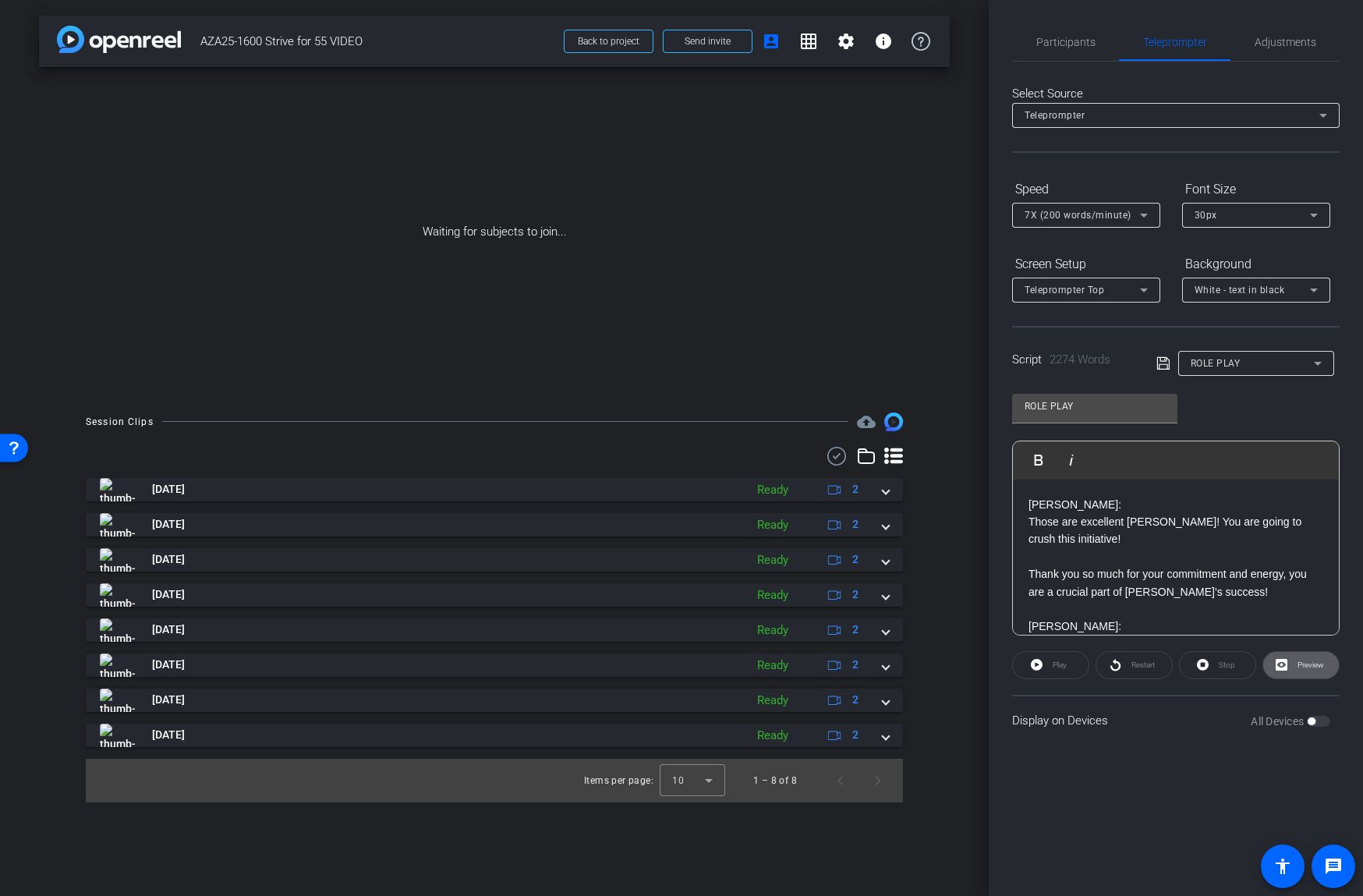
click at [1117, 636] on p "Thank you [PERSON_NAME]! See you at the National Sales Meeting in November!" at bounding box center [1176, 653] width 294 height 35
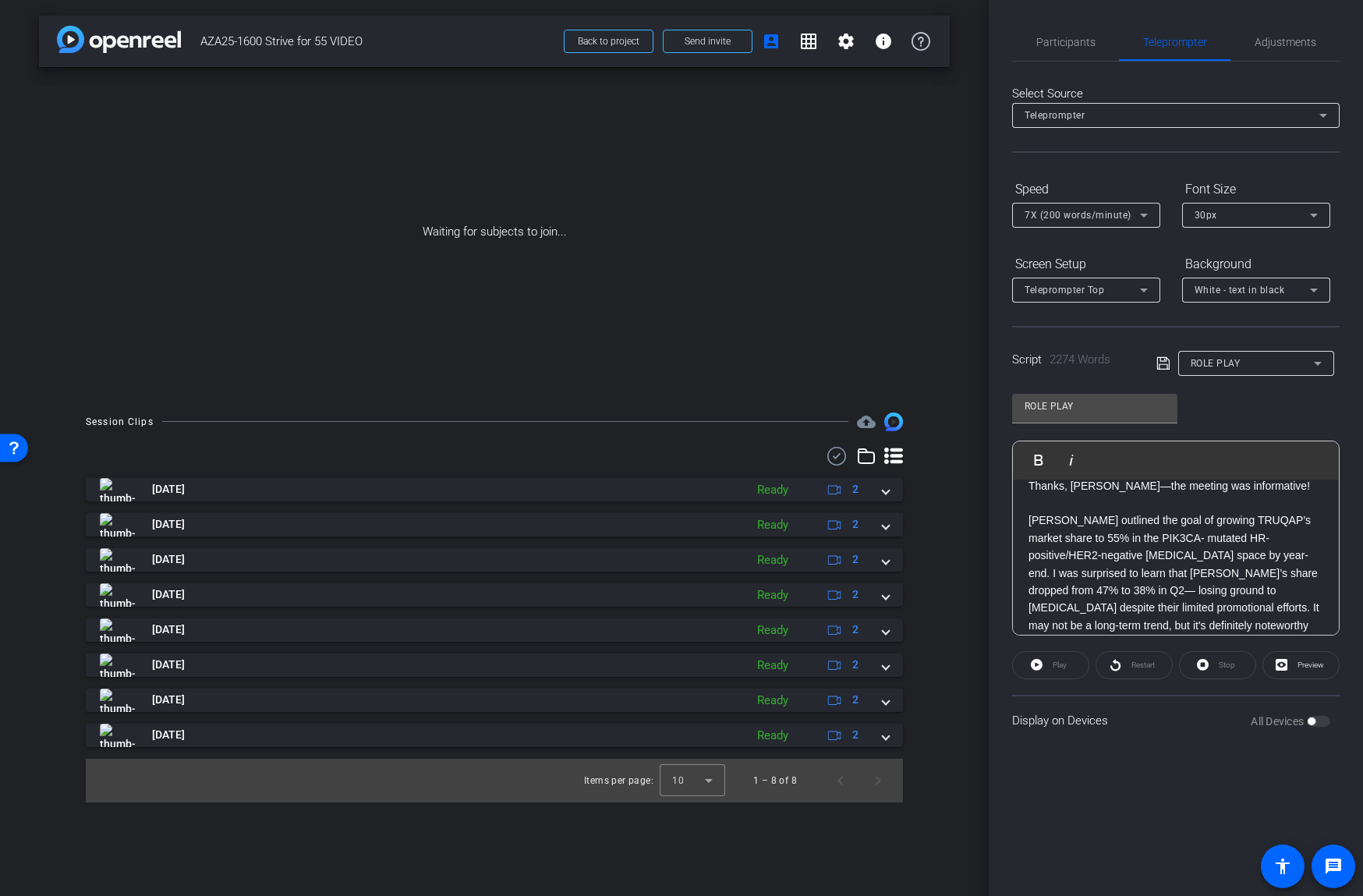
scroll to position [0, 0]
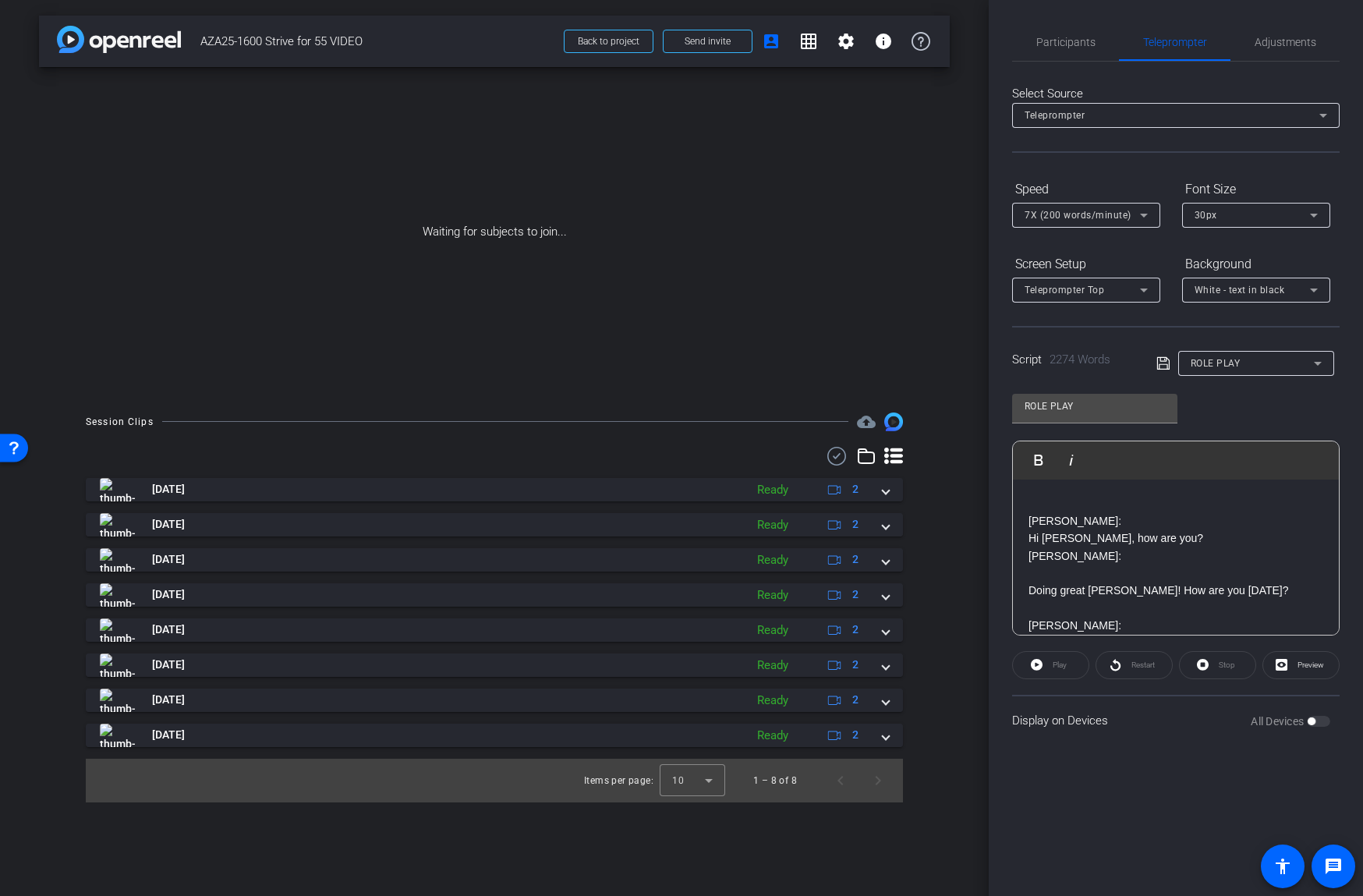
click at [1029, 591] on p "Doing great [PERSON_NAME]! How are you [DATE]?" at bounding box center [1176, 591] width 294 height 17
click at [1057, 660] on div "Play" at bounding box center [1051, 665] width 77 height 28
click at [1037, 666] on div "Play" at bounding box center [1051, 665] width 77 height 28
click at [1058, 665] on div "Play" at bounding box center [1051, 665] width 77 height 28
click at [1039, 589] on p "Doing great [PERSON_NAME]! How are you [DATE]?" at bounding box center [1176, 591] width 294 height 17
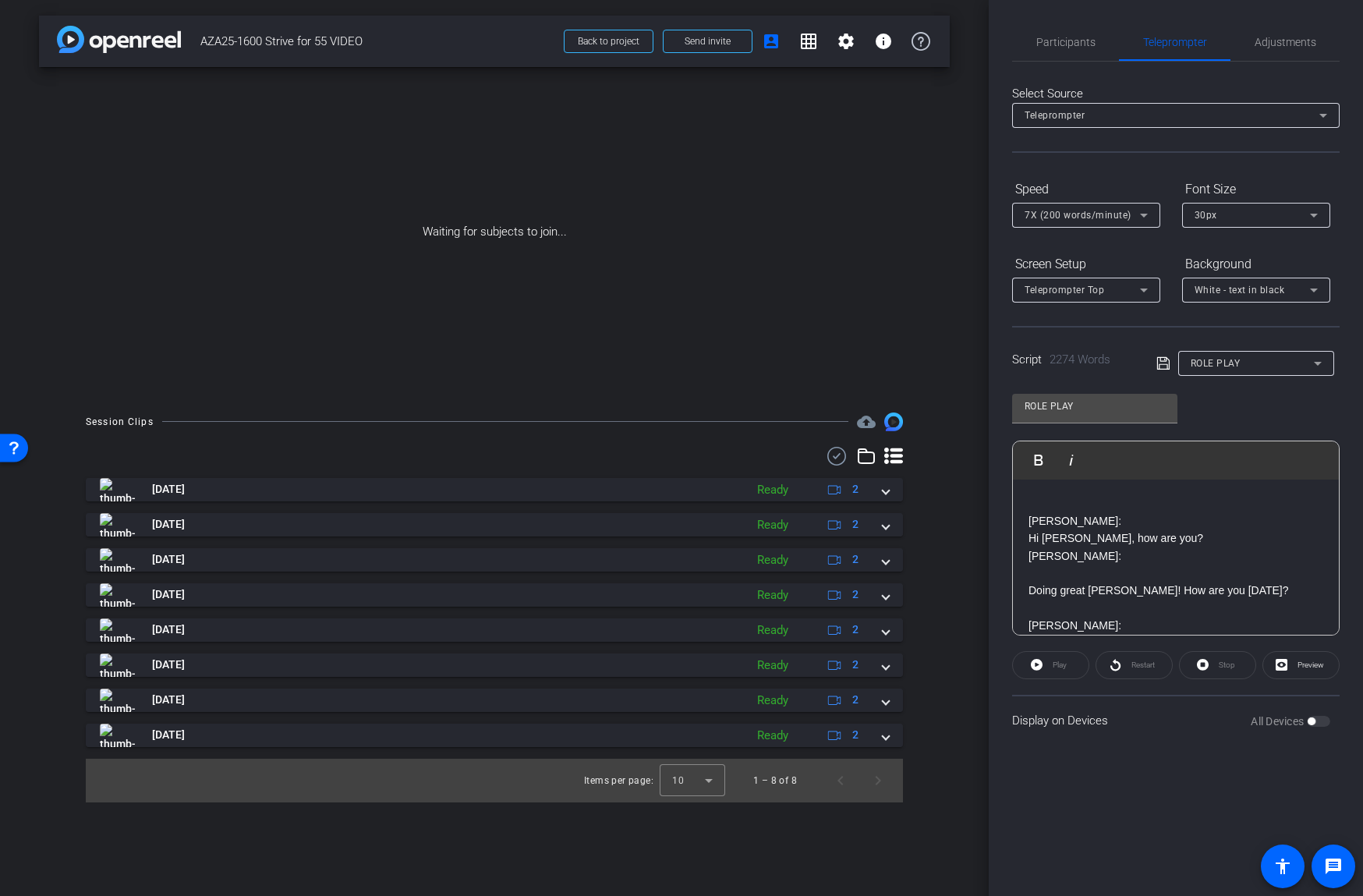
click at [1042, 676] on div "Play" at bounding box center [1051, 665] width 77 height 28
click at [1041, 668] on div "Play" at bounding box center [1051, 665] width 77 height 28
click at [1041, 661] on div "Play" at bounding box center [1051, 665] width 77 height 28
click at [1097, 559] on p "[PERSON_NAME]:" at bounding box center [1176, 556] width 294 height 17
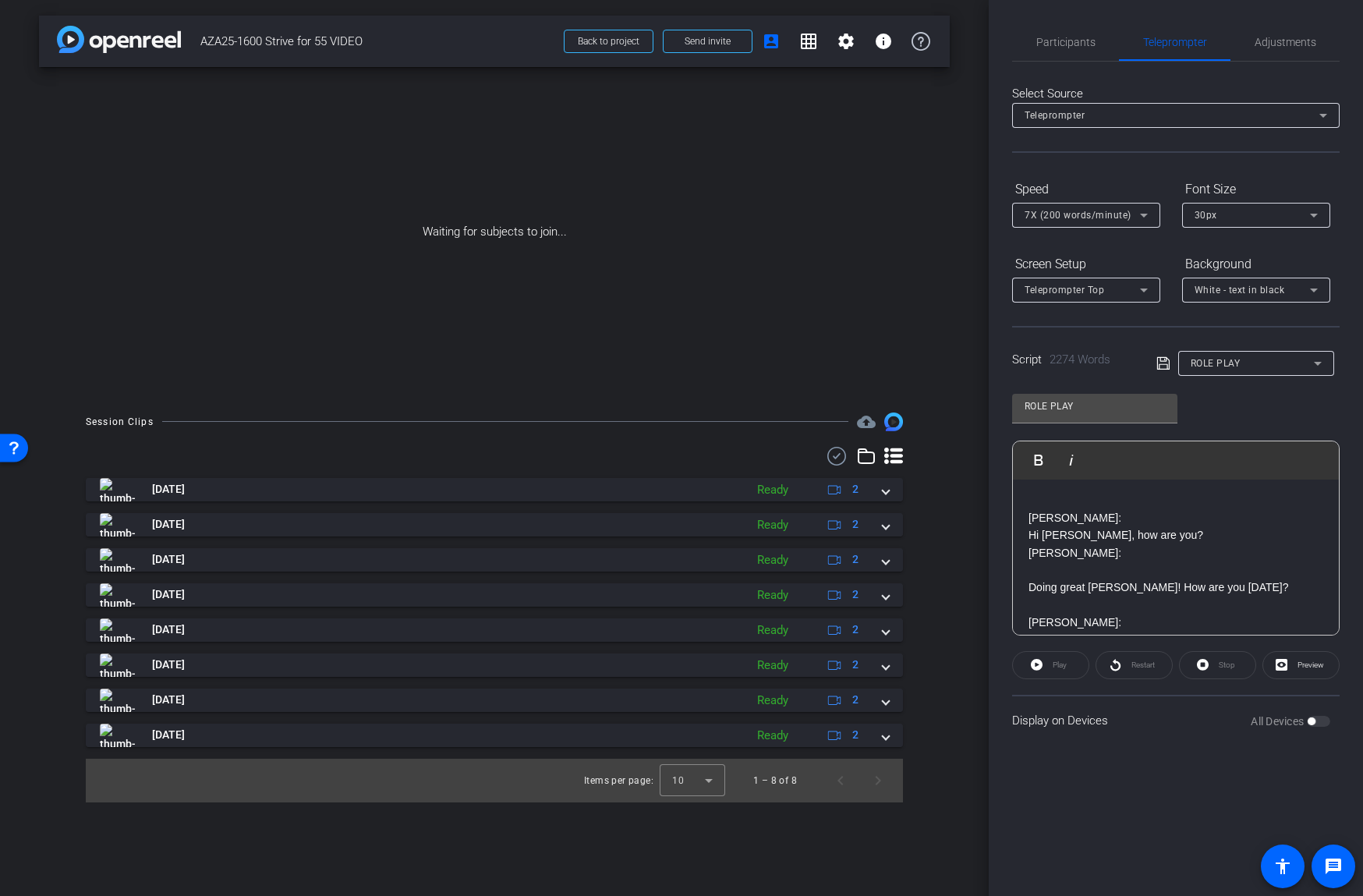
scroll to position [32, 0]
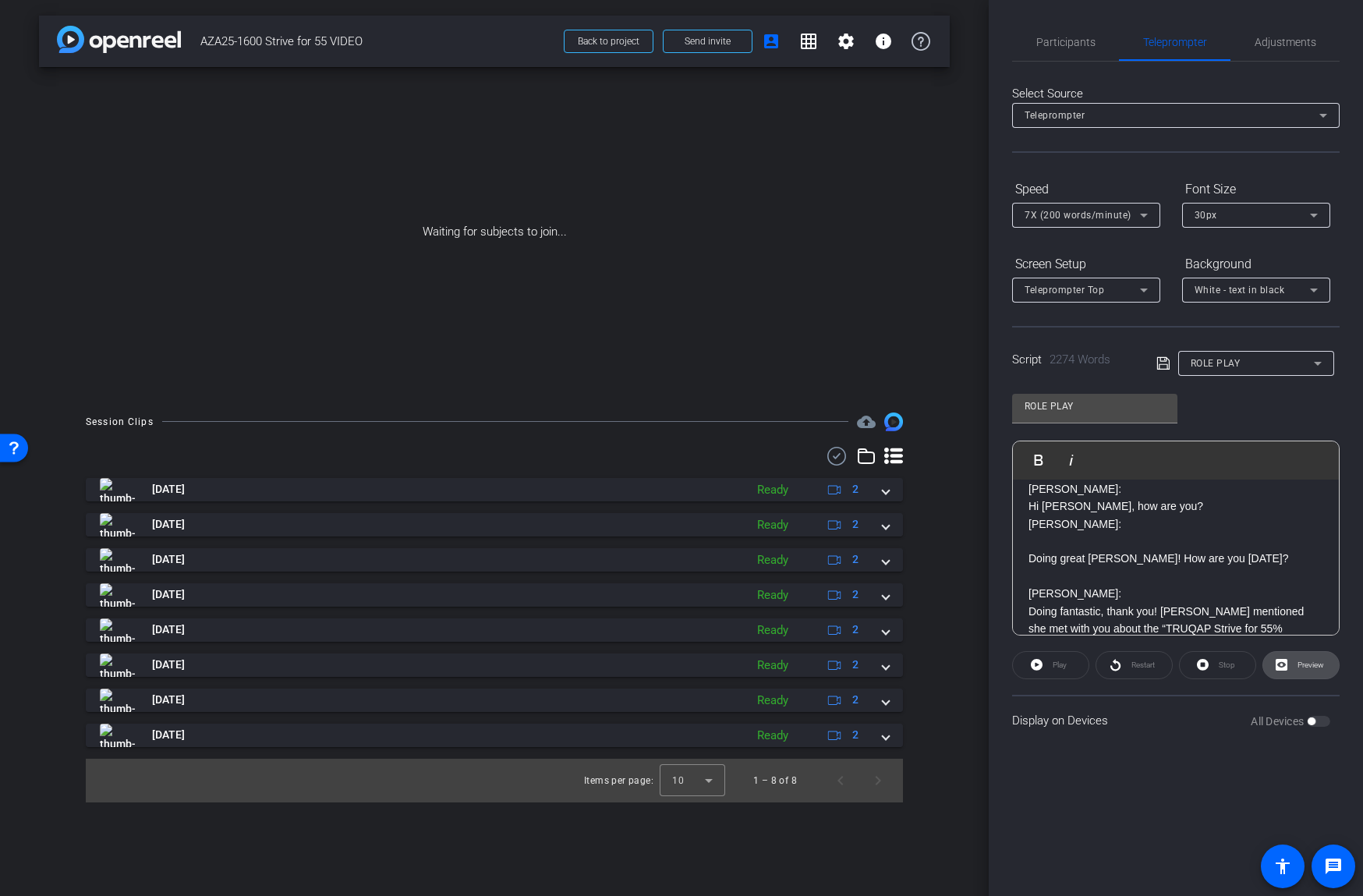
click at [1297, 666] on span "Preview" at bounding box center [1309, 665] width 31 height 22
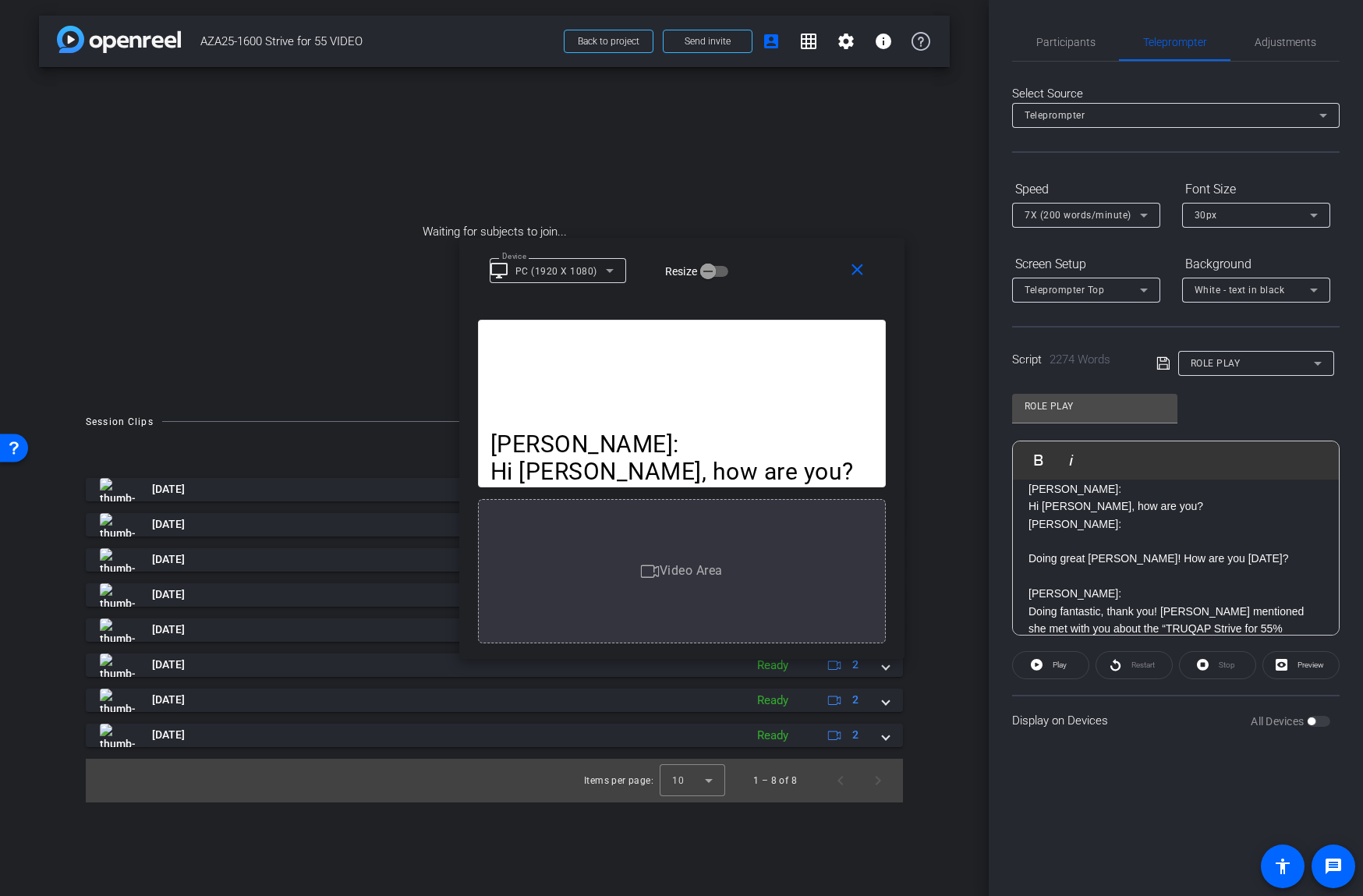
click at [1112, 561] on p "Doing great [PERSON_NAME]! How are you [DATE]?" at bounding box center [1176, 558] width 294 height 17
click at [1060, 660] on span "Play" at bounding box center [1059, 665] width 14 height 9
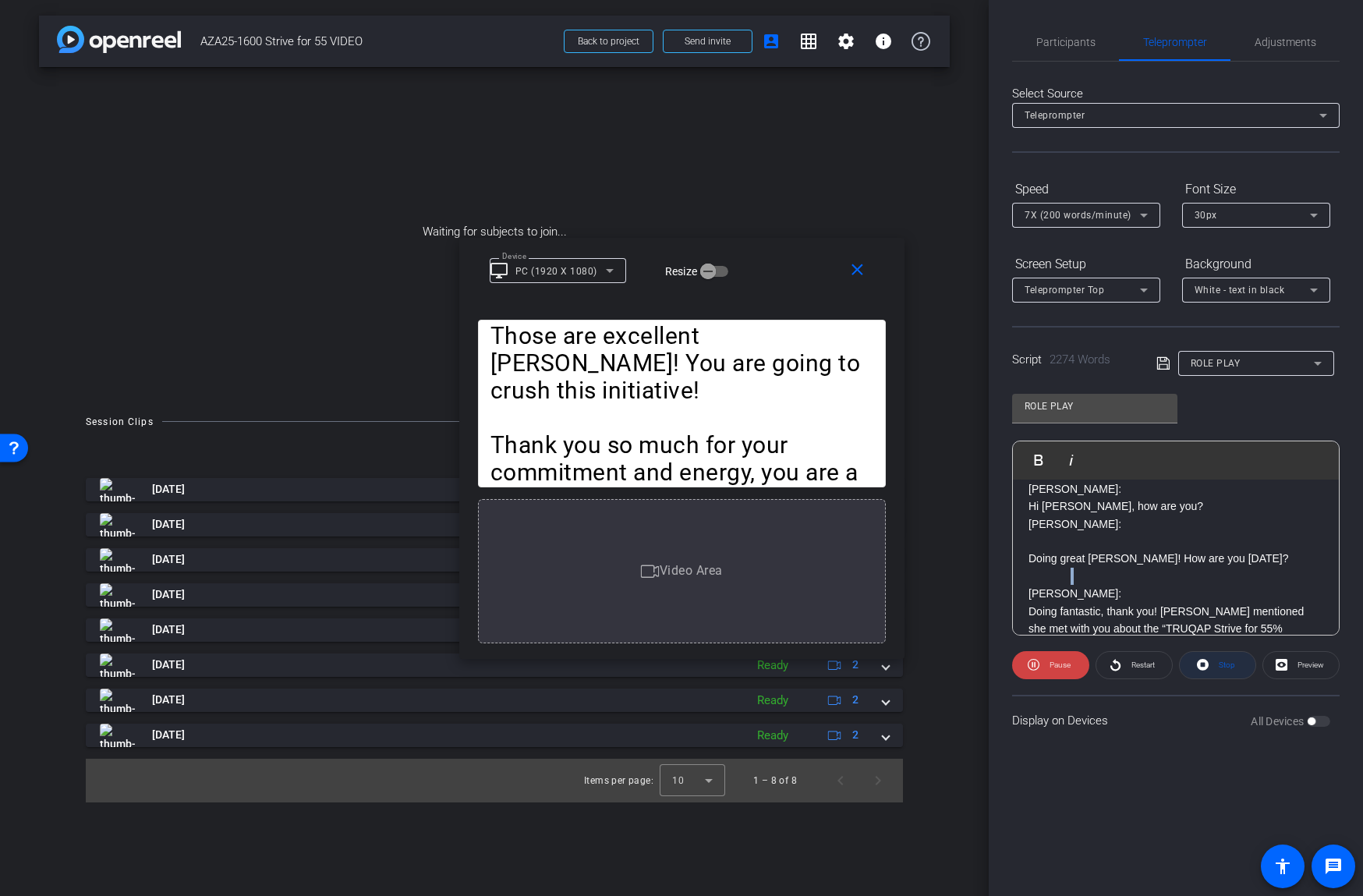
click at [1221, 659] on span "Stop" at bounding box center [1225, 665] width 20 height 22
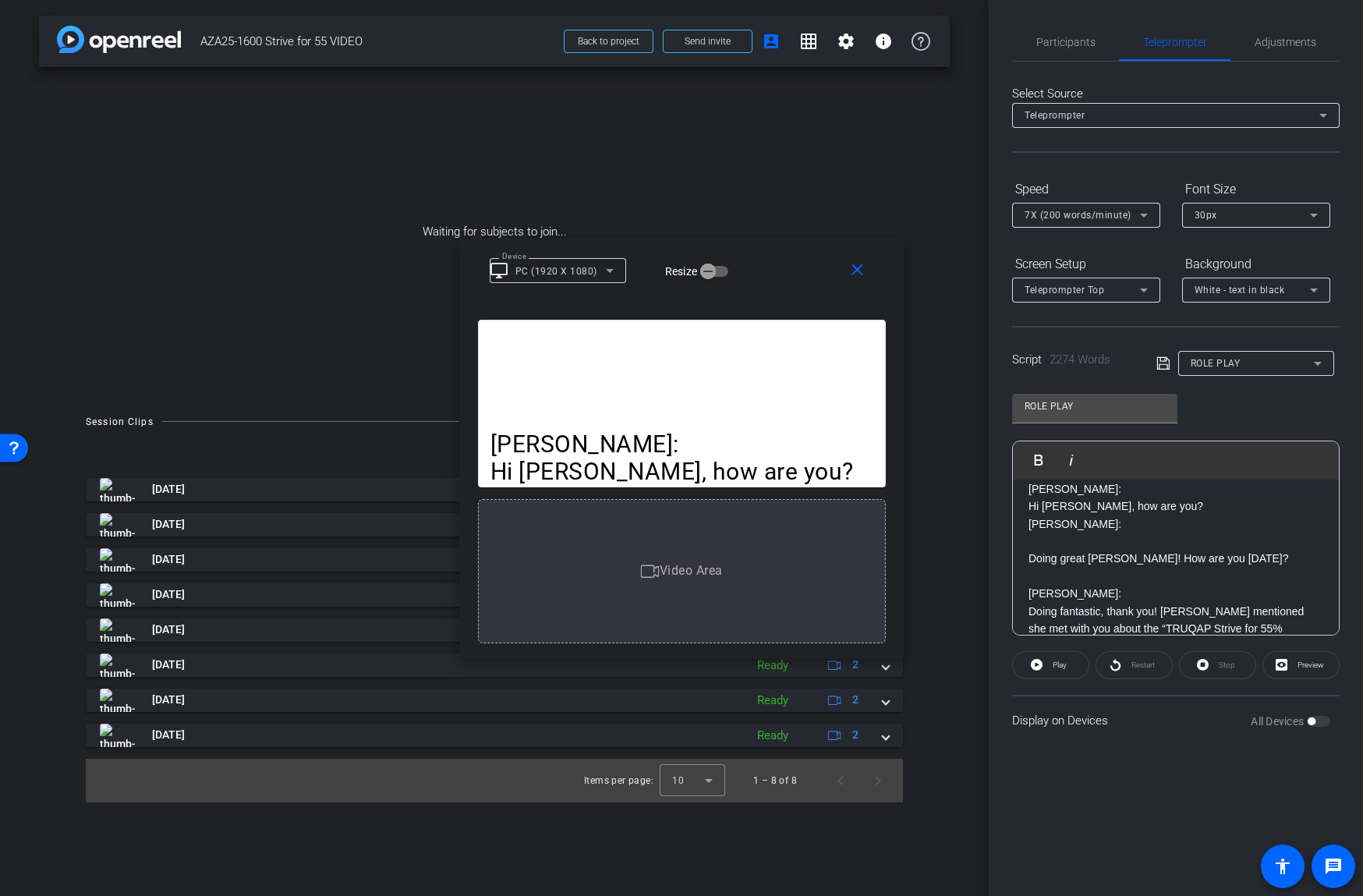
click at [1196, 618] on p "Doing fantastic, thank you! [PERSON_NAME] mentioned she met with you about the …" at bounding box center [1176, 628] width 294 height 52
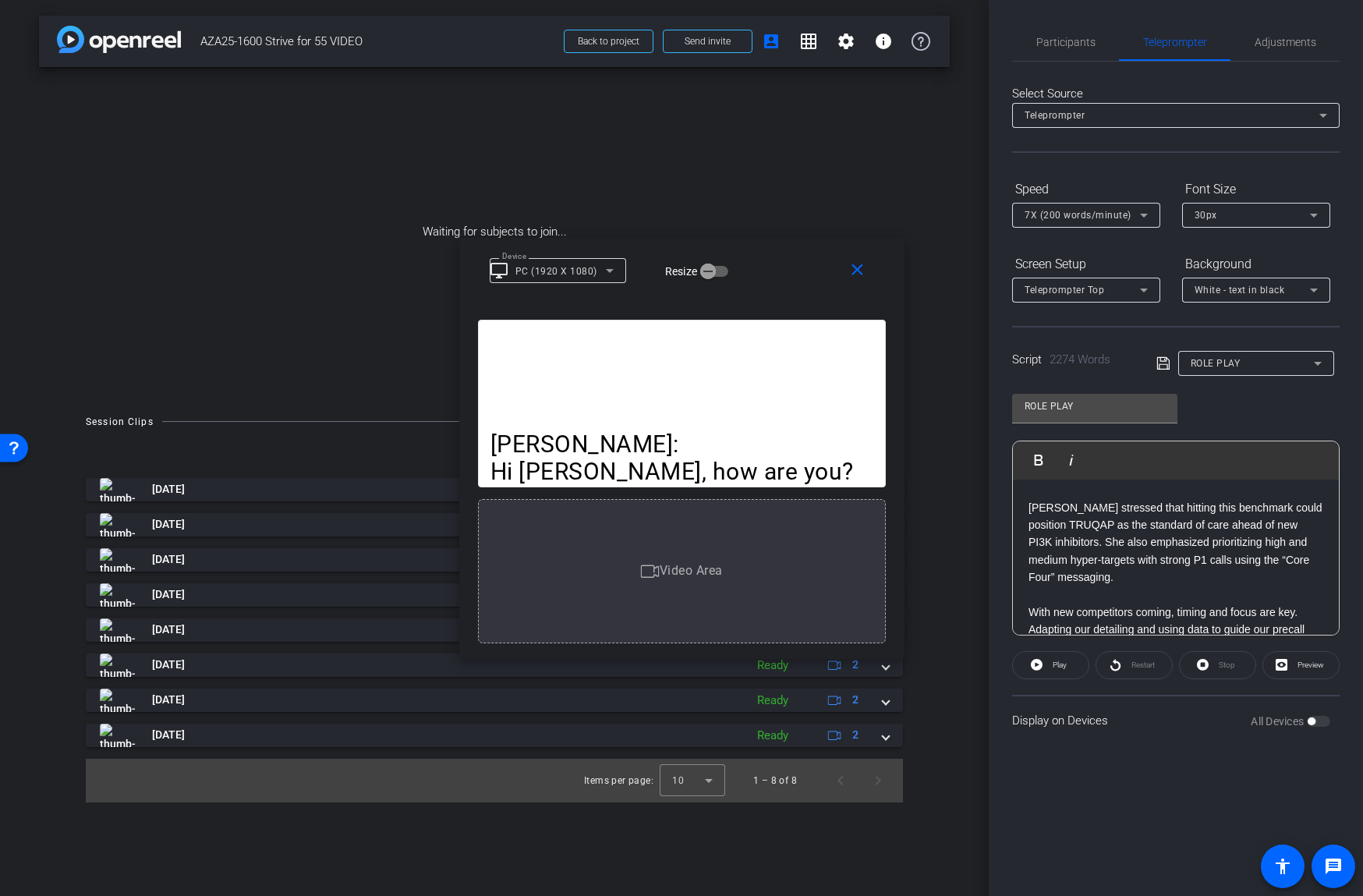
scroll to position [488, 0]
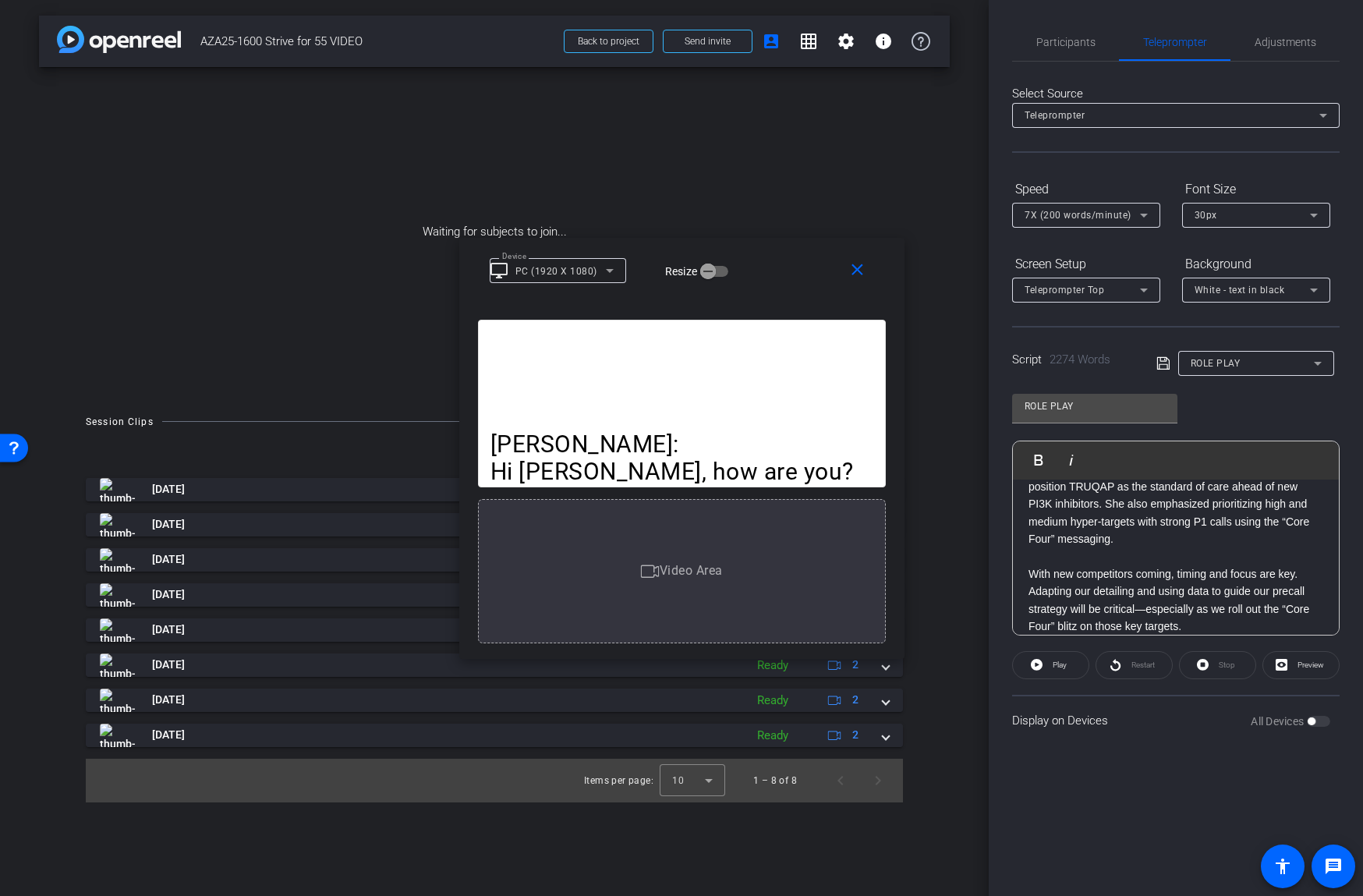
click at [1069, 668] on span at bounding box center [1051, 665] width 76 height 37
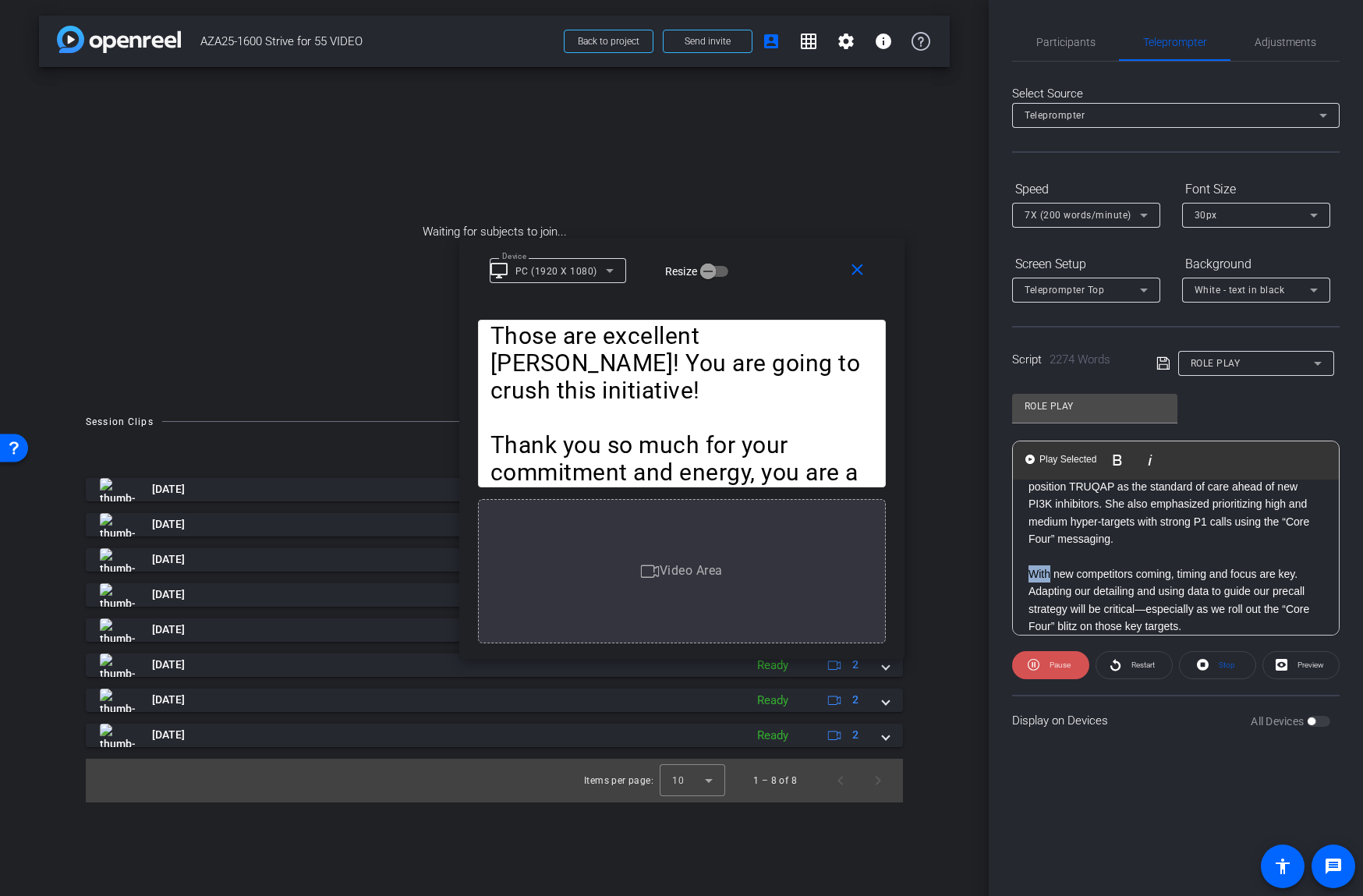
click at [1026, 664] on button "Pause" at bounding box center [1051, 665] width 77 height 28
click at [856, 271] on mat-icon "close" at bounding box center [857, 270] width 20 height 20
